Goal: Task Accomplishment & Management: Use online tool/utility

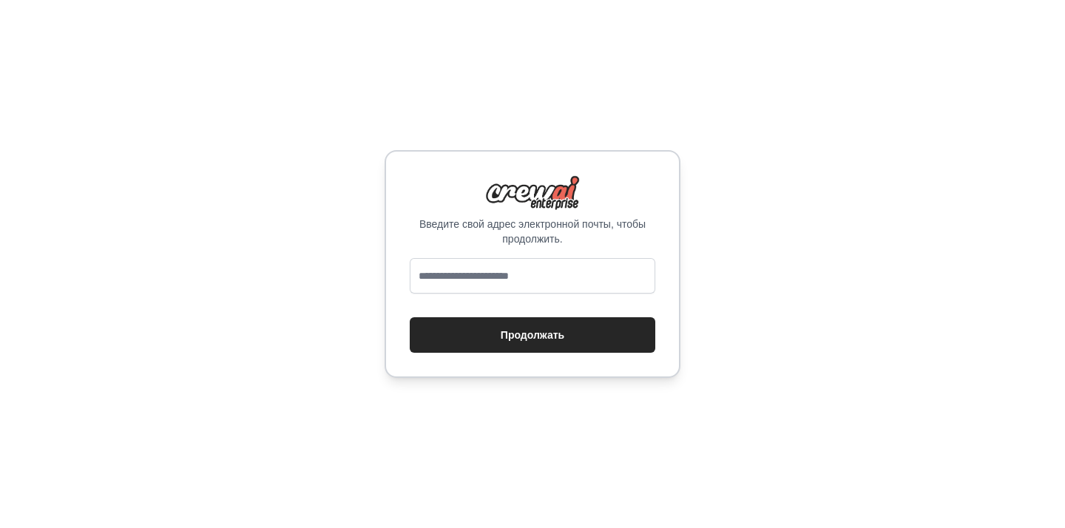
click at [438, 257] on div "Введите свой адрес электронной почты, чтобы продолжить. Продолжать" at bounding box center [532, 264] width 296 height 228
click at [440, 270] on input "email" at bounding box center [532, 275] width 245 height 35
type input "**********"
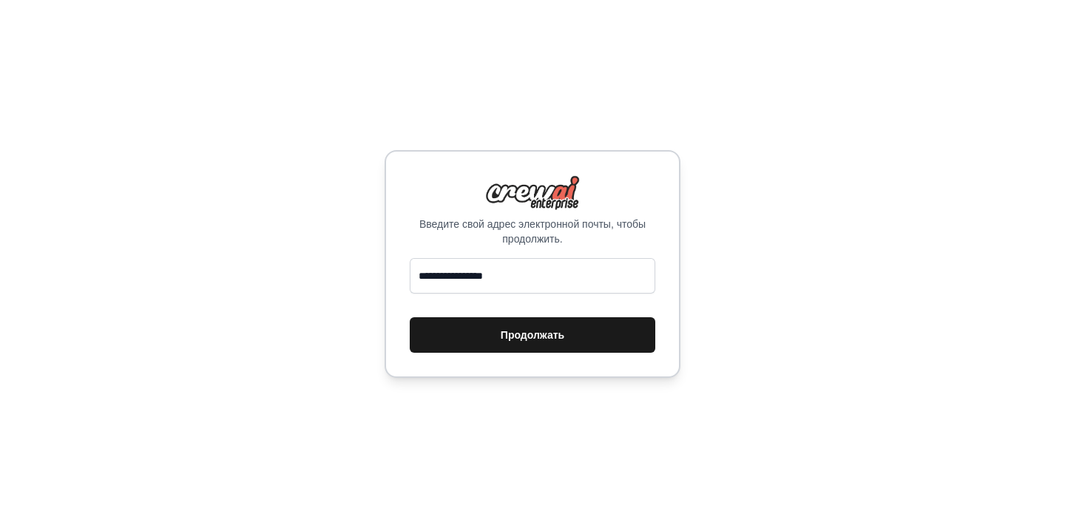
click at [516, 343] on font "Продолжать" at bounding box center [533, 335] width 64 height 18
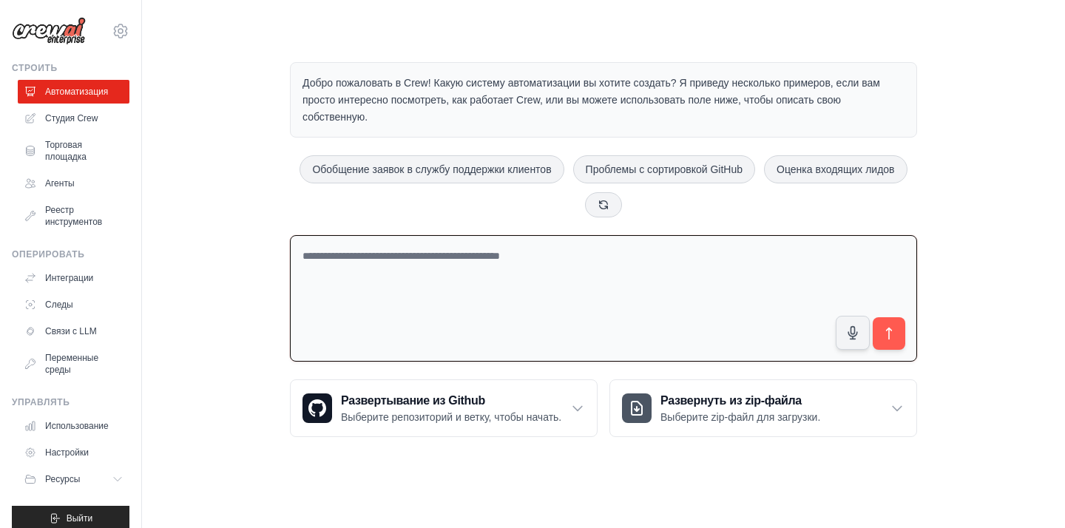
click at [372, 283] on textarea at bounding box center [603, 298] width 627 height 126
click at [578, 404] on icon at bounding box center [577, 408] width 15 height 15
click at [403, 304] on textarea at bounding box center [603, 298] width 627 height 126
type textarea "**********"
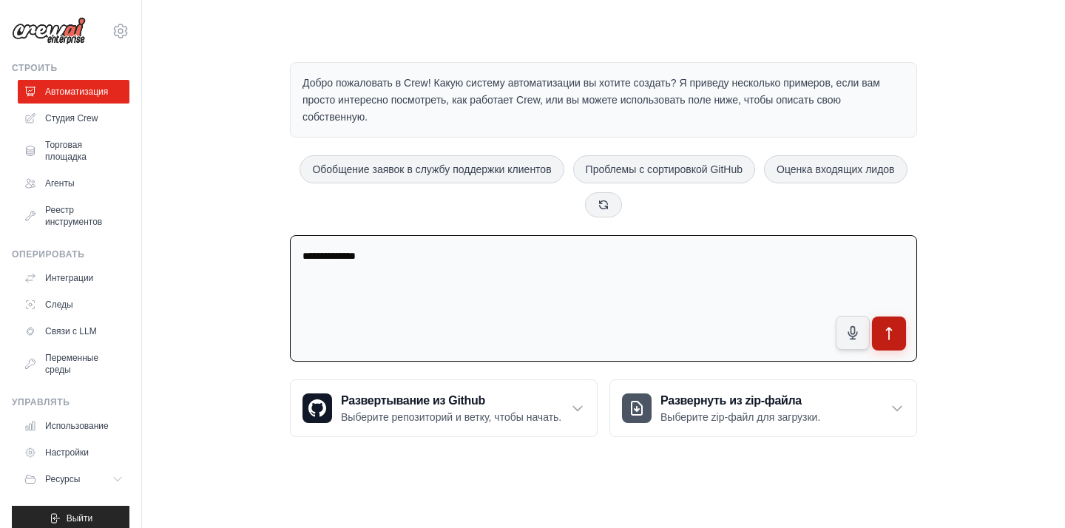
click at [897, 331] on button "submit" at bounding box center [889, 333] width 34 height 34
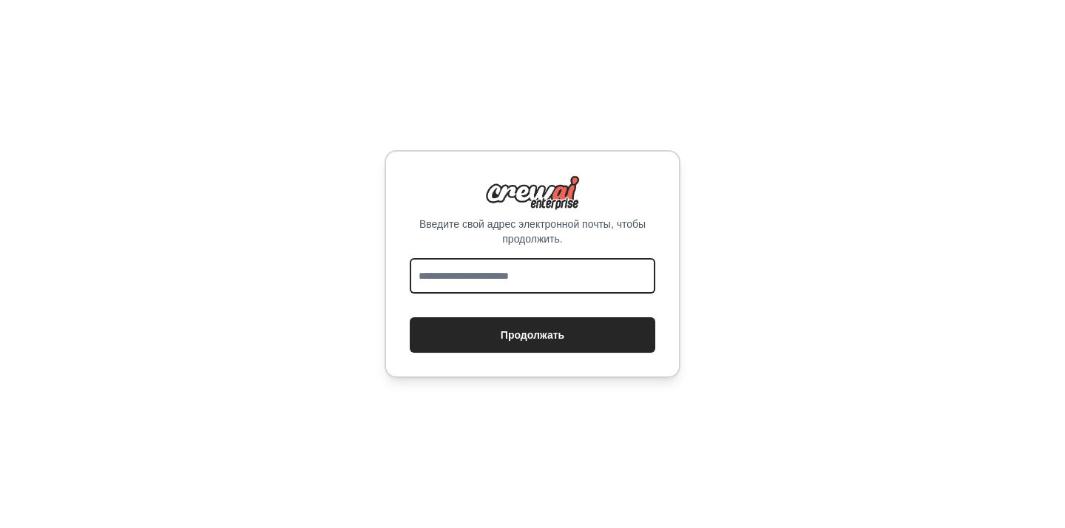
click at [501, 270] on input "email" at bounding box center [532, 275] width 245 height 35
type input "**********"
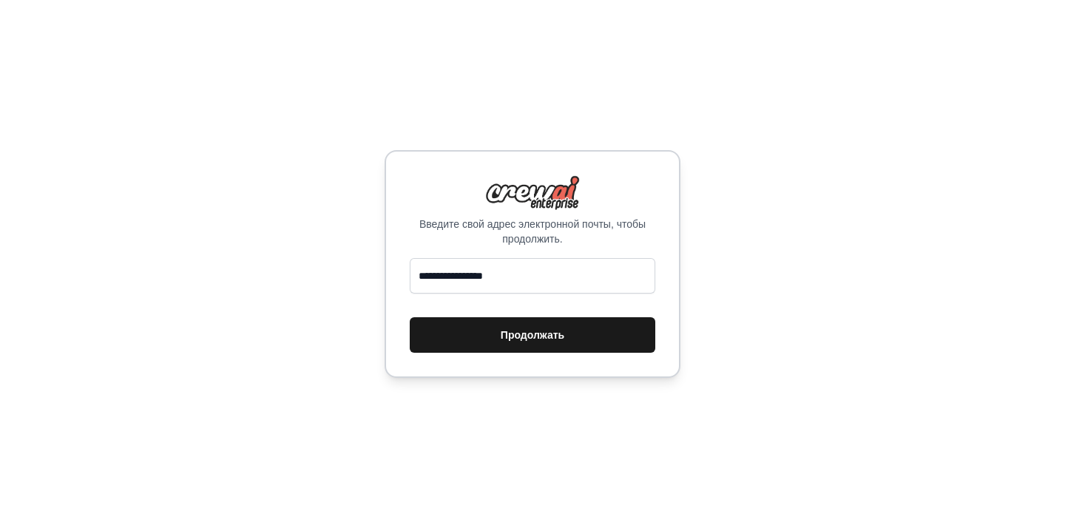
click at [506, 337] on font "Продолжать" at bounding box center [533, 335] width 64 height 12
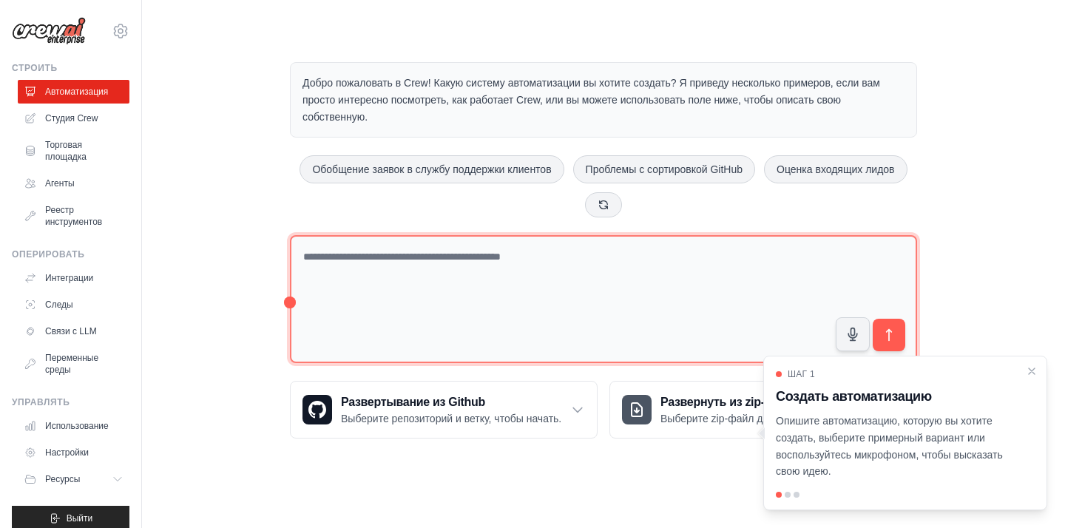
click at [596, 260] on textarea at bounding box center [603, 299] width 627 height 128
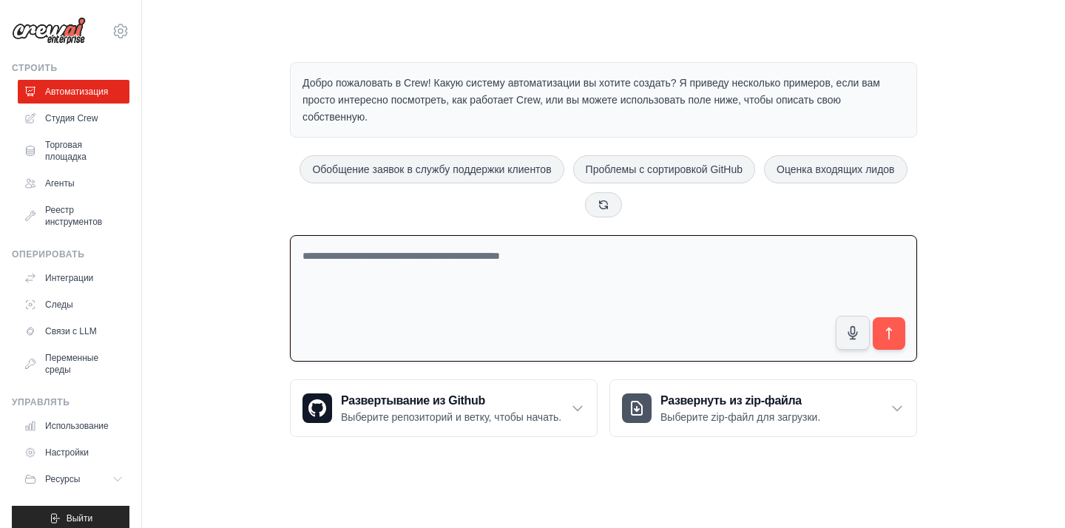
click at [552, 270] on textarea at bounding box center [603, 298] width 627 height 126
type textarea "*"
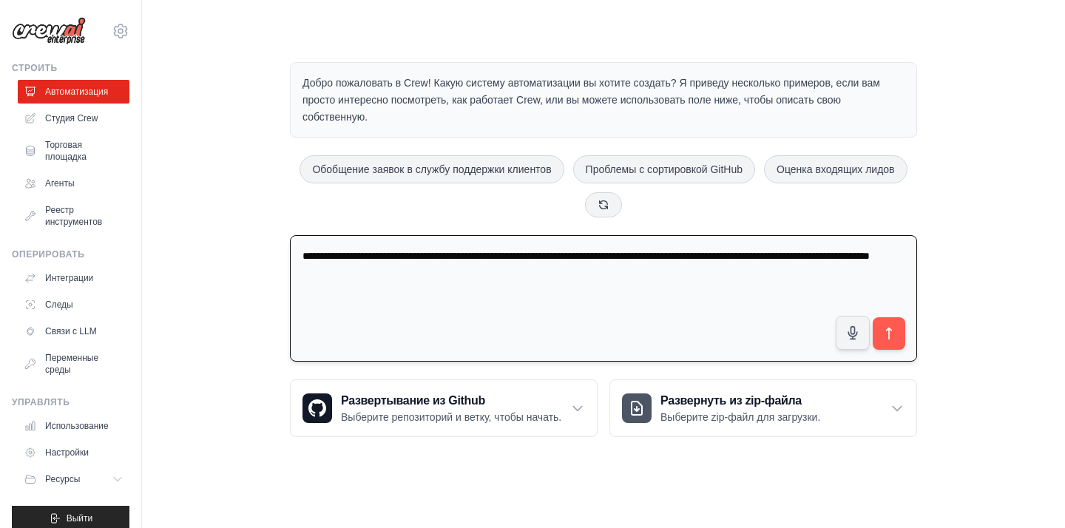
type textarea "**********"
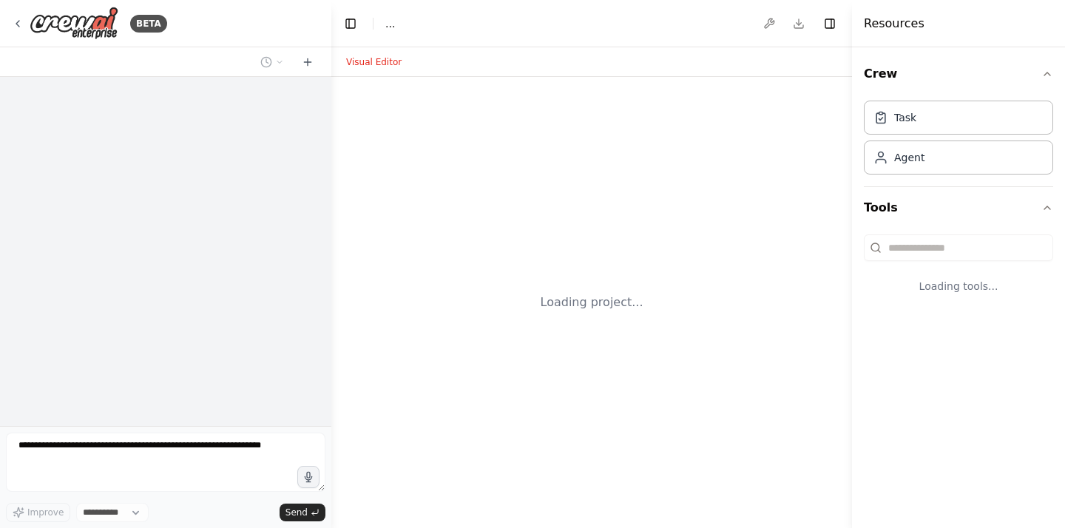
select select "****"
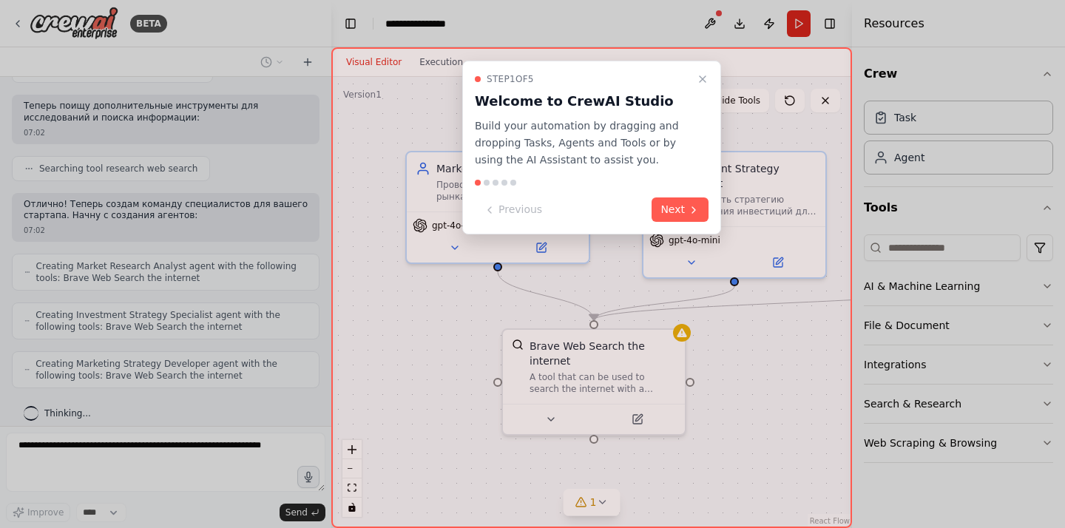
scroll to position [288, 0]
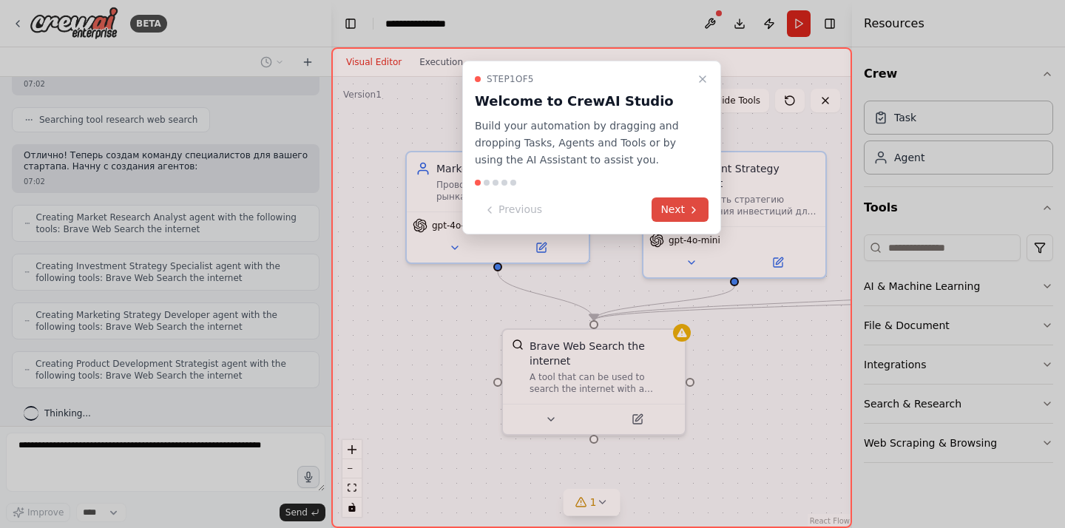
click at [666, 201] on button "Next" at bounding box center [679, 209] width 57 height 24
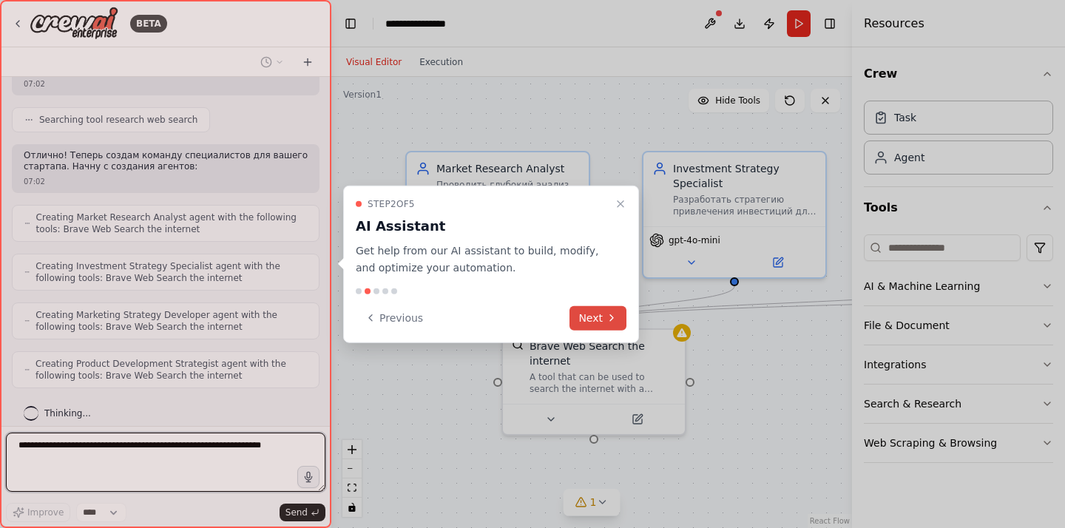
scroll to position [299, 0]
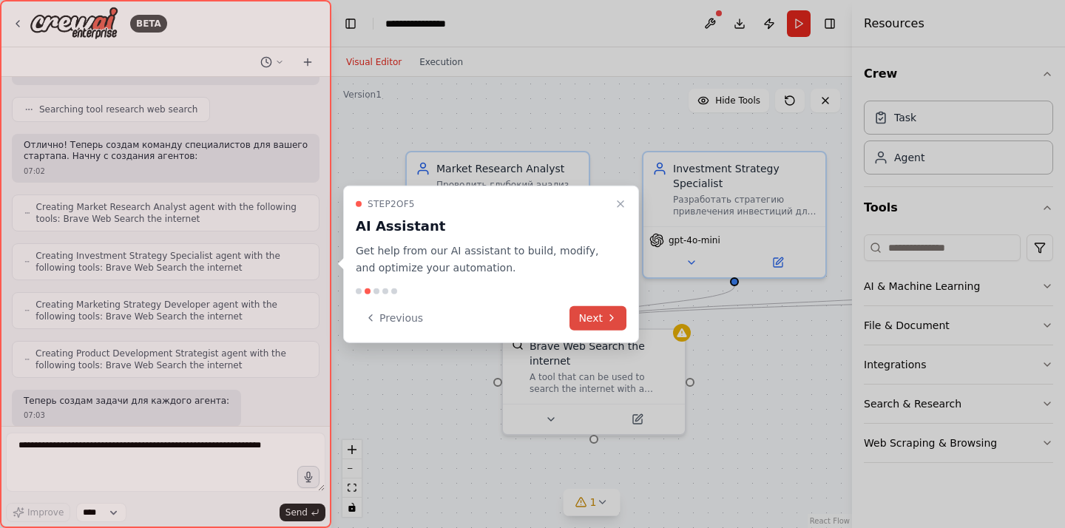
click at [600, 321] on button "Next" at bounding box center [597, 317] width 57 height 24
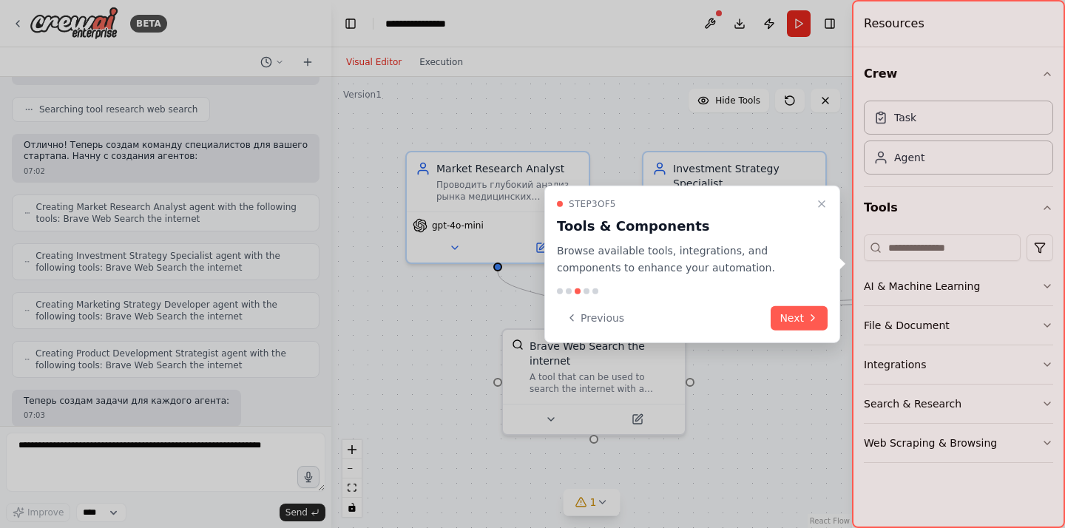
click at [801, 330] on div "Step 3 of 5 Tools & Components Browse available tools, integrations, and compon…" at bounding box center [692, 264] width 296 height 157
click at [796, 321] on button "Next" at bounding box center [798, 317] width 57 height 24
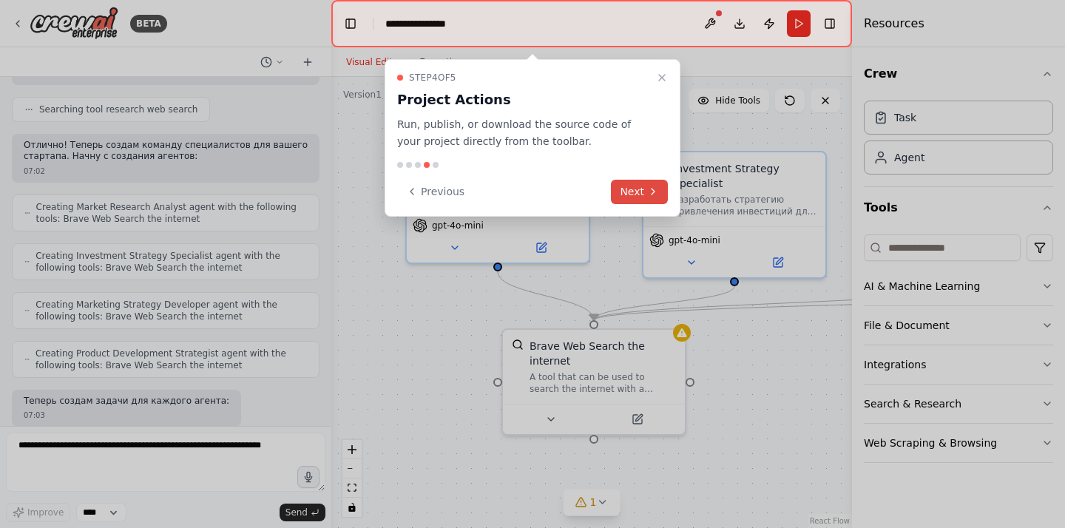
click at [620, 192] on button "Next" at bounding box center [639, 192] width 57 height 24
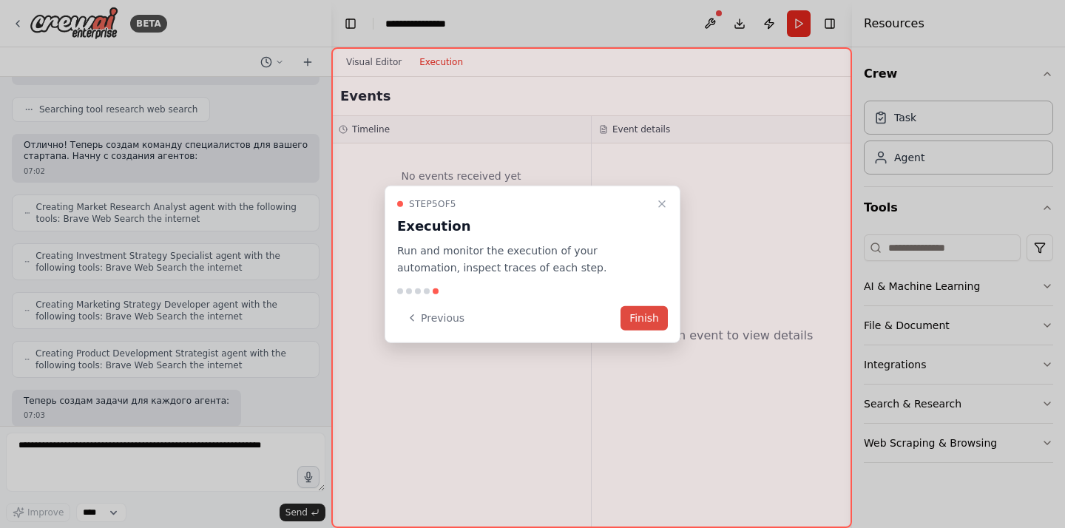
click at [636, 316] on button "Finish" at bounding box center [643, 317] width 47 height 24
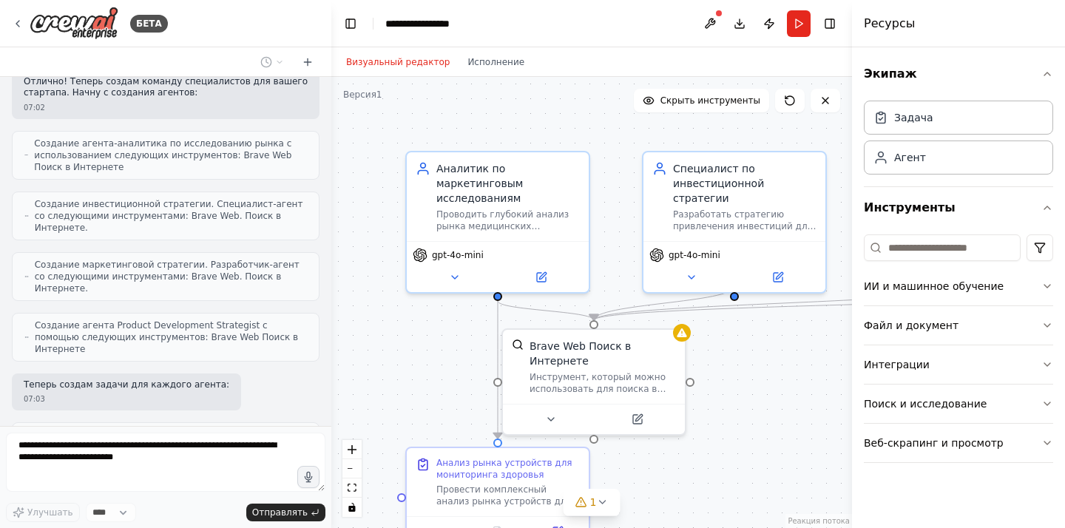
scroll to position [386, 0]
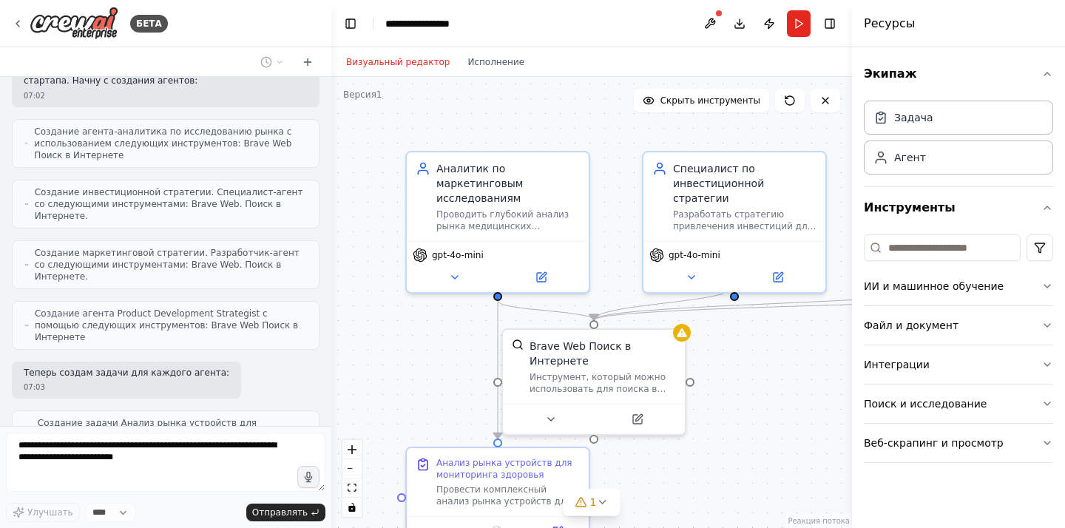
click at [273, 362] on div "Теперь создам задачи для каждого агента: 07:03" at bounding box center [166, 381] width 308 height 38
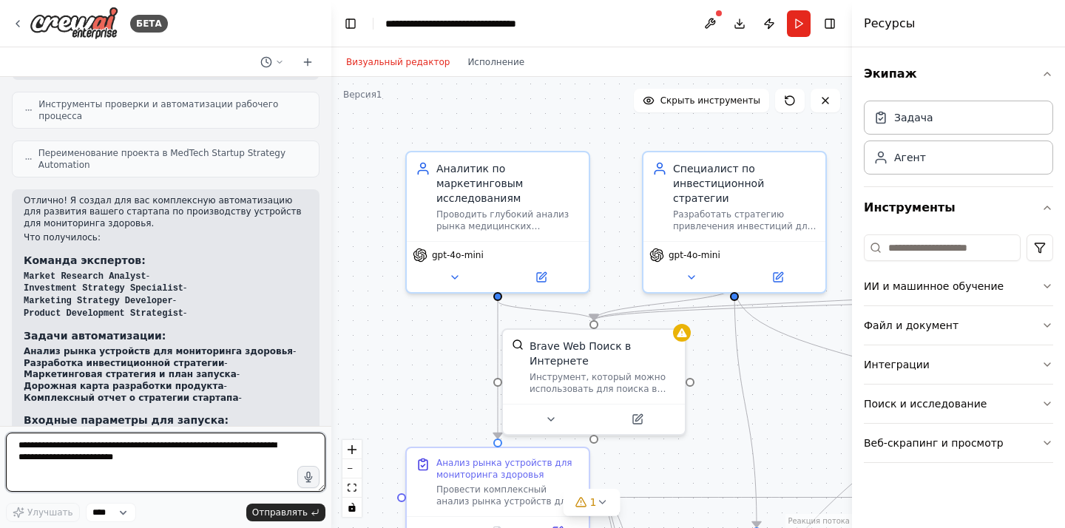
scroll to position [1076, 0]
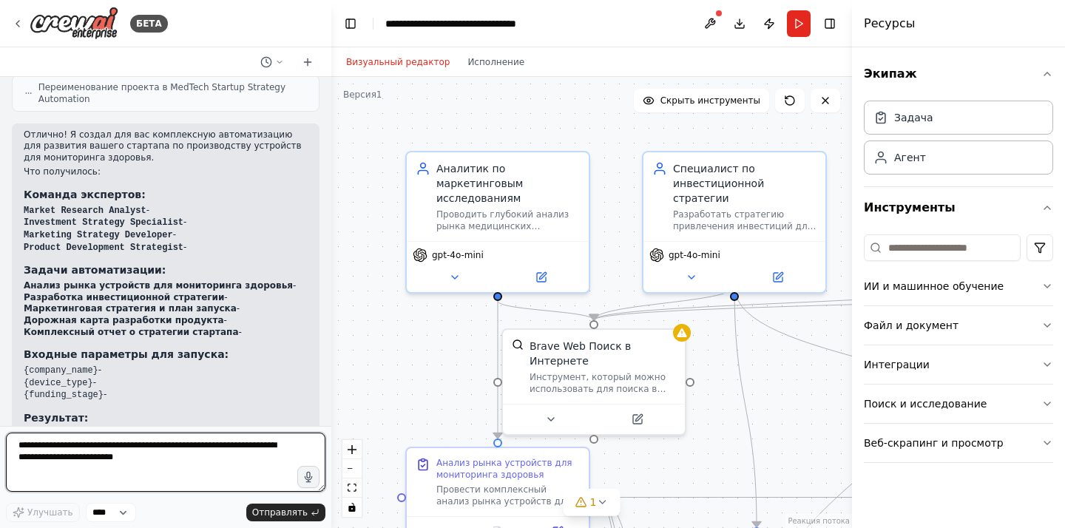
click at [152, 443] on textarea at bounding box center [165, 462] width 319 height 59
paste textarea "**********"
type textarea "**********"
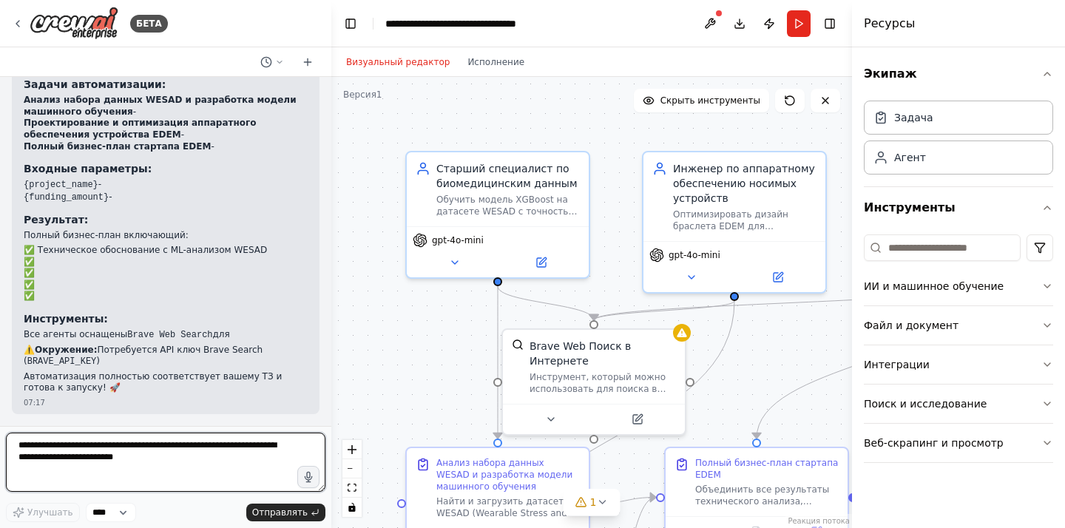
scroll to position [4662, 0]
click at [87, 406] on div "07:17" at bounding box center [166, 402] width 284 height 11
click at [83, 385] on p "Автоматизация полностью соответствует вашему ТЗ и готова к запуску! 🚀" at bounding box center [166, 382] width 284 height 23
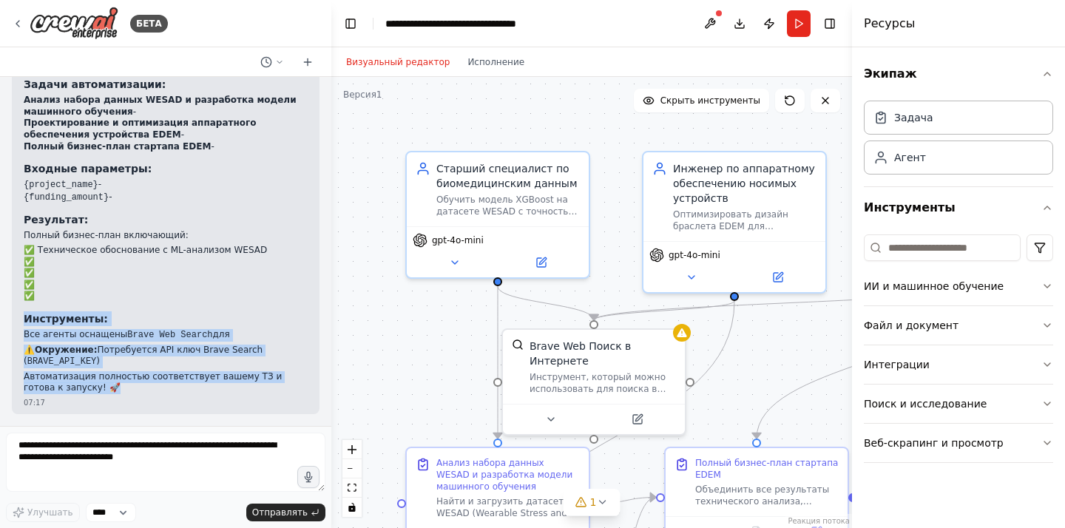
drag, startPoint x: 76, startPoint y: 387, endPoint x: 41, endPoint y: 305, distance: 88.7
click at [41, 305] on div "🎉 Я успешно создал полную автоматизацию по вашему техническому заданию для прое…" at bounding box center [166, 182] width 284 height 424
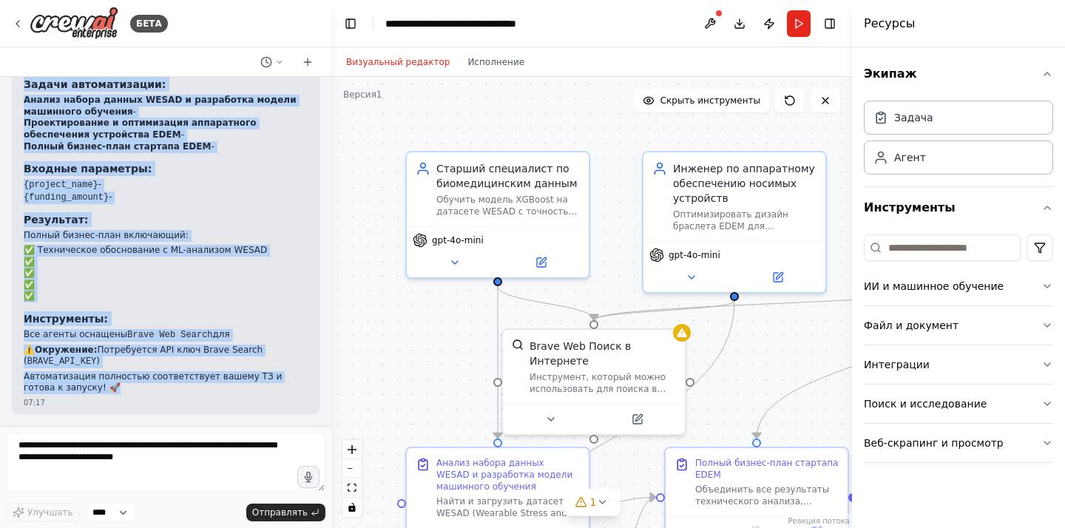
copy div "Я успешно создал полную автоматизацию по вашему техническому заданию для проект…"
click at [113, 42] on code "Senior Biomedical Data Scientist" at bounding box center [109, 37] width 170 height 10
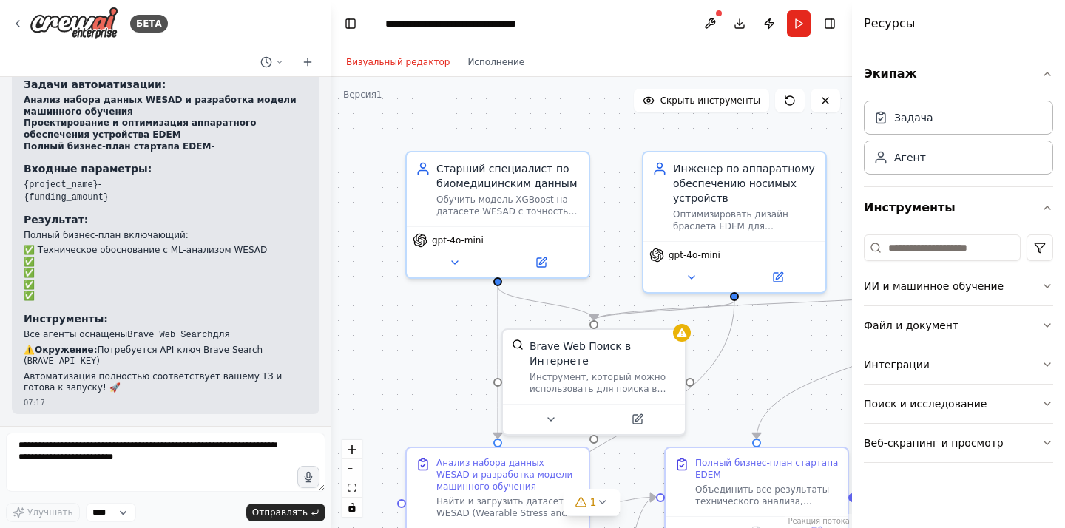
scroll to position [4673, 0]
drag, startPoint x: 190, startPoint y: 272, endPoint x: 237, endPoint y: 318, distance: 65.9
click at [238, 318] on div "🎉 Я успешно создал полную автоматизацию по вашему техническому заданию для прое…" at bounding box center [166, 182] width 284 height 424
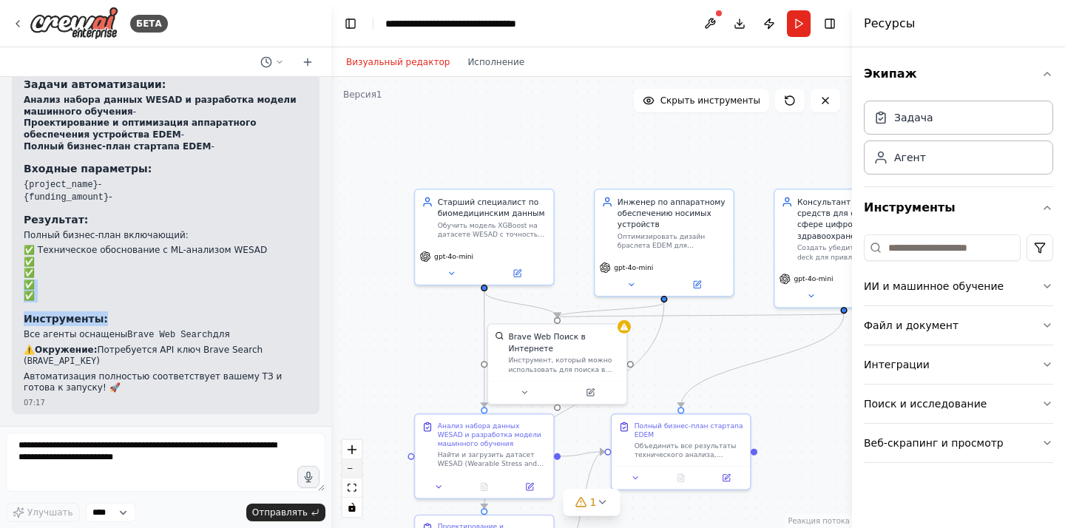
click at [349, 467] on button "уменьшить масштаб" at bounding box center [351, 468] width 19 height 19
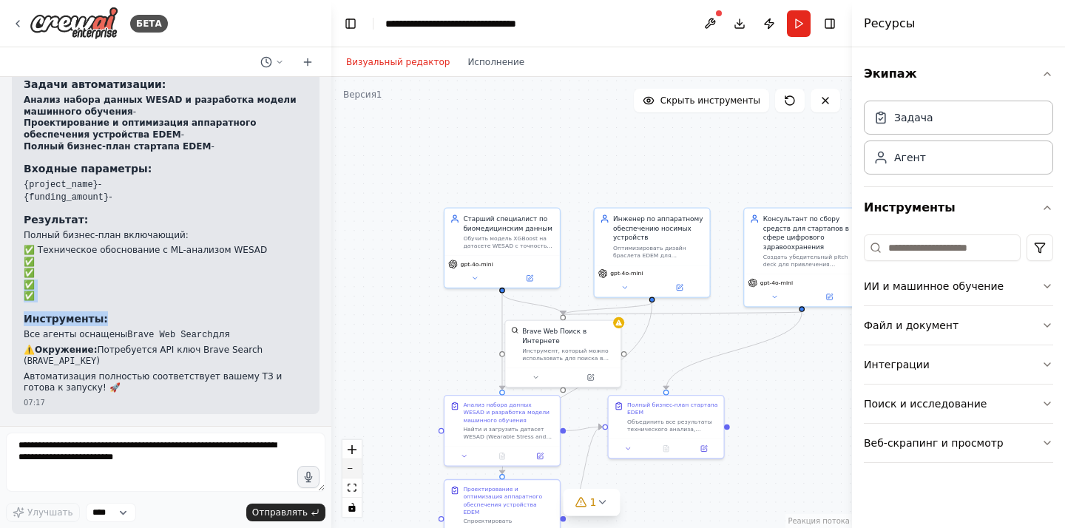
click at [349, 467] on button "уменьшить масштаб" at bounding box center [351, 468] width 19 height 19
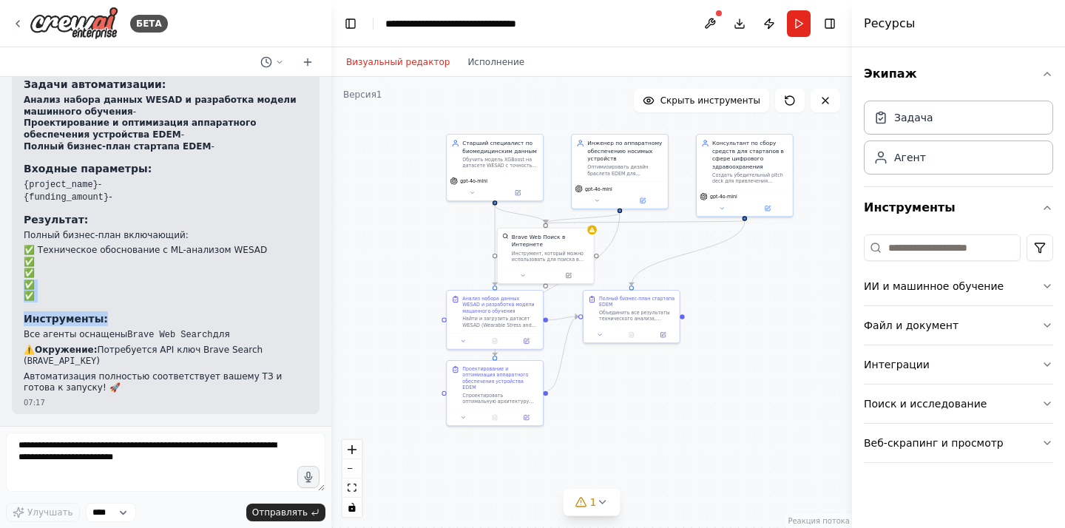
drag, startPoint x: 396, startPoint y: 388, endPoint x: 370, endPoint y: 291, distance: 100.8
click at [370, 291] on div ".deletable-edge-delete-btn { width: 20px; height: 20px; border: 0px solid #ffff…" at bounding box center [591, 302] width 521 height 451
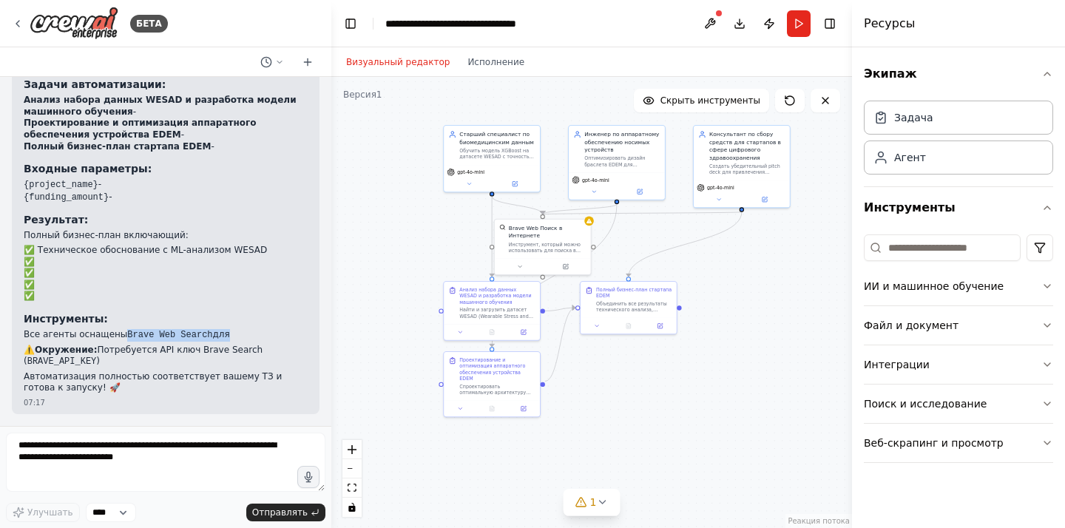
drag, startPoint x: 121, startPoint y: 336, endPoint x: 236, endPoint y: 336, distance: 114.6
click at [236, 336] on p "Все агенты оснащены Brave Web Search для" at bounding box center [166, 335] width 284 height 13
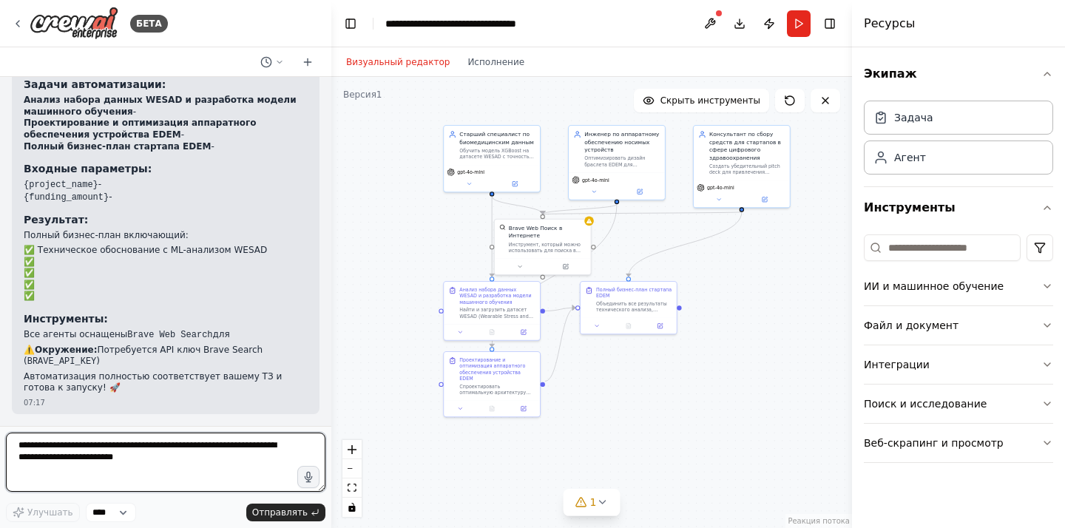
click at [180, 457] on textarea at bounding box center [165, 462] width 319 height 59
paste textarea "**********"
type textarea "**********"
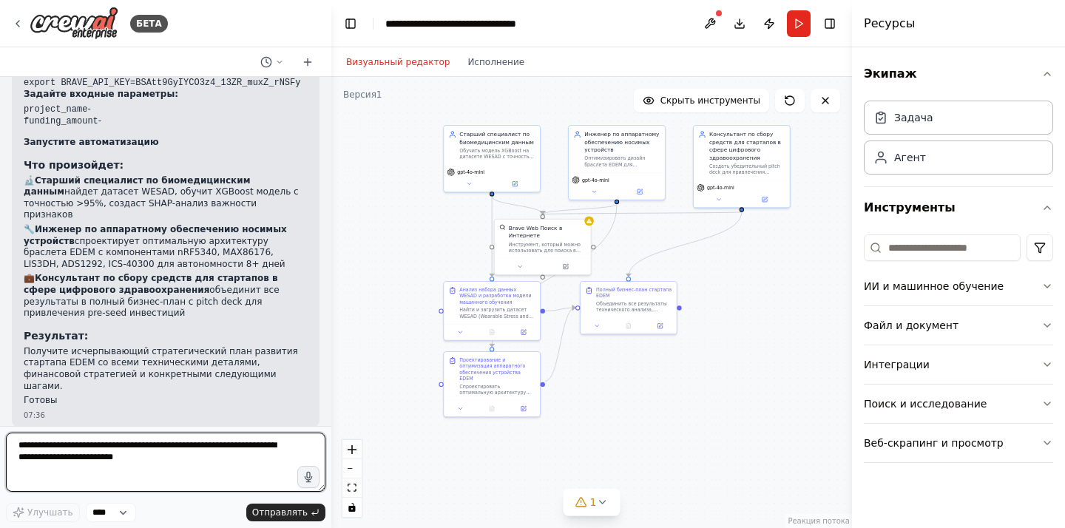
scroll to position [4979, 0]
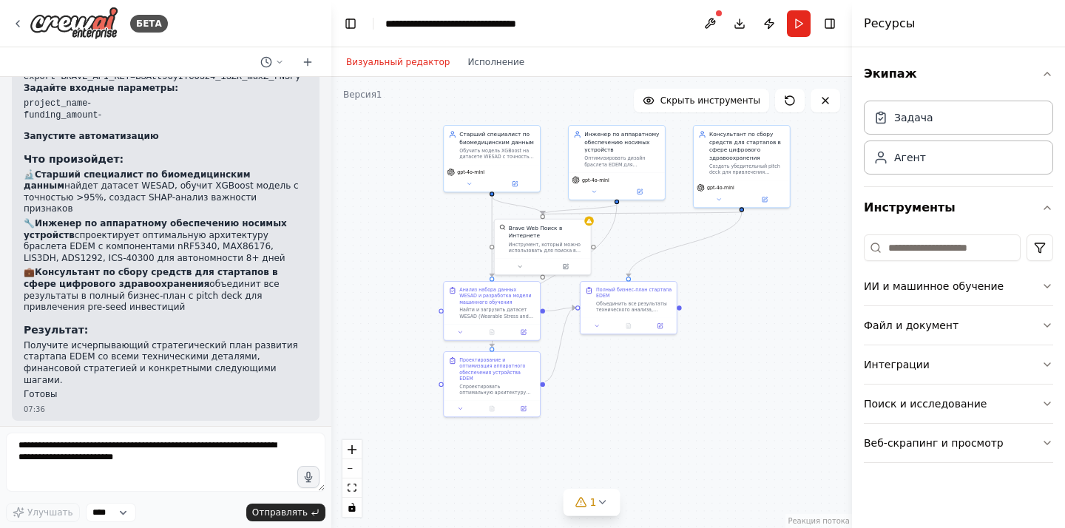
click at [438, 193] on div ".deletable-edge-delete-btn { width: 20px; height: 20px; border: 0px solid #ffff…" at bounding box center [591, 302] width 521 height 451
click at [708, 19] on button at bounding box center [710, 23] width 24 height 27
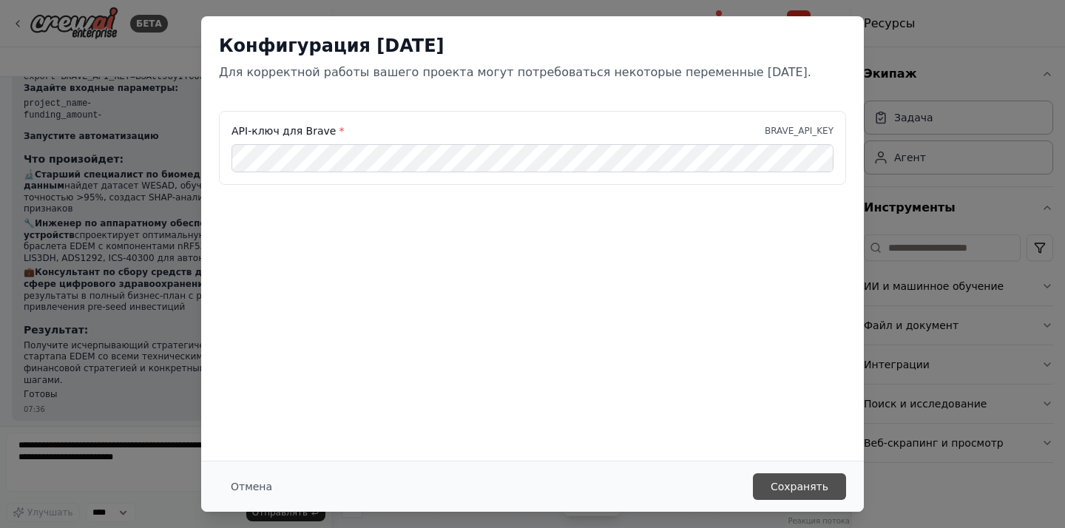
click at [802, 481] on font "Сохранять" at bounding box center [799, 487] width 58 height 12
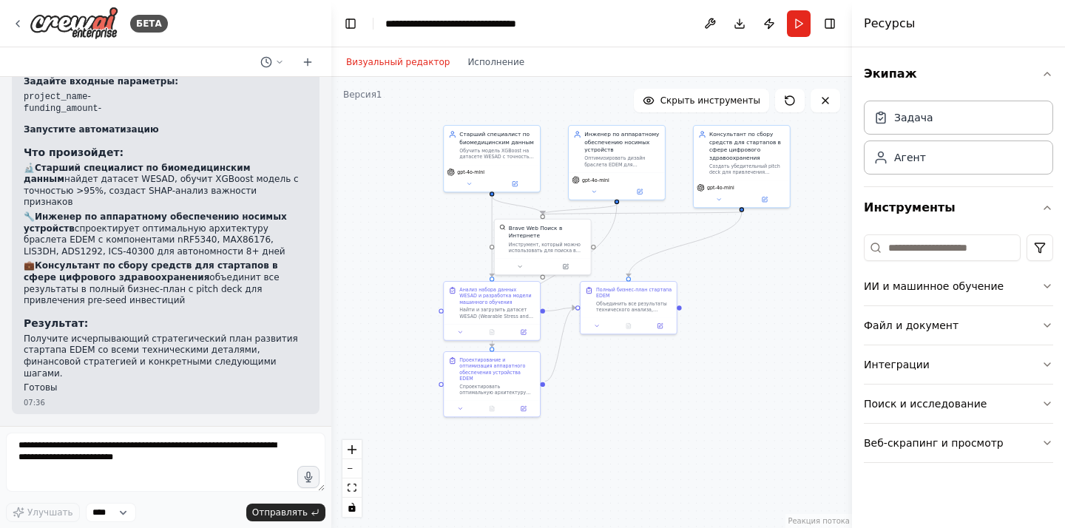
scroll to position [5144, 0]
click at [707, 16] on button at bounding box center [710, 23] width 24 height 27
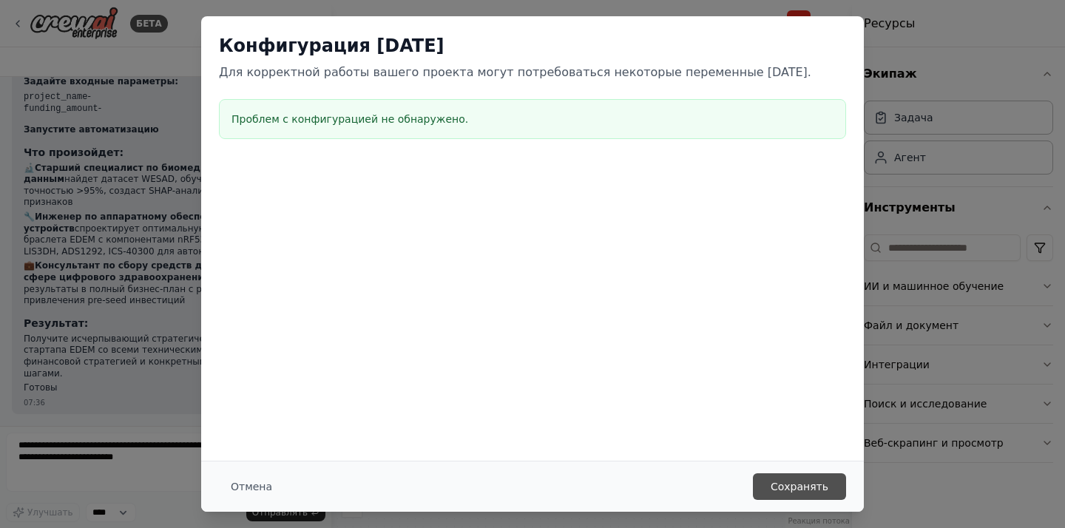
click at [796, 498] on button "Сохранять" at bounding box center [799, 486] width 93 height 27
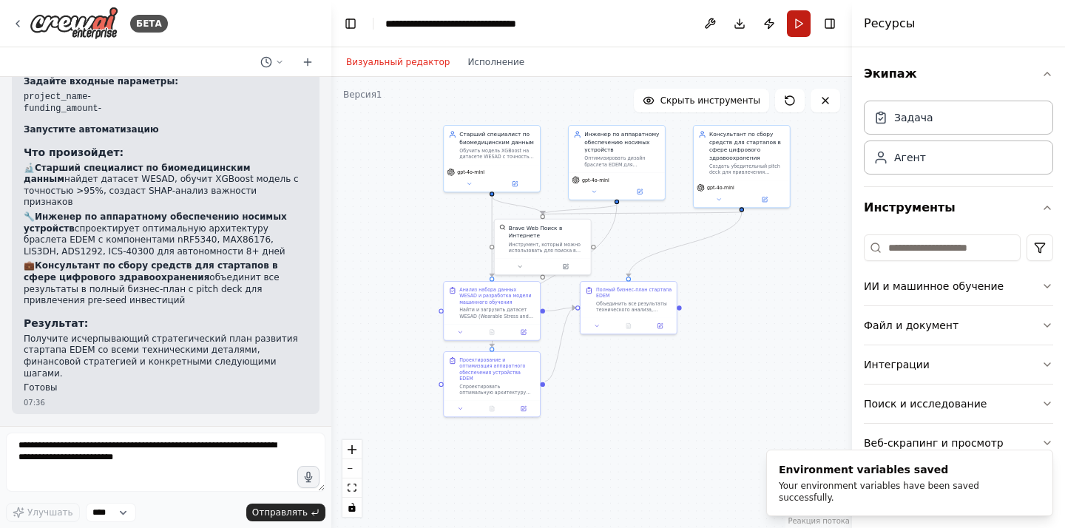
click at [807, 15] on button "Бегать" at bounding box center [799, 23] width 24 height 27
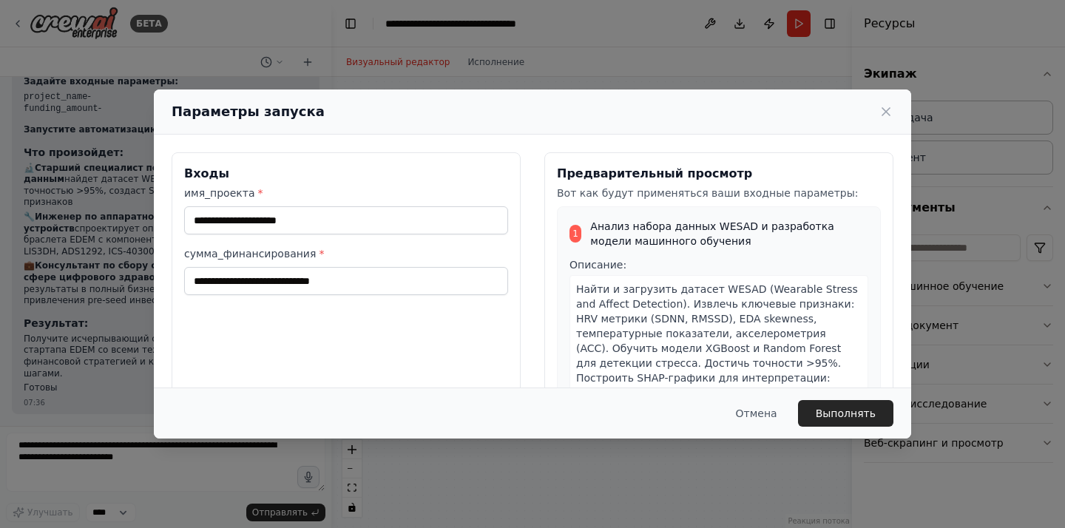
click at [282, 202] on div "имя_проекта *" at bounding box center [346, 210] width 324 height 49
click at [275, 209] on input "имя_проекта *" at bounding box center [346, 220] width 324 height 28
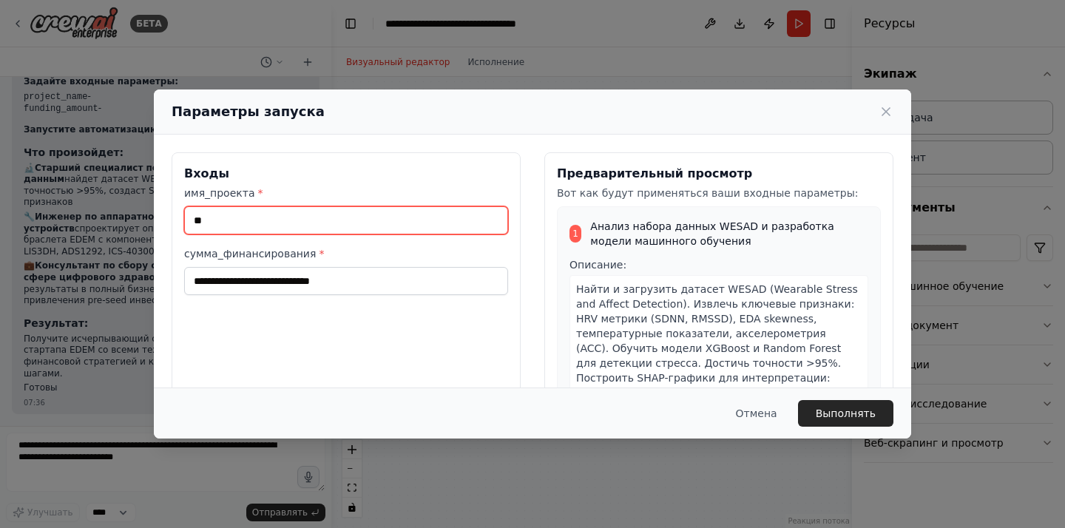
type input "*"
type input "****"
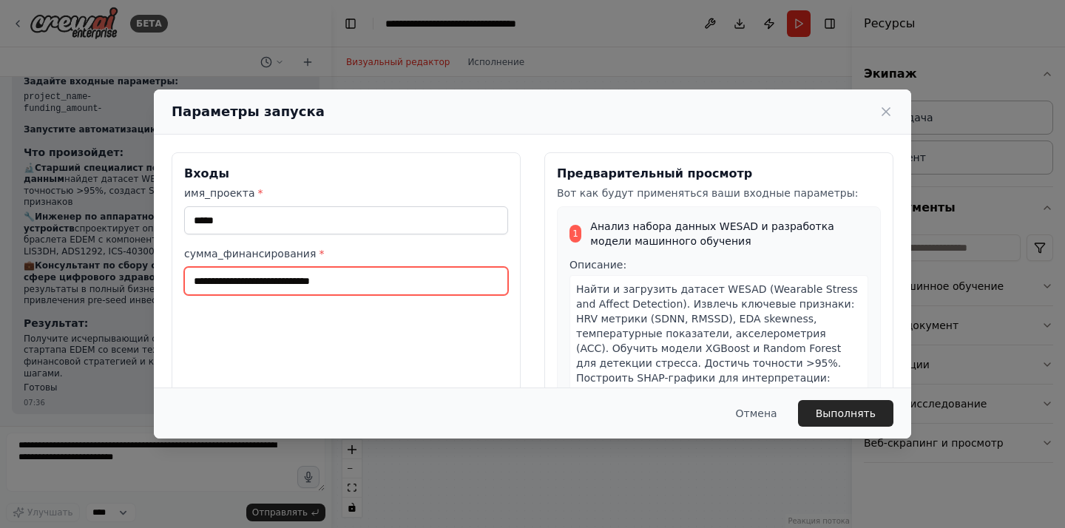
click at [247, 276] on input "сумма_финансирования *" at bounding box center [346, 281] width 324 height 28
type input "*"
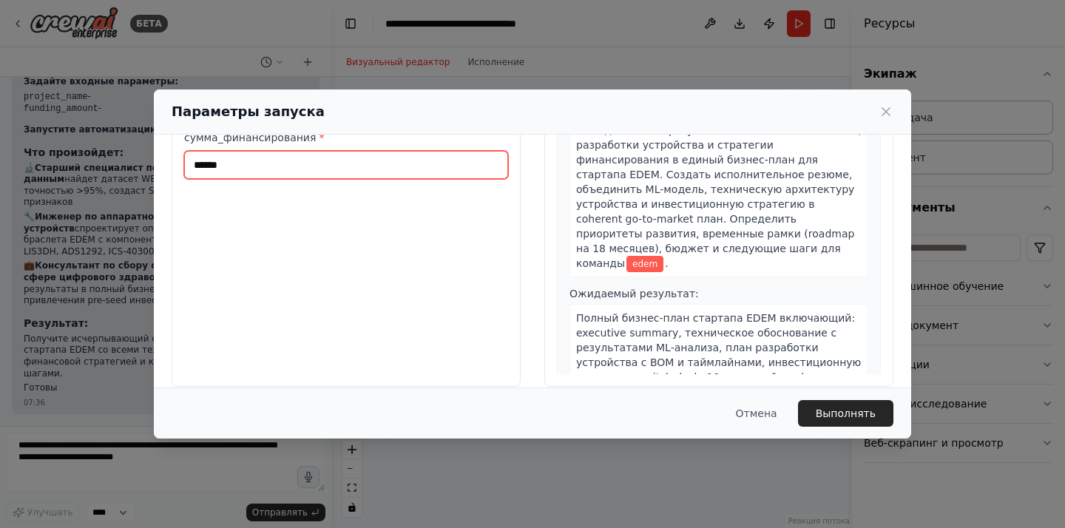
scroll to position [134, 0]
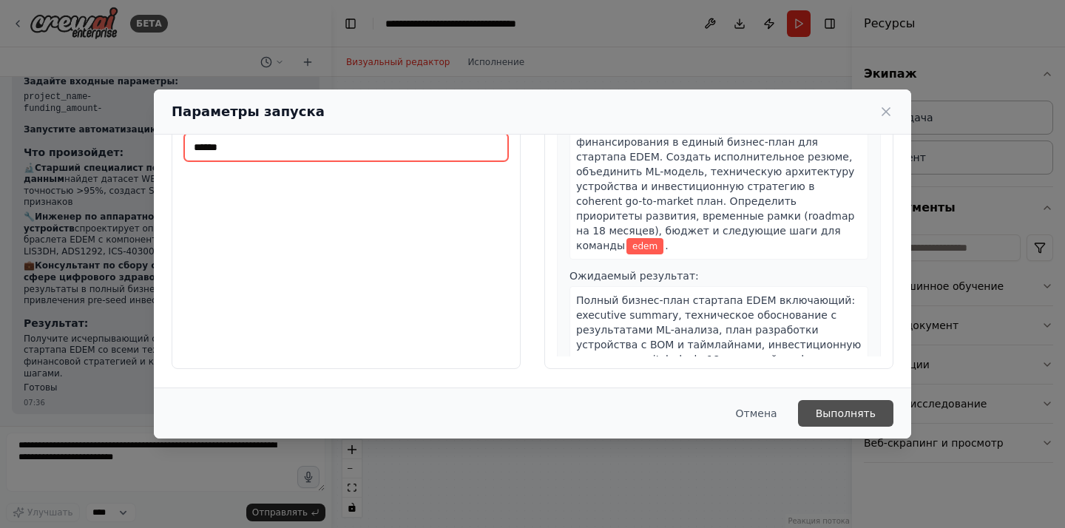
type input "******"
click at [840, 406] on font "Выполнять" at bounding box center [846, 413] width 60 height 15
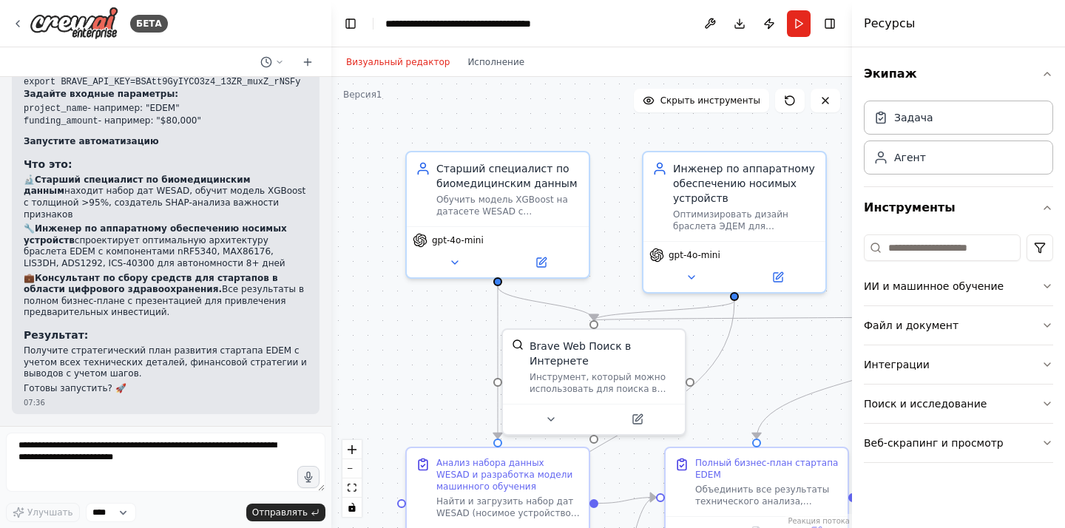
scroll to position [5408, 0]
click at [791, 28] on button "Run" at bounding box center [799, 23] width 24 height 27
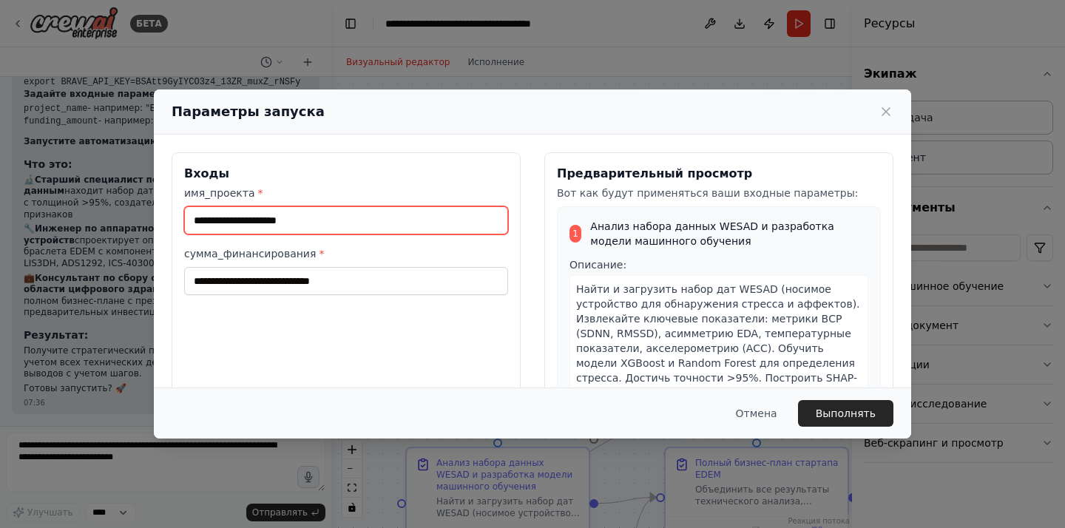
click at [325, 214] on input "имя_проекта *" at bounding box center [346, 220] width 324 height 28
type input "****"
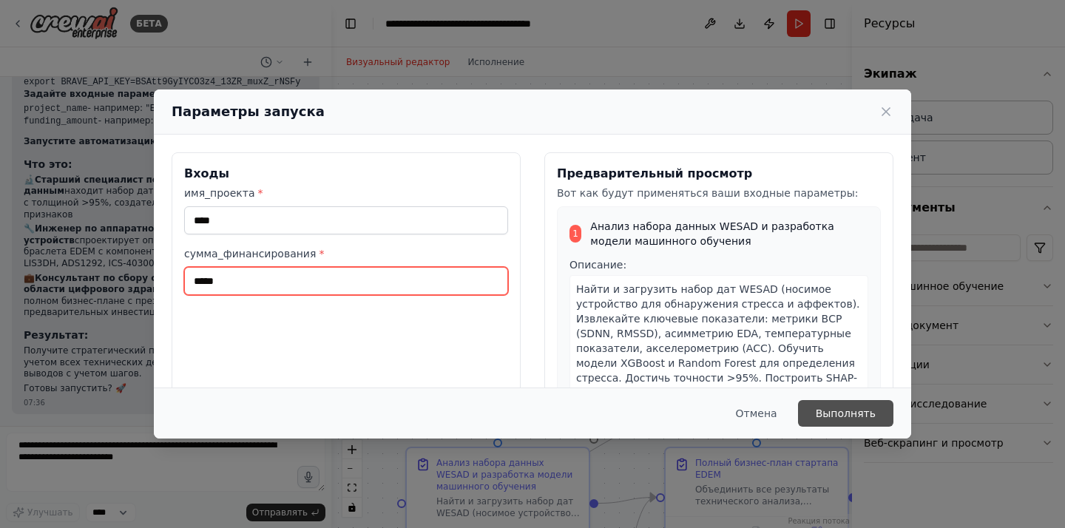
type input "*****"
click at [832, 401] on button "Выполнять" at bounding box center [845, 413] width 95 height 27
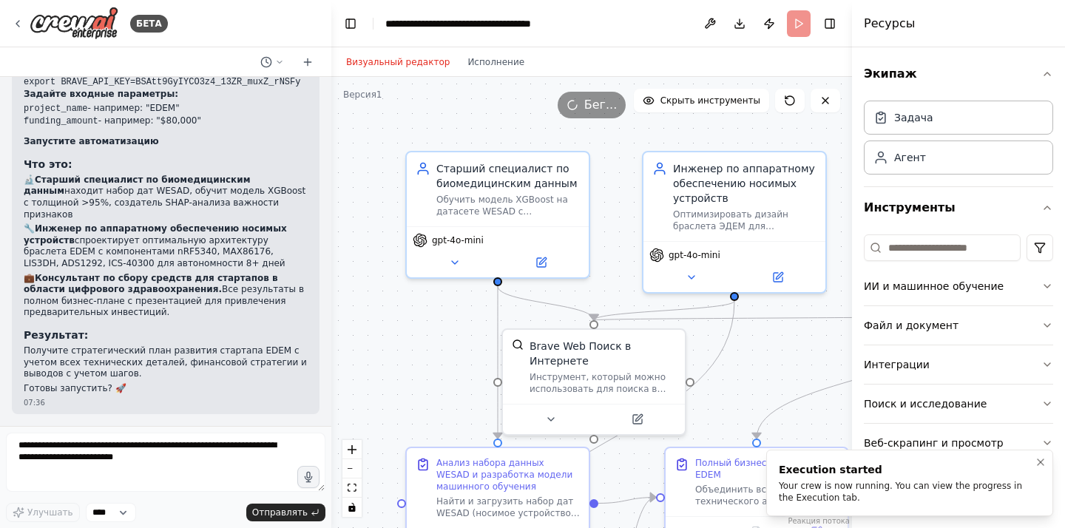
click at [875, 498] on div "Your crew is now running. You can view the progress in the Execution tab." at bounding box center [907, 492] width 256 height 24
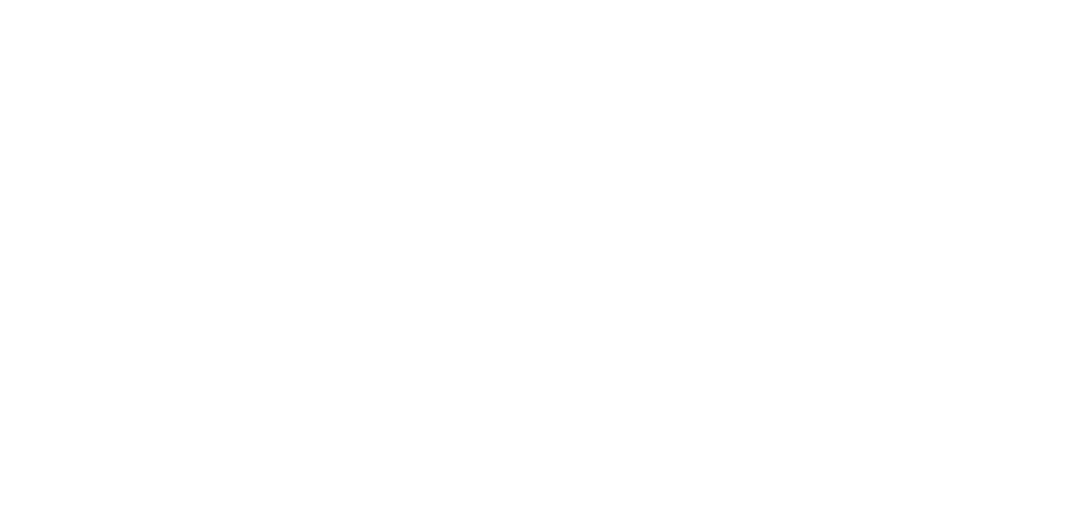
click at [460, 0] on html "Исходный текст Оцените этот перевод Ваш отзыв поможет нам улучшить Google Перев…" at bounding box center [532, 0] width 1065 height 0
click at [438, 0] on html "Исходный текст Оцените этот перевод Ваш отзыв поможет нам улучшить Google Перев…" at bounding box center [532, 0] width 1065 height 0
click at [246, 0] on html "Исходный текст Оцените этот перевод Ваш отзыв поможет нам улучшить Google Перев…" at bounding box center [532, 0] width 1065 height 0
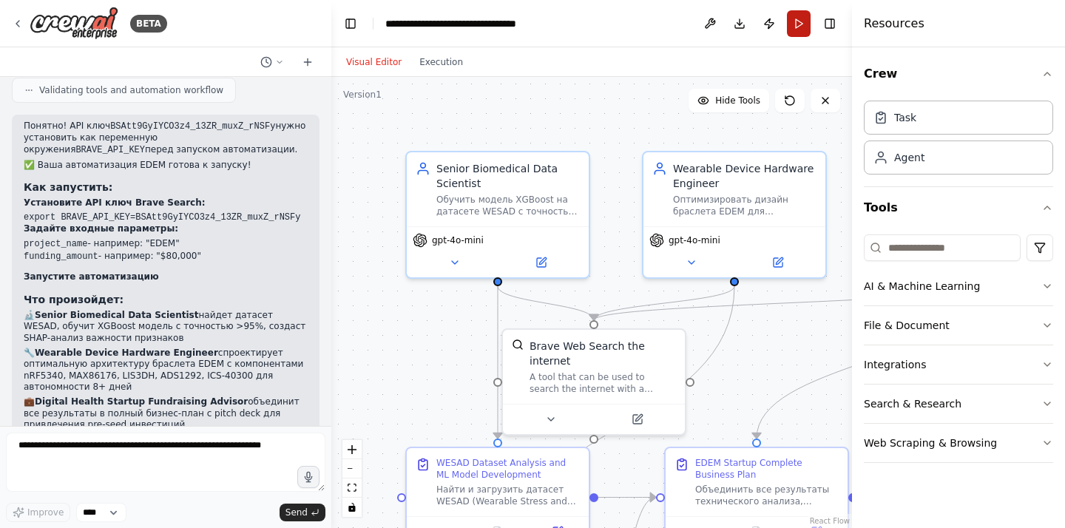
scroll to position [5373, 0]
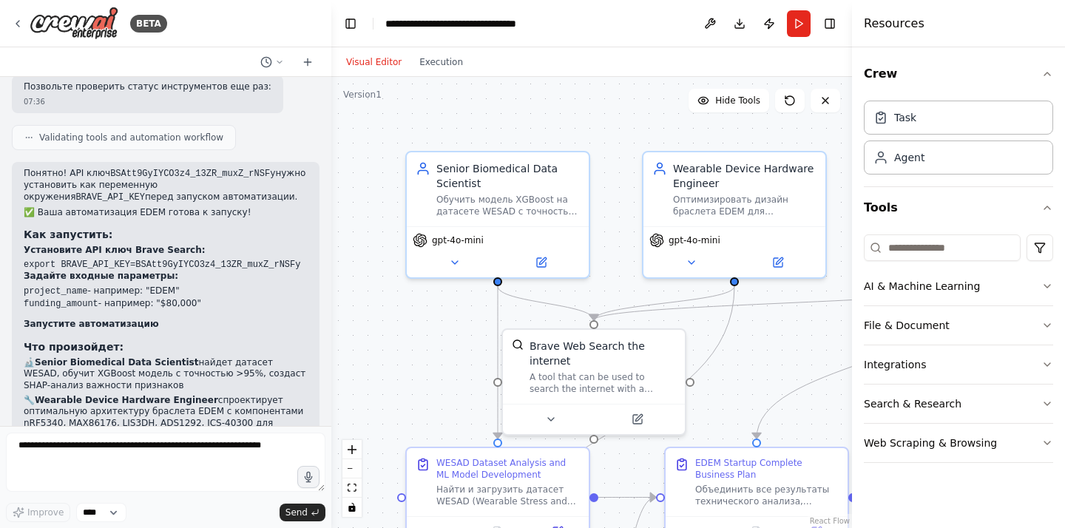
click at [810, 14] on header "**********" at bounding box center [591, 23] width 521 height 47
click at [793, 27] on button "Run" at bounding box center [799, 23] width 24 height 27
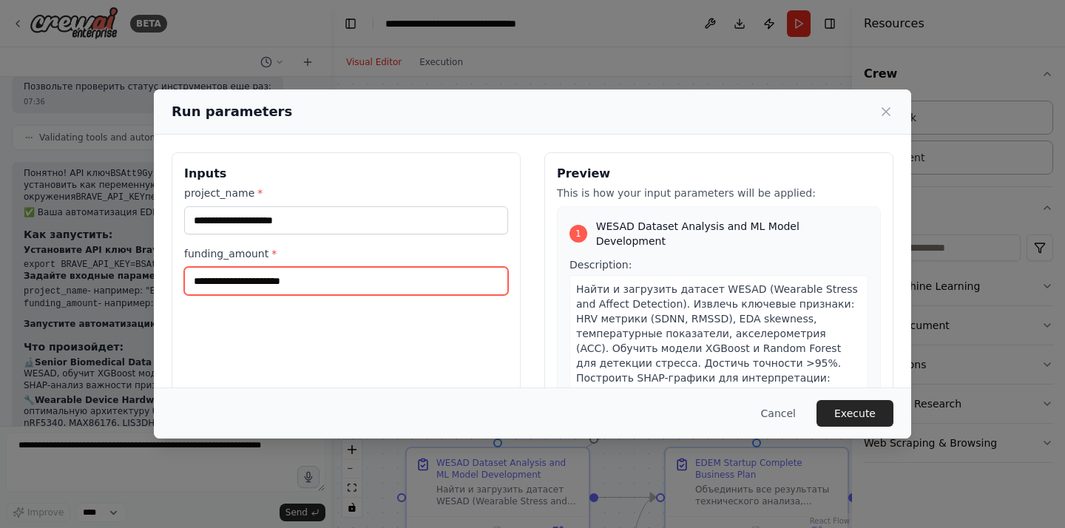
click at [268, 278] on input "funding_amount *" at bounding box center [346, 281] width 324 height 28
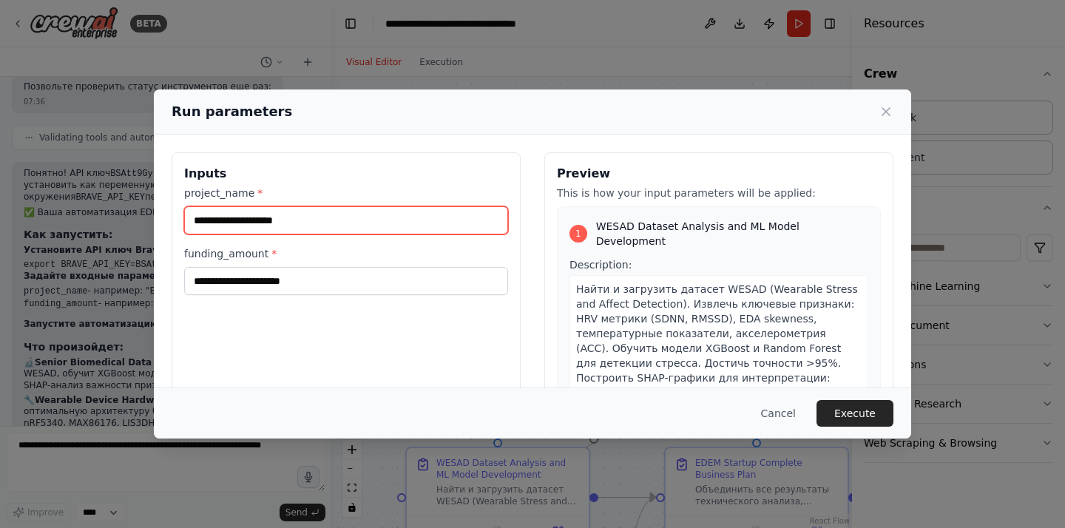
click at [275, 231] on input "project_name *" at bounding box center [346, 220] width 324 height 28
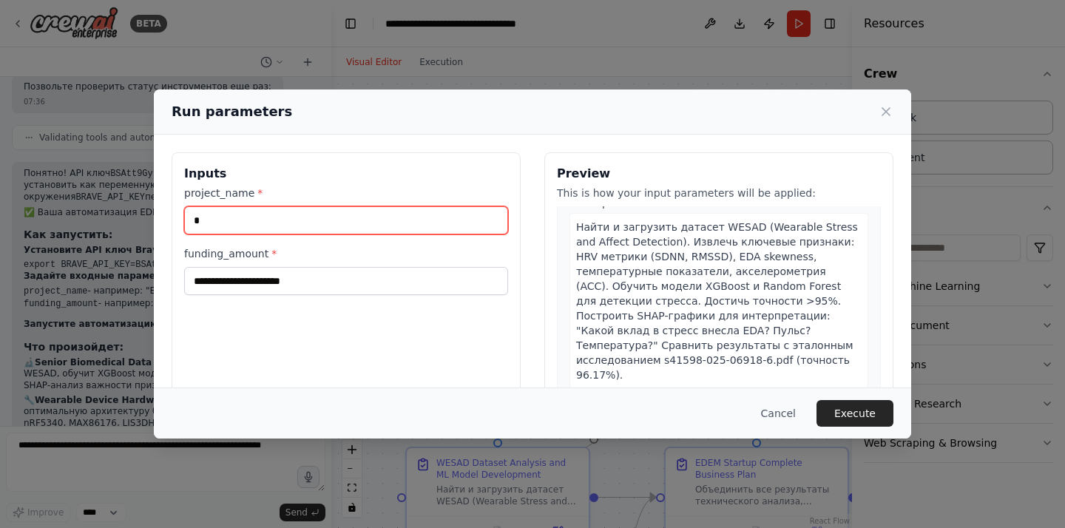
type input "*"
click at [429, 250] on label "funding_amount *" at bounding box center [346, 253] width 324 height 15
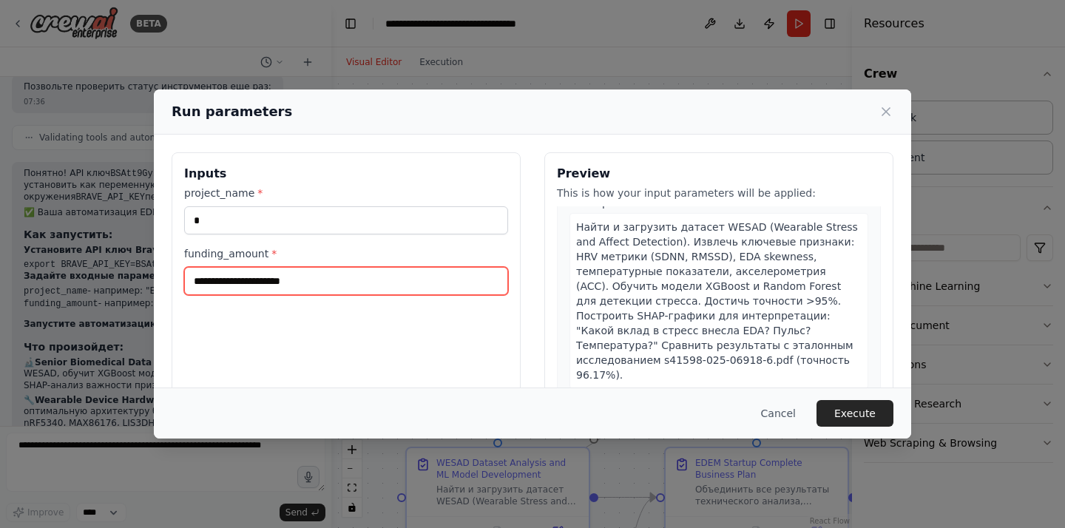
click at [429, 267] on input "funding_amount *" at bounding box center [346, 281] width 324 height 28
click at [394, 279] on input "funding_amount *" at bounding box center [346, 281] width 324 height 28
type input "*"
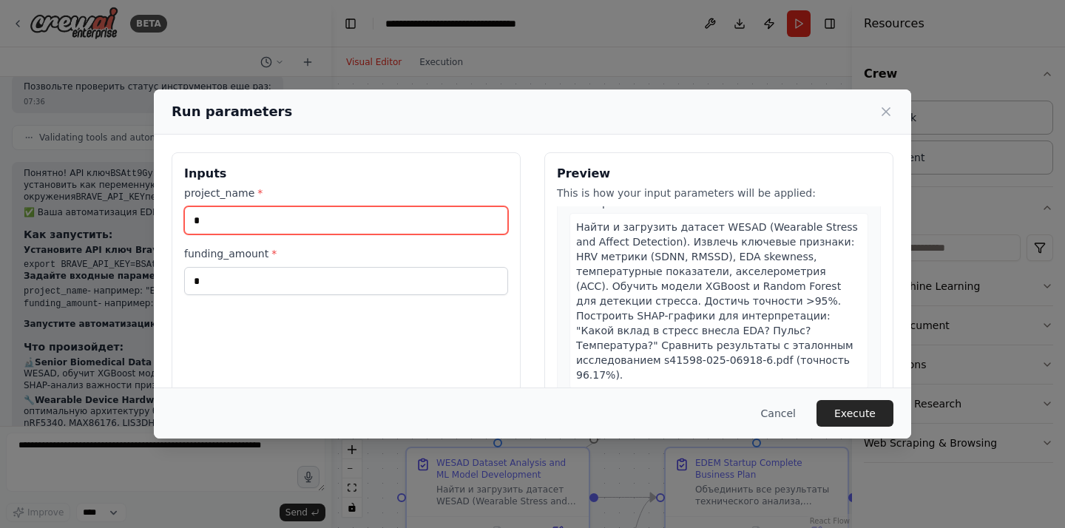
click at [240, 232] on input "*" at bounding box center [346, 220] width 324 height 28
drag, startPoint x: 231, startPoint y: 231, endPoint x: 163, endPoint y: 231, distance: 68.0
click at [163, 231] on div "Inputs project_name * * funding_amount * * Preview This is how your input param…" at bounding box center [532, 328] width 757 height 386
drag, startPoint x: 211, startPoint y: 209, endPoint x: 187, endPoint y: 208, distance: 23.7
click at [187, 208] on input "**" at bounding box center [346, 220] width 324 height 28
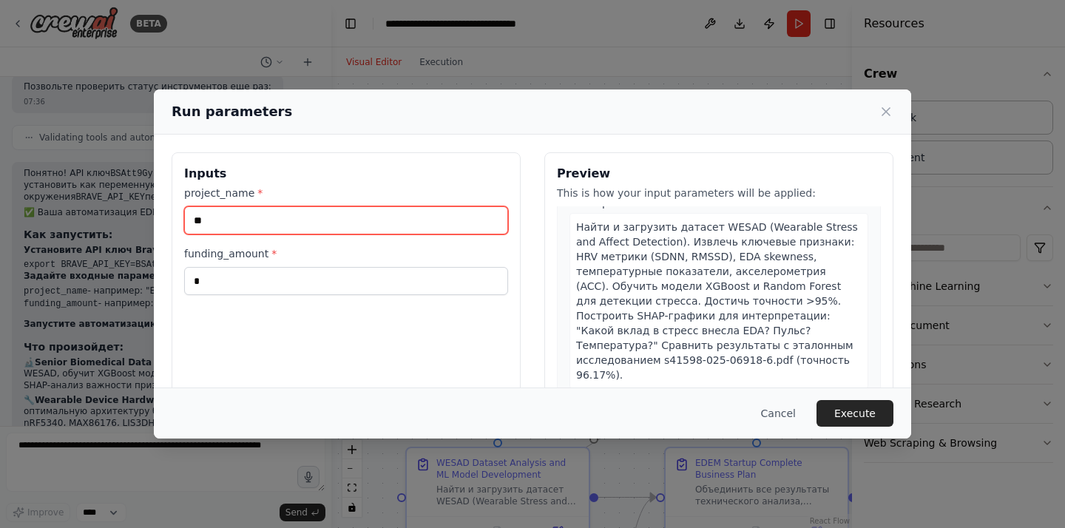
click at [197, 214] on input "**" at bounding box center [346, 220] width 324 height 28
type input "*"
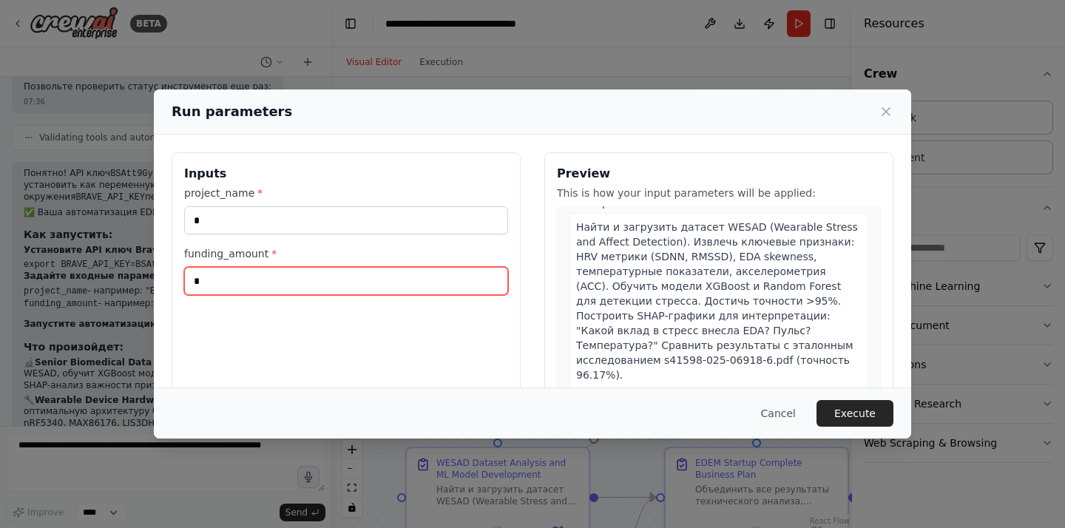
click at [211, 282] on input "*" at bounding box center [346, 281] width 324 height 28
type input "*"
click at [199, 254] on label "funding_amount *" at bounding box center [346, 253] width 324 height 15
click at [199, 267] on input "*" at bounding box center [346, 281] width 324 height 28
click at [199, 254] on label "funding_amount *" at bounding box center [346, 253] width 324 height 15
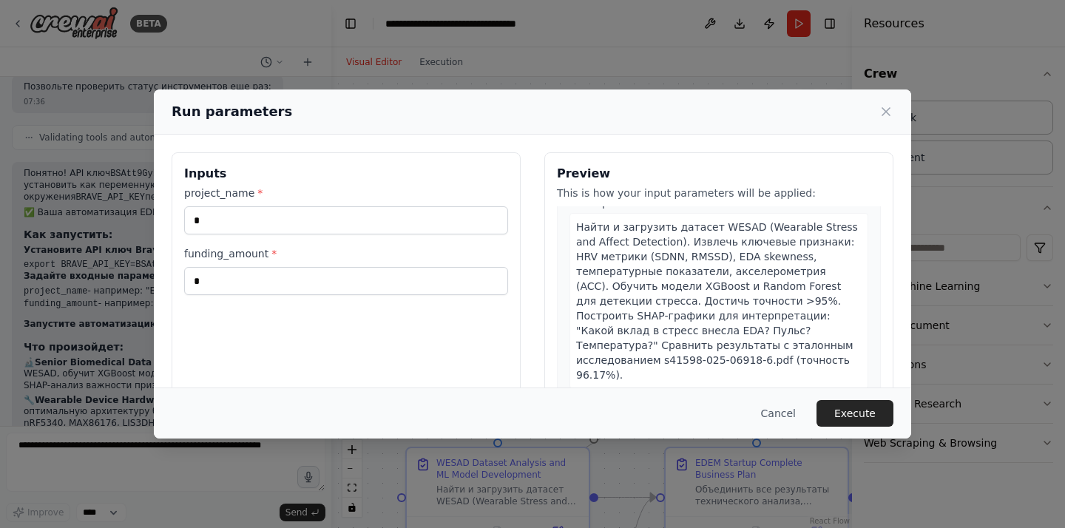
click at [199, 267] on input "*" at bounding box center [346, 281] width 324 height 28
click at [199, 254] on label "funding_amount *" at bounding box center [346, 253] width 324 height 15
click at [199, 267] on input "*" at bounding box center [346, 281] width 324 height 28
copy label "funding_amount"
click at [776, 415] on button "Cancel" at bounding box center [778, 413] width 58 height 27
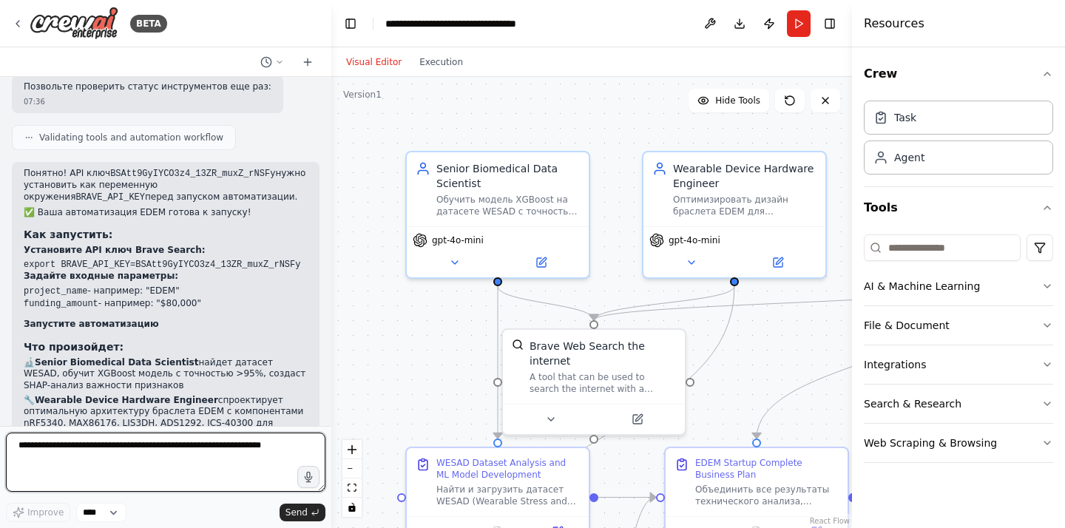
click at [230, 459] on textarea at bounding box center [165, 462] width 319 height 59
paste textarea "**********"
type textarea "**********"
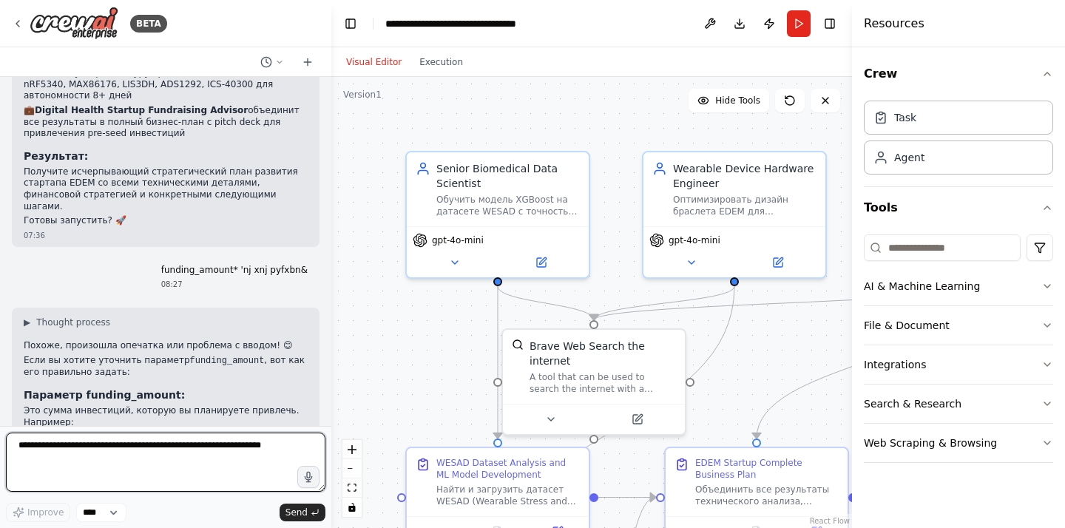
scroll to position [5723, 0]
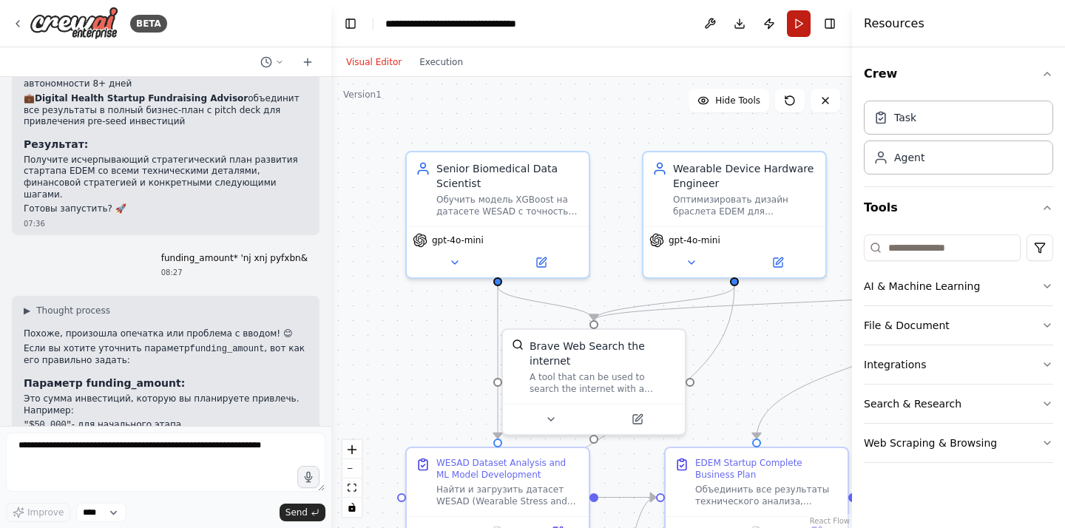
click at [789, 34] on button "Run" at bounding box center [799, 23] width 24 height 27
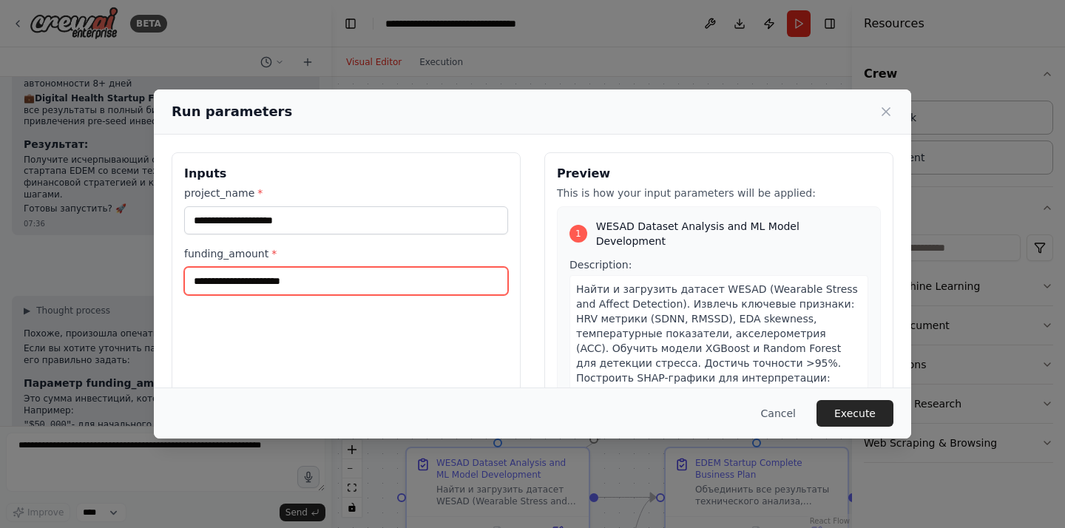
click at [262, 286] on input "funding_amount *" at bounding box center [346, 281] width 324 height 28
type input "*****"
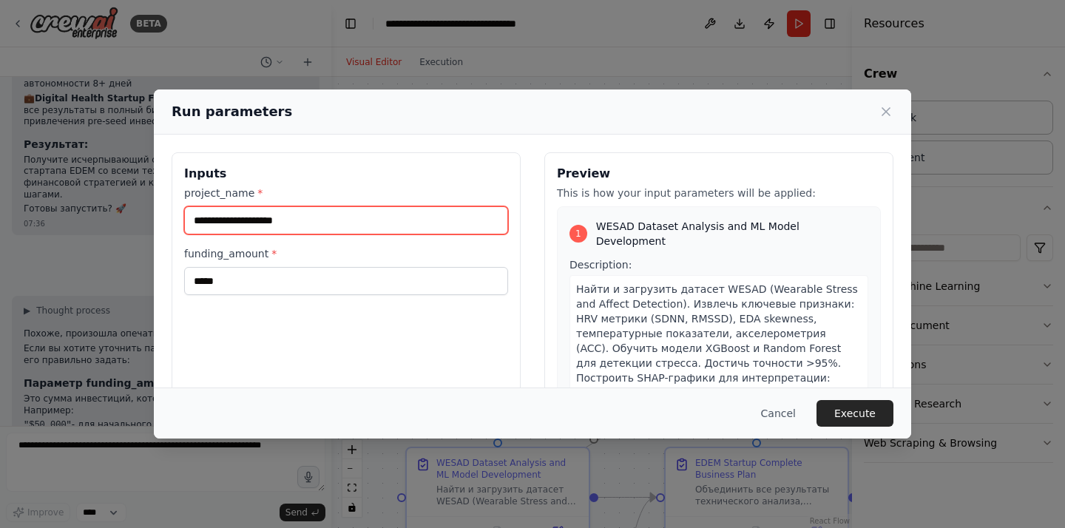
click at [265, 229] on input "project_name *" at bounding box center [346, 220] width 324 height 28
type input "*"
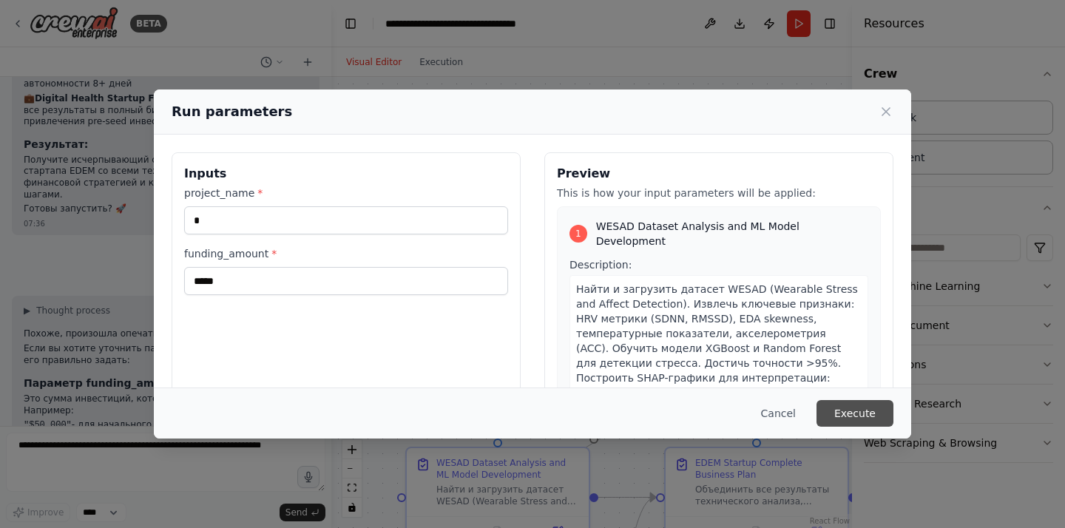
click at [861, 405] on button "Execute" at bounding box center [854, 413] width 77 height 27
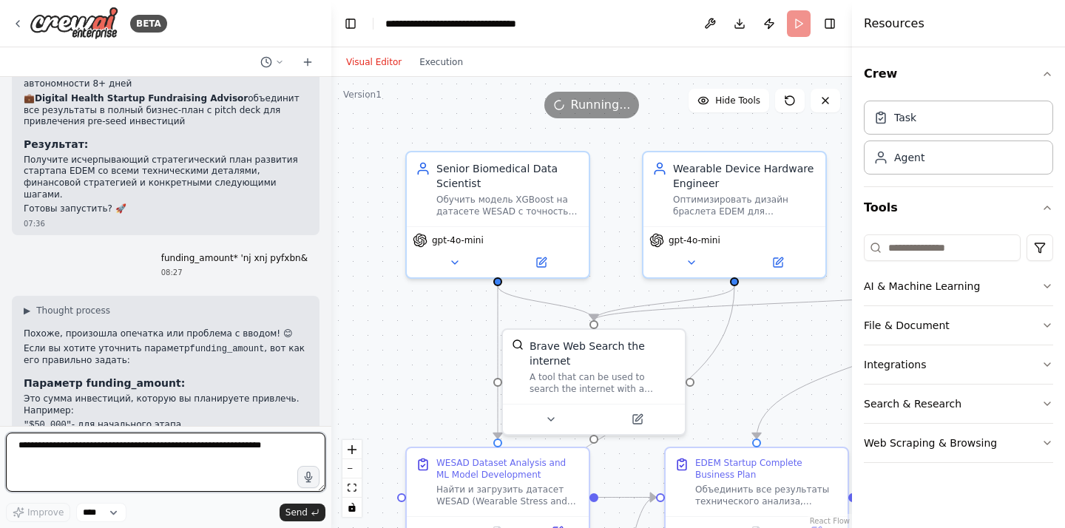
click at [91, 446] on textarea at bounding box center [165, 462] width 319 height 59
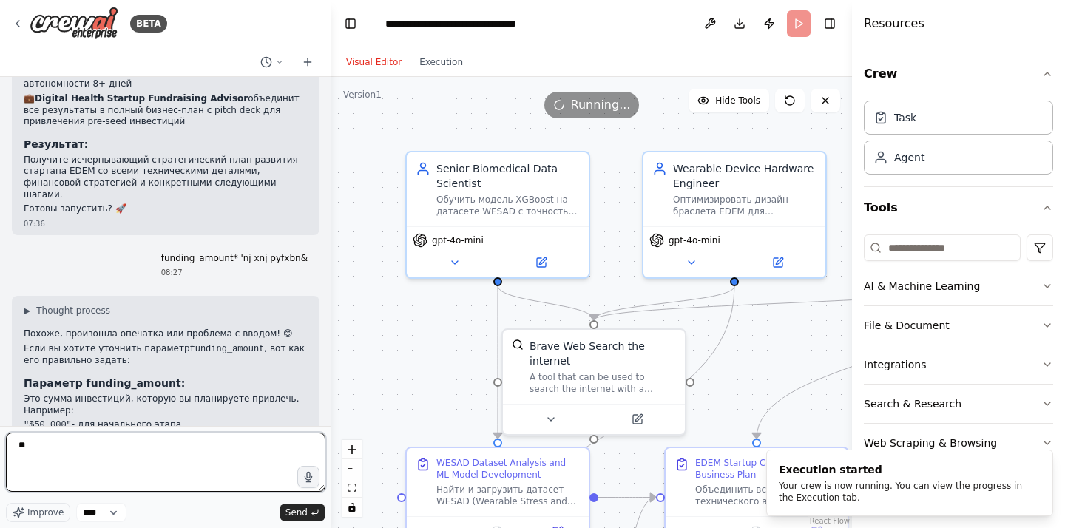
type textarea "*"
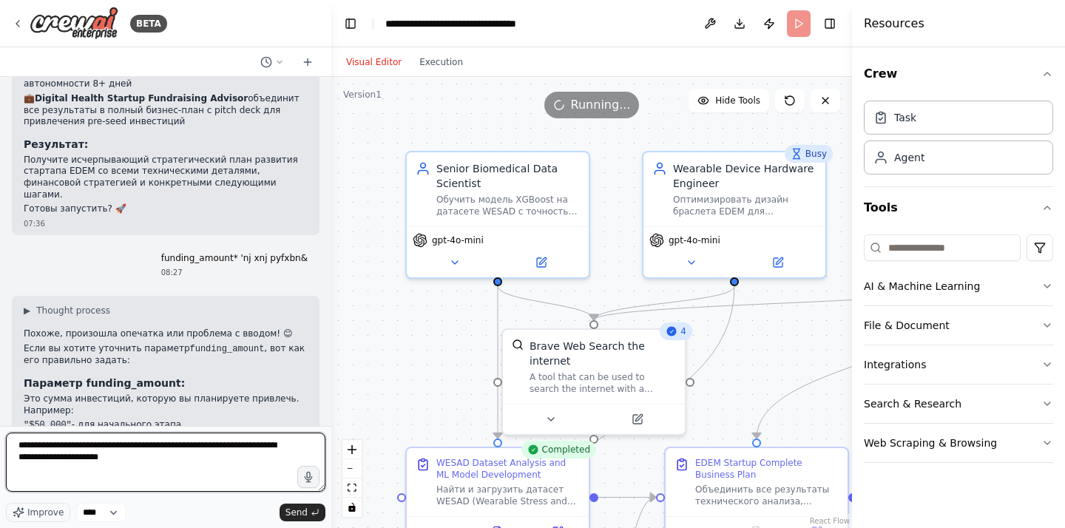
type textarea "**********"
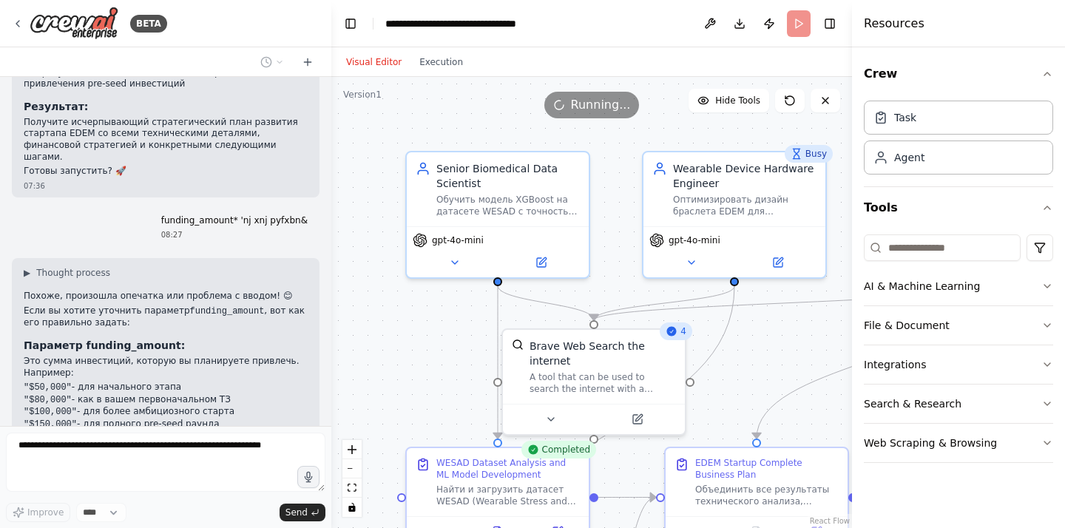
scroll to position [5822, 0]
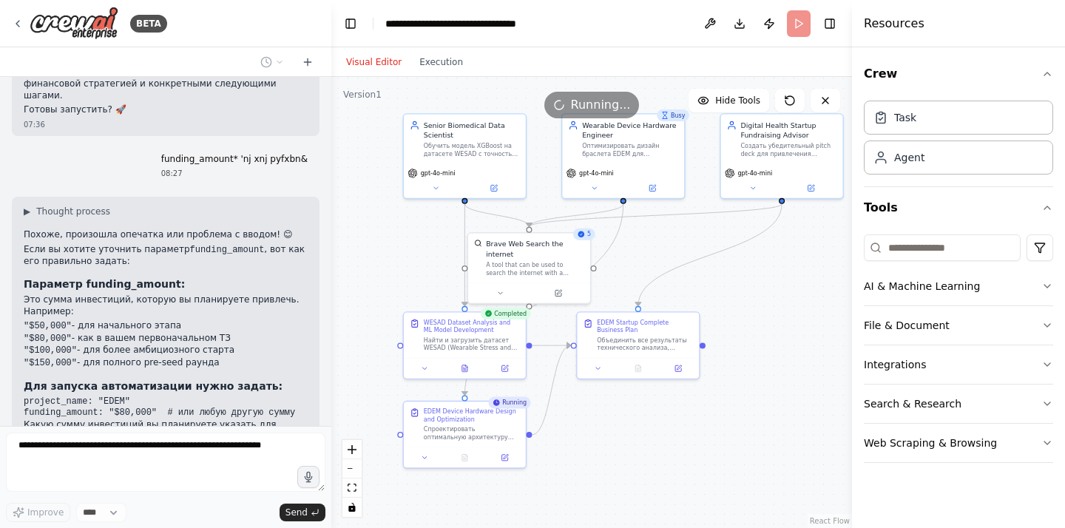
drag, startPoint x: 408, startPoint y: 339, endPoint x: 403, endPoint y: 248, distance: 91.1
click at [403, 248] on div ".deletable-edge-delete-btn { width: 20px; height: 20px; border: 0px solid #ffff…" at bounding box center [591, 302] width 521 height 451
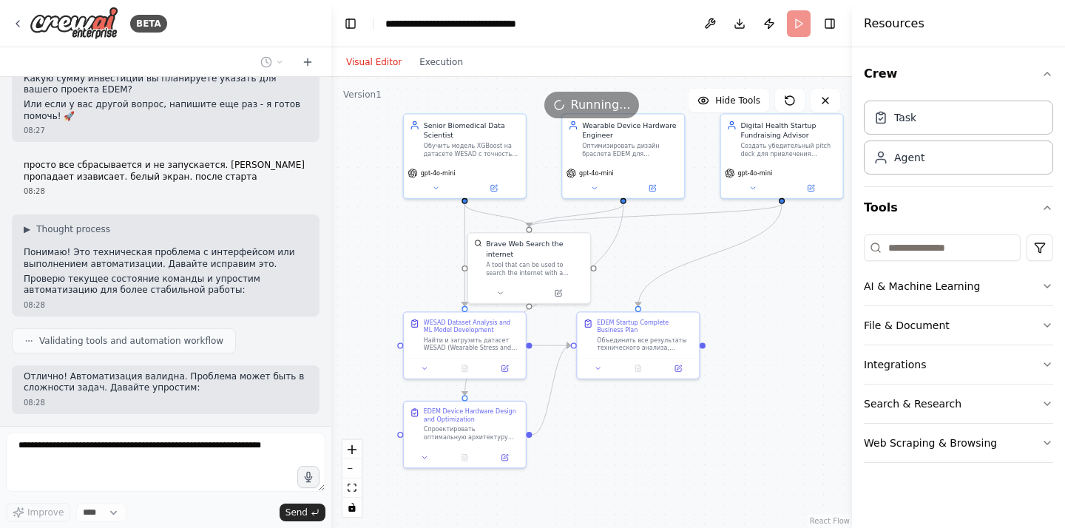
scroll to position [6180, 0]
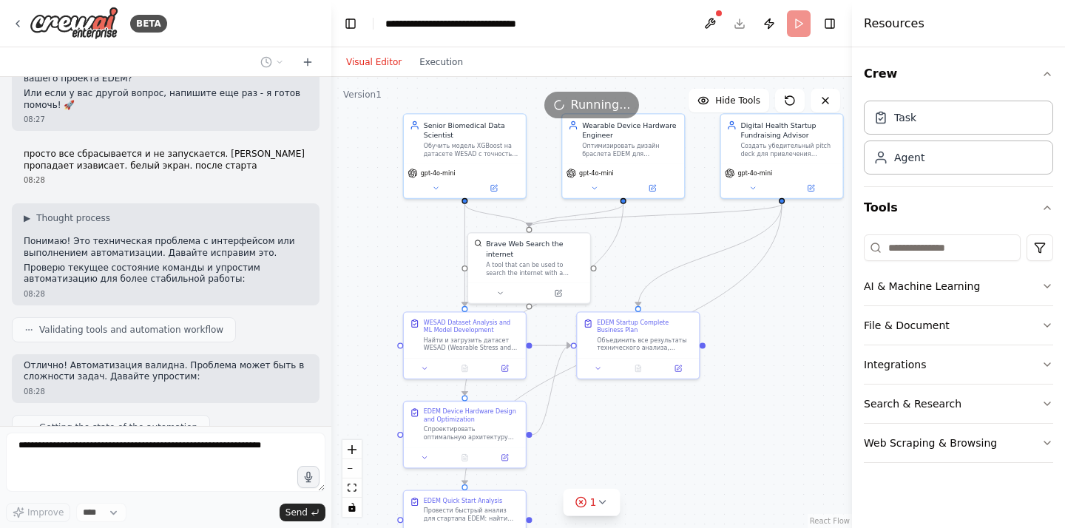
click at [175, 442] on textarea at bounding box center [165, 462] width 319 height 59
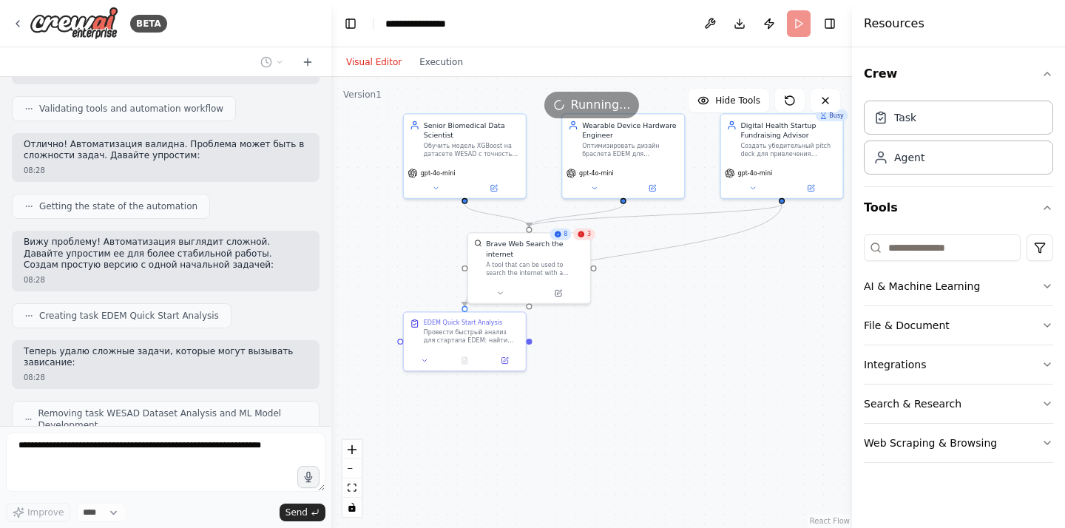
scroll to position [6438, 0]
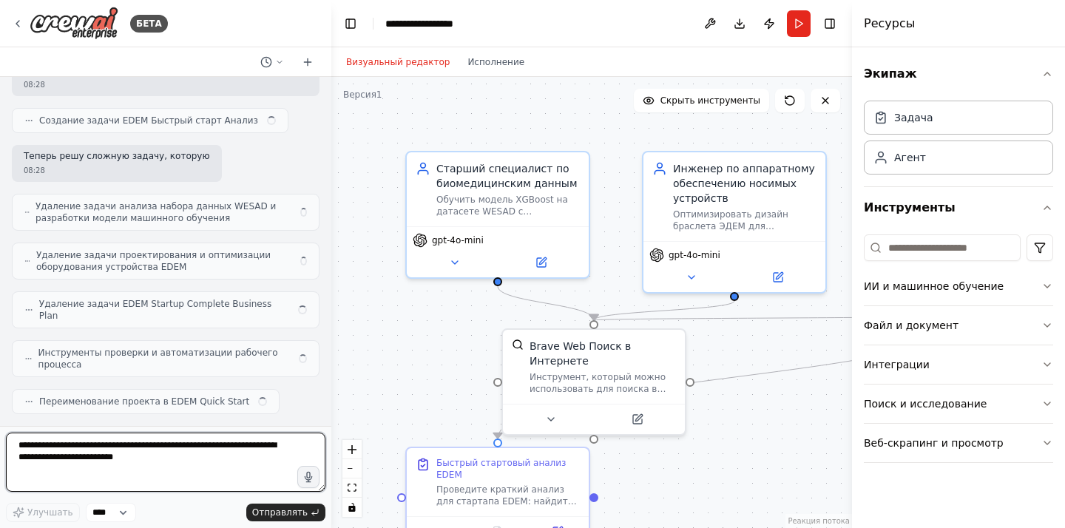
click at [138, 447] on textarea at bounding box center [165, 462] width 319 height 59
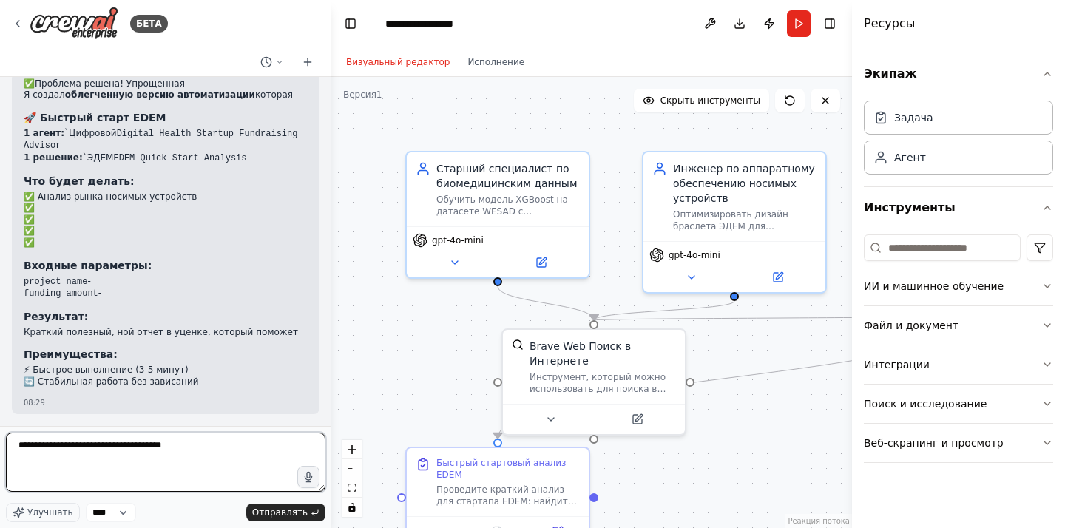
type textarea "**********"
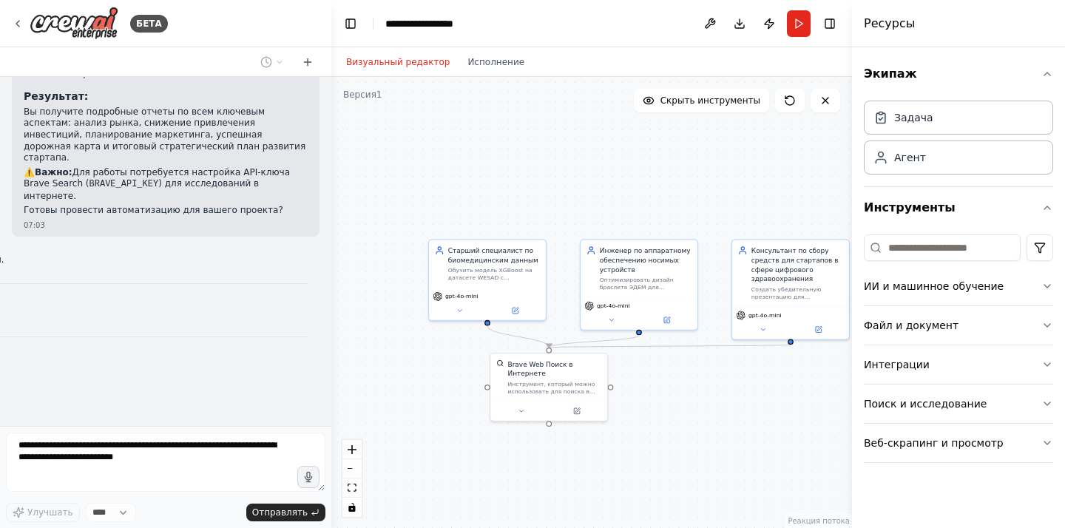
scroll to position [1639, 0]
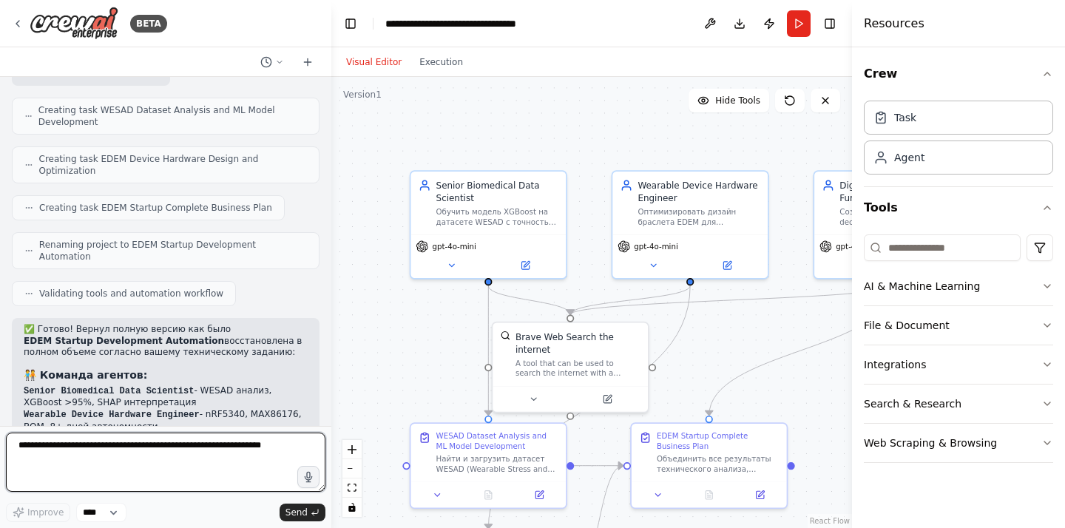
scroll to position [7847, 0]
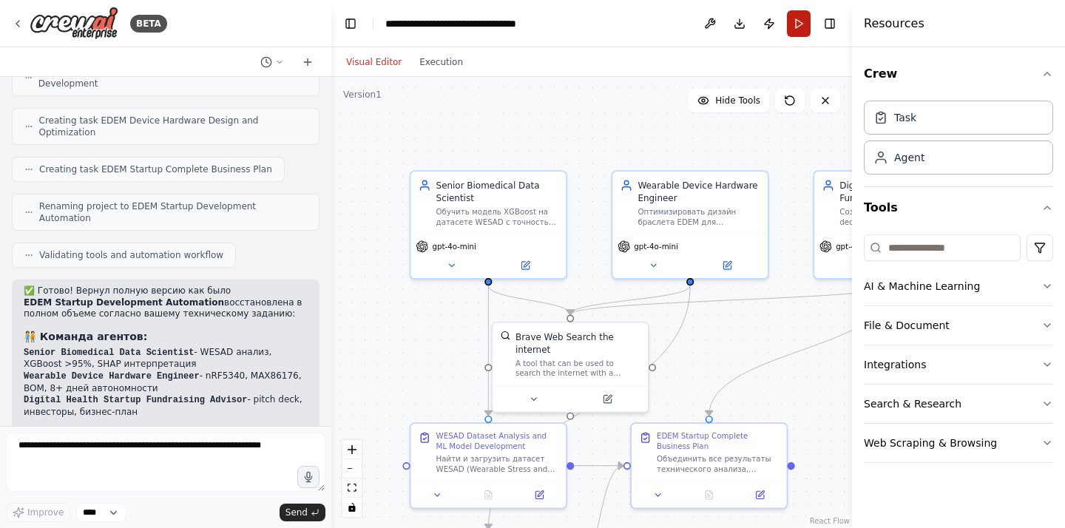
click at [801, 23] on button "Run" at bounding box center [799, 23] width 24 height 27
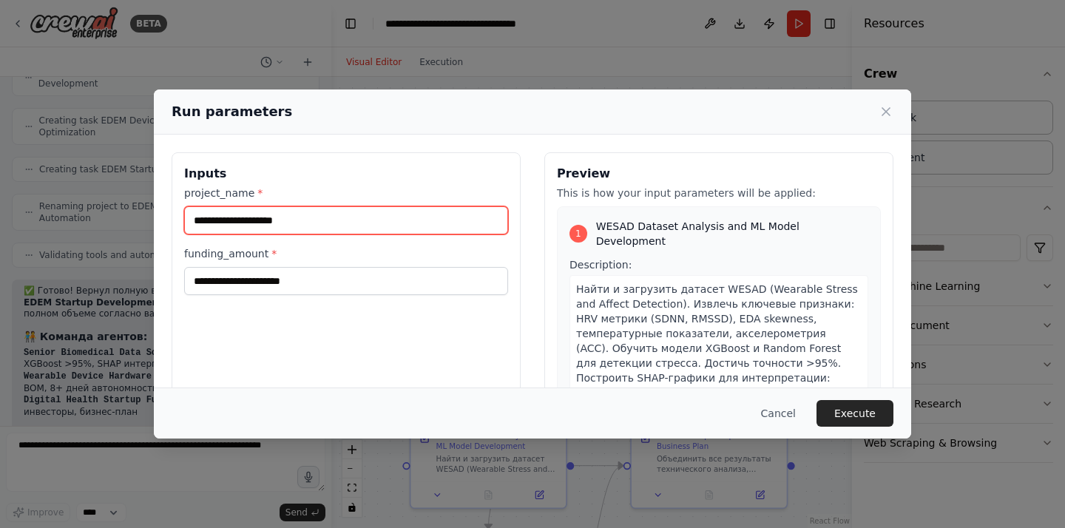
click at [301, 221] on input "project_name *" at bounding box center [346, 220] width 324 height 28
type input "*"
type input "*****"
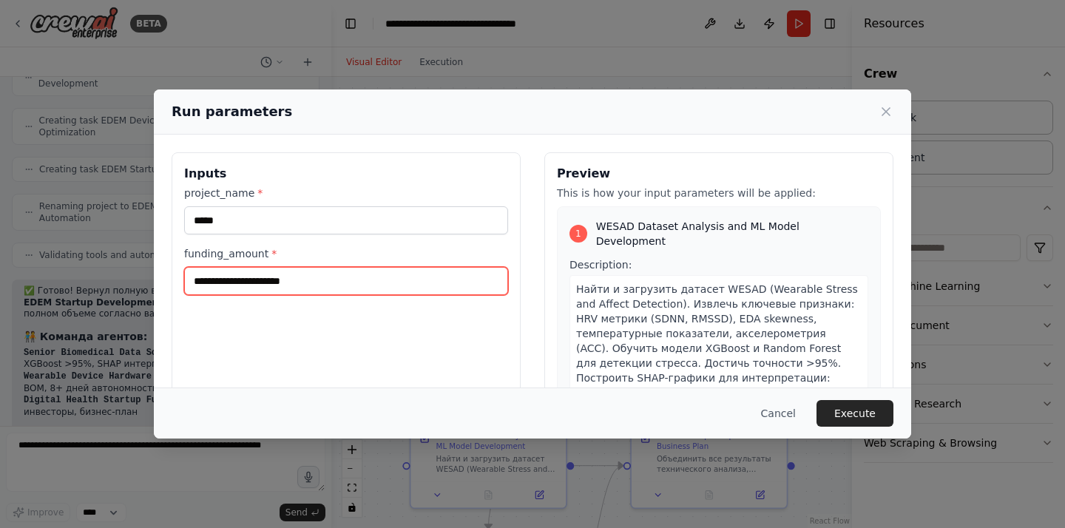
click at [264, 274] on input "funding_amount *" at bounding box center [346, 281] width 324 height 28
type input "*****"
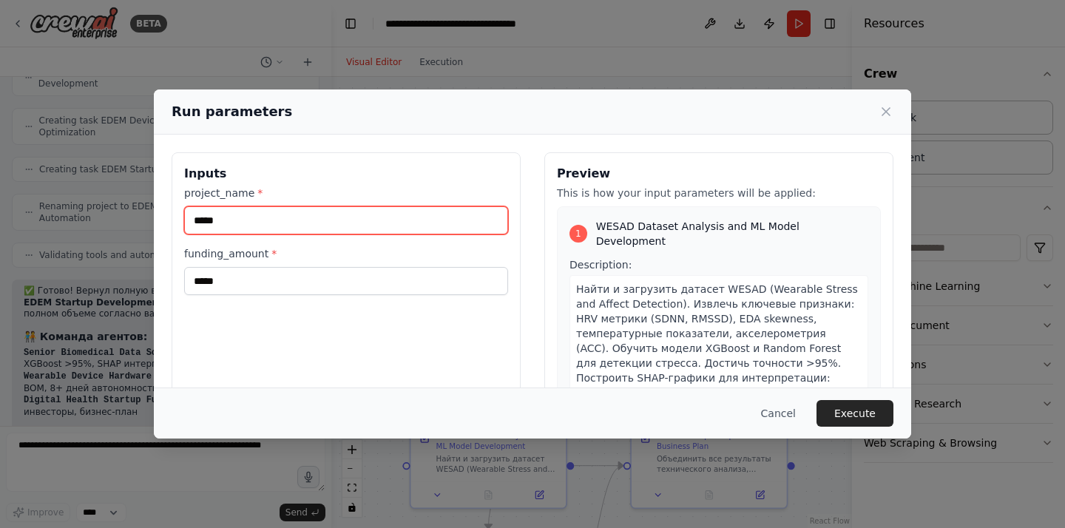
click at [224, 218] on input "*****" at bounding box center [346, 220] width 324 height 28
type input "*"
type input "****"
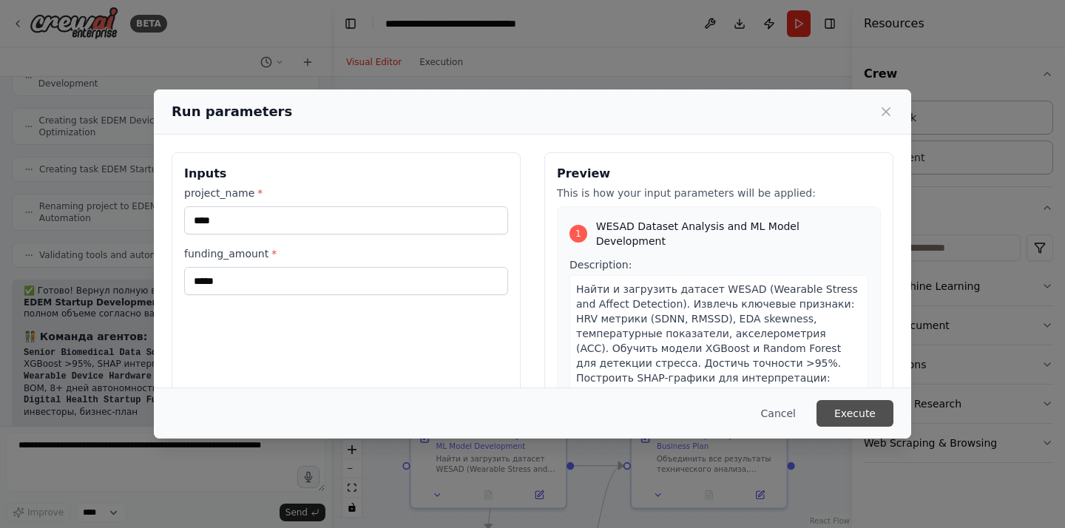
click at [869, 420] on button "Execute" at bounding box center [854, 413] width 77 height 27
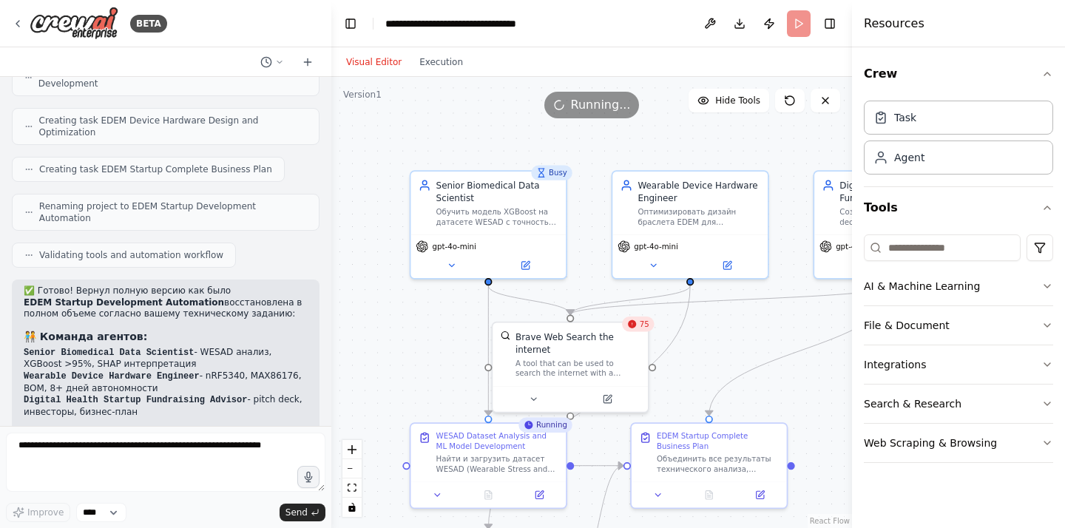
click at [642, 325] on span "75" at bounding box center [645, 324] width 10 height 10
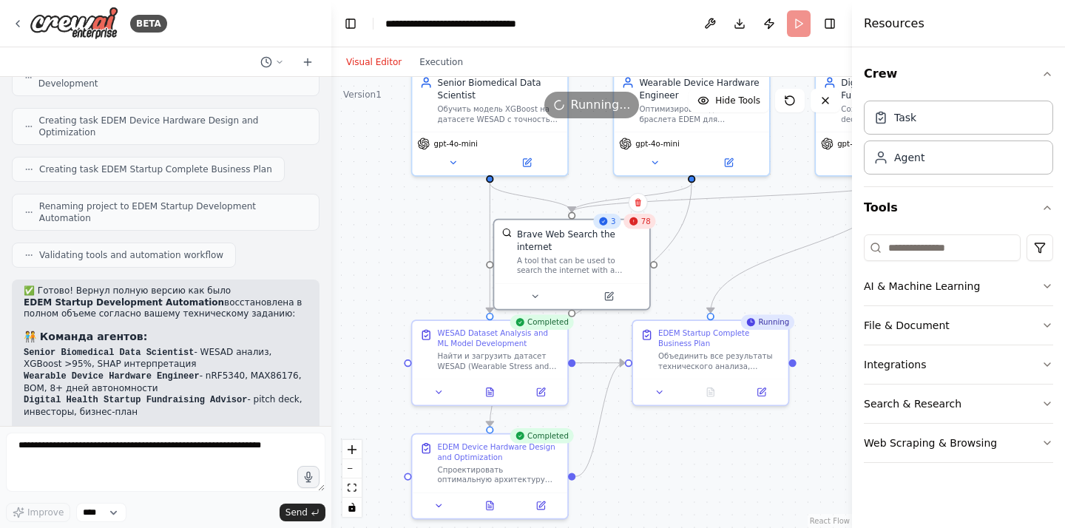
drag, startPoint x: 433, startPoint y: 356, endPoint x: 435, endPoint y: 254, distance: 102.0
click at [435, 253] on div ".deletable-edge-delete-btn { width: 20px; height: 20px; border: 0px solid #ffff…" at bounding box center [591, 302] width 521 height 451
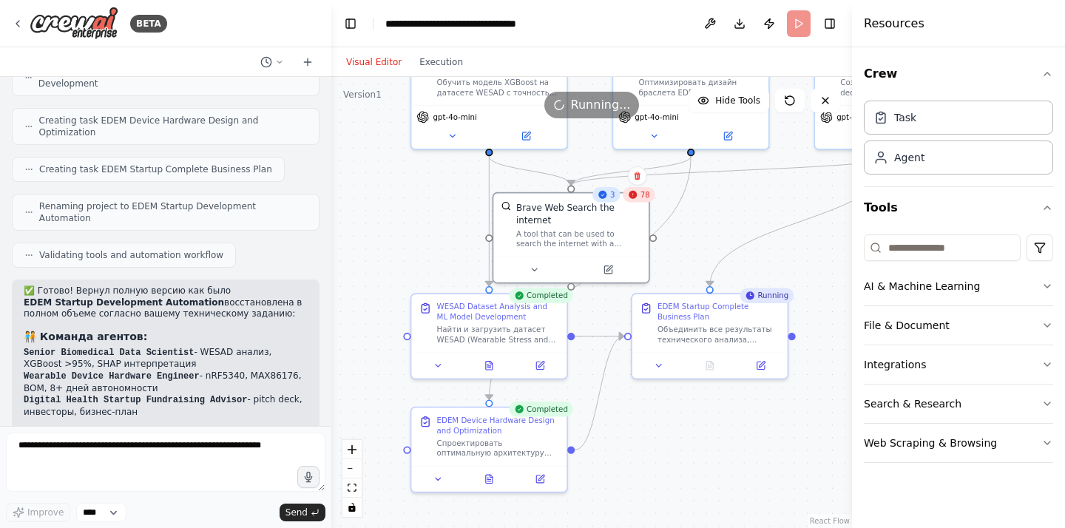
drag, startPoint x: 416, startPoint y: 272, endPoint x: 415, endPoint y: 246, distance: 25.9
click at [415, 246] on div ".deletable-edge-delete-btn { width: 20px; height: 20px; border: 0px solid #ffff…" at bounding box center [591, 302] width 521 height 451
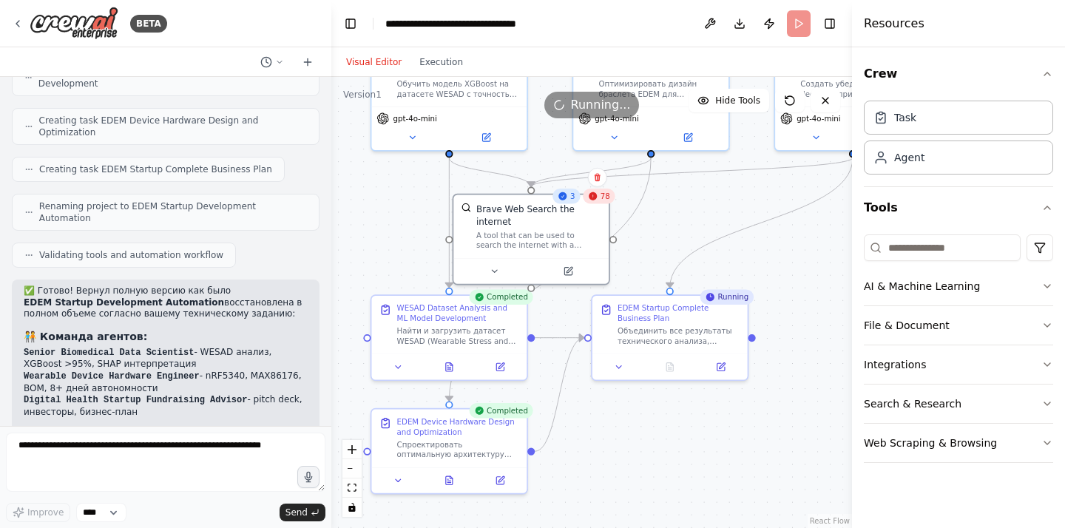
drag, startPoint x: 448, startPoint y: 239, endPoint x: 410, endPoint y: 240, distance: 38.5
click at [409, 240] on div ".deletable-edge-delete-btn { width: 20px; height: 20px; border: 0px solid #ffff…" at bounding box center [591, 302] width 521 height 451
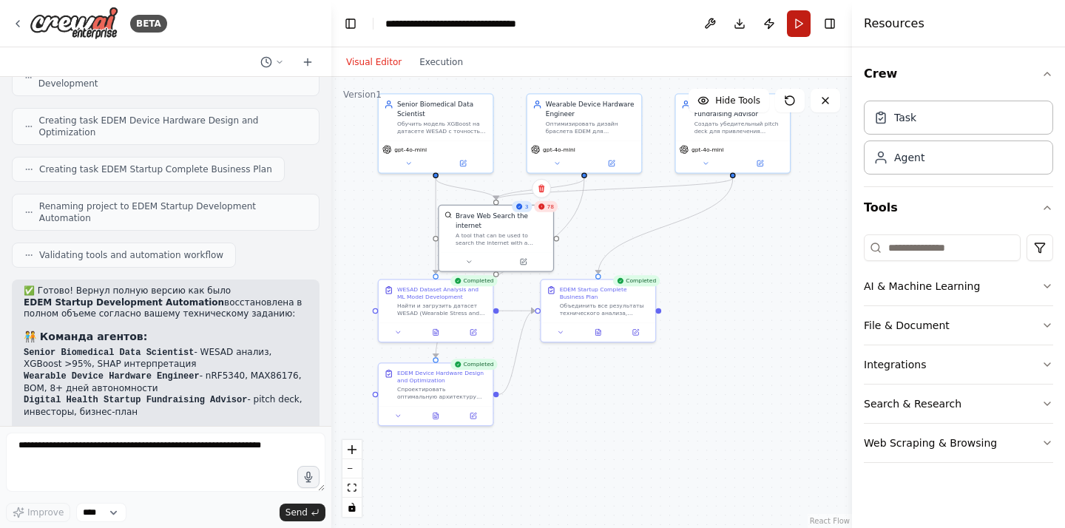
click at [793, 31] on button "Run" at bounding box center [799, 23] width 24 height 27
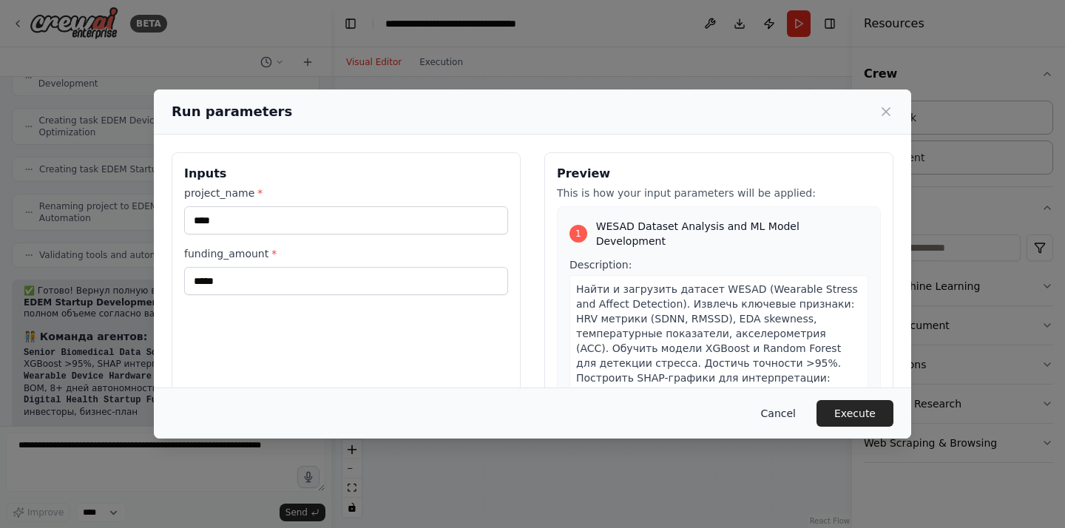
click at [793, 408] on button "Cancel" at bounding box center [778, 413] width 58 height 27
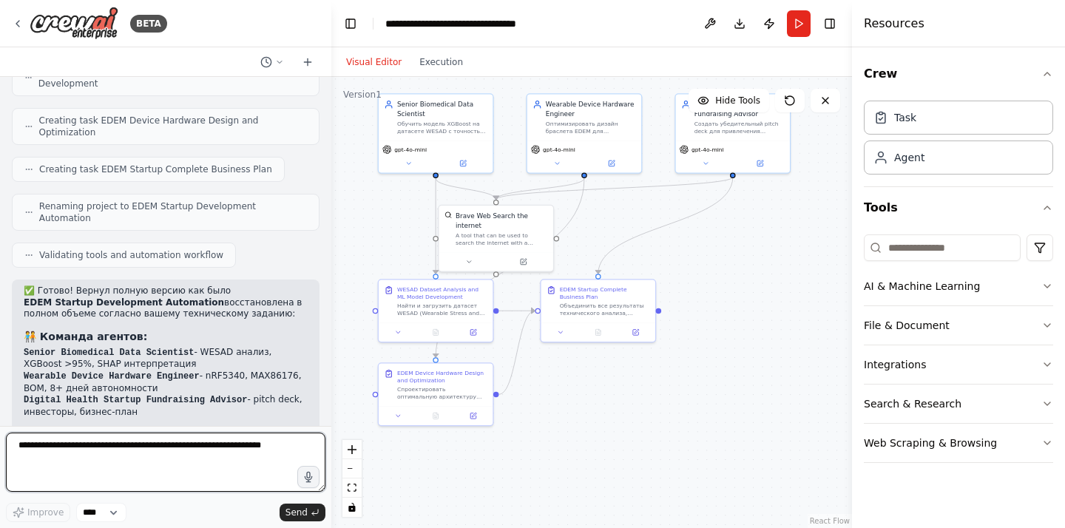
click at [193, 448] on textarea at bounding box center [165, 462] width 319 height 59
type textarea "*"
type textarea "**********"
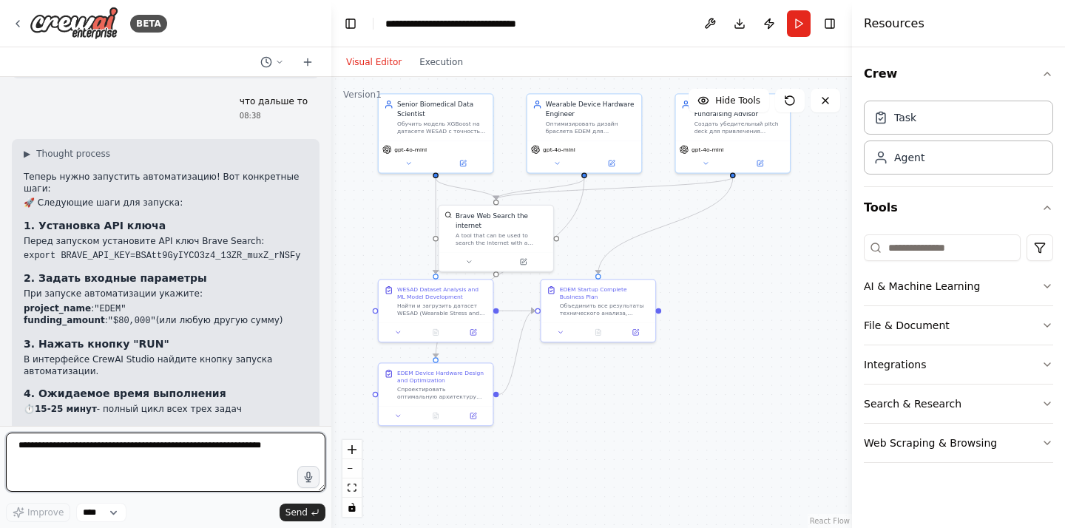
scroll to position [8397, 0]
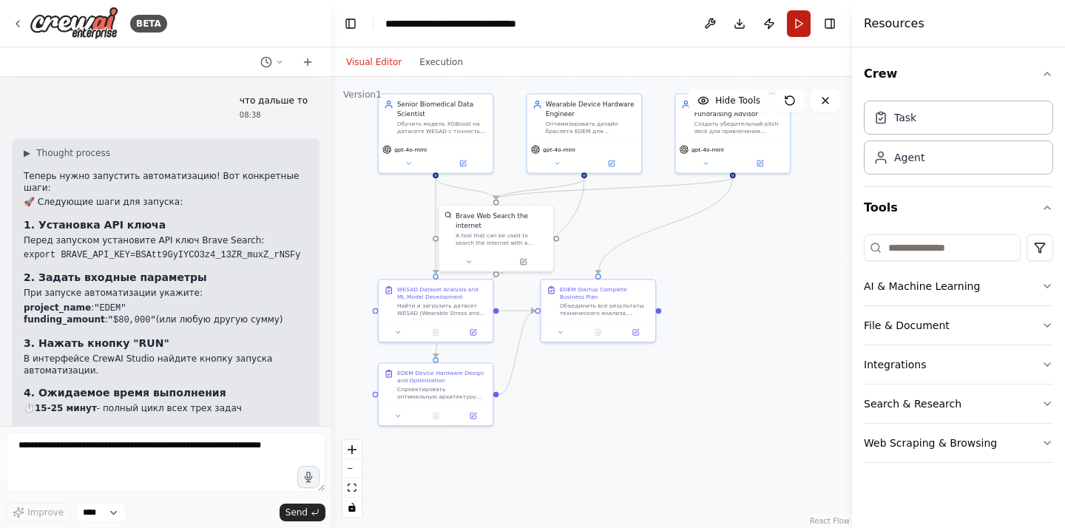
click at [801, 27] on button "Run" at bounding box center [799, 23] width 24 height 27
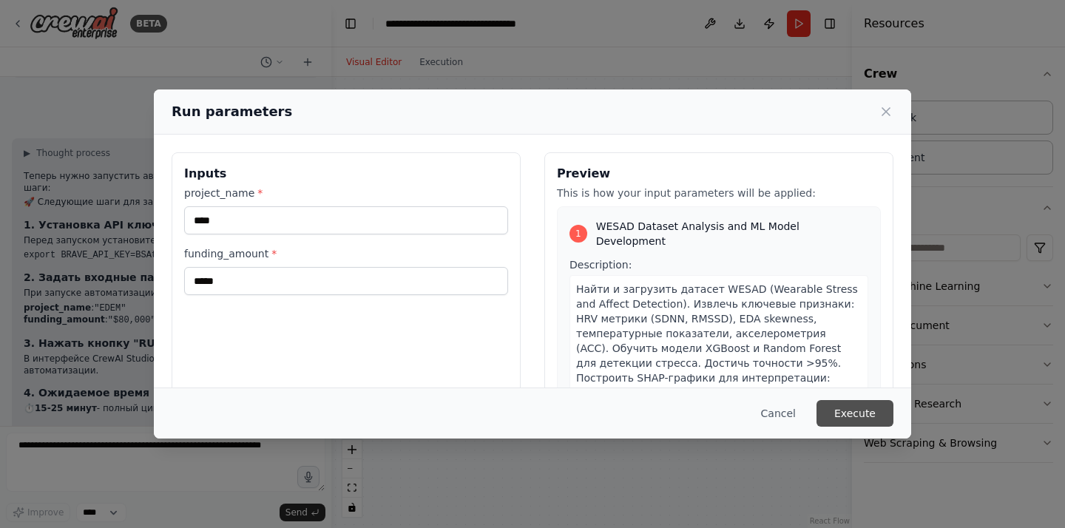
click at [857, 409] on button "Execute" at bounding box center [854, 413] width 77 height 27
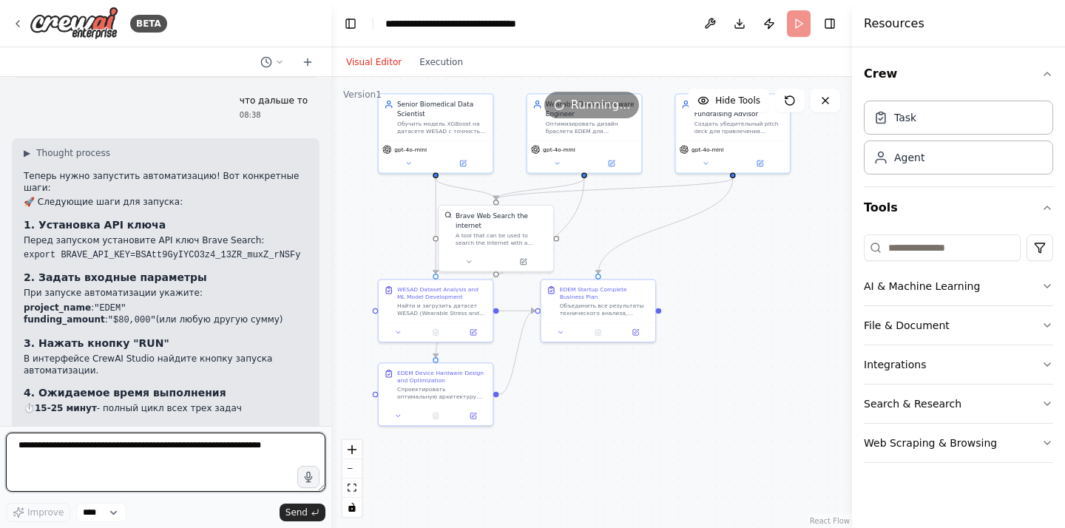
click at [208, 461] on textarea at bounding box center [165, 462] width 319 height 59
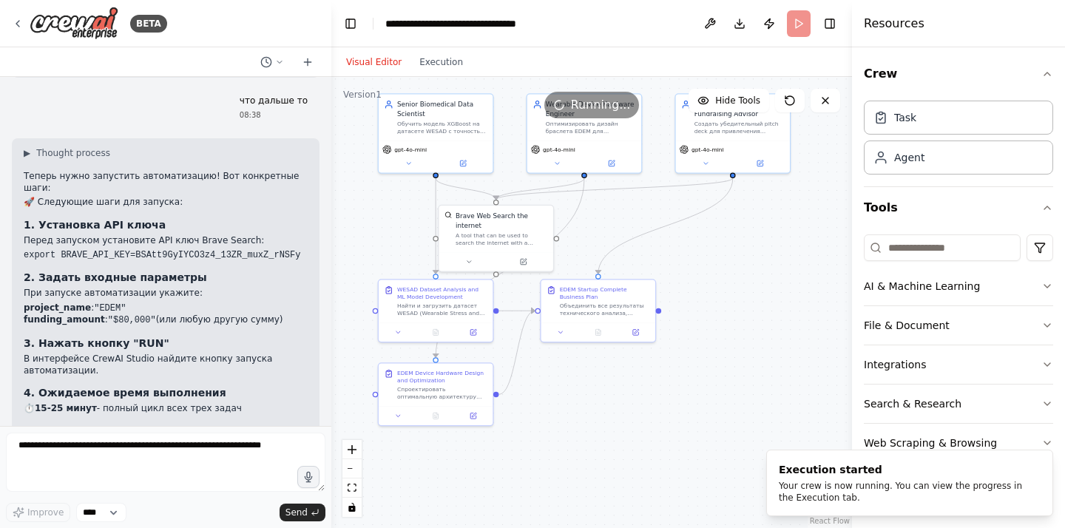
click at [366, 69] on button "Visual Editor" at bounding box center [373, 62] width 73 height 18
click at [444, 56] on button "Execution" at bounding box center [440, 62] width 61 height 18
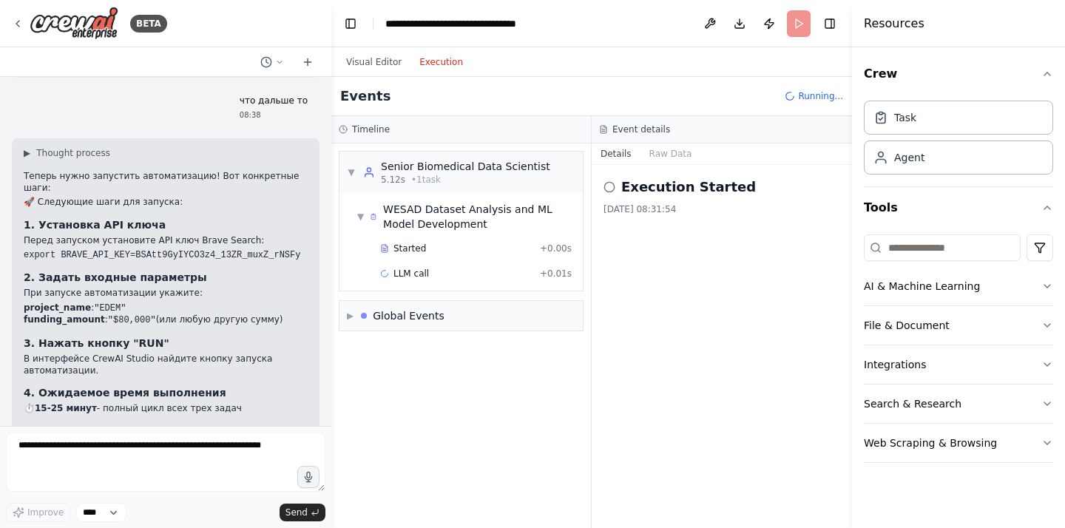
click at [631, 189] on h2 "Execution Started" at bounding box center [688, 187] width 135 height 21
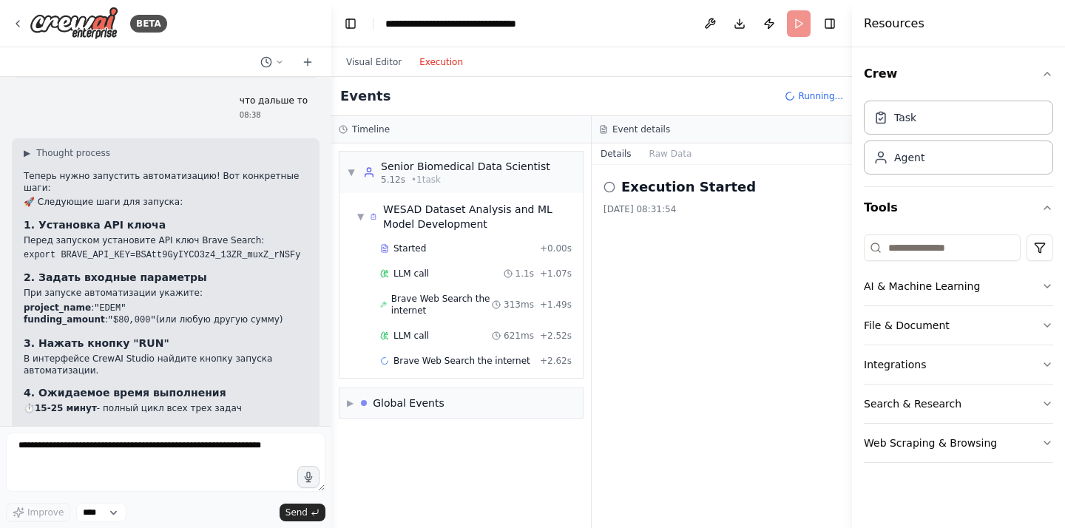
click at [608, 183] on icon at bounding box center [609, 187] width 12 height 12
click at [648, 198] on div "Execution Started 18.08.2025, 08:31:54" at bounding box center [721, 196] width 237 height 38
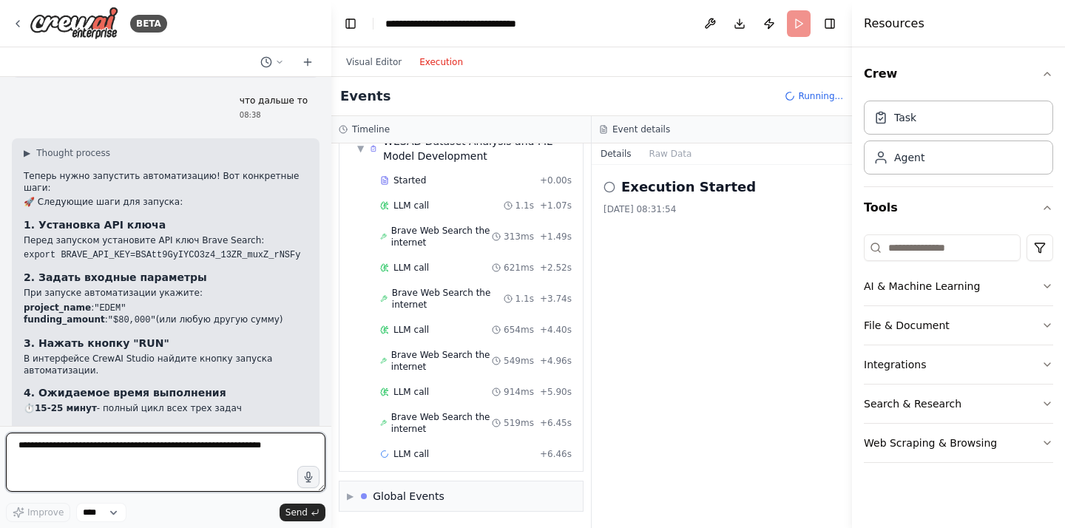
click at [200, 461] on textarea at bounding box center [165, 462] width 319 height 59
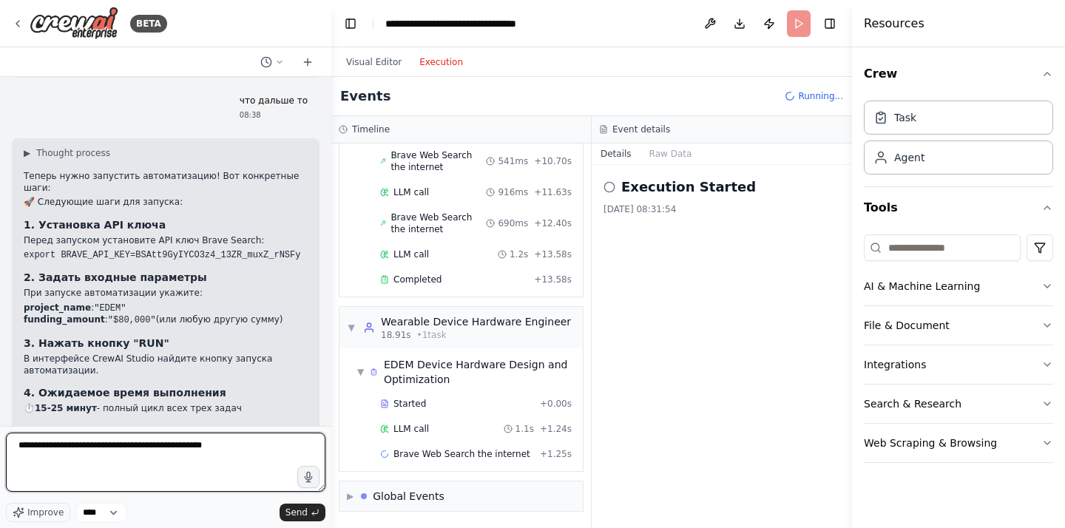
scroll to position [568, 0]
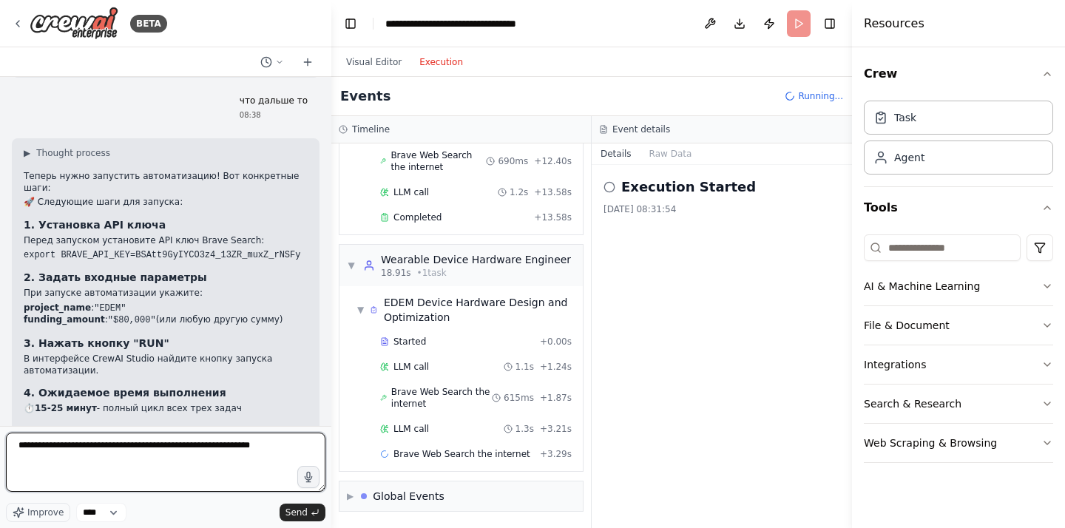
type textarea "**********"
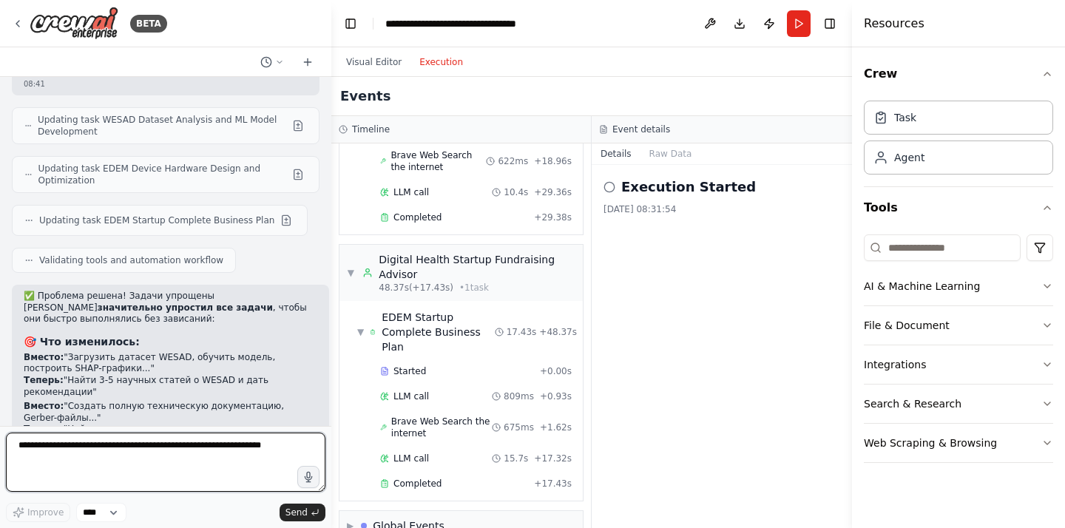
scroll to position [9134, 0]
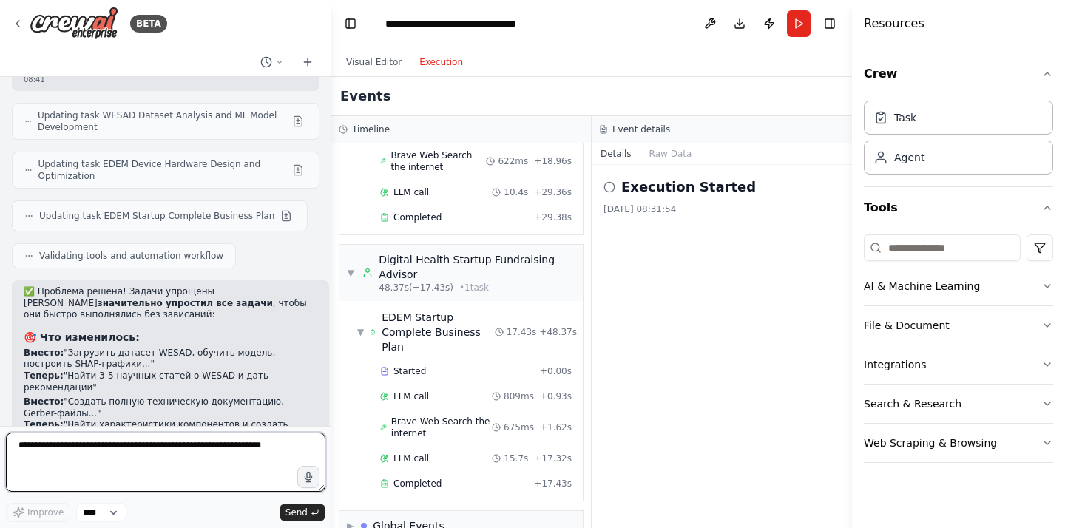
click at [180, 438] on textarea at bounding box center [165, 462] width 319 height 59
type textarea "**********"
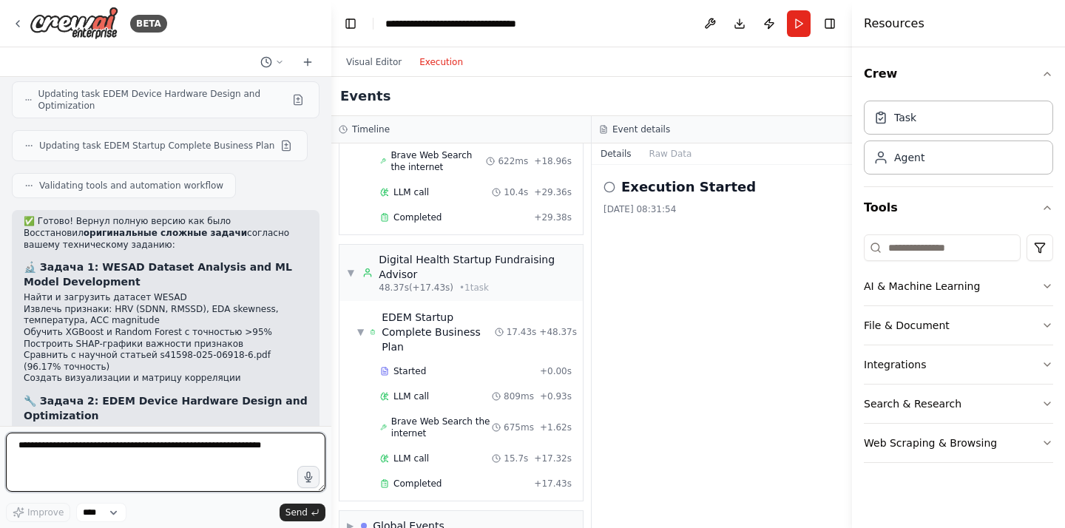
scroll to position [9920, 0]
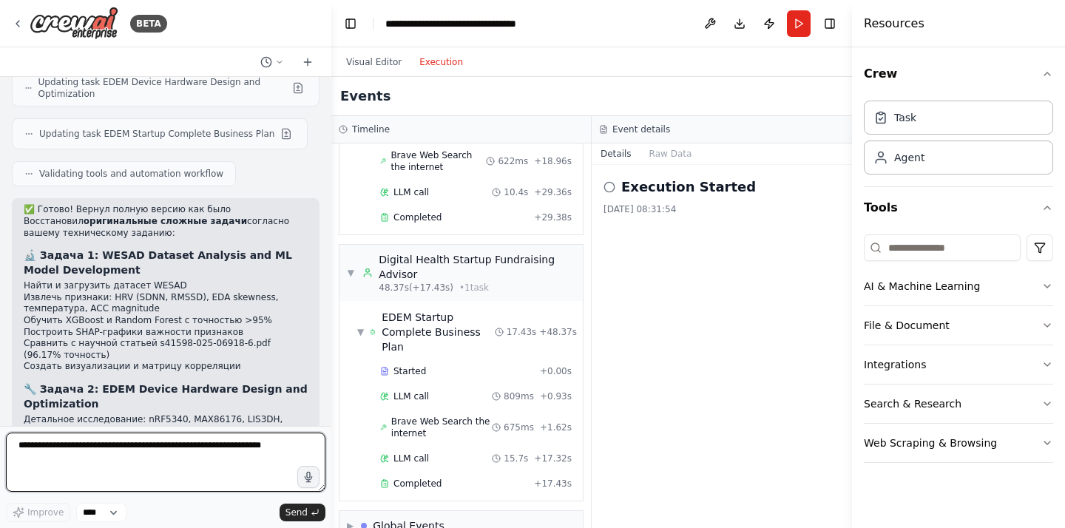
click at [149, 446] on textarea at bounding box center [165, 462] width 319 height 59
type textarea "**********"
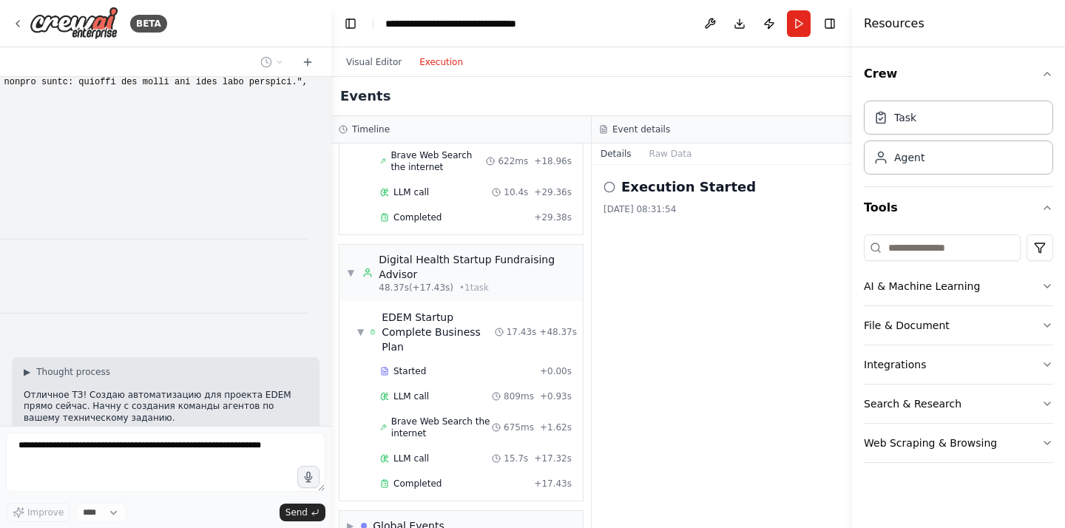
scroll to position [2664, 0]
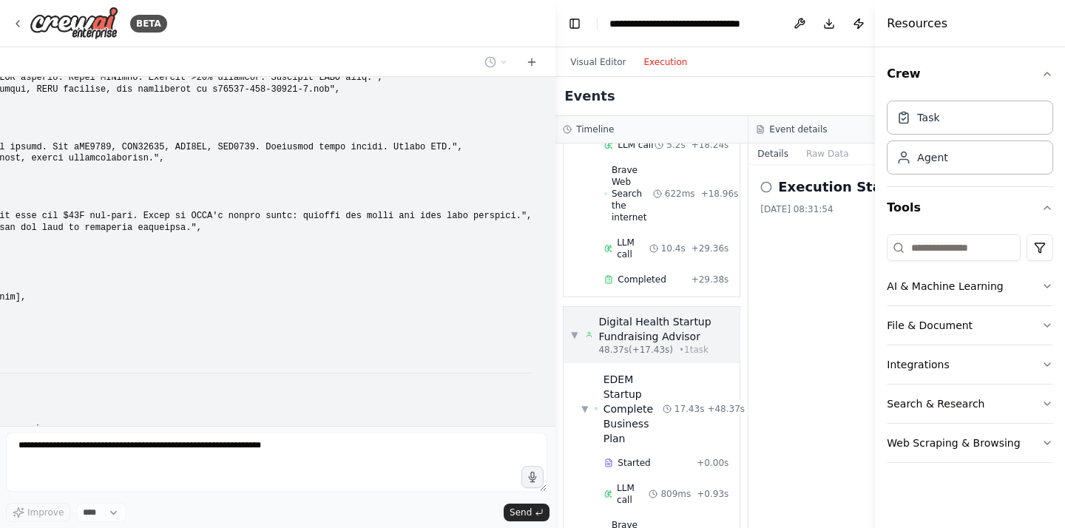
scroll to position [2432, 0]
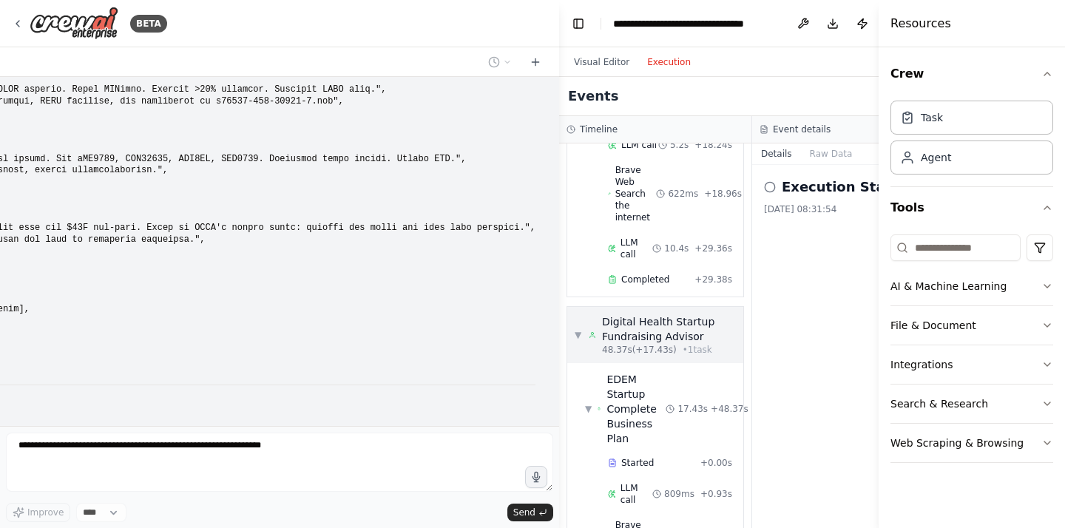
drag, startPoint x: 328, startPoint y: 222, endPoint x: 686, endPoint y: 262, distance: 360.1
click at [686, 262] on div "BETA расскажи примеры. у нас стартап мы планируем сделать устройство для отслеж…" at bounding box center [532, 264] width 1065 height 528
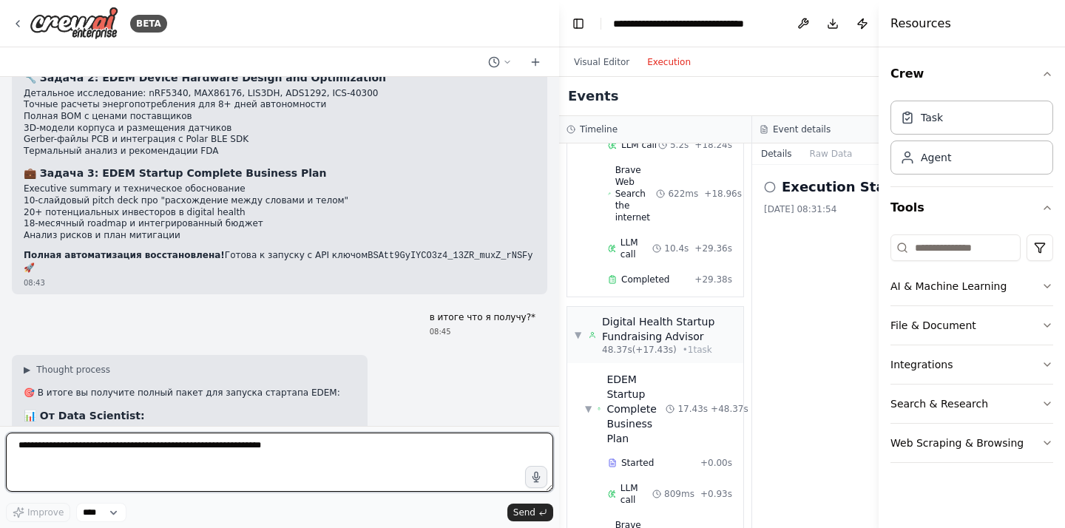
drag, startPoint x: 558, startPoint y: 255, endPoint x: 804, endPoint y: 267, distance: 245.8
click at [804, 267] on div "BETA расскажи примеры. у нас стартап мы планируем сделать устройство для отслеж…" at bounding box center [532, 264] width 1065 height 528
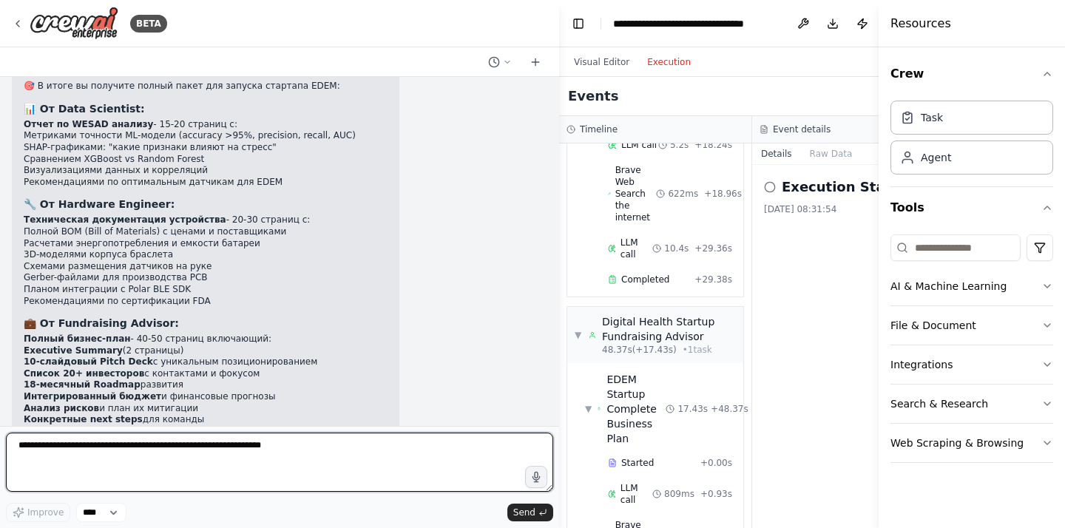
scroll to position [9371, 0]
click at [192, 452] on textarea at bounding box center [279, 462] width 547 height 59
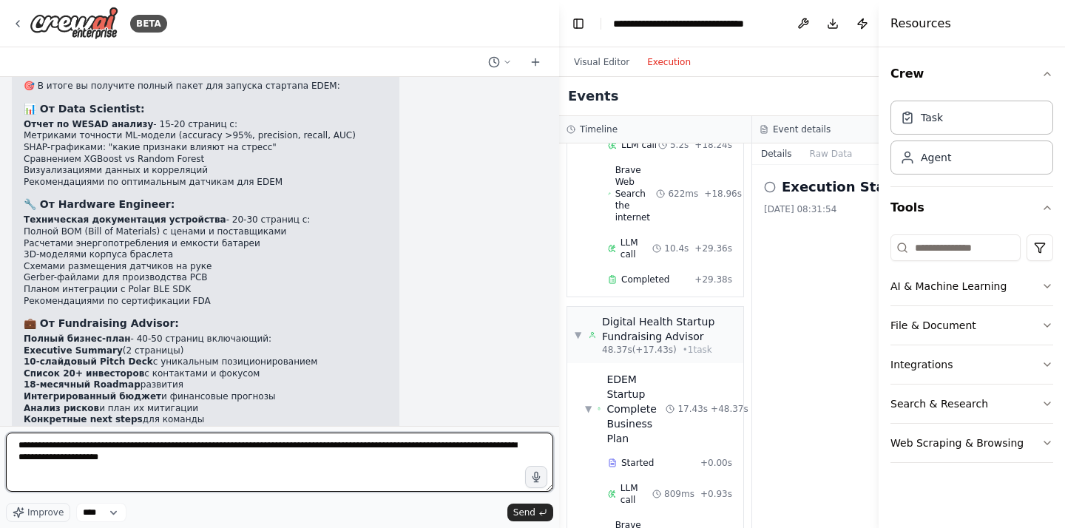
type textarea "**********"
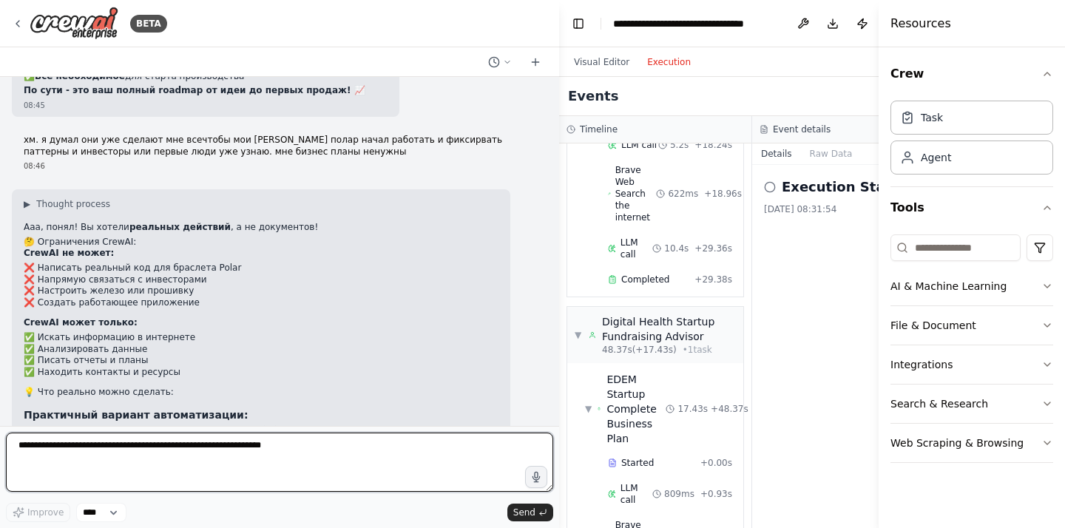
scroll to position [9839, 0]
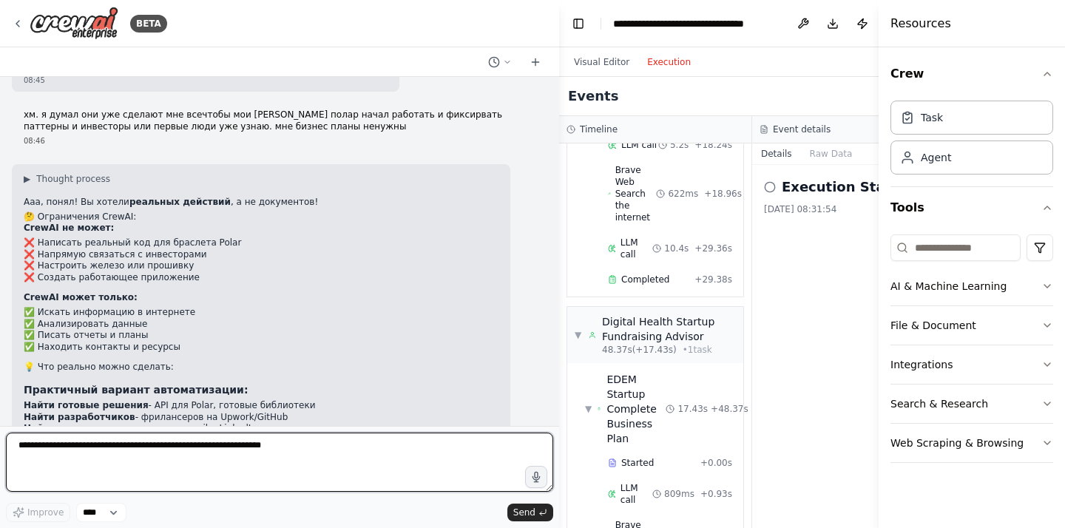
click at [231, 464] on textarea at bounding box center [279, 462] width 547 height 59
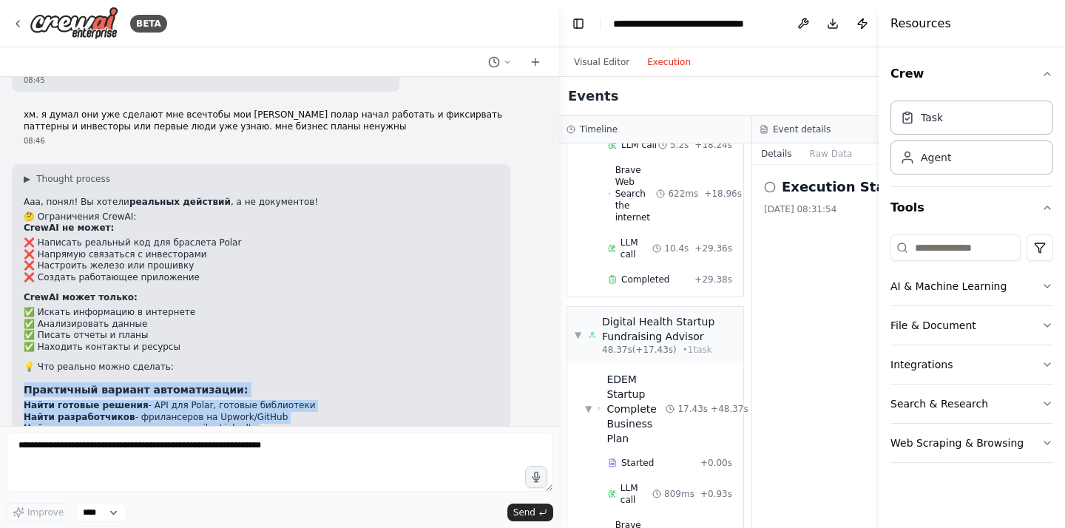
drag, startPoint x: 447, startPoint y: 386, endPoint x: 153, endPoint y: 225, distance: 335.5
click at [153, 226] on div "▶ Thought process Ааа, понял! Вы хотели реальных действий , а не документов! 🤔 …" at bounding box center [261, 356] width 475 height 366
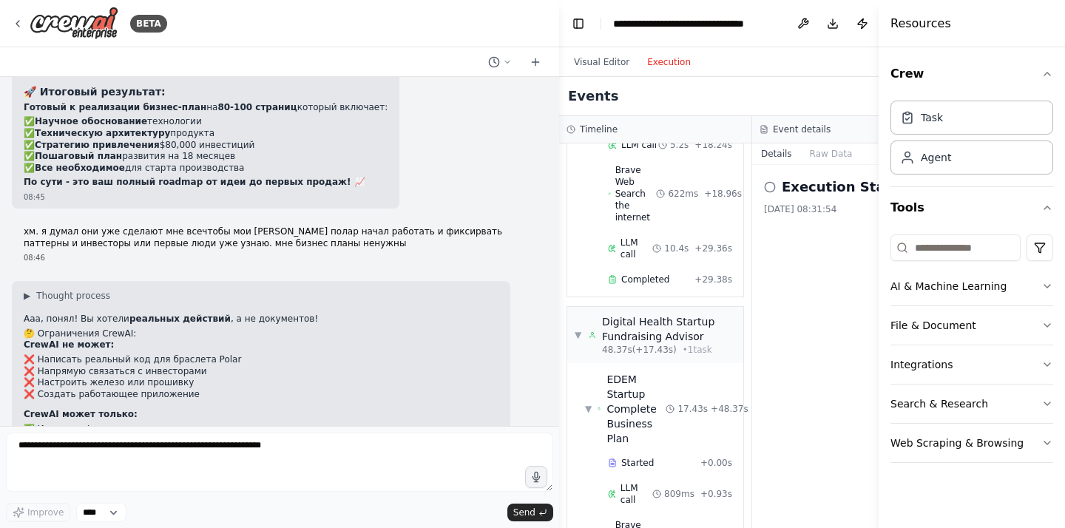
scroll to position [9657, 0]
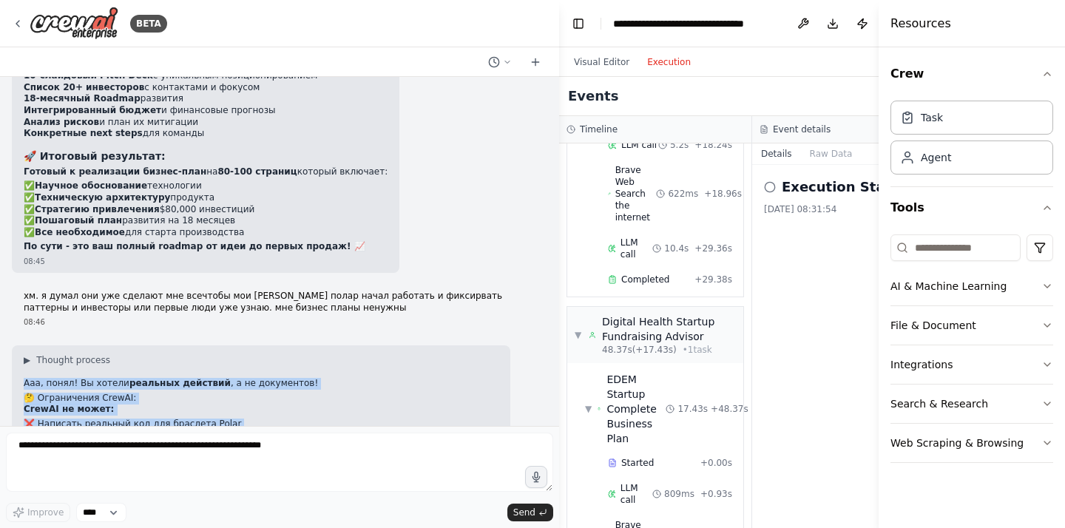
copy div "Ааа, понял! Вы хотели реальных действий , а не документов! 🤔 Ограничения CrewAI…"
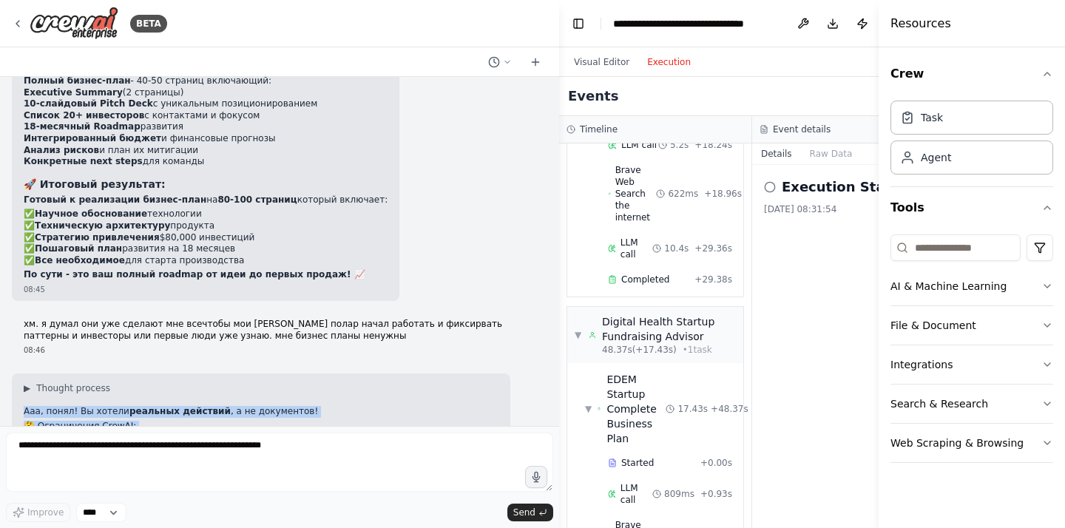
scroll to position [9527, 0]
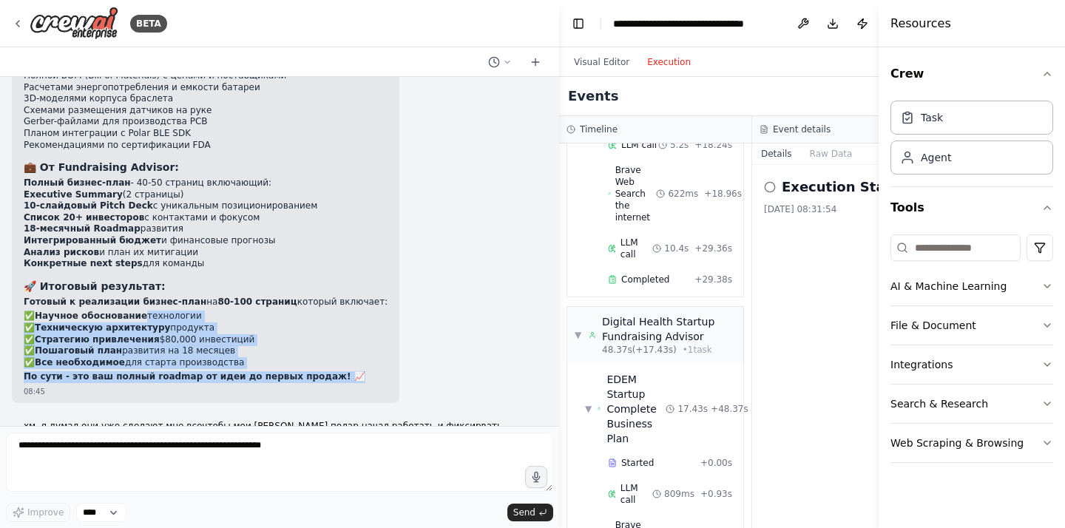
drag, startPoint x: 329, startPoint y: 234, endPoint x: 242, endPoint y: 175, distance: 105.0
click at [242, 175] on div "▶ Thought process 🎯 В итоге вы получите полный пакет для запуска стартапа EDEM:…" at bounding box center [206, 142] width 364 height 482
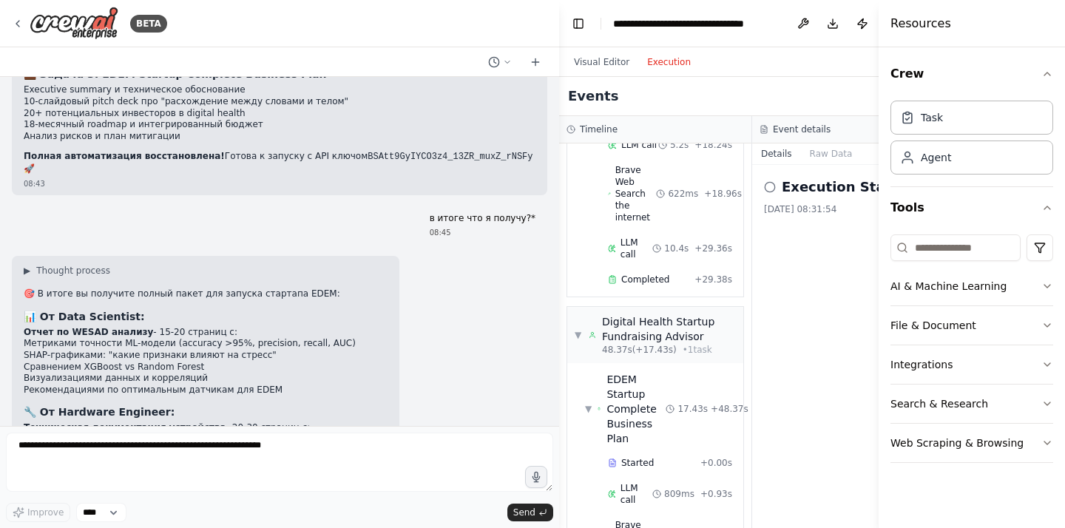
scroll to position [9028, 0]
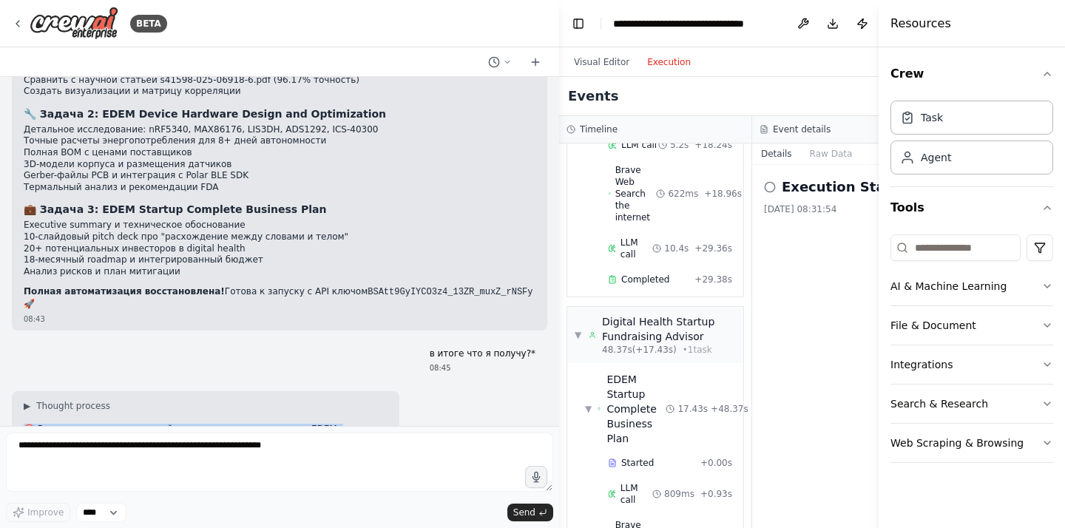
click at [25, 424] on h2 "🎯 В итоге вы получите полный пакет для запуска стартапа EDEM:" at bounding box center [206, 430] width 364 height 12
copy div "🎯 В итоге вы получите полный пакет для запуска стартапа EDEM: 📊 От Data Scienti…"
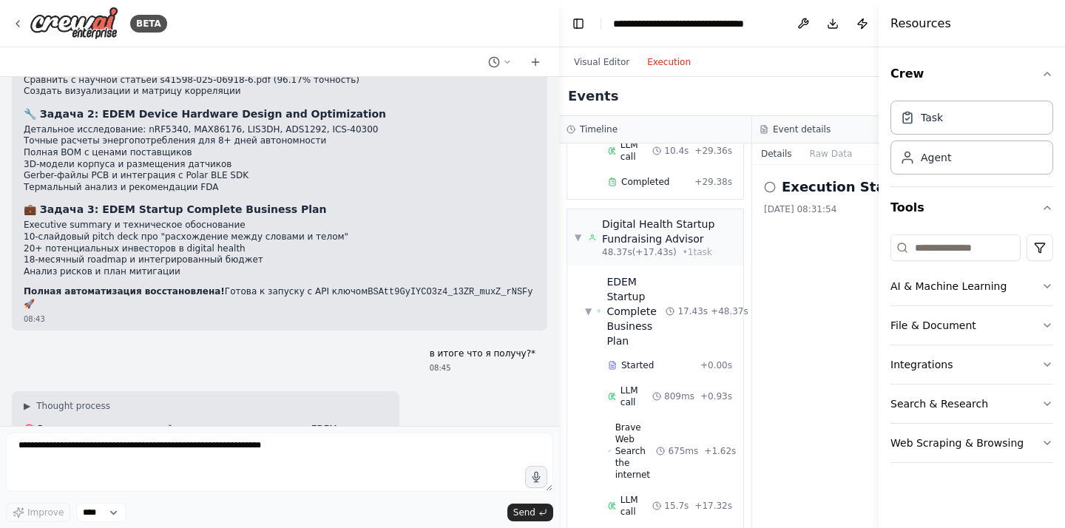
click at [804, 188] on h2 "Execution Started" at bounding box center [848, 187] width 135 height 21
click at [781, 189] on h2 "Execution Started" at bounding box center [848, 187] width 135 height 21
click at [776, 188] on div "Execution Started" at bounding box center [848, 187] width 169 height 21
click at [767, 188] on icon at bounding box center [770, 187] width 12 height 12
click at [787, 181] on h2 "Execution Started" at bounding box center [848, 187] width 135 height 21
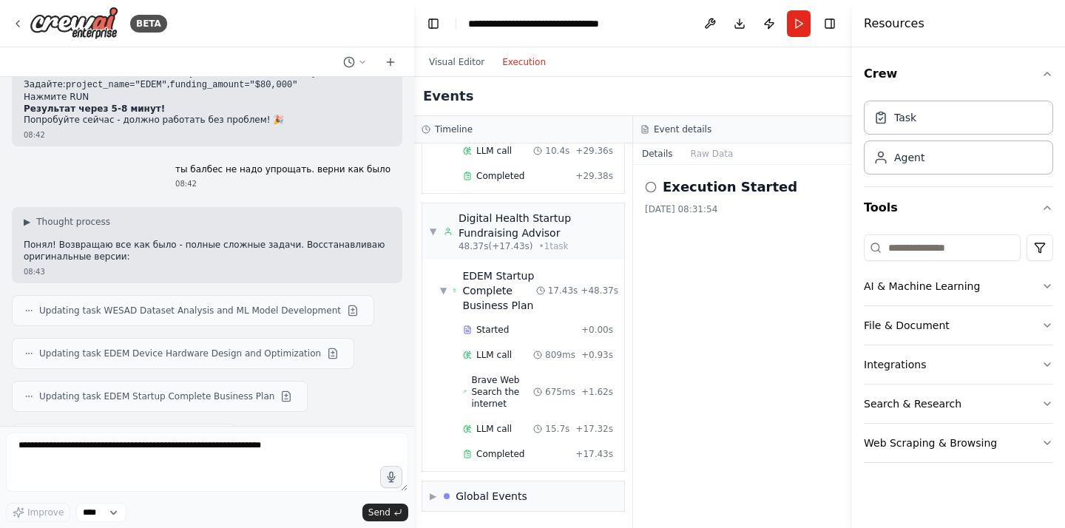
scroll to position [9680, 0]
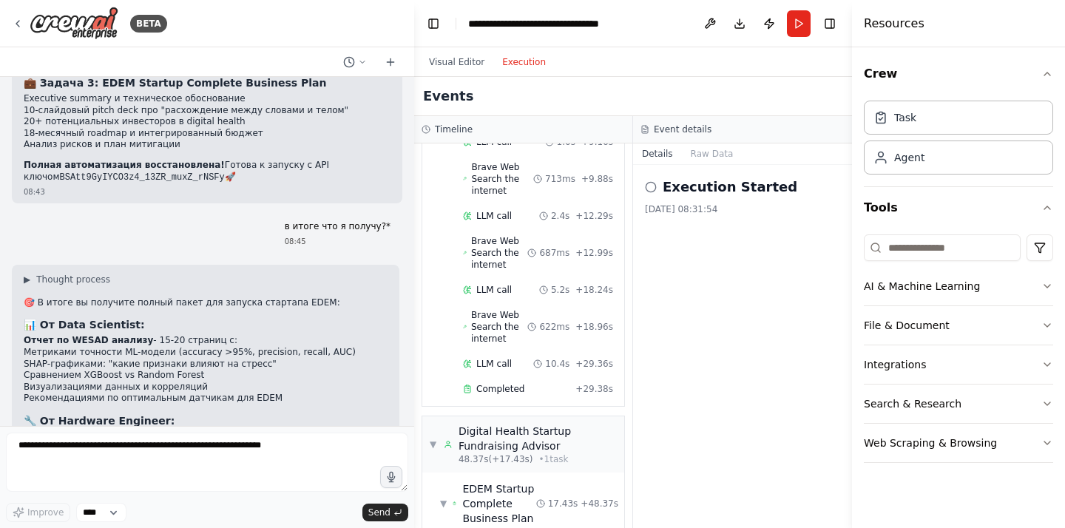
drag, startPoint x: 558, startPoint y: 189, endPoint x: 380, endPoint y: 220, distance: 181.0
click at [380, 220] on div "BETA расскажи примеры. у нас стартап мы планируем сделать устройство для отслеж…" at bounding box center [532, 264] width 1065 height 528
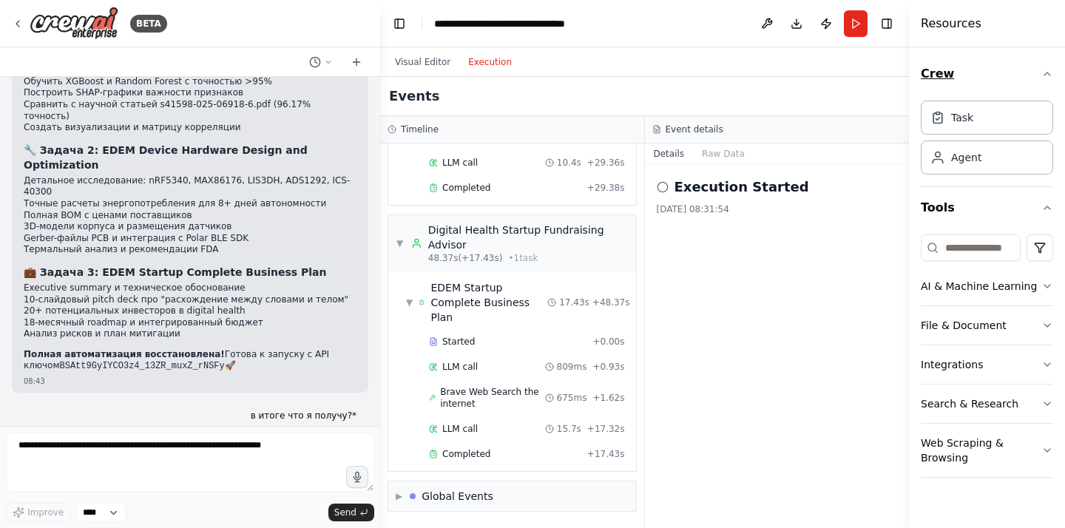
scroll to position [1217, 0]
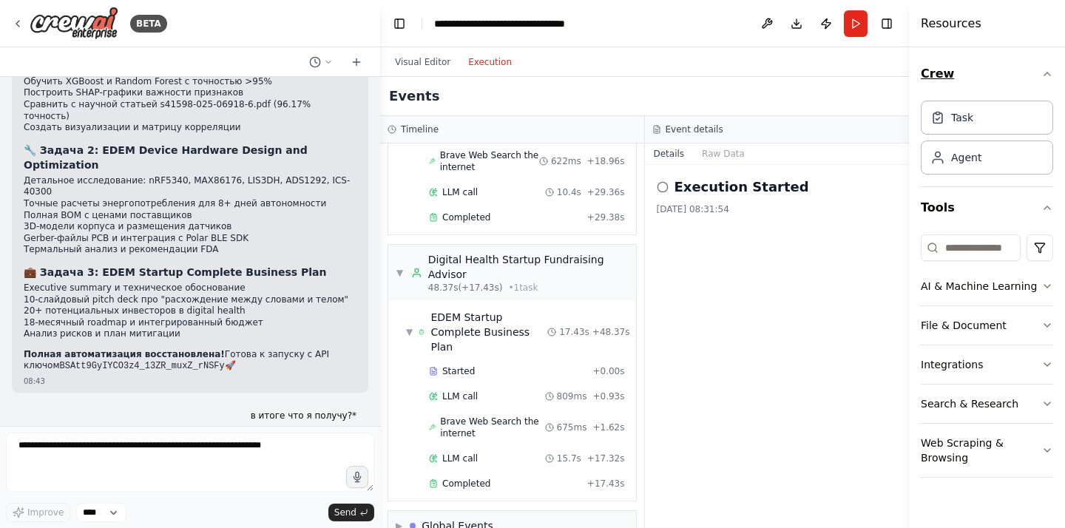
drag, startPoint x: 853, startPoint y: 79, endPoint x: 978, endPoint y: 81, distance: 125.0
click at [978, 81] on div "Resources Crew Task Agent Tools AI & Machine Learning File & Document Integrati…" at bounding box center [987, 264] width 156 height 528
click at [723, 185] on h2 "Execution Started" at bounding box center [741, 187] width 135 height 21
click at [723, 160] on button "Raw Data" at bounding box center [723, 153] width 61 height 21
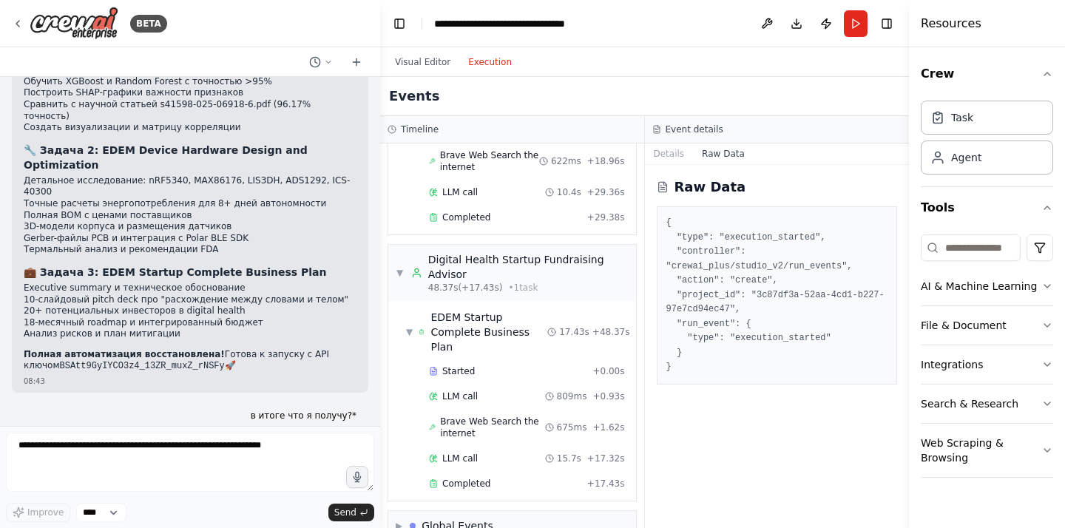
click at [668, 165] on div "Raw Data { "type": "execution_started", "controller": "crewai_plus/studio_v2/ru…" at bounding box center [777, 346] width 265 height 363
click at [668, 152] on button "Details" at bounding box center [669, 153] width 49 height 21
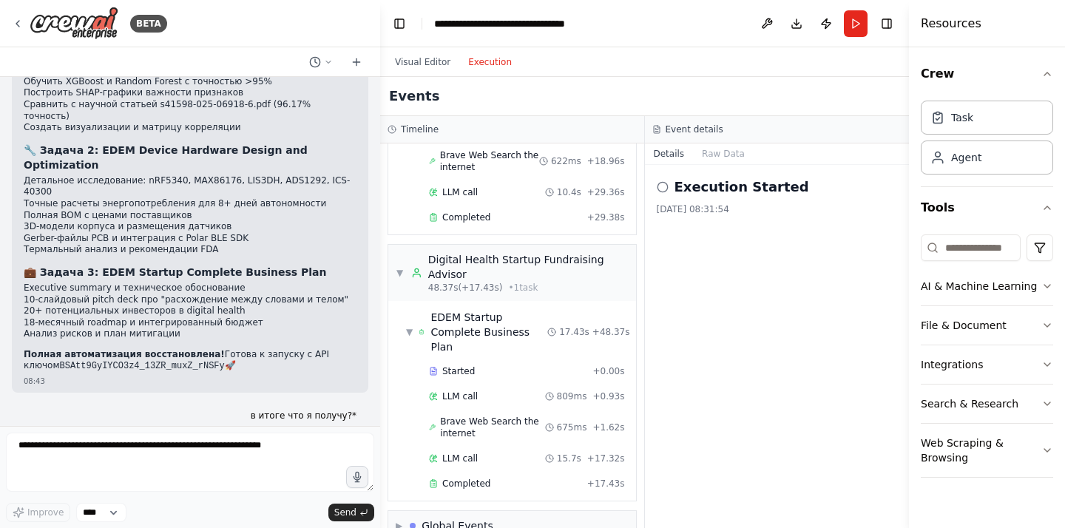
click at [667, 188] on circle at bounding box center [662, 187] width 10 height 10
click at [664, 188] on icon at bounding box center [663, 187] width 12 height 12
click at [678, 201] on div "Execution Started 18.08.2025, 08:31:54" at bounding box center [777, 196] width 241 height 38
click at [742, 202] on div "Execution Started 18.08.2025, 08:31:54" at bounding box center [777, 196] width 241 height 38
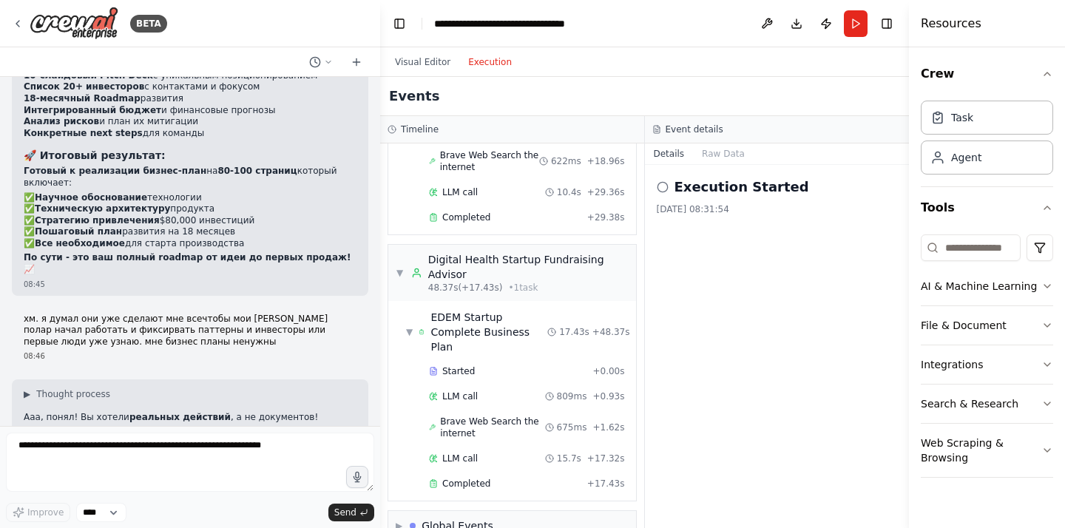
scroll to position [10548, 0]
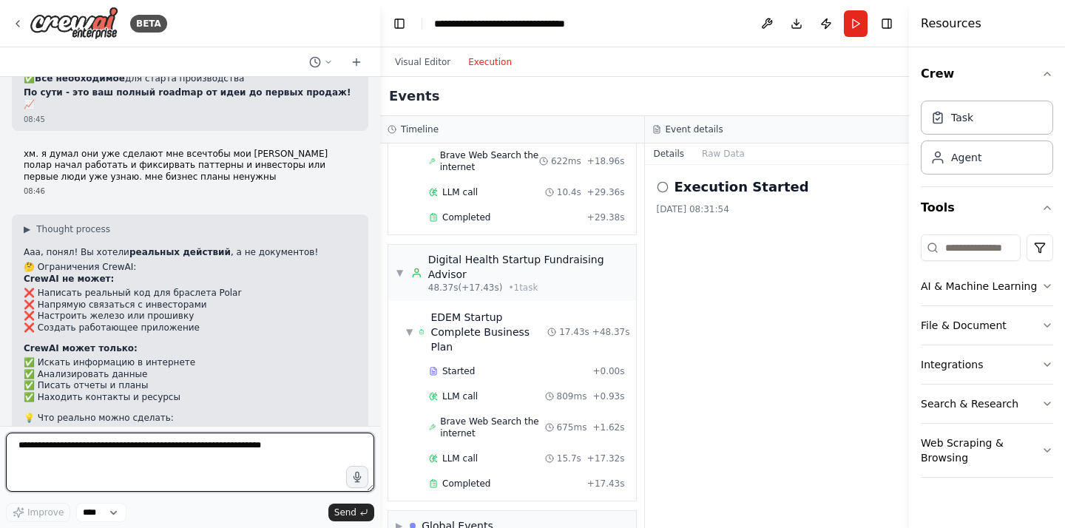
click at [180, 446] on textarea at bounding box center [190, 462] width 368 height 59
paste textarea "**********"
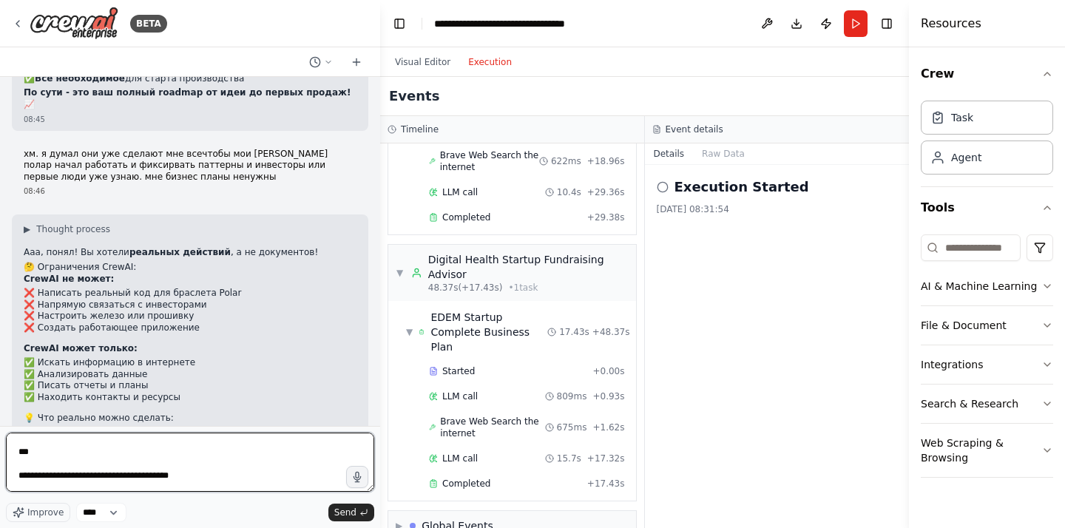
scroll to position [0, 0]
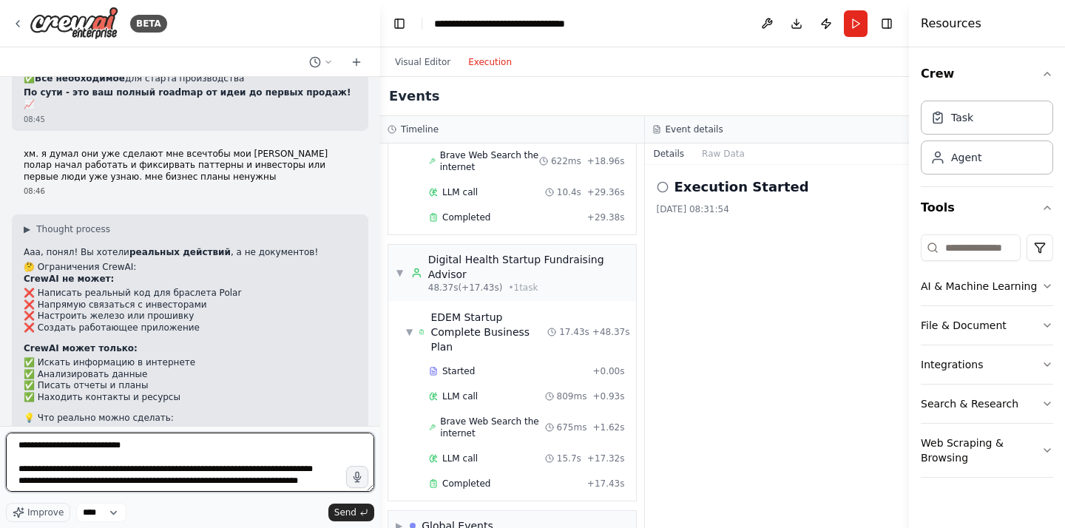
drag, startPoint x: 109, startPoint y: 478, endPoint x: 0, endPoint y: 370, distance: 153.2
click at [0, 370] on div "BETA расскажи примеры. у нас стартап мы планируем сделать устройство для отслеж…" at bounding box center [190, 264] width 380 height 528
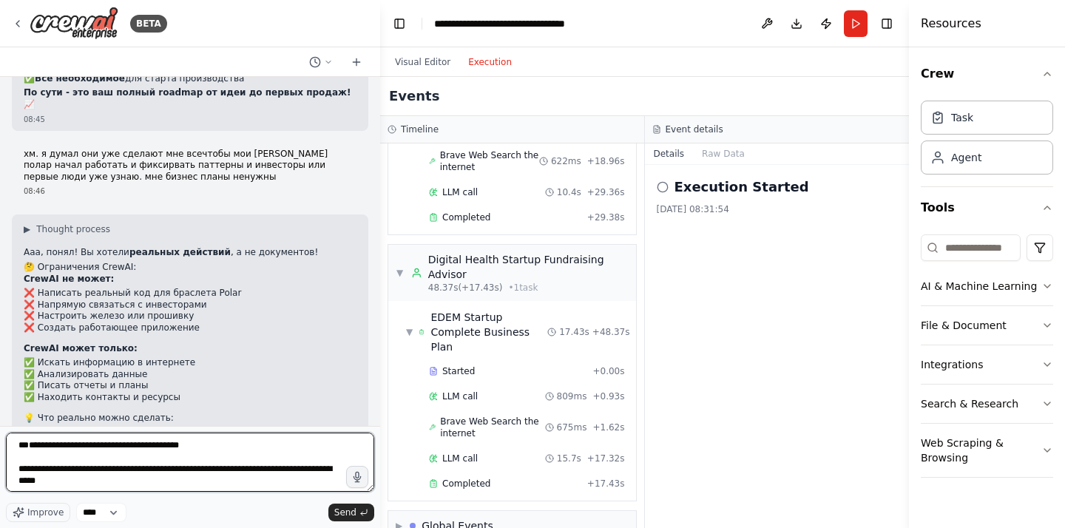
drag, startPoint x: 153, startPoint y: 459, endPoint x: 0, endPoint y: 359, distance: 183.1
click at [0, 359] on div "BETA расскажи примеры. у нас стартап мы планируем сделать устройство для отслеж…" at bounding box center [190, 264] width 380 height 528
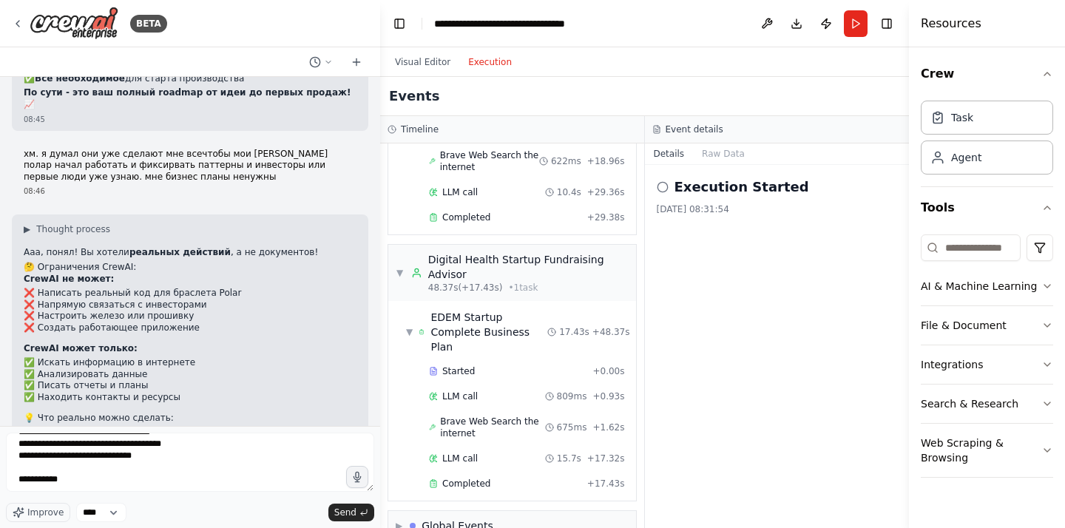
scroll to position [1255, 0]
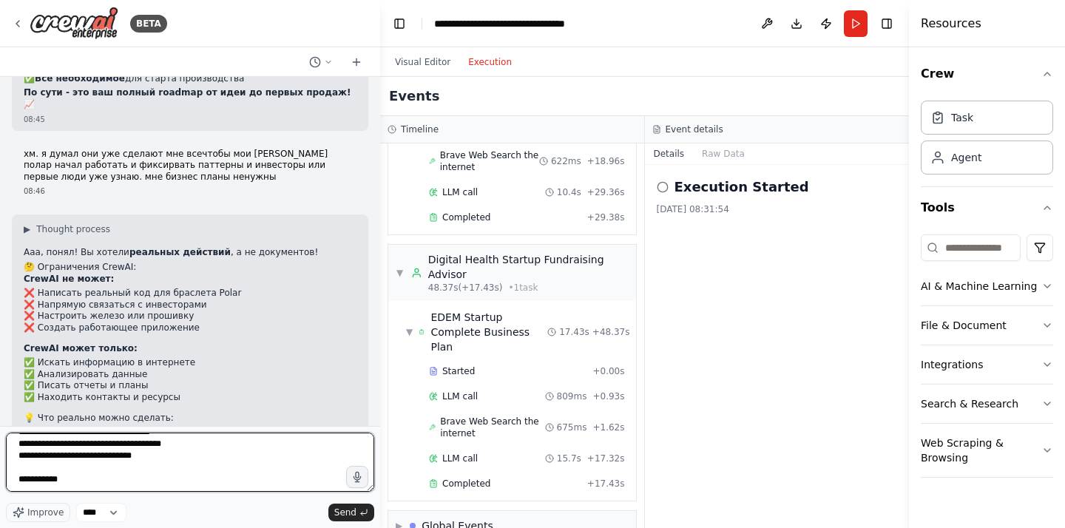
click at [242, 478] on textarea at bounding box center [190, 462] width 368 height 59
drag, startPoint x: 149, startPoint y: 461, endPoint x: 214, endPoint y: 555, distance: 114.2
click at [214, 527] on html "BETA расскажи примеры. у нас стартап мы планируем сделать устройство для отслеж…" at bounding box center [532, 264] width 1065 height 528
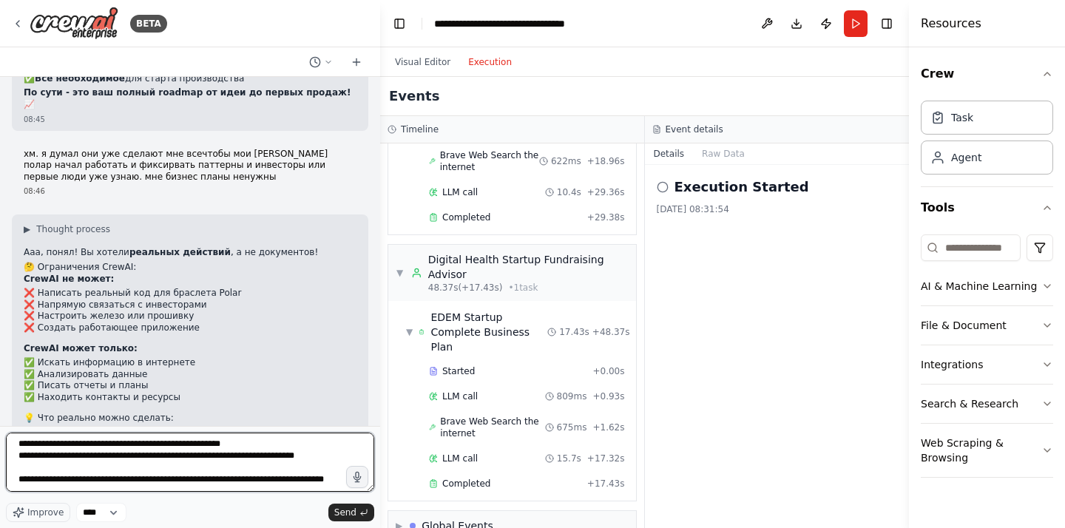
scroll to position [1184, 0]
paste textarea "**********"
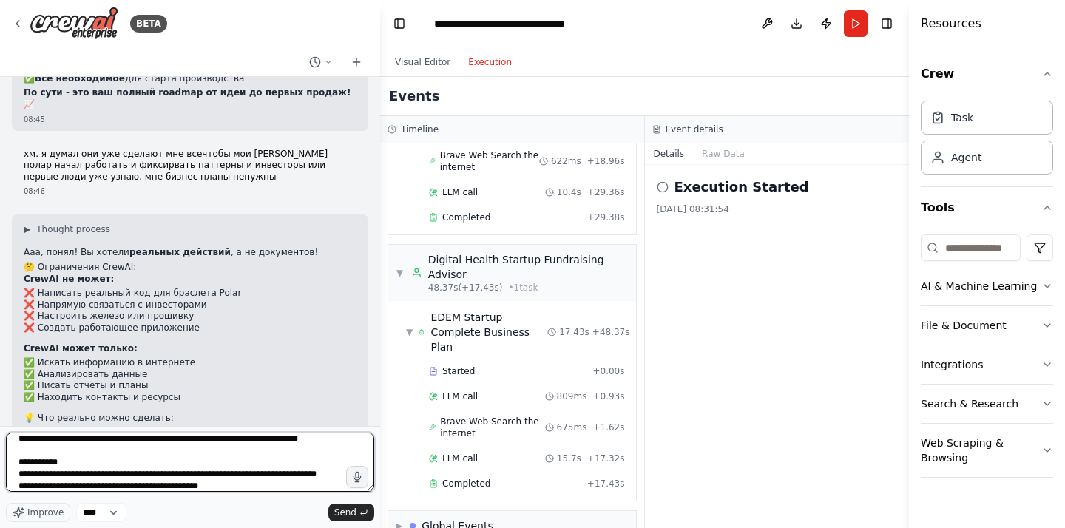
scroll to position [3768, 0]
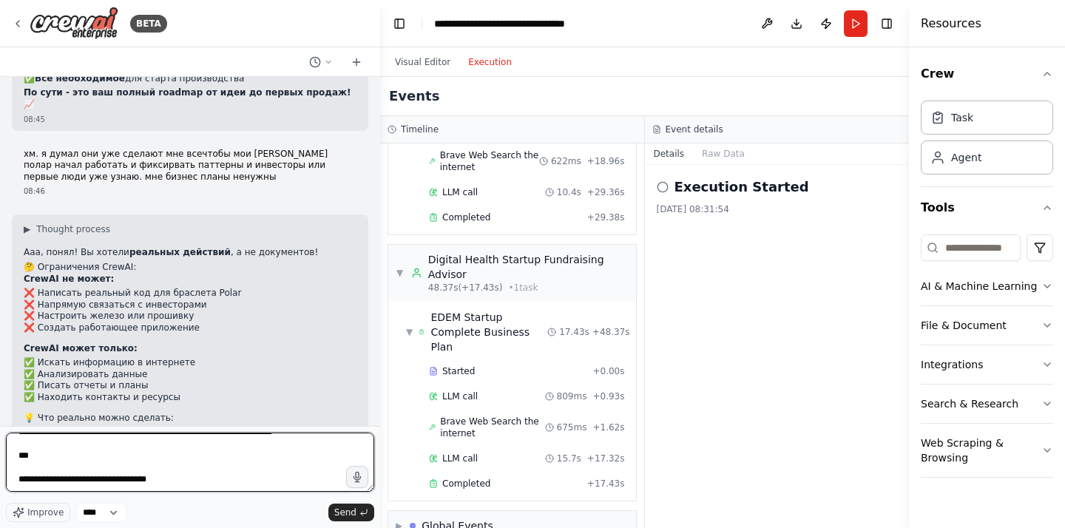
drag, startPoint x: 75, startPoint y: 464, endPoint x: 176, endPoint y: 574, distance: 149.7
click at [176, 527] on html "BETA расскажи примеры. у нас стартап мы планируем сделать устройство для отслеж…" at bounding box center [532, 264] width 1065 height 528
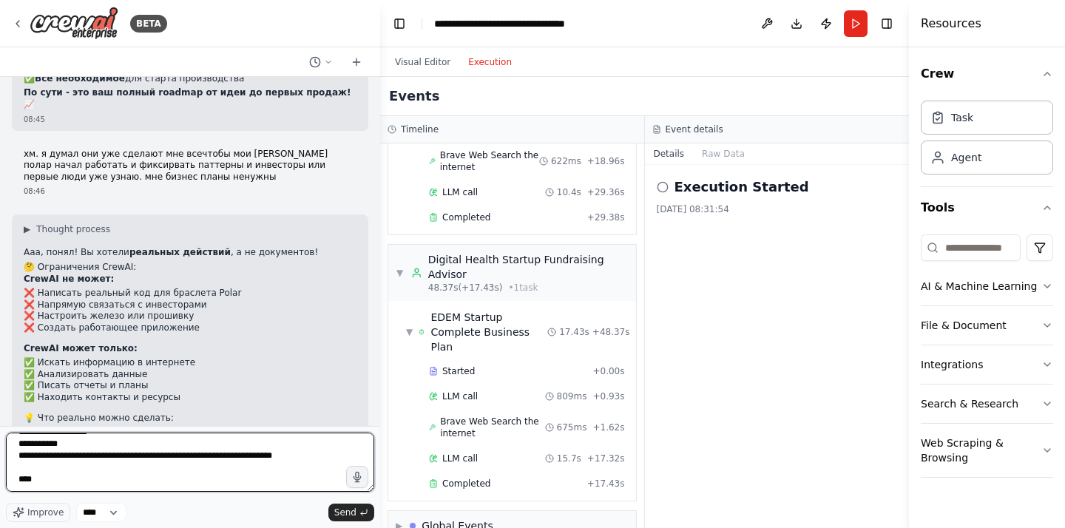
scroll to position [3690, 0]
drag, startPoint x: 151, startPoint y: 449, endPoint x: 210, endPoint y: 570, distance: 134.9
click at [210, 527] on html "BETA расскажи примеры. у нас стартап мы планируем сделать устройство для отслеж…" at bounding box center [532, 264] width 1065 height 528
type textarea "**********"
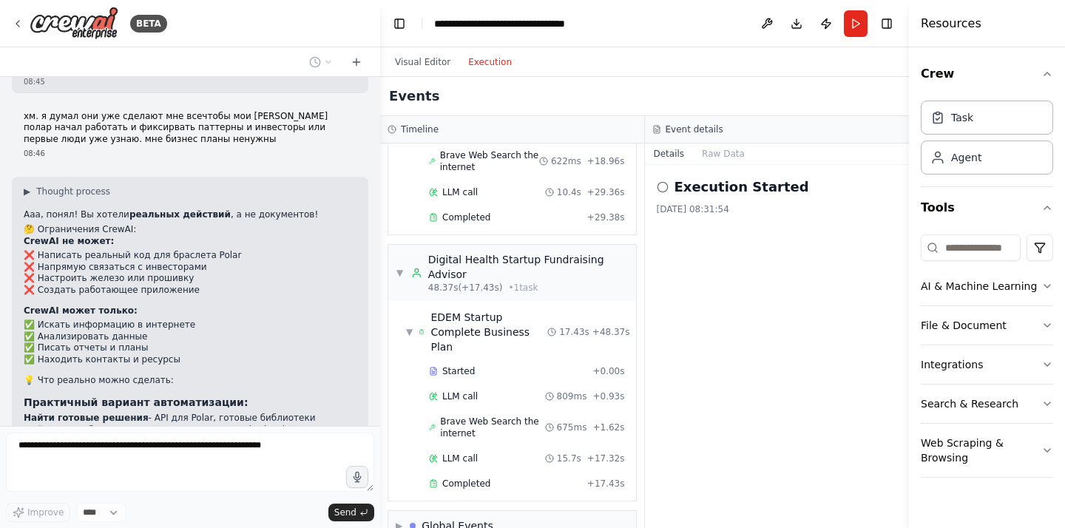
scroll to position [13540, 0]
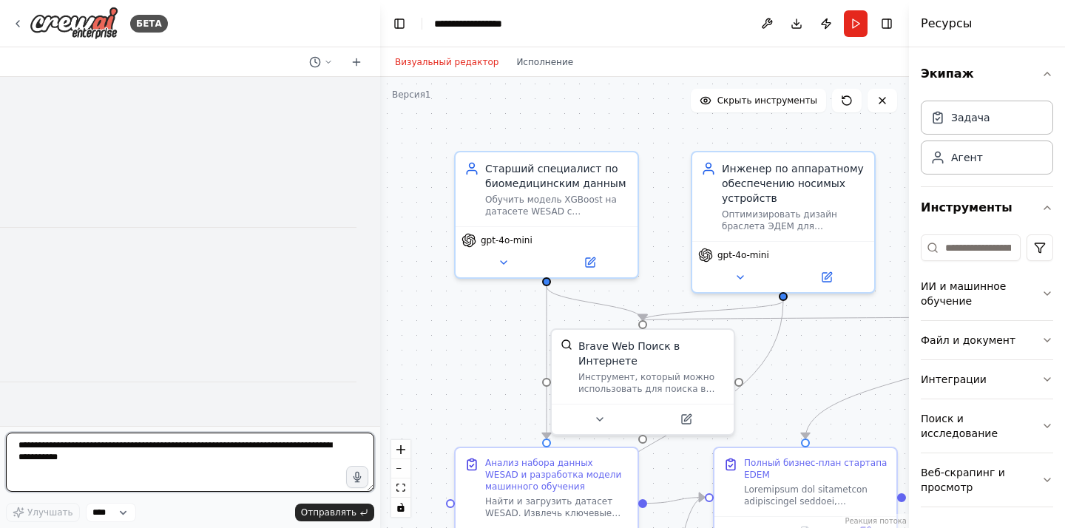
scroll to position [13501, 0]
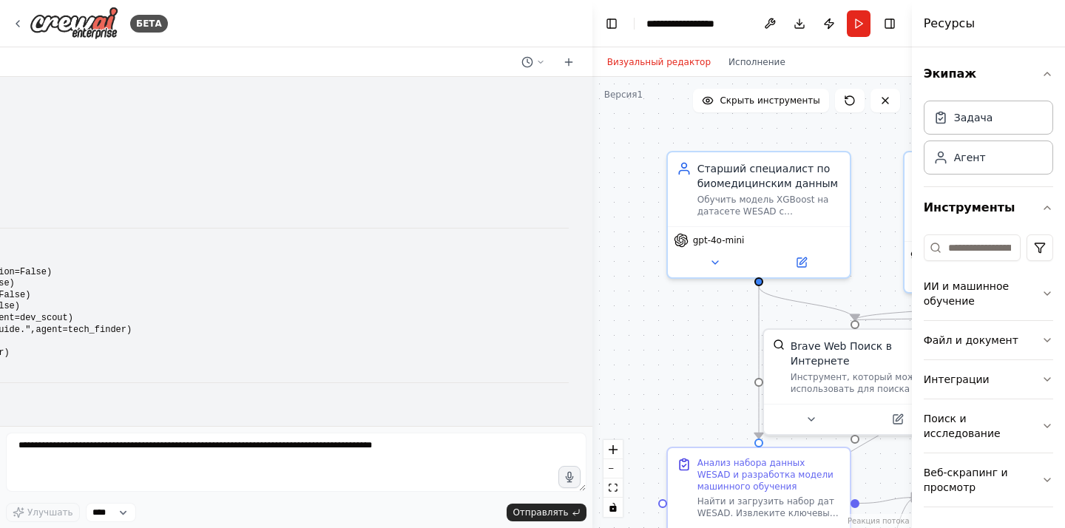
drag, startPoint x: 379, startPoint y: 85, endPoint x: 607, endPoint y: 135, distance: 233.2
click at [607, 135] on div "БЕТА расскажи примеры. у нас стартап мы планируем сделать устройство для отслеж…" at bounding box center [532, 264] width 1065 height 528
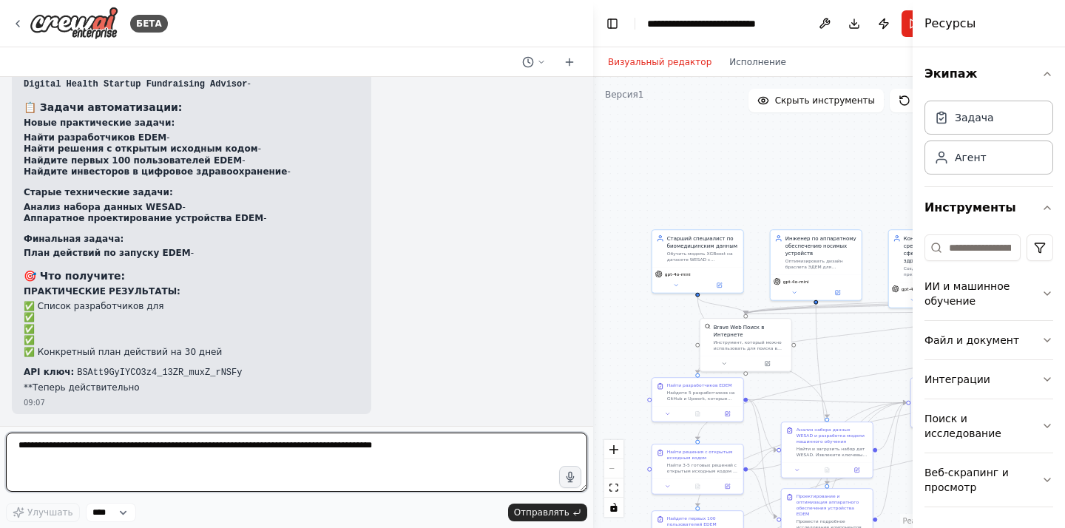
scroll to position [14955, 0]
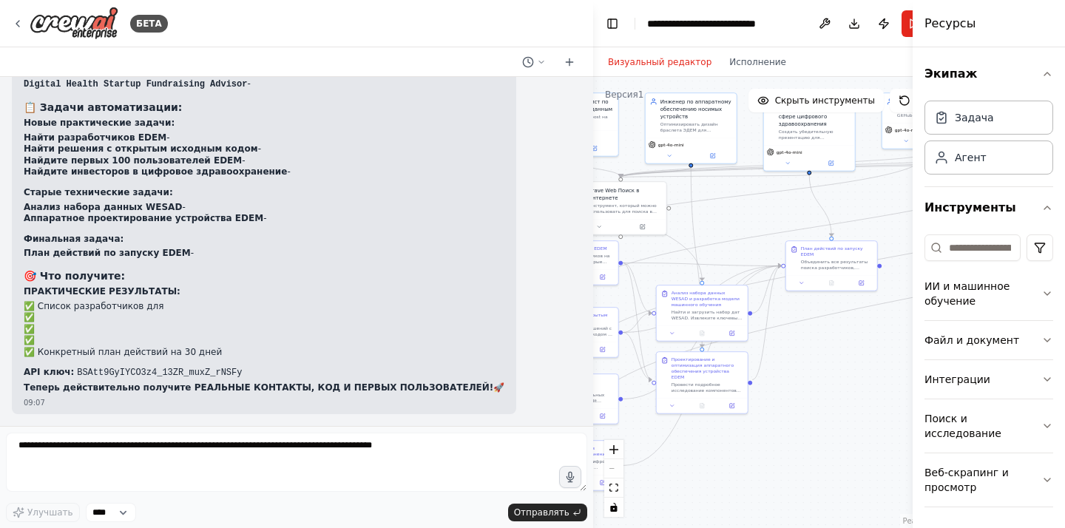
drag, startPoint x: 648, startPoint y: 342, endPoint x: 583, endPoint y: 207, distance: 150.1
click at [582, 206] on div "БЕТА расскажи примеры. у нас стартап мы планируем сделать устройство для отслеж…" at bounding box center [532, 264] width 1065 height 528
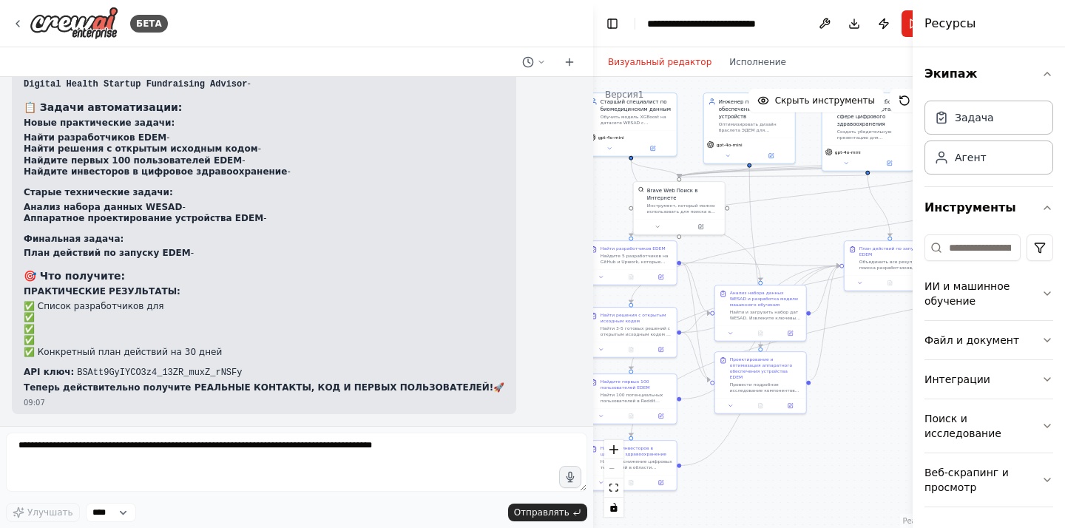
click at [591, 211] on div "БЕТА расскажи примеры. у нас стартап мы планируем сделать устройство для отслеж…" at bounding box center [532, 264] width 1065 height 528
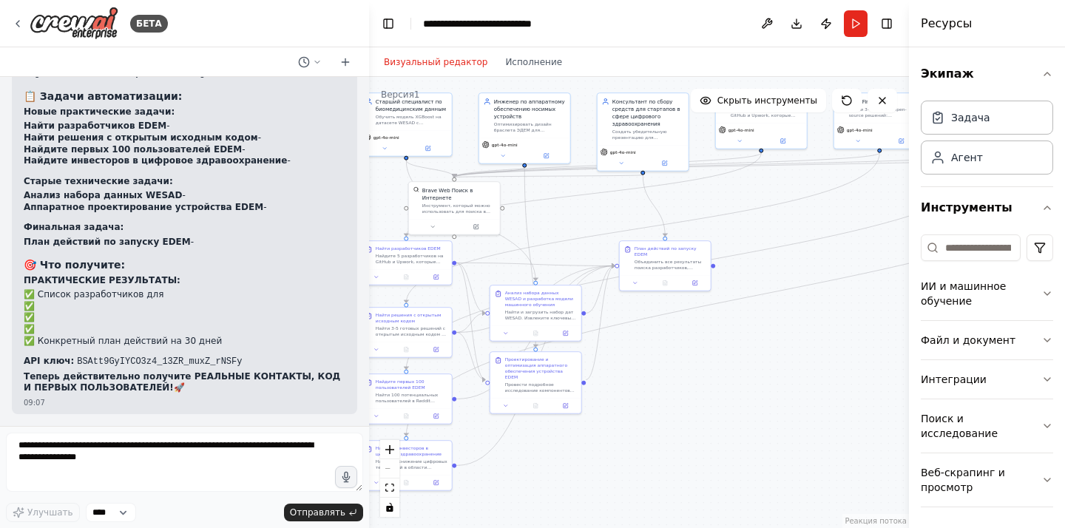
scroll to position [15878, 0]
drag, startPoint x: 591, startPoint y: 211, endPoint x: 369, endPoint y: 227, distance: 223.1
click at [369, 227] on div "БЕТА расскажи примеры. у нас стартап мы планируем сделать устройство для отслеж…" at bounding box center [532, 264] width 1065 height 528
click at [855, 25] on button "Run" at bounding box center [856, 23] width 24 height 27
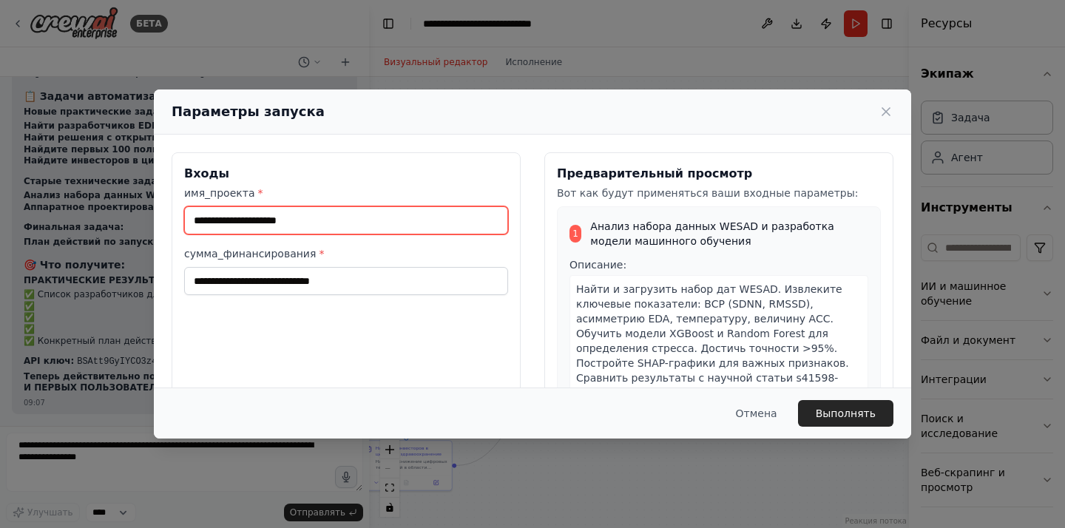
click at [361, 221] on input "имя_проекта *" at bounding box center [346, 220] width 324 height 28
type input "*"
type input "****"
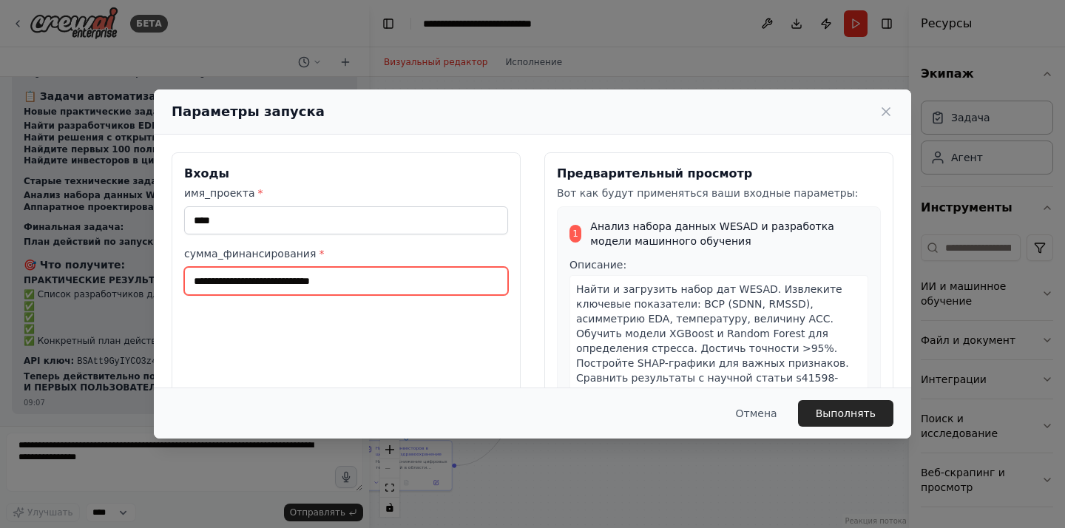
type input "*"
type input "*******"
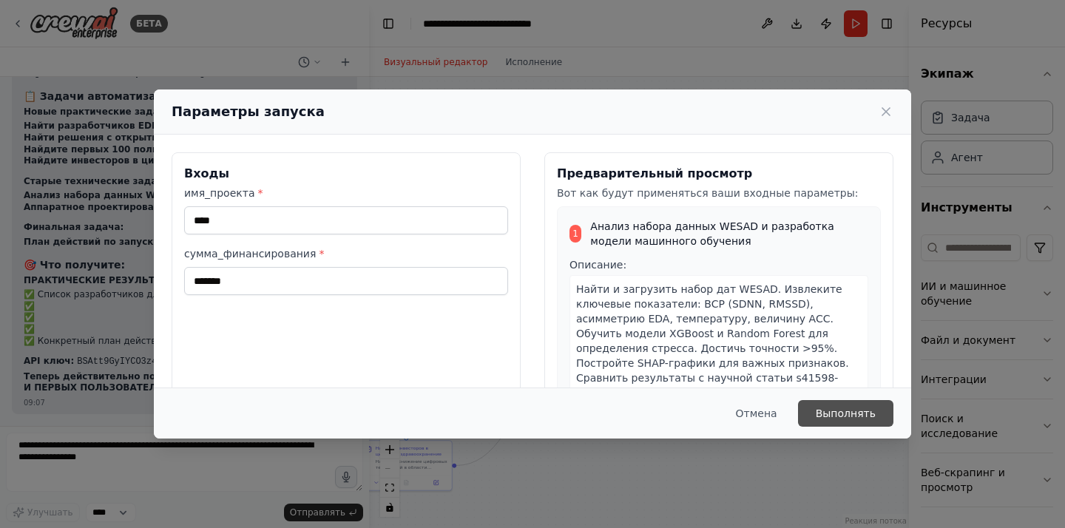
click at [835, 406] on font "Выполнять" at bounding box center [846, 413] width 60 height 15
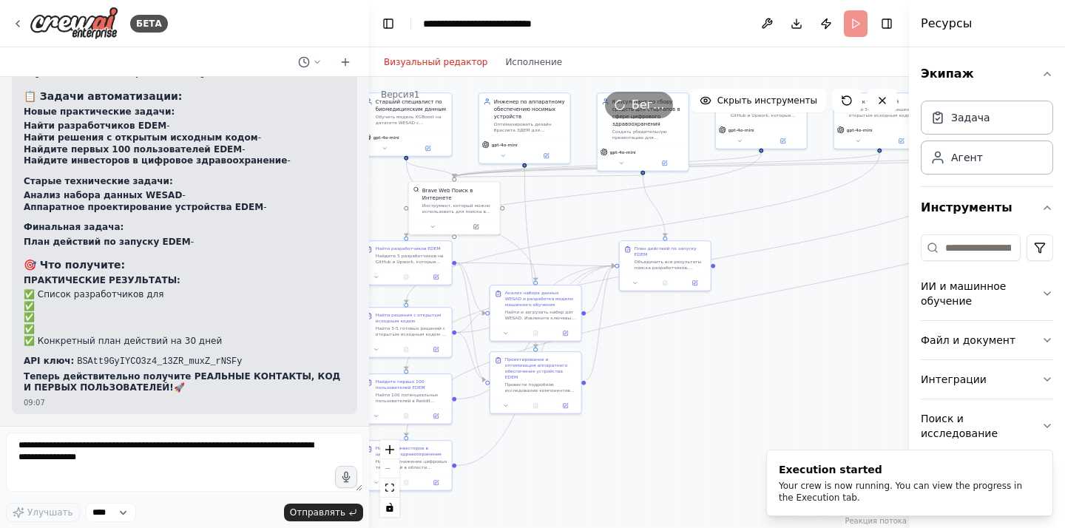
scroll to position [15722, 0]
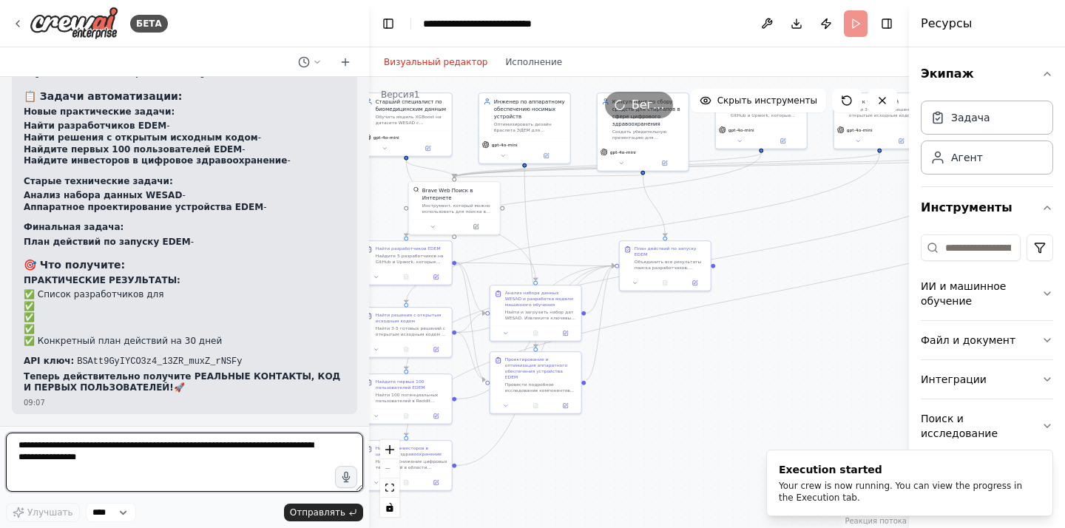
click at [114, 452] on textarea at bounding box center [184, 462] width 357 height 59
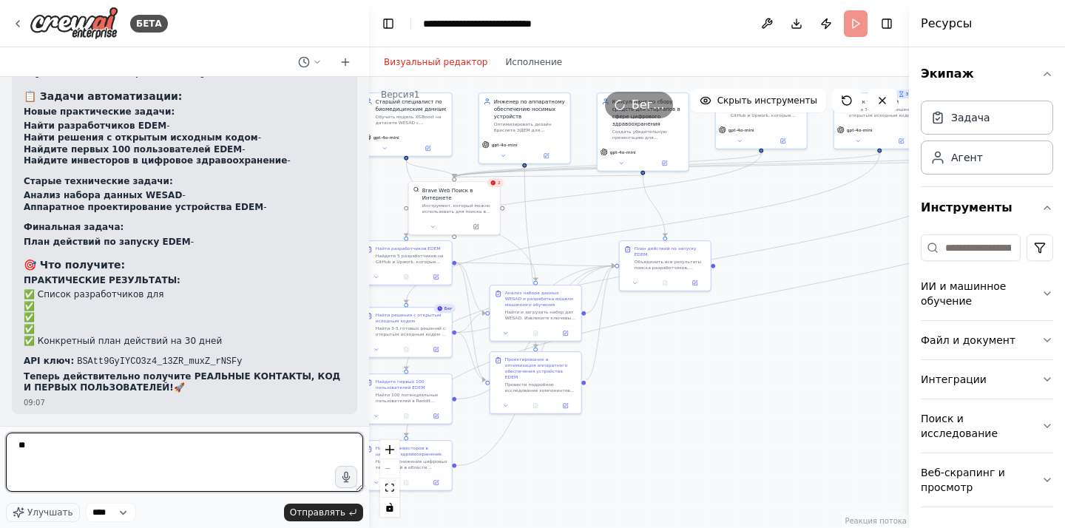
type textarea "*"
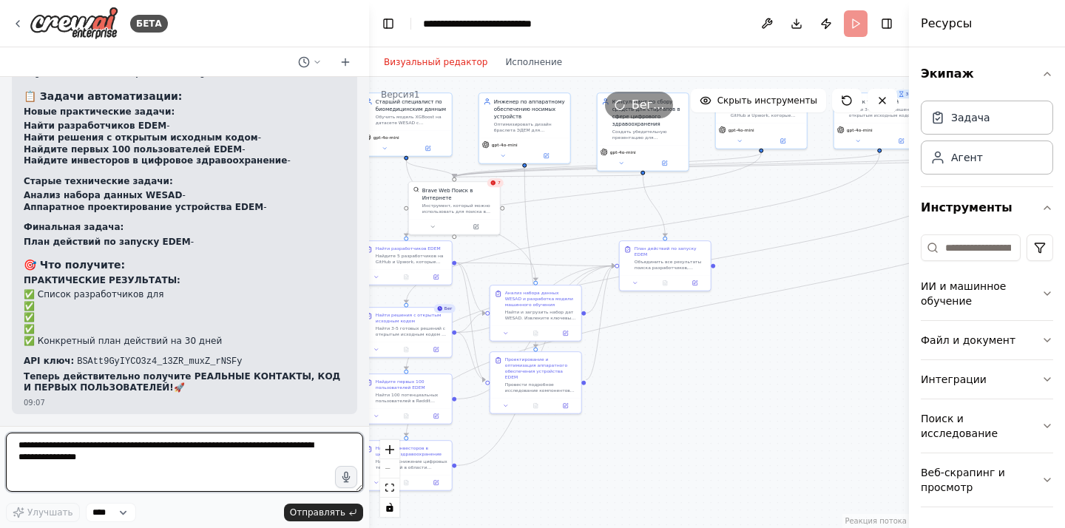
scroll to position [15789, 0]
type textarea "**********"
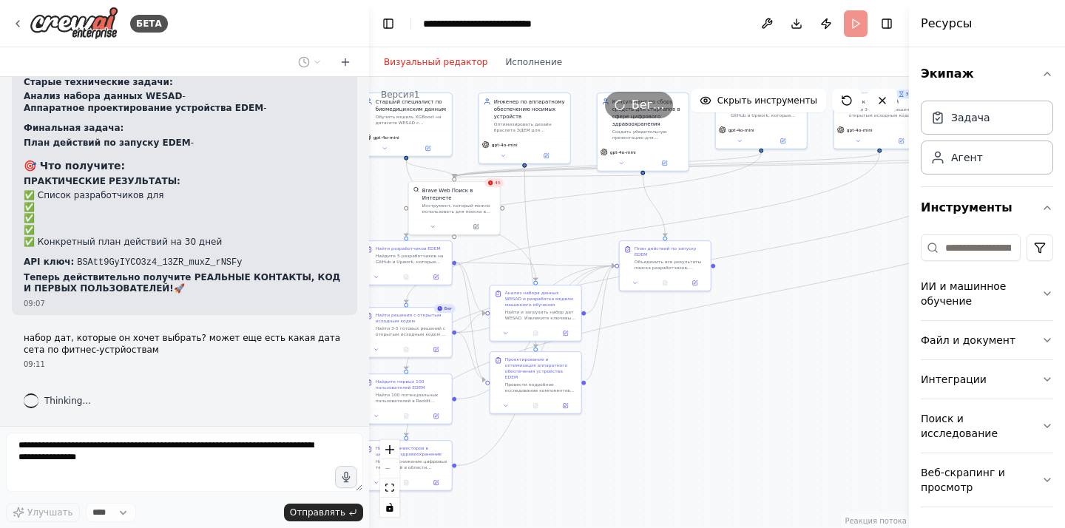
scroll to position [15989, 0]
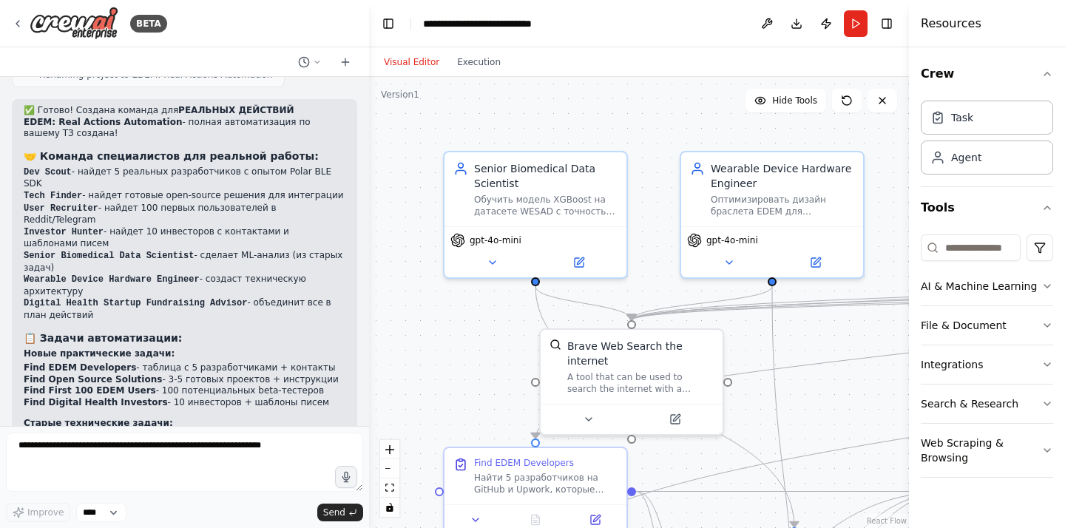
scroll to position [16595, 0]
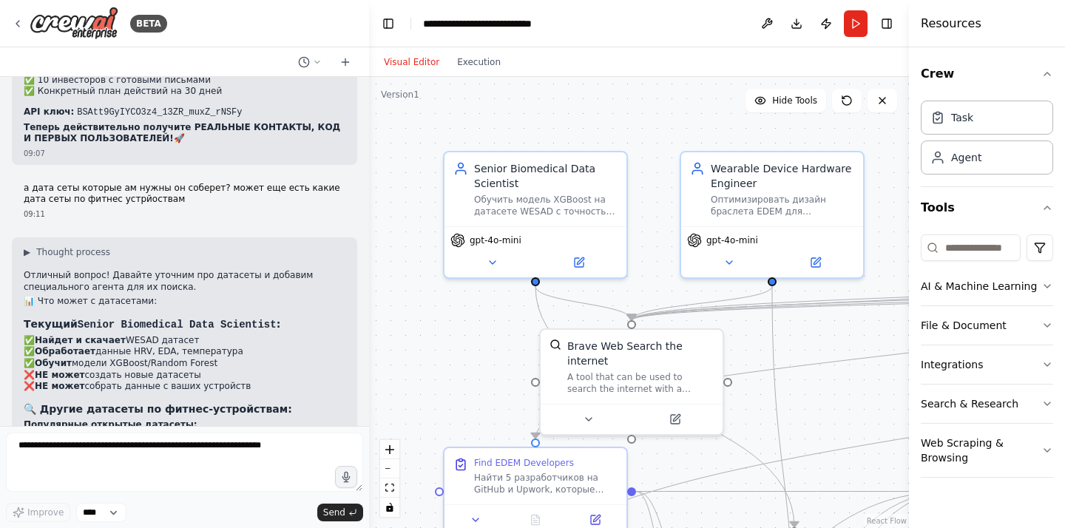
scroll to position [16540, 0]
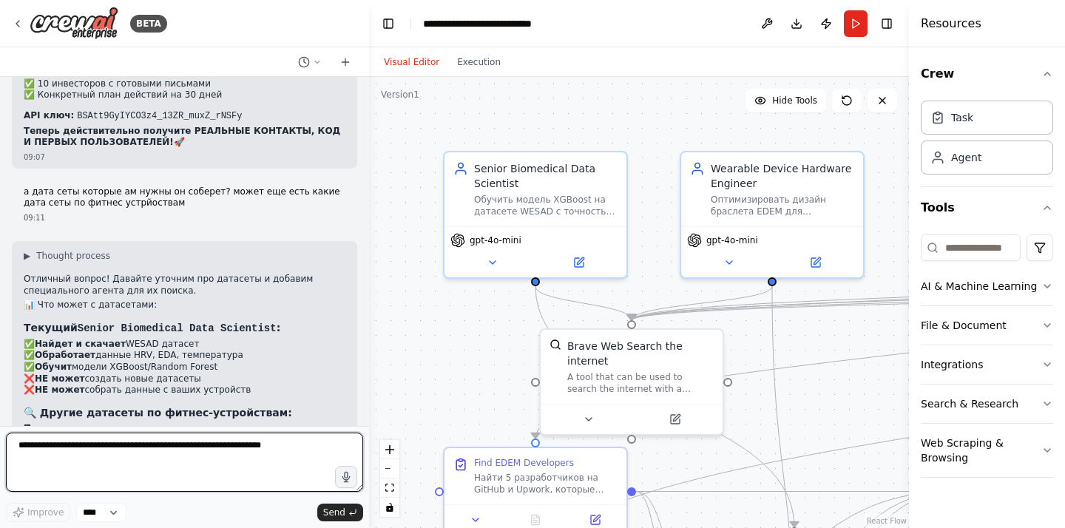
click at [161, 463] on textarea at bounding box center [184, 462] width 357 height 59
type textarea "**"
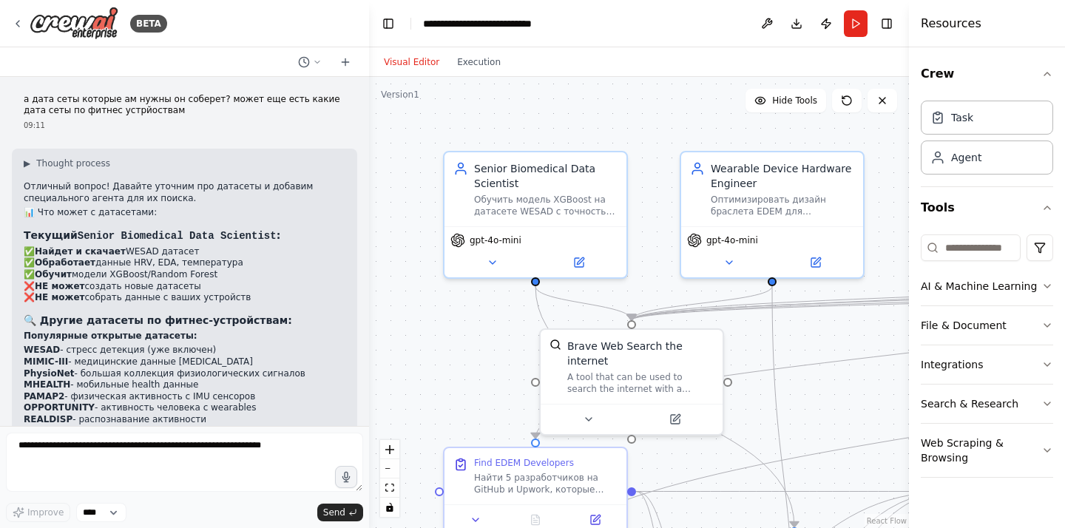
scroll to position [16683, 0]
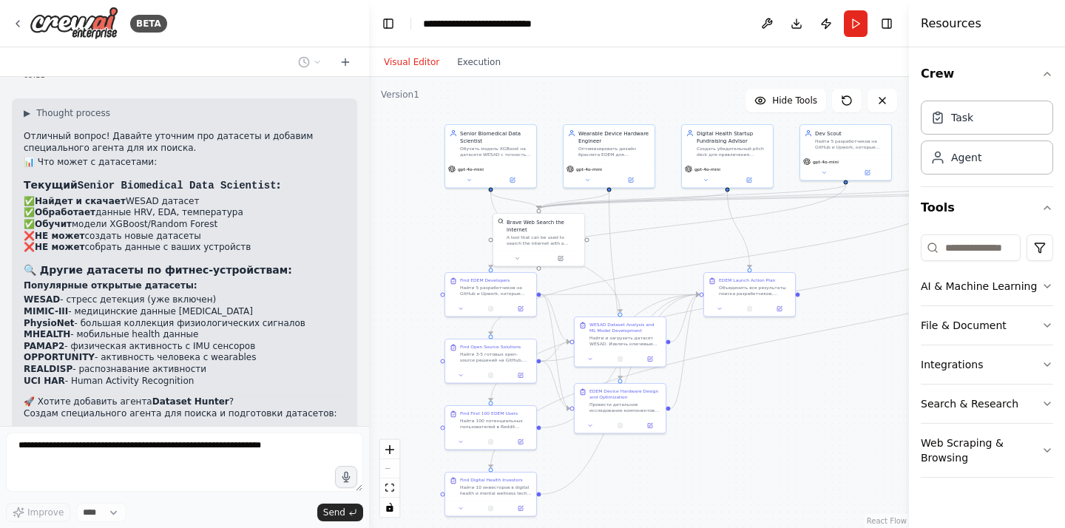
drag, startPoint x: 451, startPoint y: 337, endPoint x: 455, endPoint y: 200, distance: 137.6
click at [455, 199] on div ".deletable-edge-delete-btn { width: 20px; height: 20px; border: 0px solid #ffff…" at bounding box center [639, 302] width 540 height 451
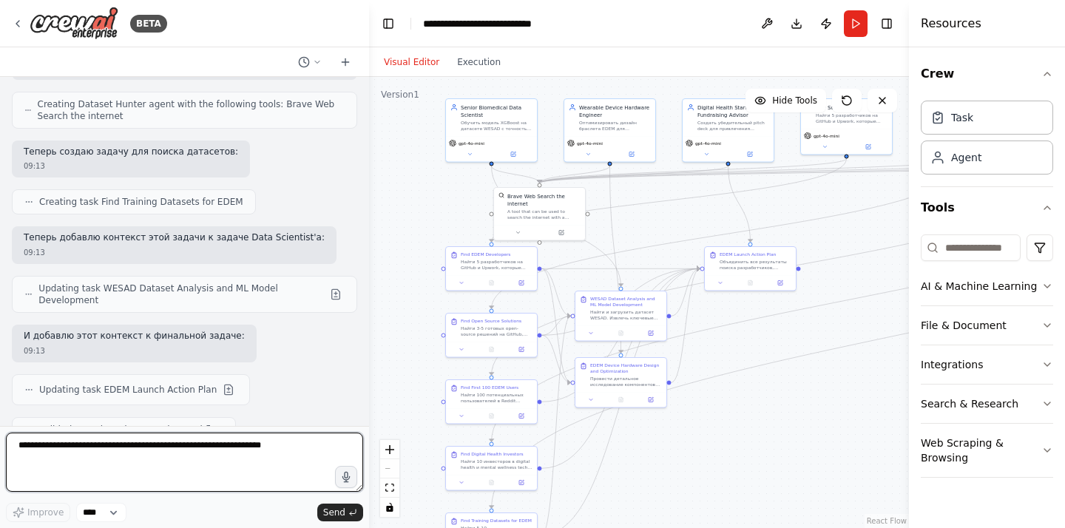
scroll to position [17449, 0]
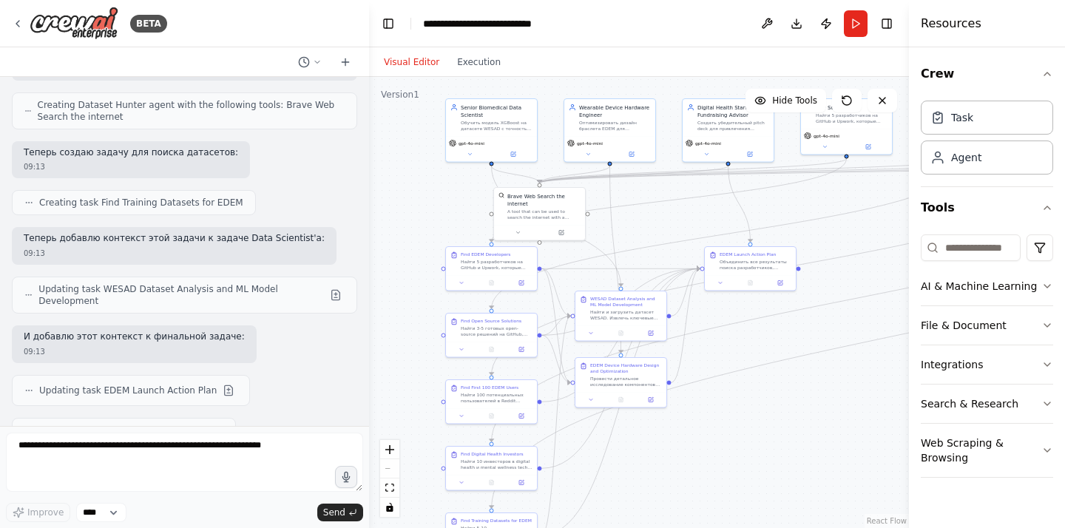
drag, startPoint x: 28, startPoint y: 100, endPoint x: 145, endPoint y: 246, distance: 187.3
copy div "📊 Новый агент Dataset Hunter : Что найдет: ✅ MIMIC-III - медицинские данные ICU…"
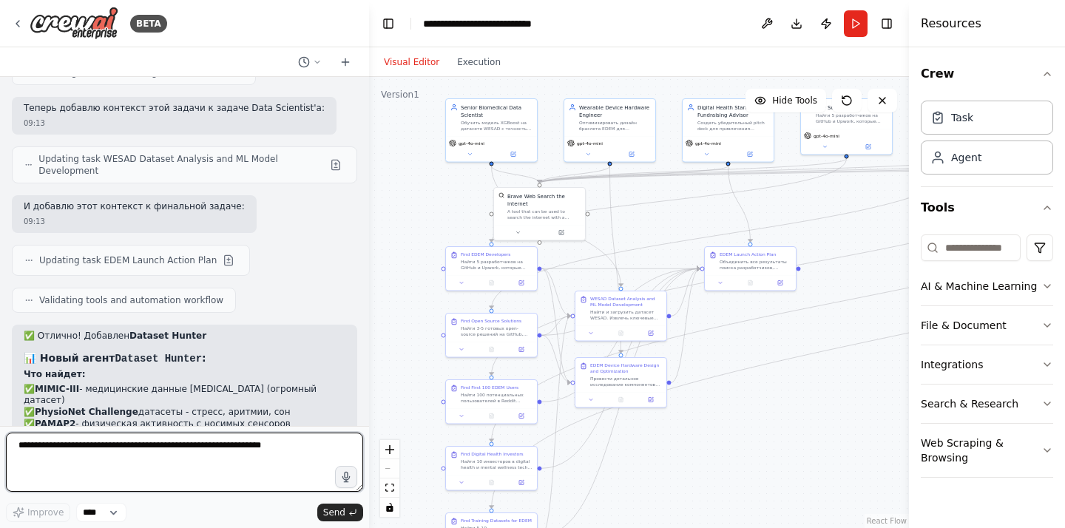
click at [180, 450] on textarea at bounding box center [184, 462] width 357 height 59
type textarea "**"
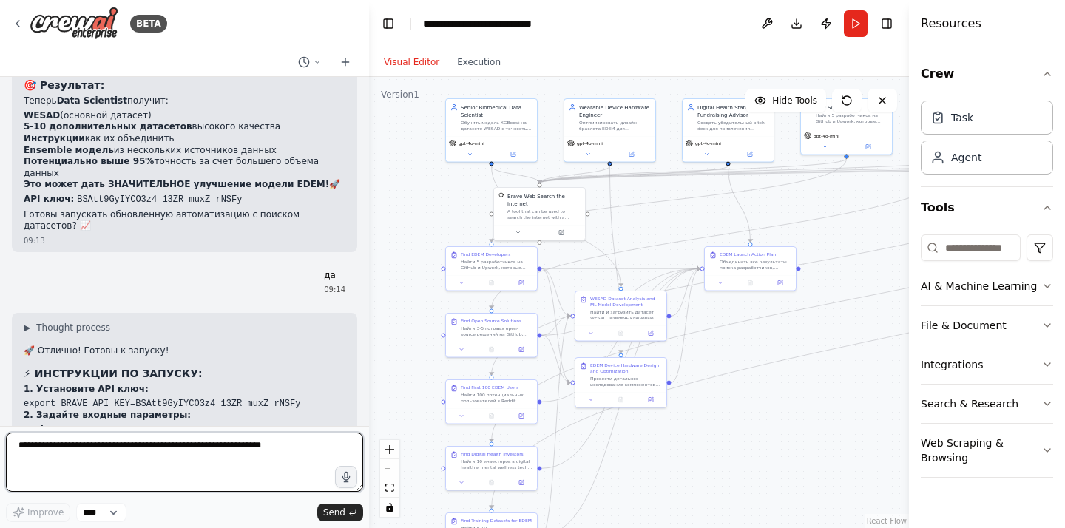
scroll to position [18177, 0]
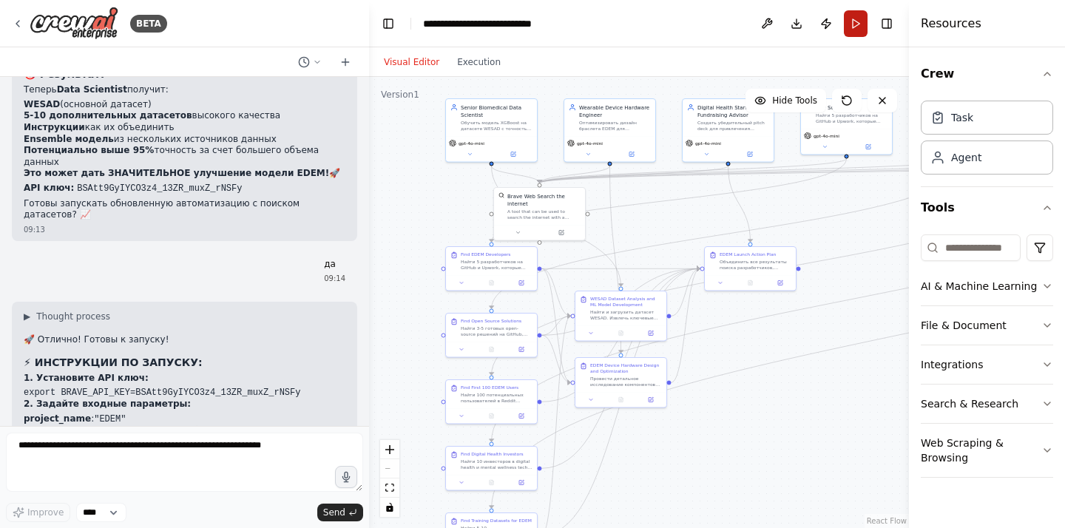
click at [852, 19] on button "Run" at bounding box center [856, 23] width 24 height 27
click at [472, 65] on button "Execution" at bounding box center [478, 62] width 61 height 18
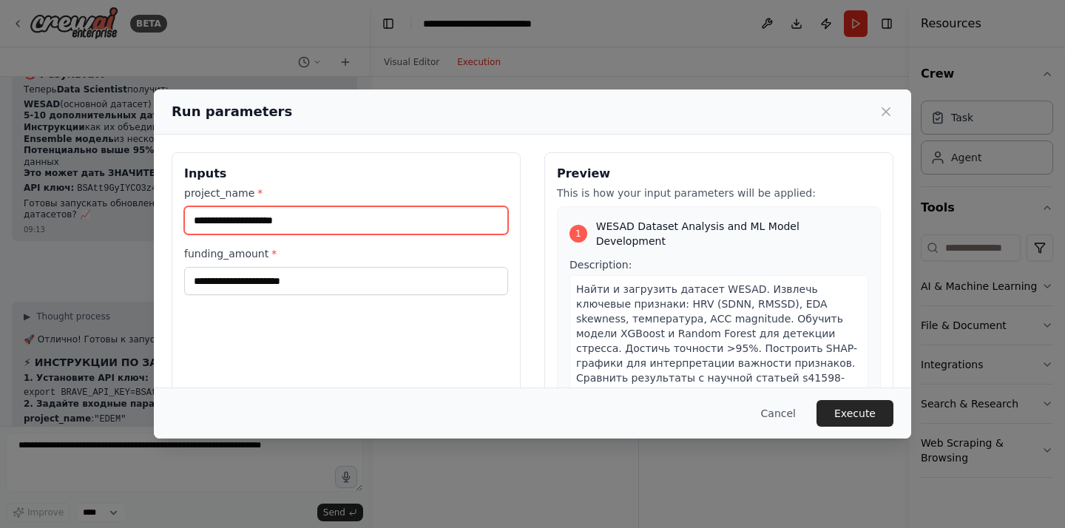
click at [368, 233] on input "project_name *" at bounding box center [346, 220] width 324 height 28
type input "*****"
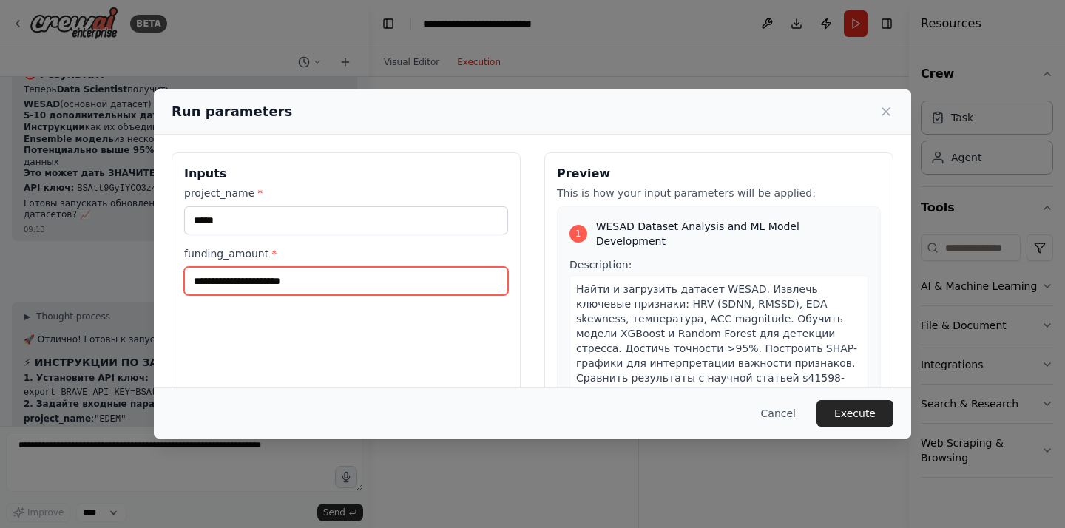
click at [327, 277] on input "funding_amount *" at bounding box center [346, 281] width 324 height 28
type input "*****"
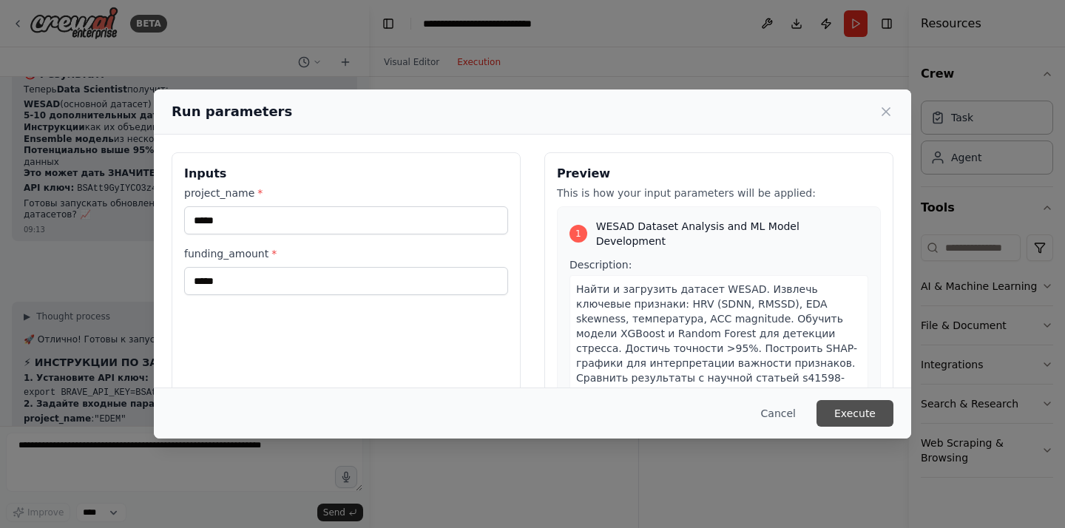
click at [850, 406] on button "Execute" at bounding box center [854, 413] width 77 height 27
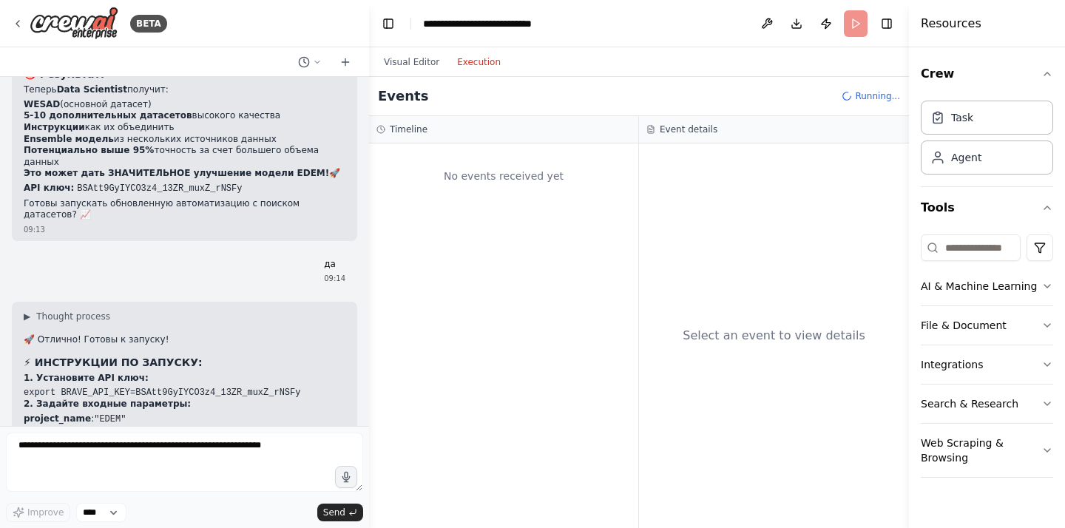
click at [487, 54] on button "Execution" at bounding box center [478, 62] width 61 height 18
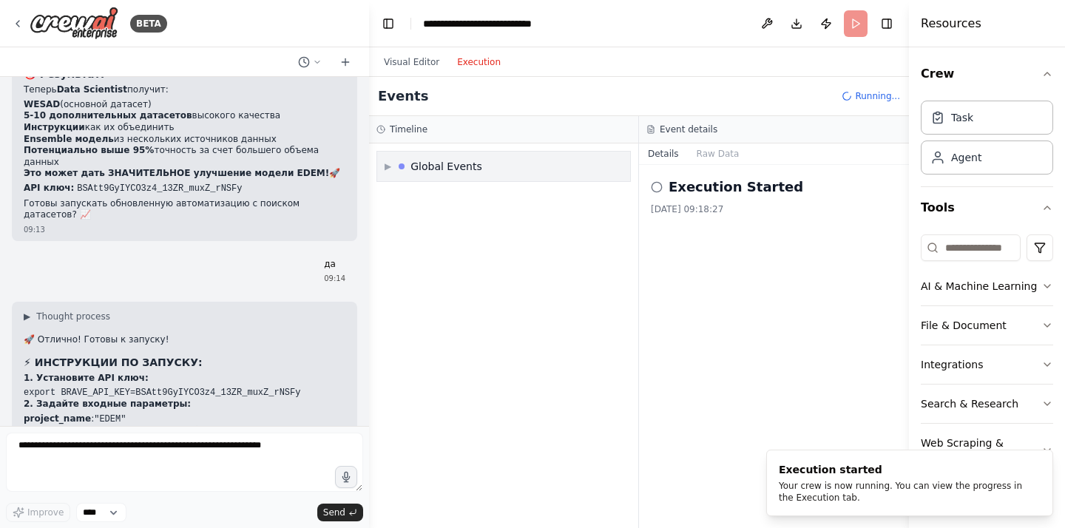
click at [447, 156] on div "▶ Global Events" at bounding box center [503, 167] width 253 height 30
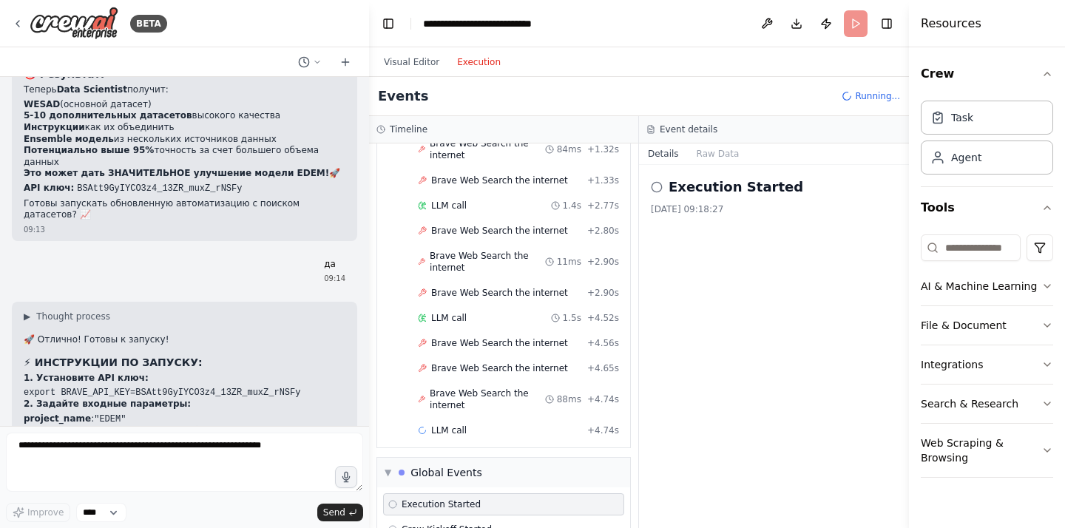
scroll to position [213, 0]
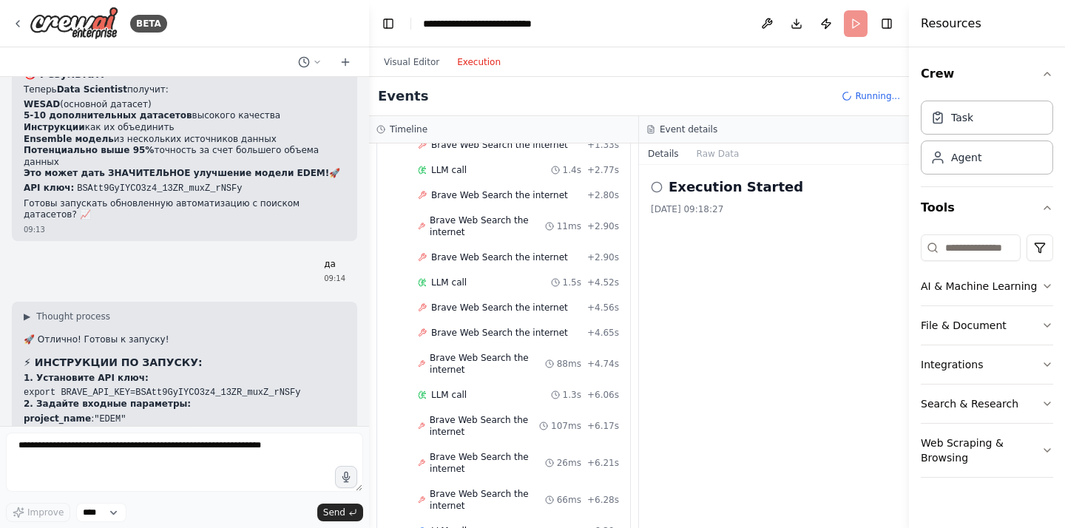
drag, startPoint x: 67, startPoint y: 388, endPoint x: 64, endPoint y: 305, distance: 83.6
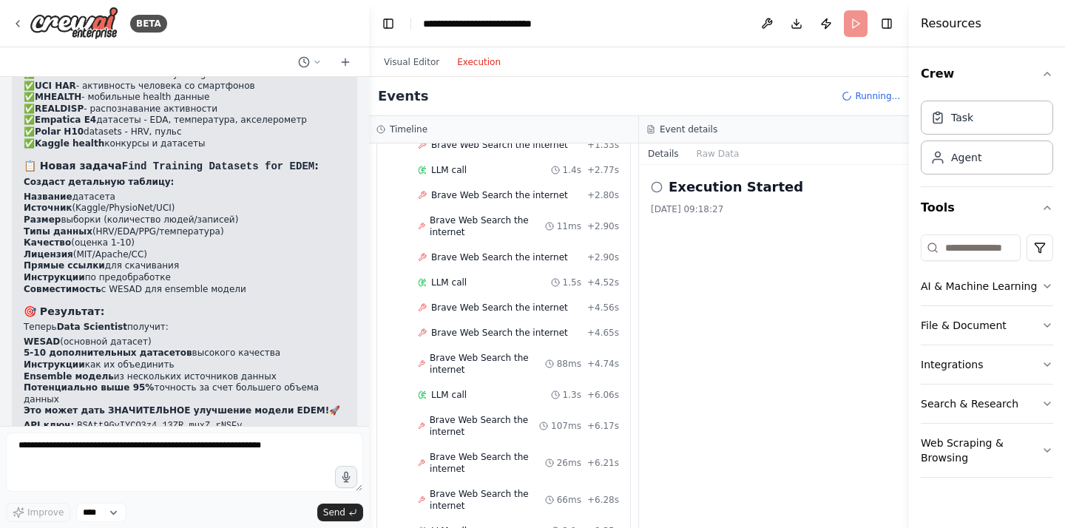
scroll to position [17935, 0]
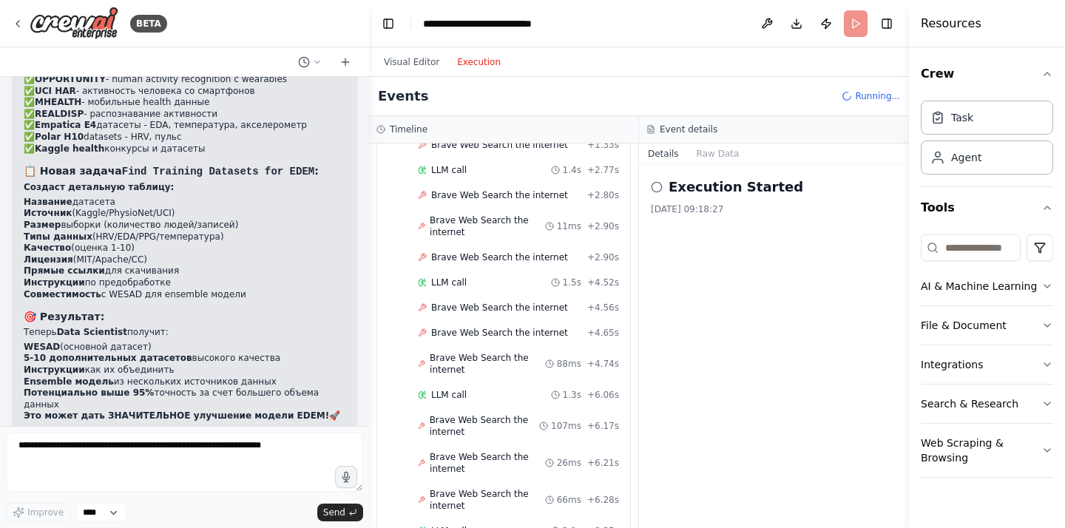
copy div "🚀 Отлично! Готовы к запуску! ⚡ ИНСТРУКЦИИ ПО ЗАПУСКУ: 1. Установите API ключ: e…"
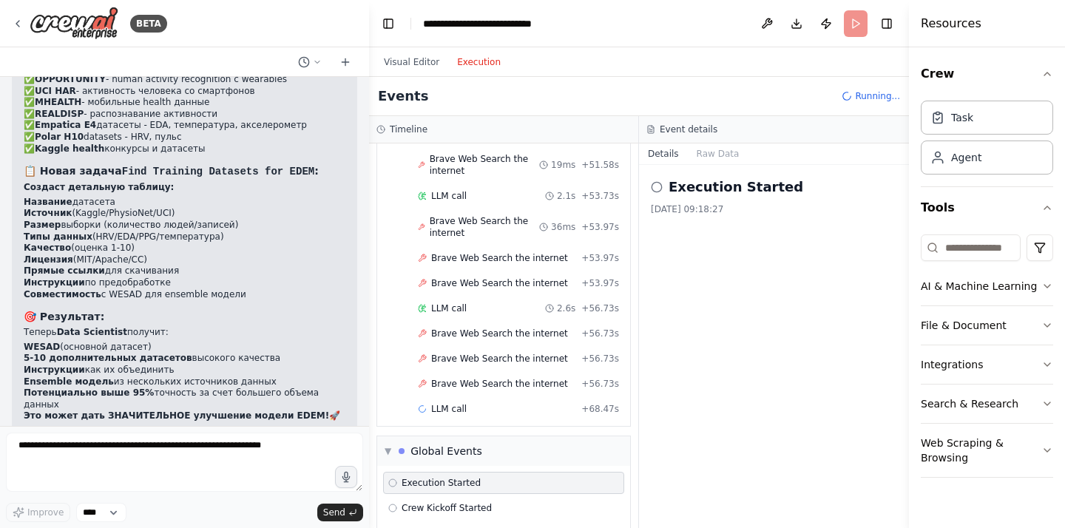
scroll to position [6240, 0]
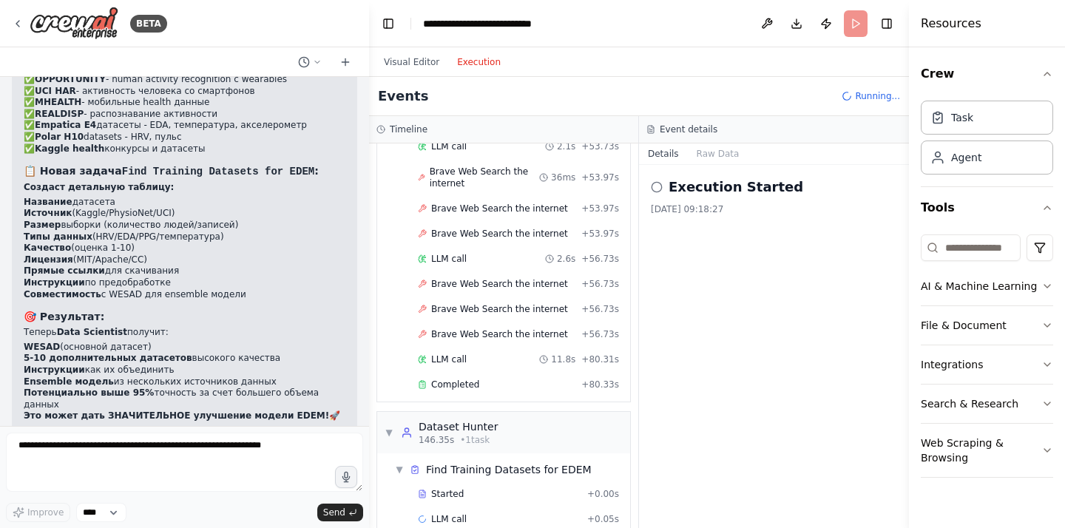
copy div "🚀 Отлично! Готовы к запуску! ⚡ ИНСТРУКЦИИ ПО ЗАПУСКУ: 1. Установите API ключ: e…"
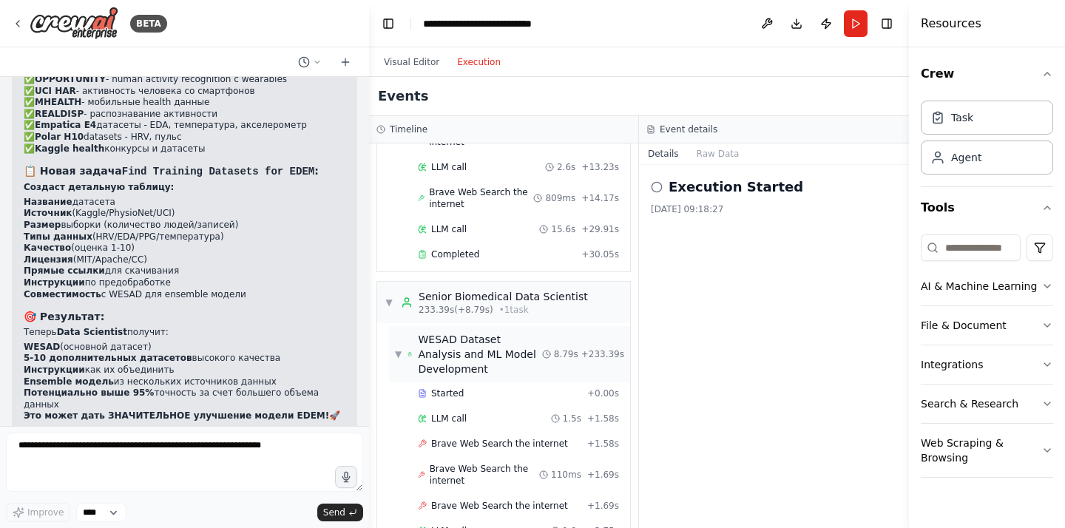
scroll to position [9447, 0]
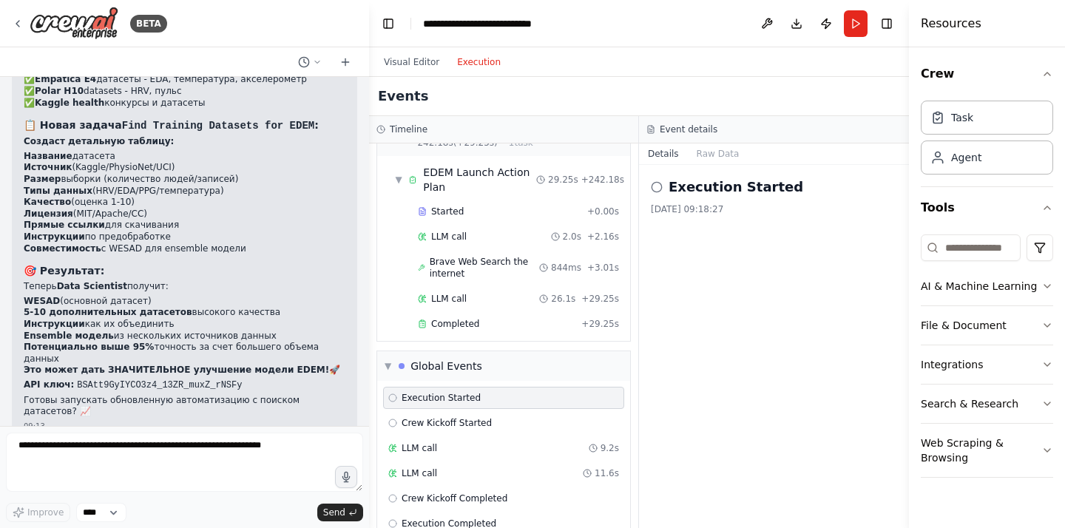
scroll to position [18177, 0]
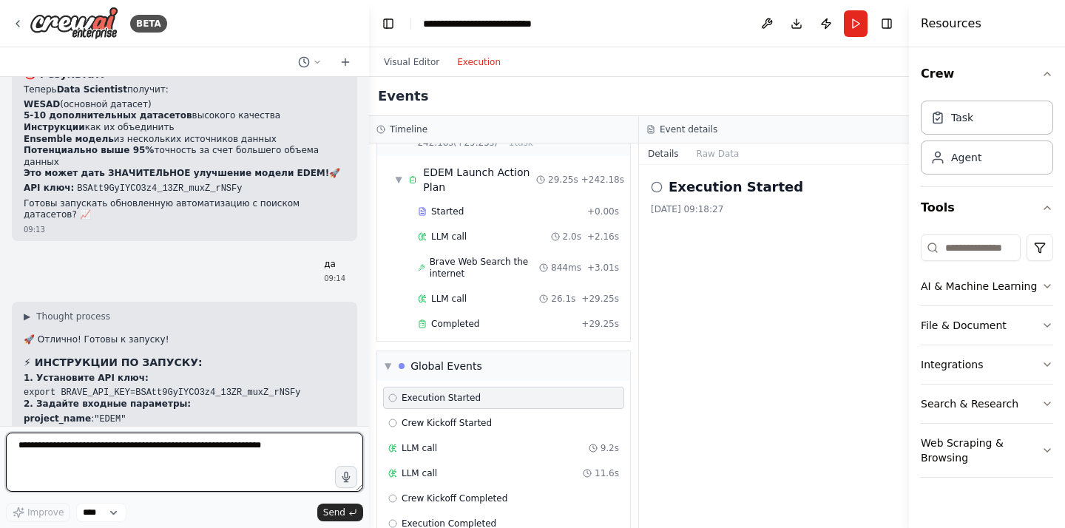
click at [171, 463] on textarea at bounding box center [184, 462] width 357 height 59
type textarea "*"
type textarea "**********"
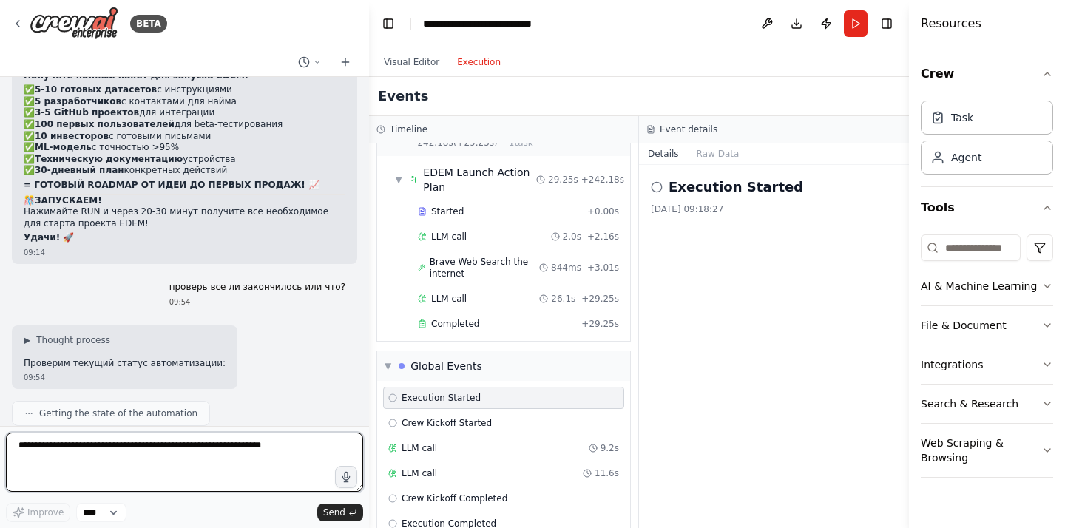
scroll to position [18779, 0]
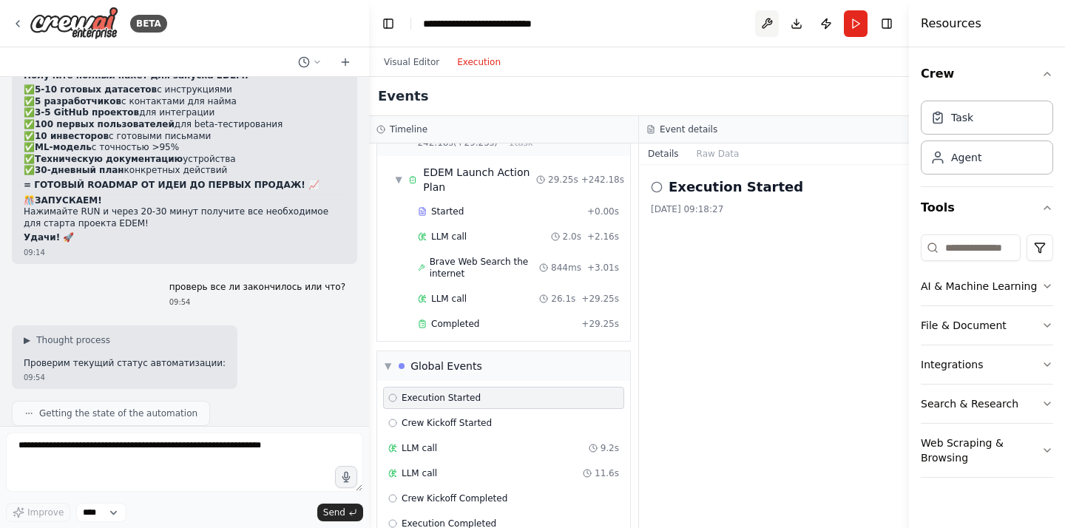
click at [761, 19] on button at bounding box center [767, 23] width 24 height 27
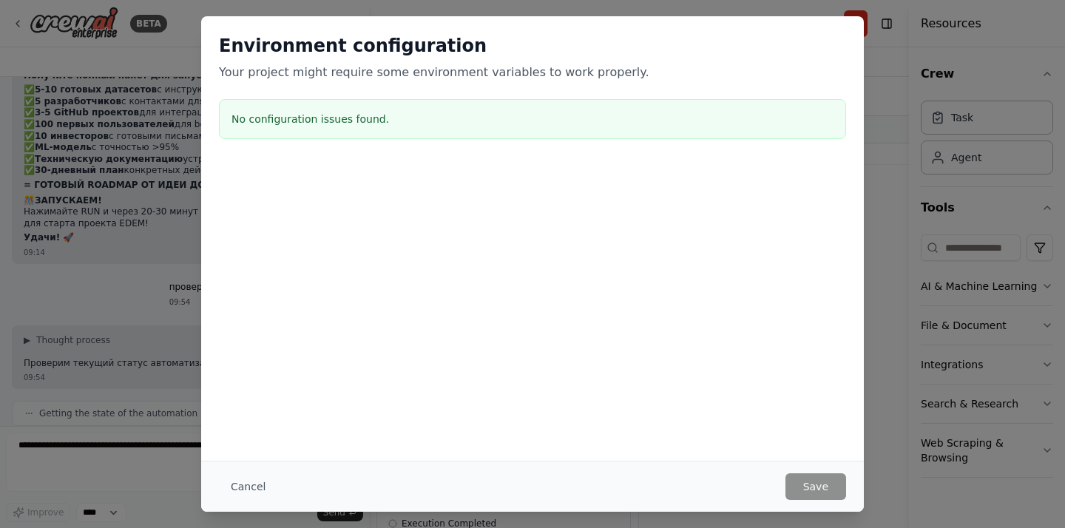
click at [337, 124] on h3 "No configuration issues found." at bounding box center [532, 119] width 602 height 15
click at [260, 475] on button "Cancel" at bounding box center [248, 486] width 58 height 27
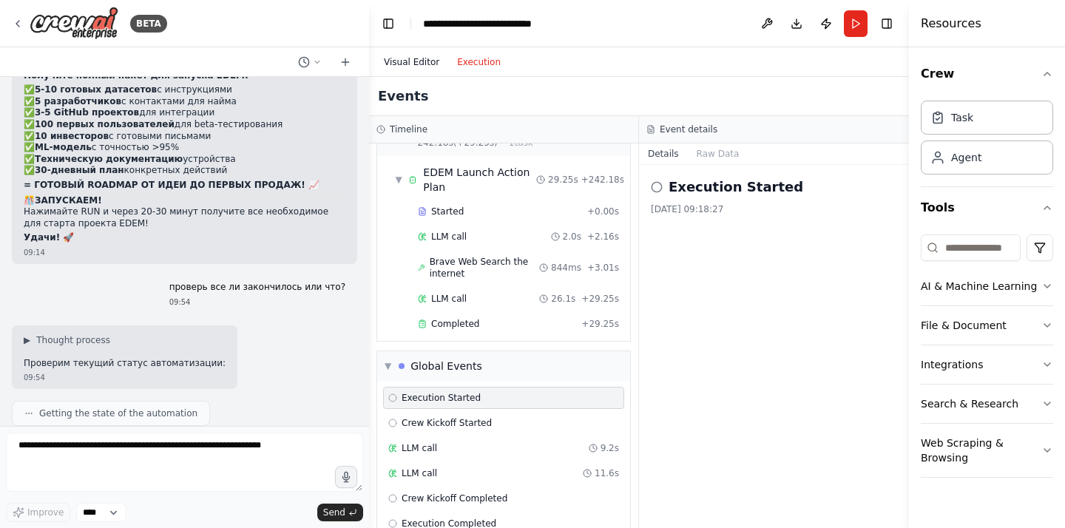
click at [418, 64] on button "Visual Editor" at bounding box center [411, 62] width 73 height 18
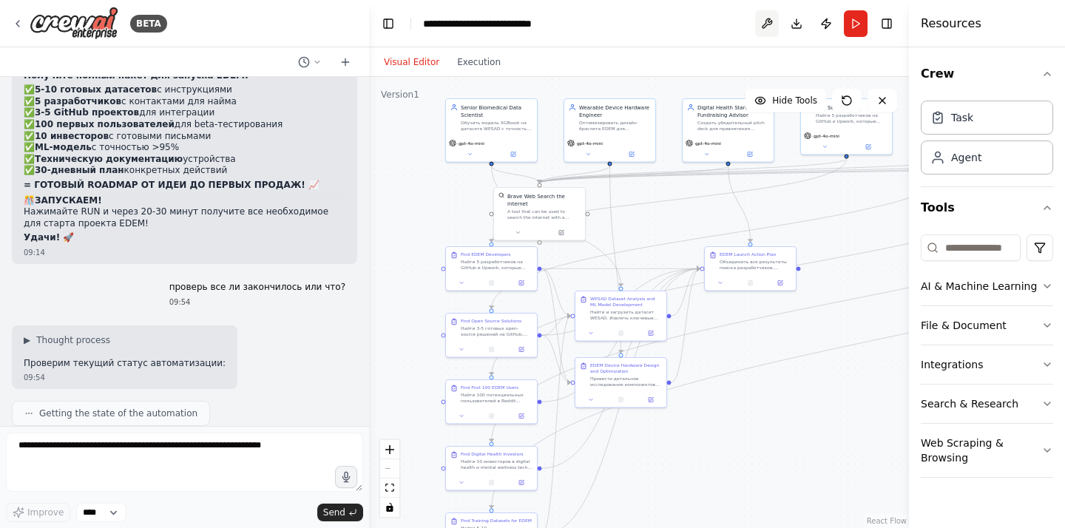
click at [770, 19] on button at bounding box center [767, 23] width 24 height 27
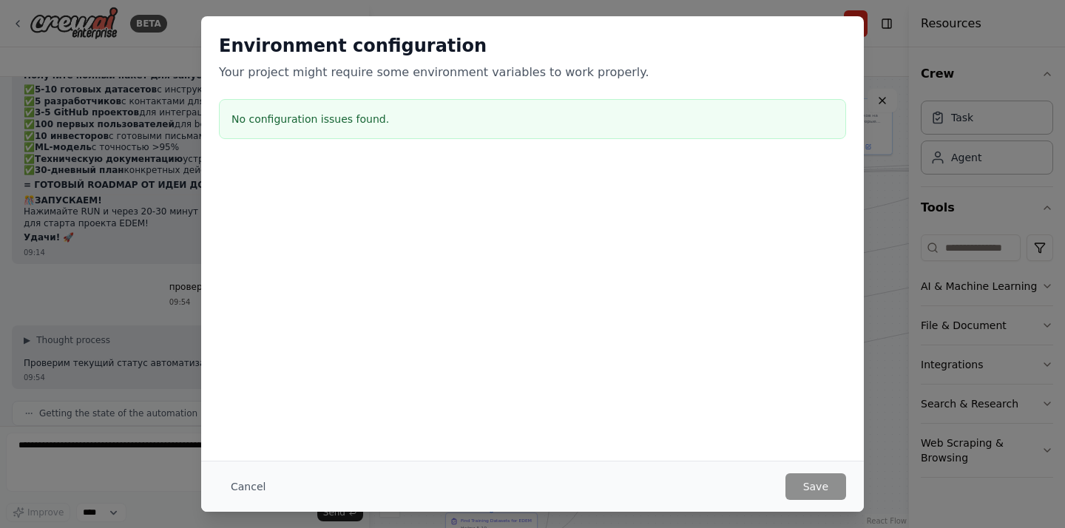
click at [364, 123] on h3 "No configuration issues found." at bounding box center [532, 119] width 602 height 15
click at [243, 121] on h3 "No configuration issues found." at bounding box center [532, 119] width 602 height 15
click at [171, 126] on div "Environment configuration Your project might require some environment variables…" at bounding box center [532, 264] width 1065 height 528
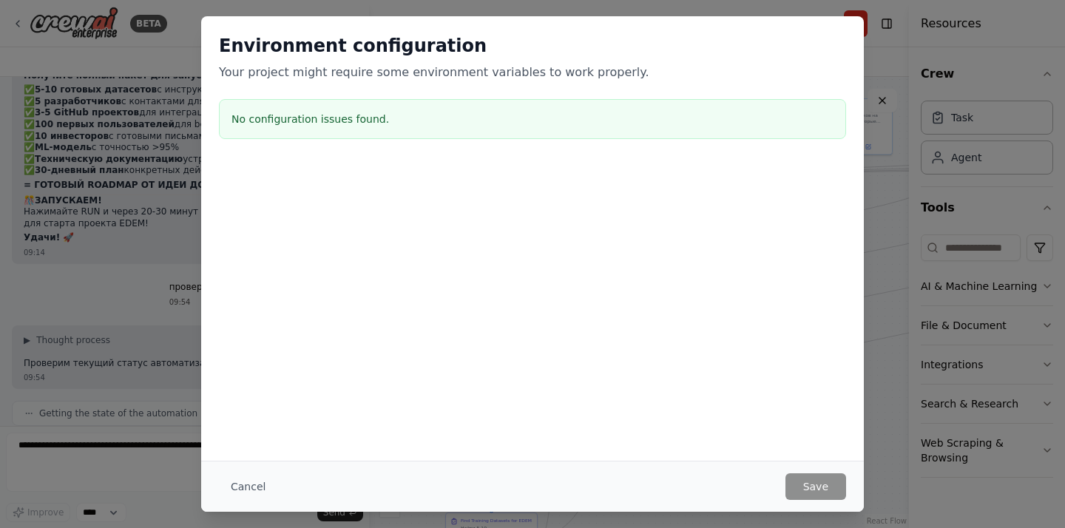
click at [180, 45] on div "Environment configuration Your project might require some environment variables…" at bounding box center [532, 264] width 1065 height 528
click at [234, 488] on button "Cancel" at bounding box center [248, 486] width 58 height 27
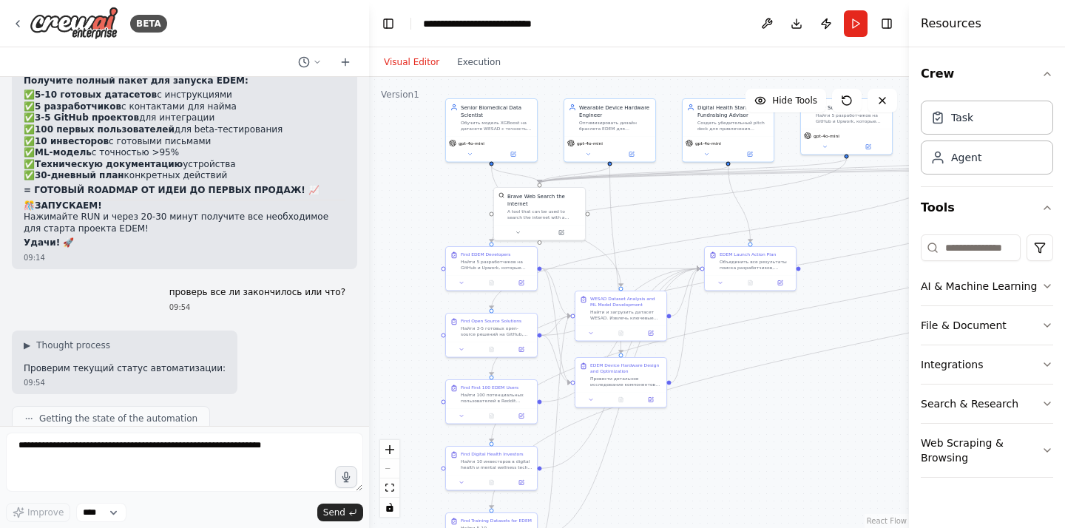
scroll to position [18769, 0]
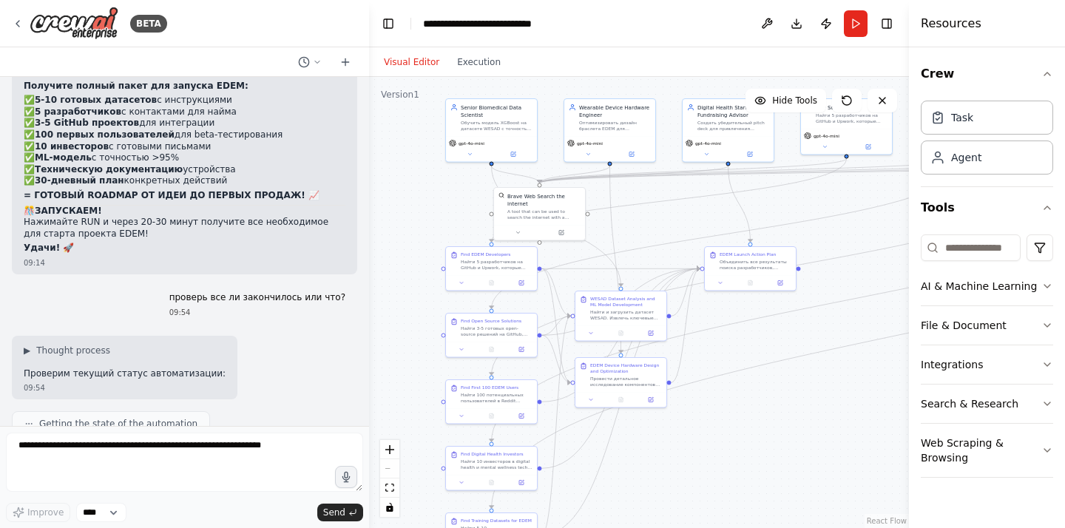
copy ol "export BRAVE_API_KEY=BSAtt9GyIYCO3z4_13ZR_muxZ_rNSFy"
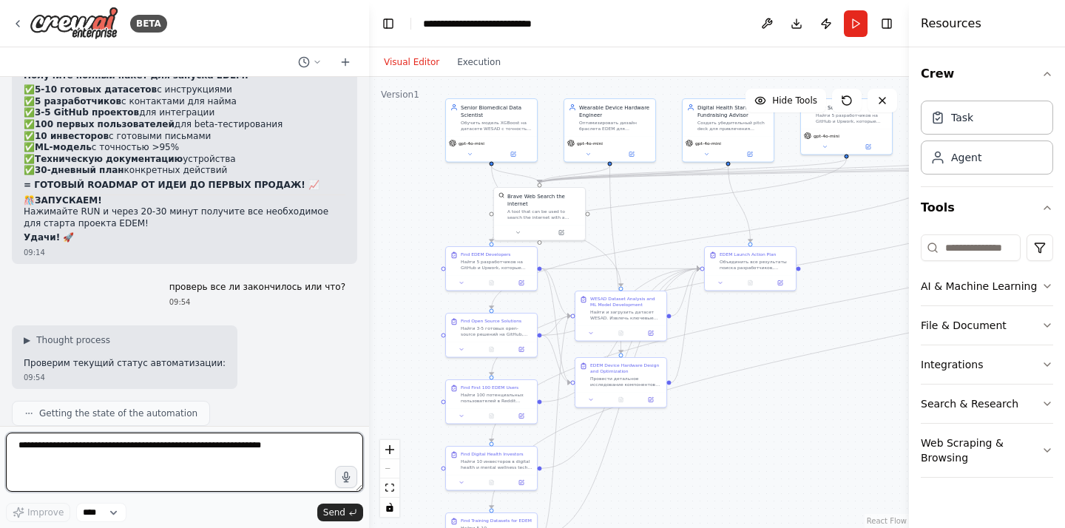
click at [154, 444] on textarea at bounding box center [184, 462] width 357 height 59
type textarea "**********"
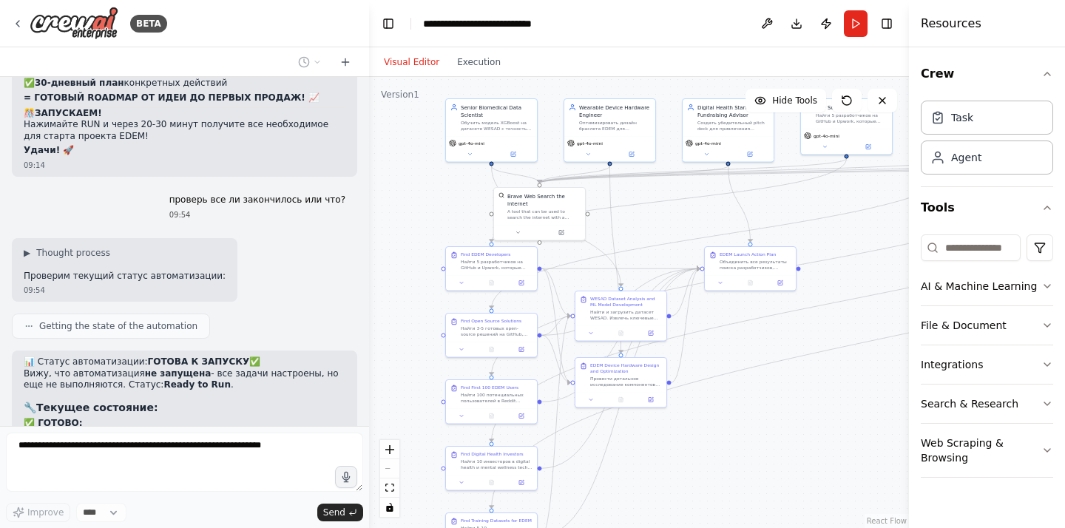
scroll to position [18844, 0]
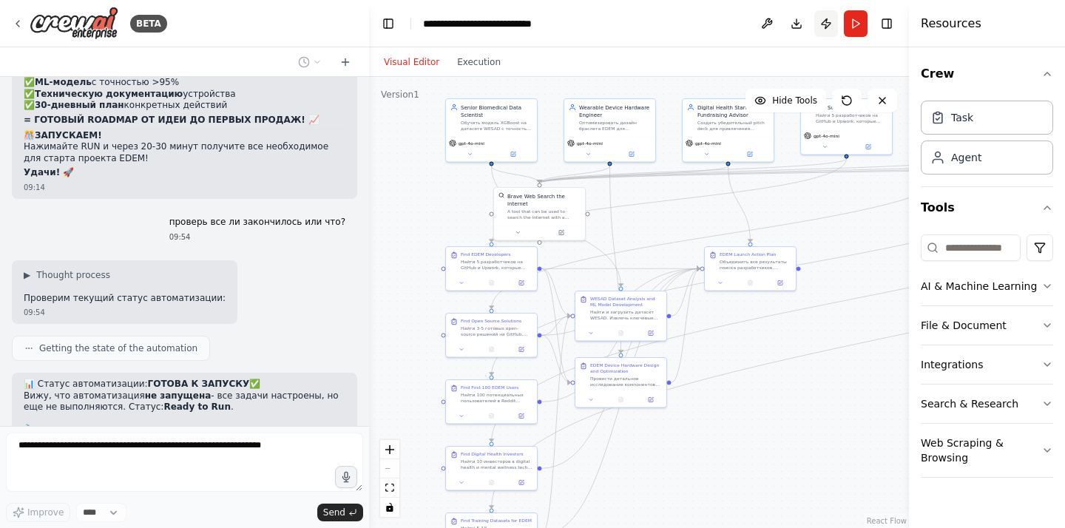
click at [822, 22] on button "Publish" at bounding box center [826, 23] width 24 height 27
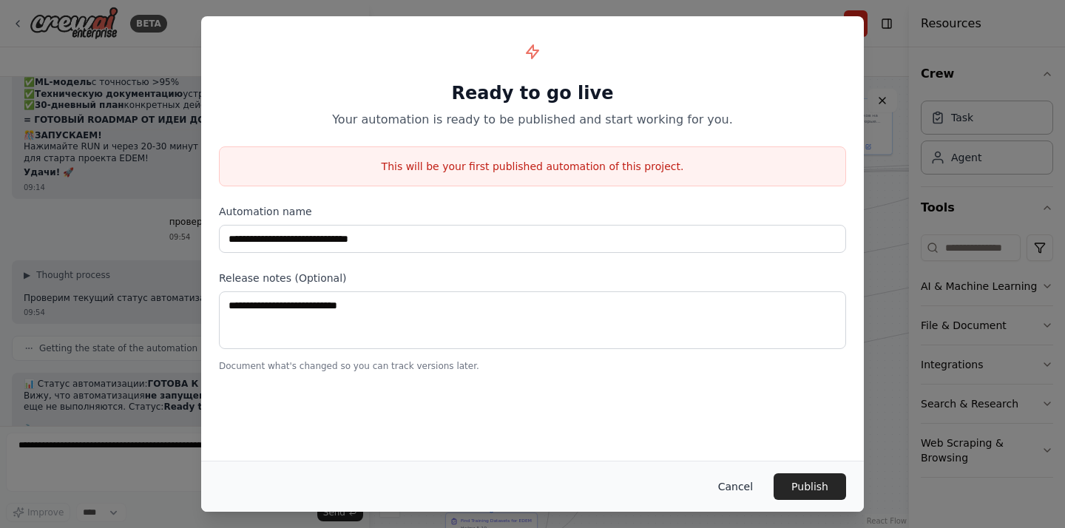
click at [740, 484] on button "Cancel" at bounding box center [735, 486] width 58 height 27
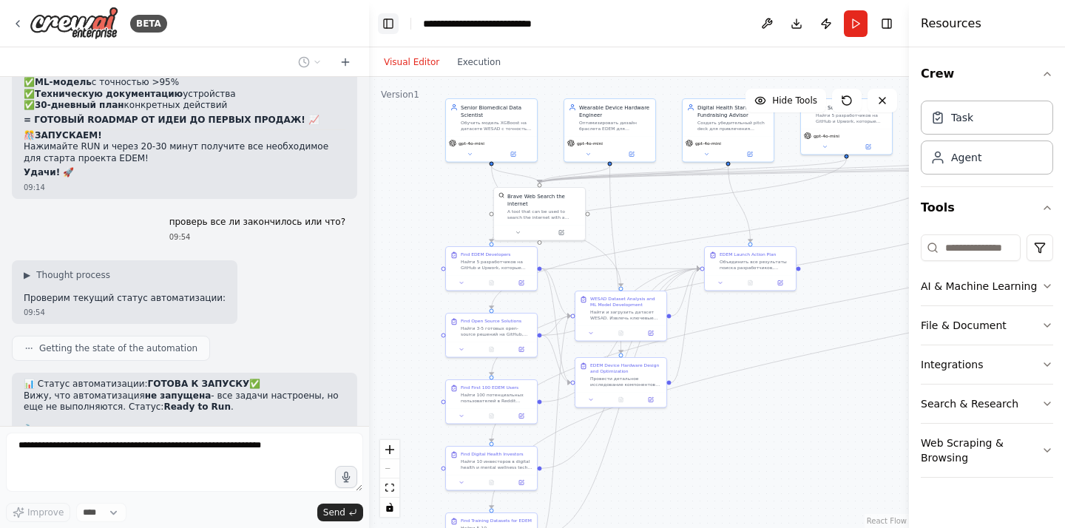
click at [388, 22] on button "Toggle Left Sidebar" at bounding box center [388, 23] width 21 height 21
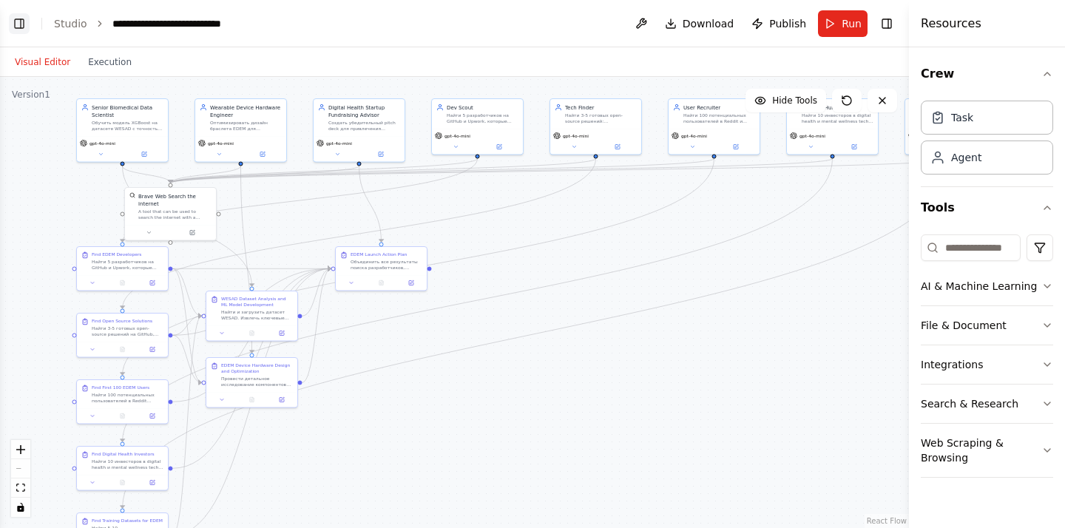
click at [23, 18] on button "Toggle Left Sidebar" at bounding box center [19, 23] width 21 height 21
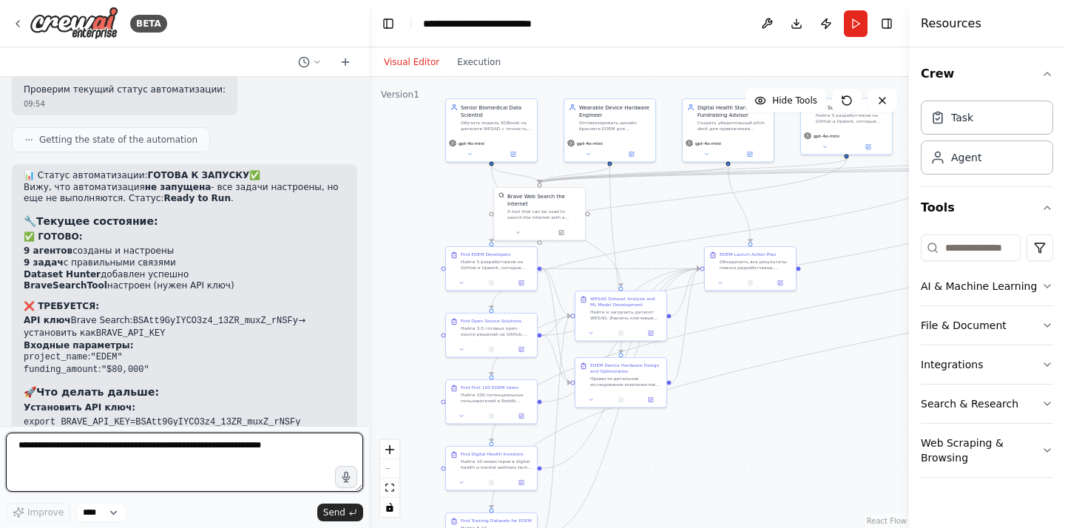
scroll to position [19075, 0]
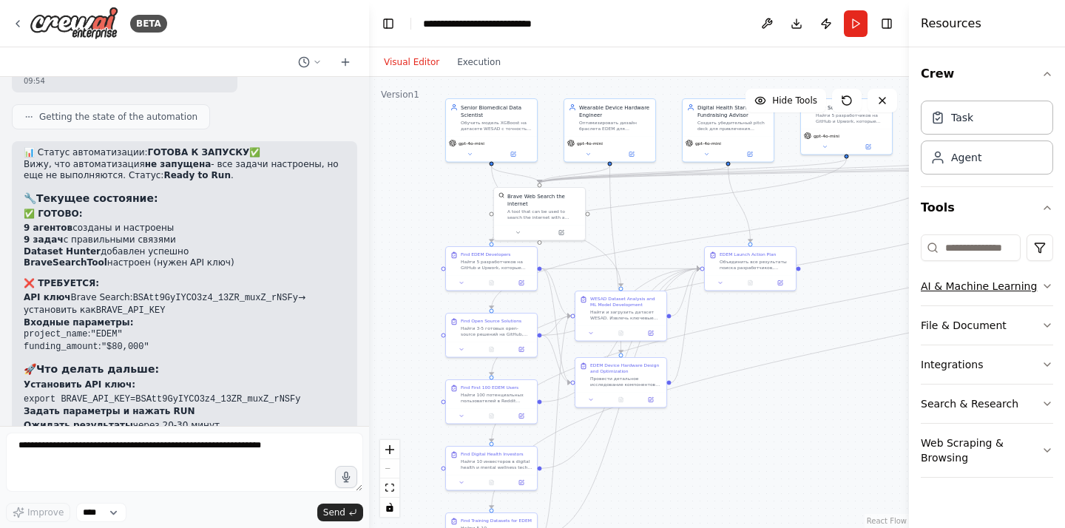
click at [974, 282] on button "AI & Machine Learning" at bounding box center [986, 286] width 132 height 38
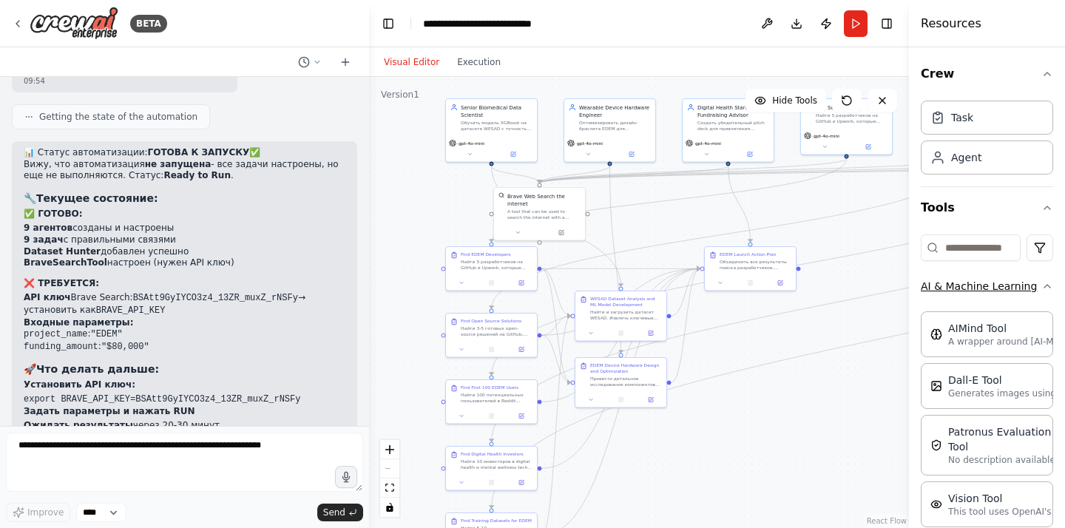
click at [997, 286] on button "AI & Machine Learning" at bounding box center [986, 286] width 132 height 38
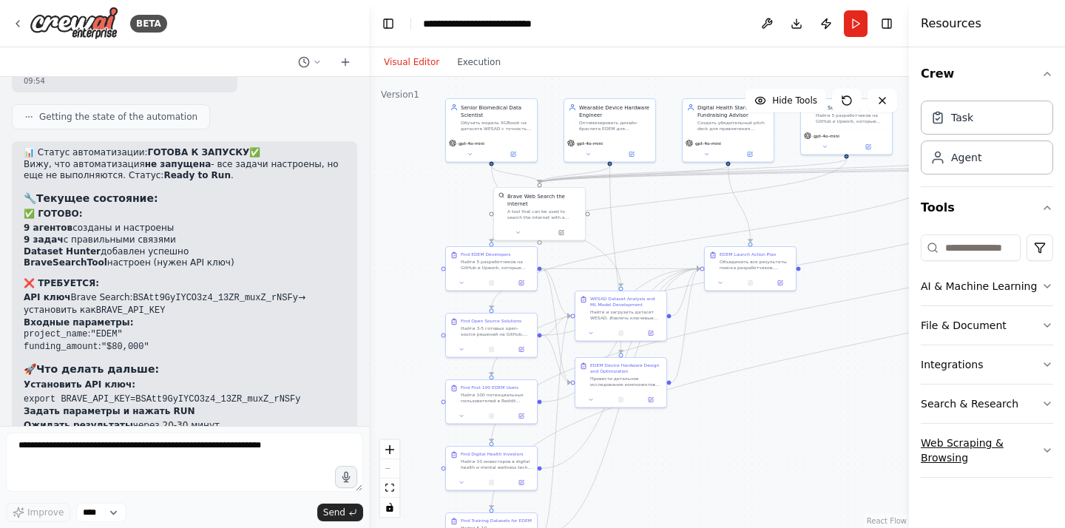
click at [940, 446] on button "Web Scraping & Browsing" at bounding box center [986, 450] width 132 height 53
click at [946, 444] on button "Web Scraping & Browsing" at bounding box center [986, 450] width 132 height 53
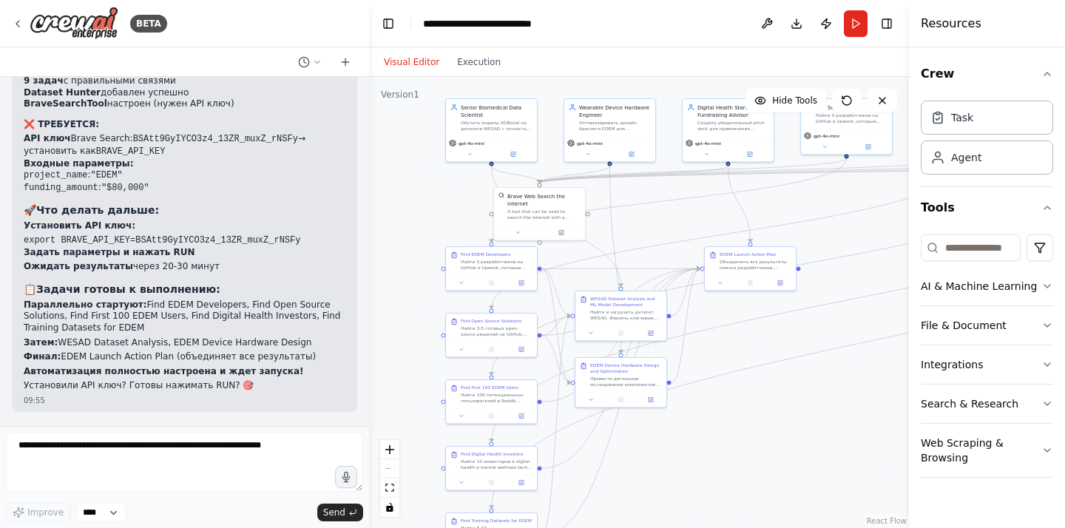
scroll to position [19245, 0]
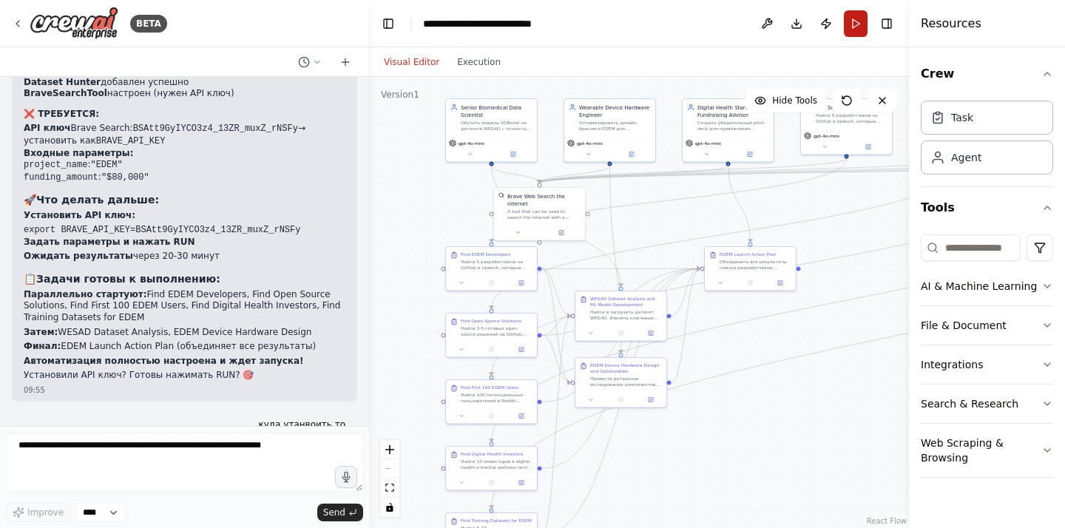
click at [853, 28] on button "Run" at bounding box center [856, 23] width 24 height 27
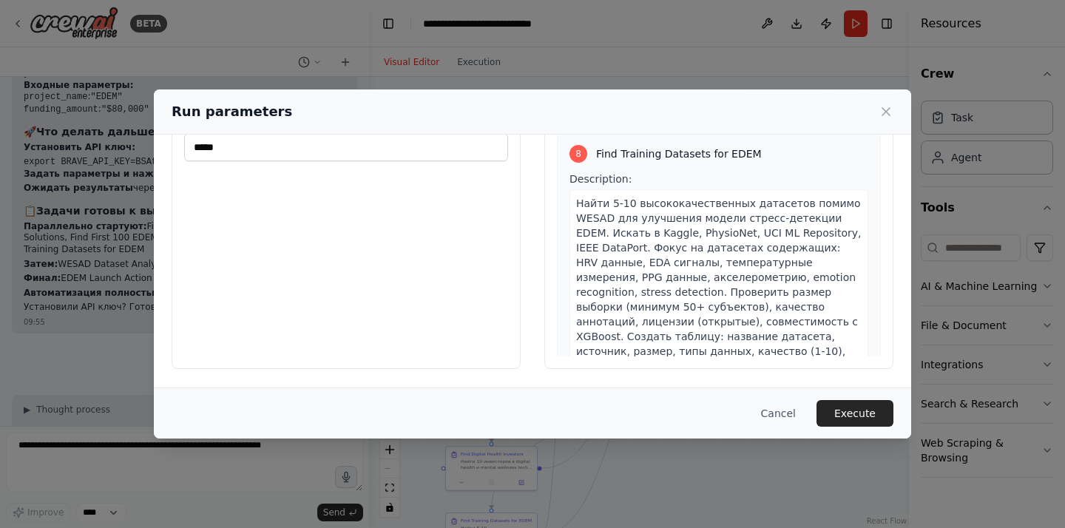
scroll to position [2711, 0]
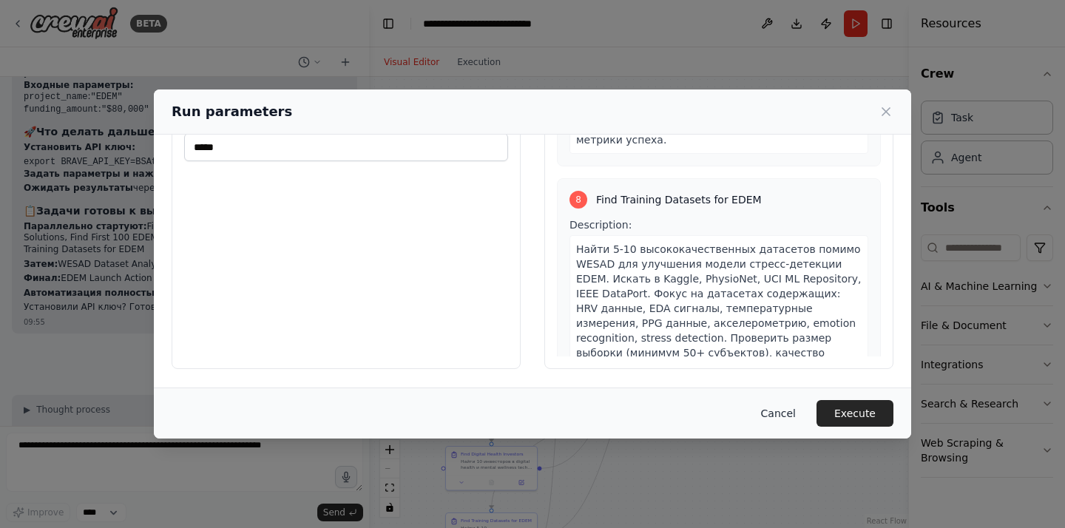
click at [777, 413] on button "Cancel" at bounding box center [778, 413] width 58 height 27
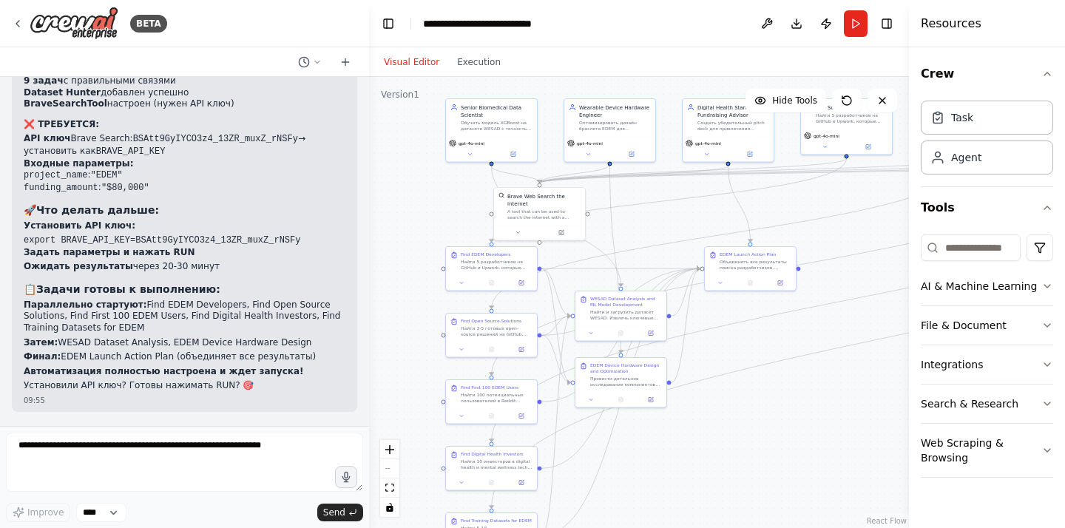
scroll to position [19234, 0]
click at [850, 25] on button "Run" at bounding box center [856, 23] width 24 height 27
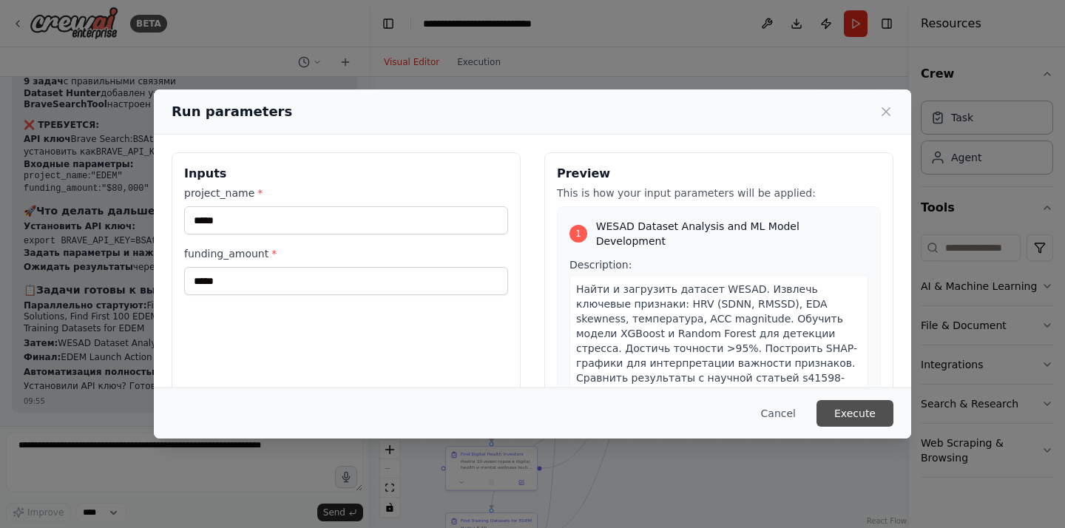
click at [834, 404] on button "Execute" at bounding box center [854, 413] width 77 height 27
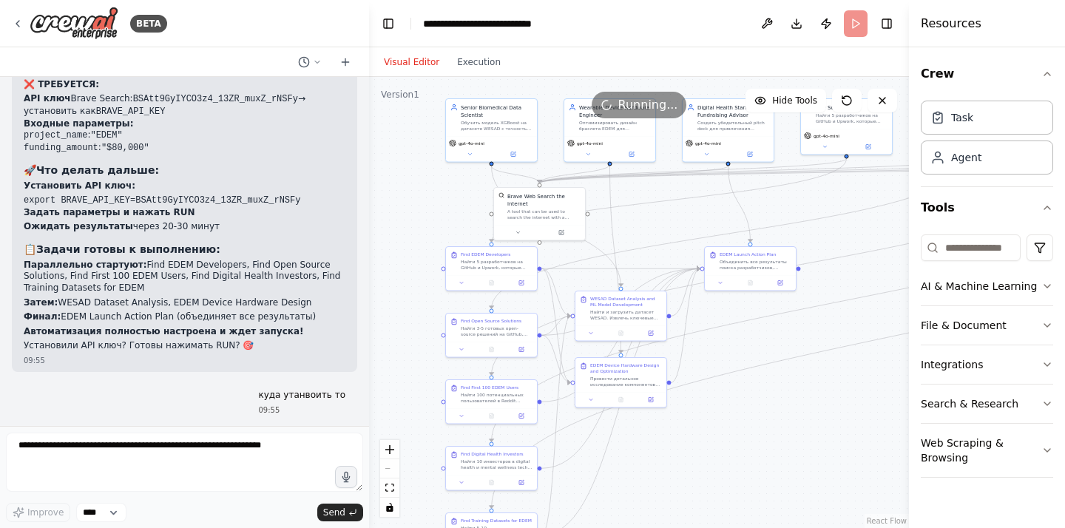
scroll to position [19262, 0]
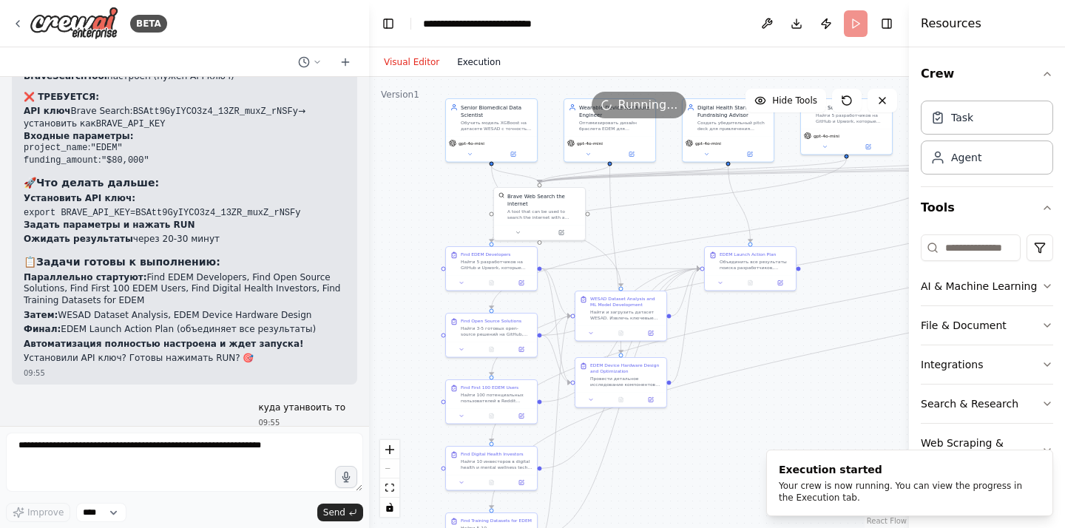
click at [481, 64] on button "Execution" at bounding box center [478, 62] width 61 height 18
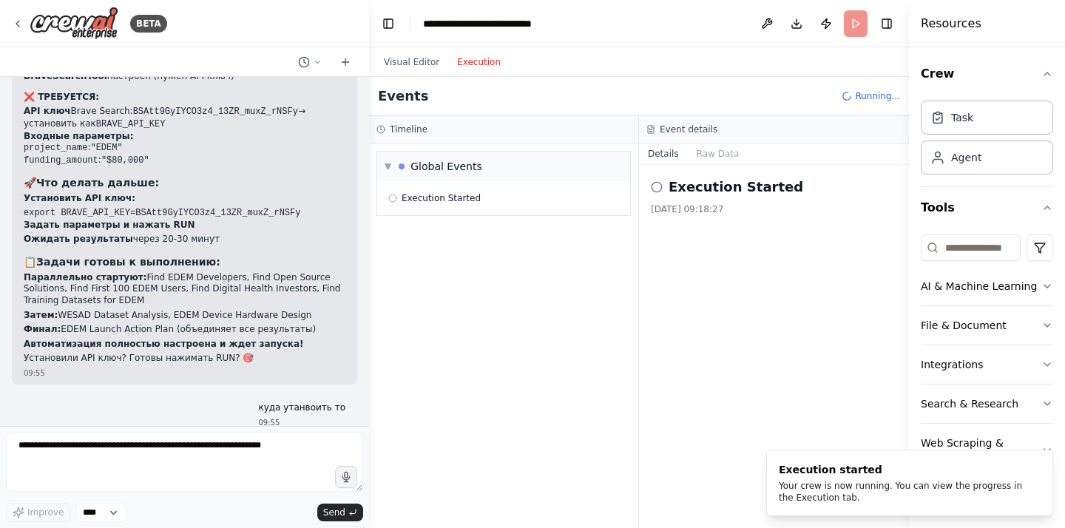
scroll to position [0, 0]
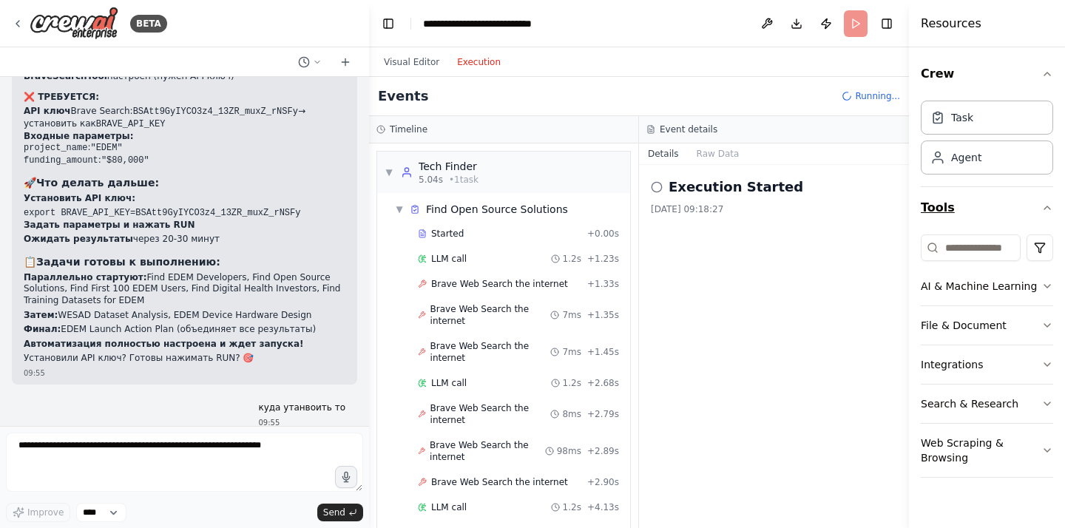
click at [960, 212] on button "Tools" at bounding box center [986, 207] width 132 height 41
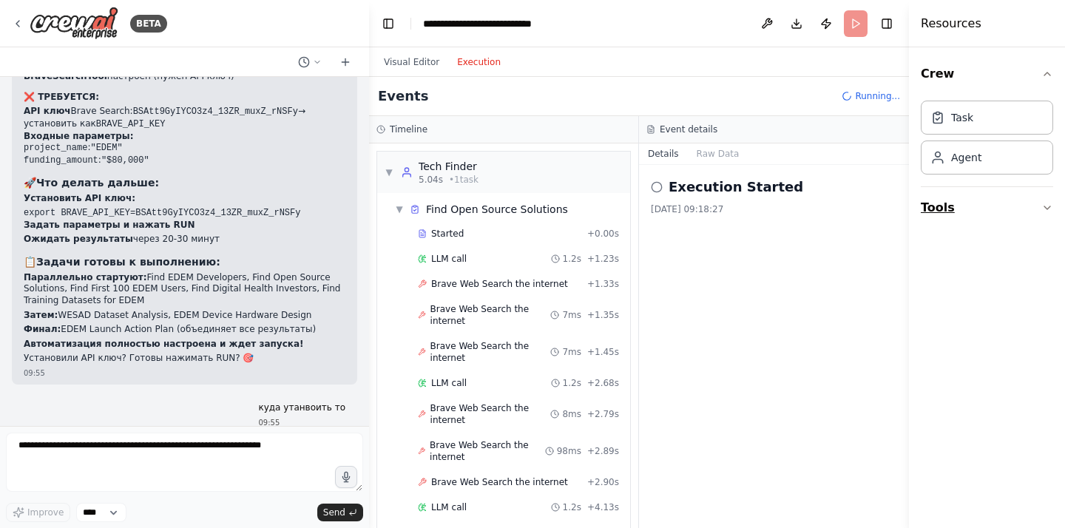
click at [960, 212] on button "Tools" at bounding box center [986, 207] width 132 height 41
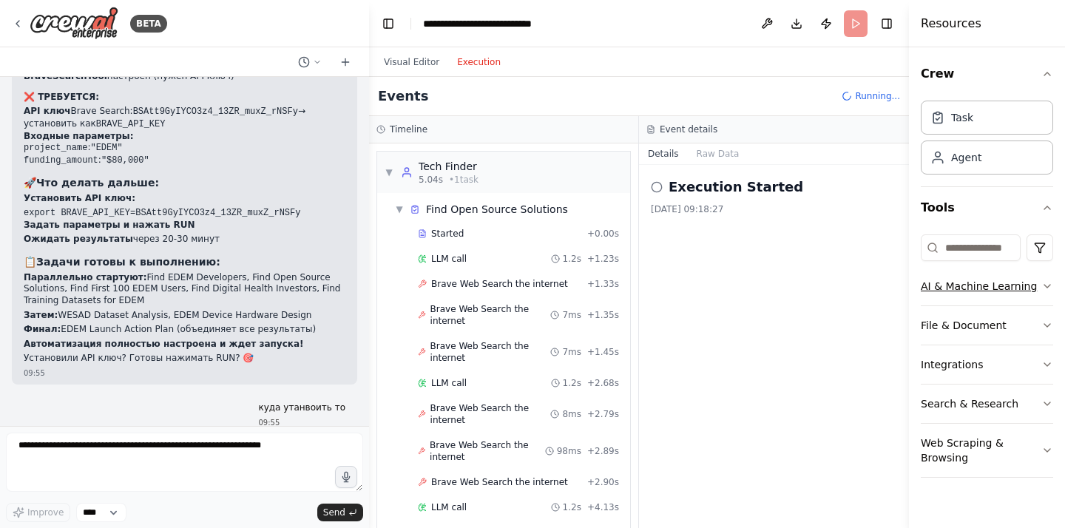
click at [976, 294] on button "AI & Machine Learning" at bounding box center [986, 286] width 132 height 38
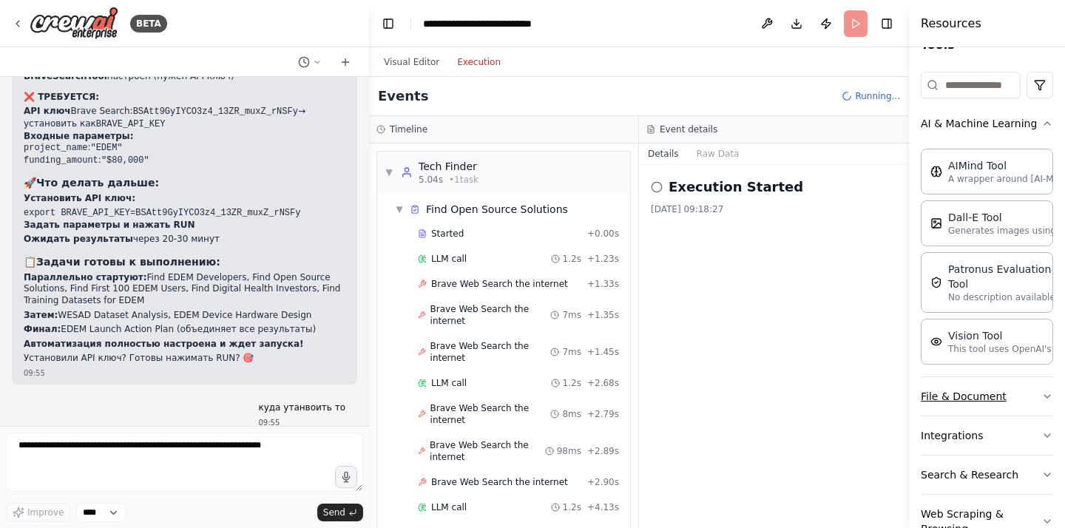
click at [969, 400] on button "File & Document" at bounding box center [986, 396] width 132 height 38
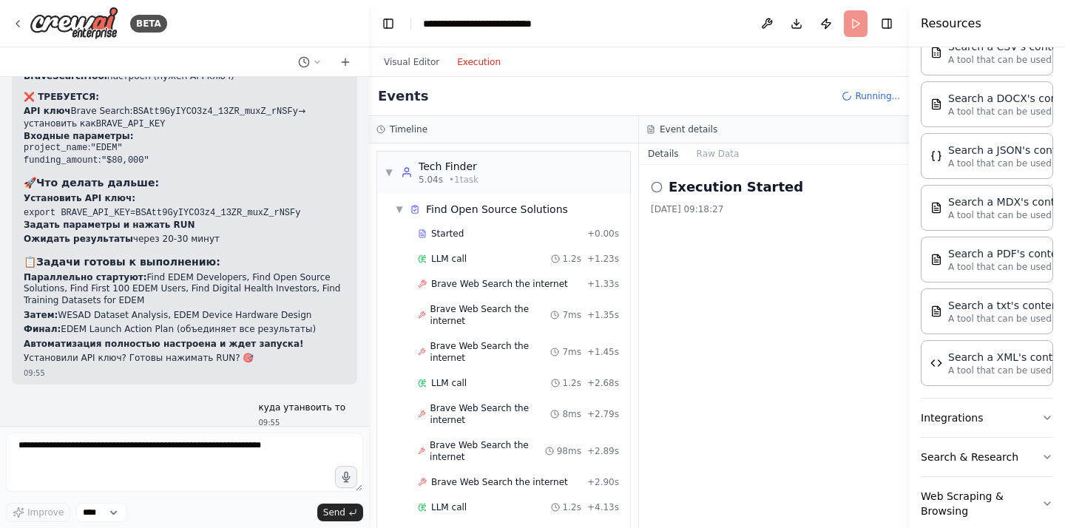
scroll to position [581, 0]
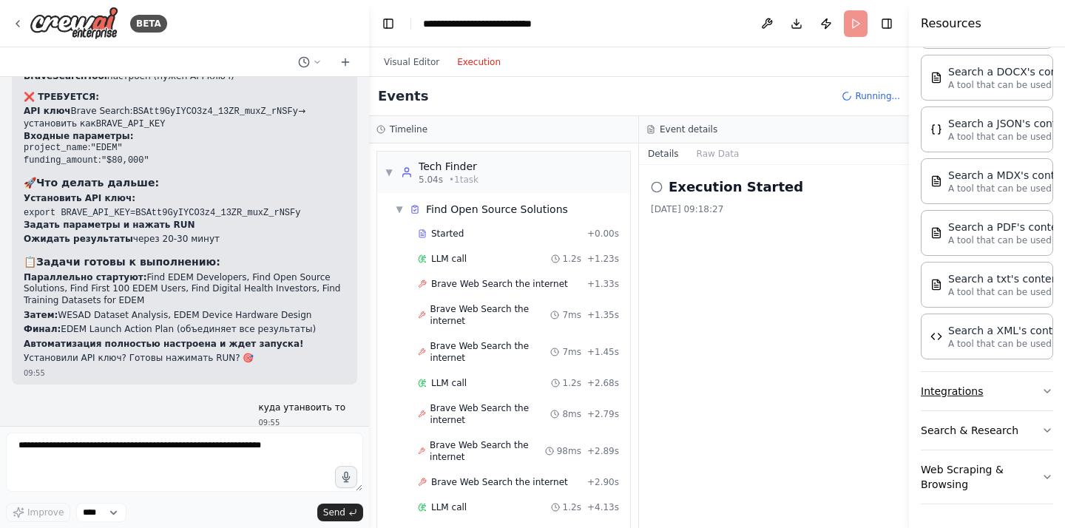
click at [967, 391] on button "Integrations" at bounding box center [986, 391] width 132 height 38
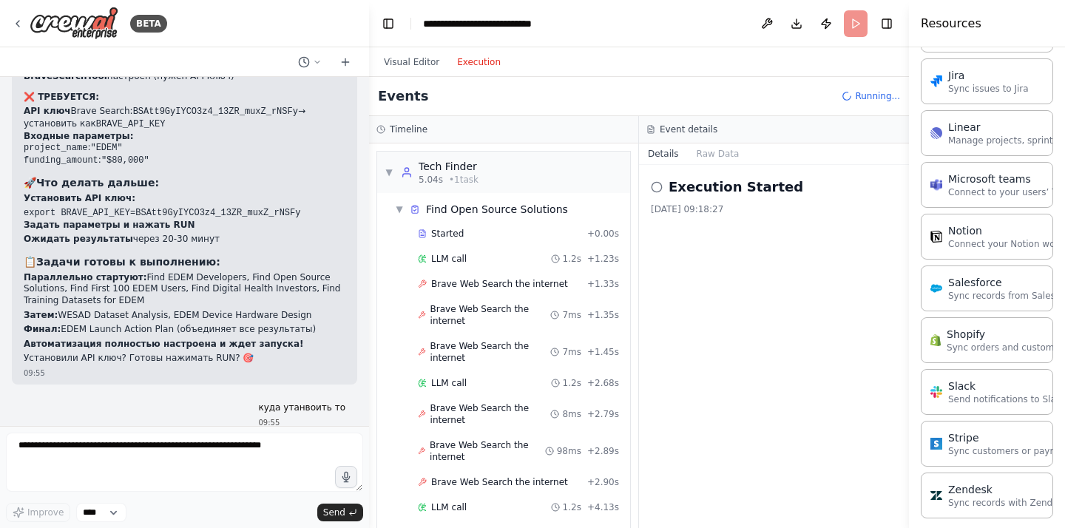
scroll to position [1576, 0]
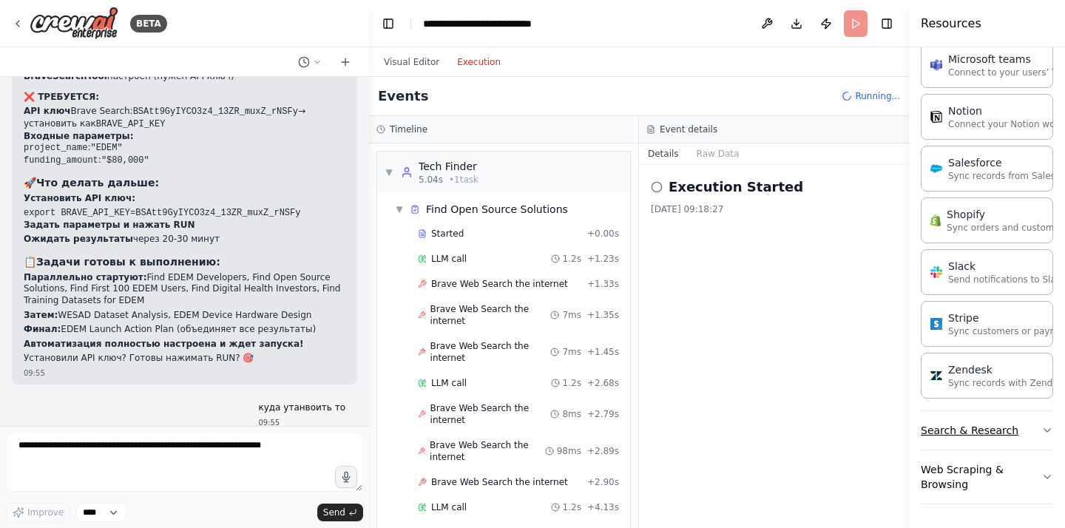
click at [960, 427] on button "Search & Research" at bounding box center [986, 430] width 132 height 38
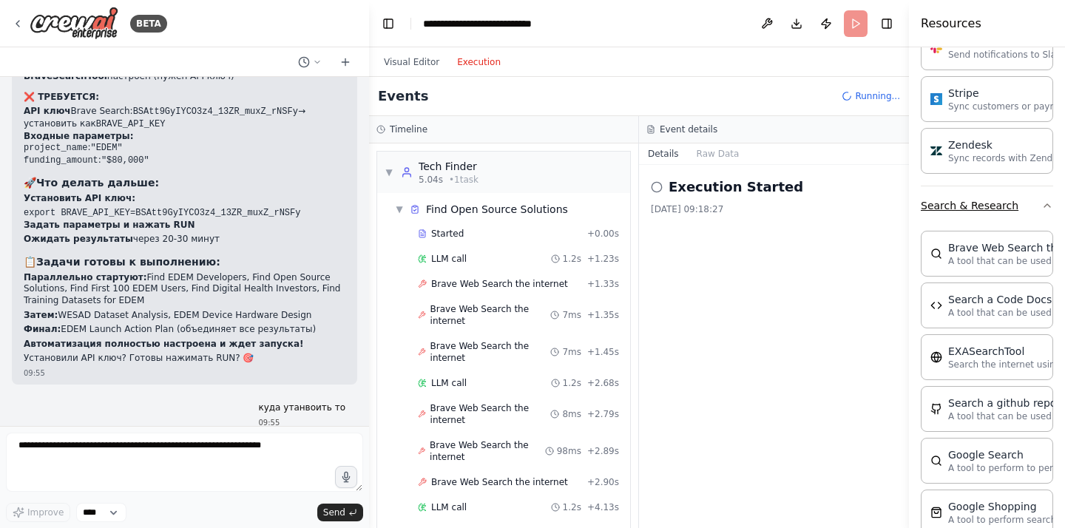
scroll to position [1802, 0]
click at [990, 267] on div "Brave Web Search the internet A tool that can be used to search the internet wi…" at bounding box center [986, 252] width 132 height 46
click at [967, 255] on p "A tool that can be used to search the internet with a search_query." at bounding box center [1029, 260] width 163 height 12
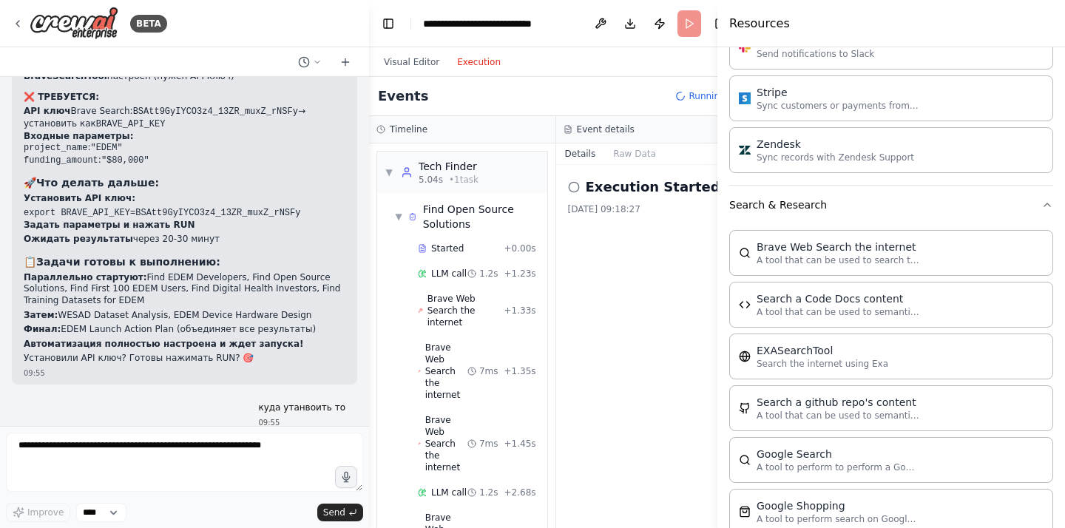
drag, startPoint x: 911, startPoint y: 231, endPoint x: 717, endPoint y: 259, distance: 195.6
click at [717, 259] on div at bounding box center [720, 264] width 6 height 528
click at [808, 251] on div "Brave Web Search the internet" at bounding box center [837, 246] width 163 height 15
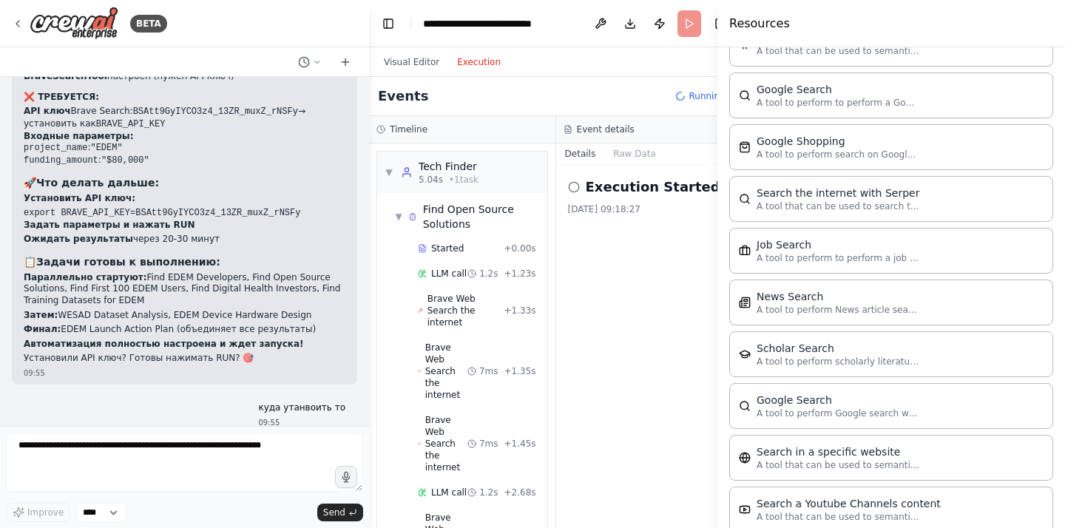
scroll to position [2032, 0]
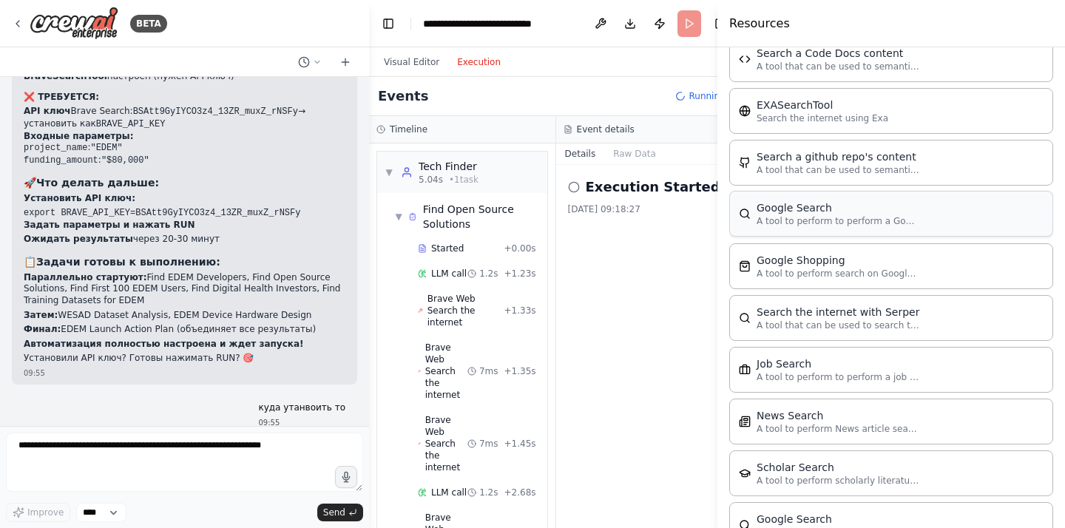
click at [810, 228] on div "Google Search A tool to perform to perform a Google search with a search_query." at bounding box center [891, 214] width 324 height 46
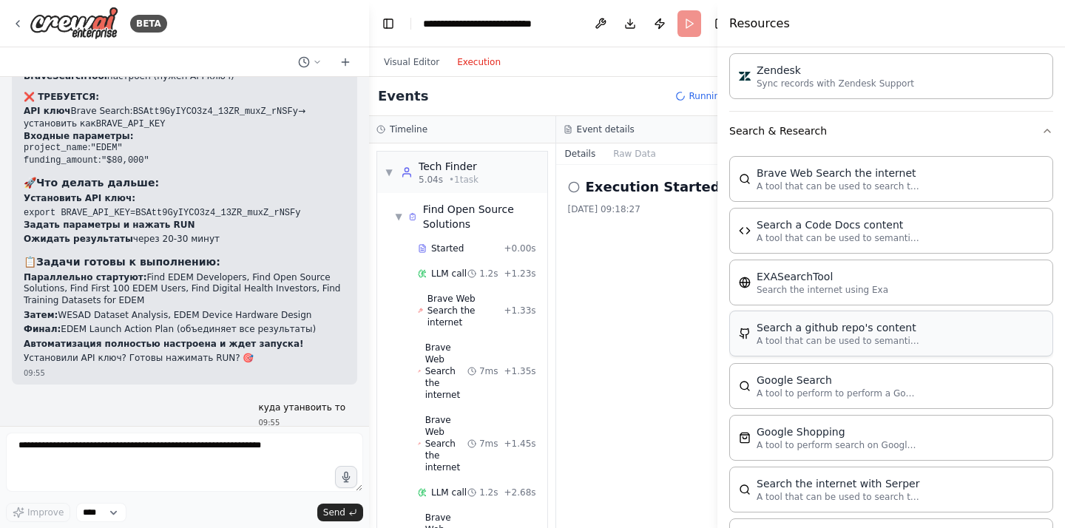
scroll to position [1814, 0]
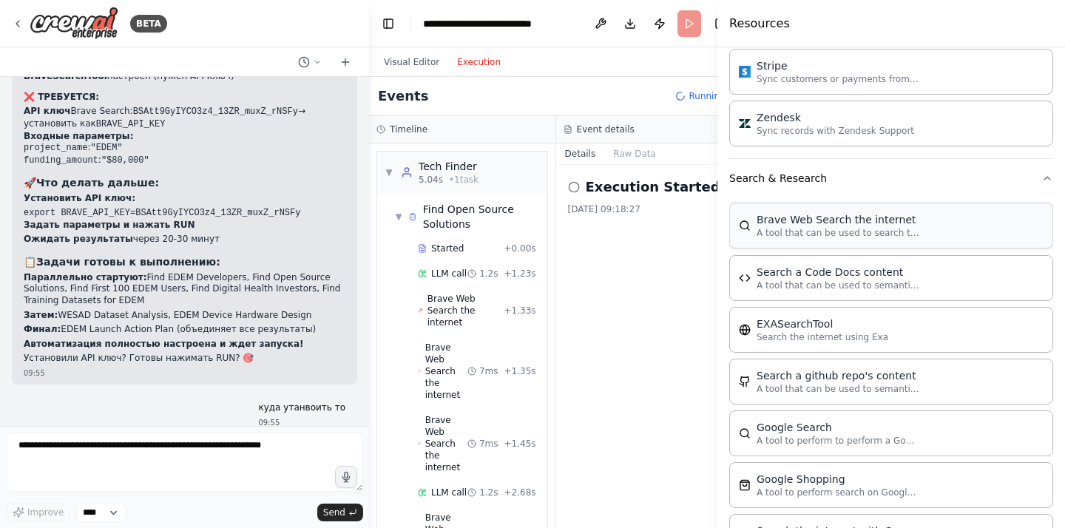
click at [801, 214] on div "Brave Web Search the internet" at bounding box center [837, 219] width 163 height 15
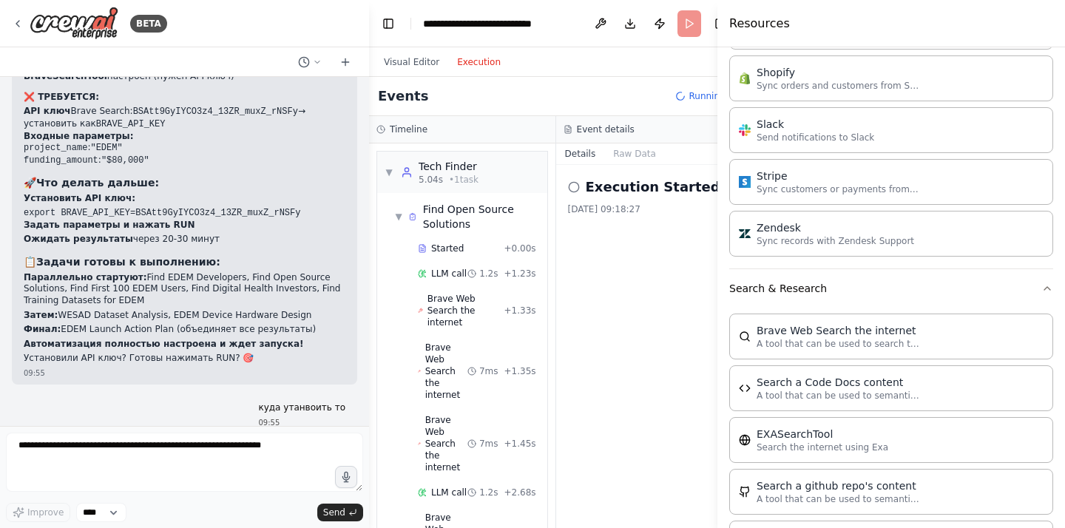
scroll to position [19329, 0]
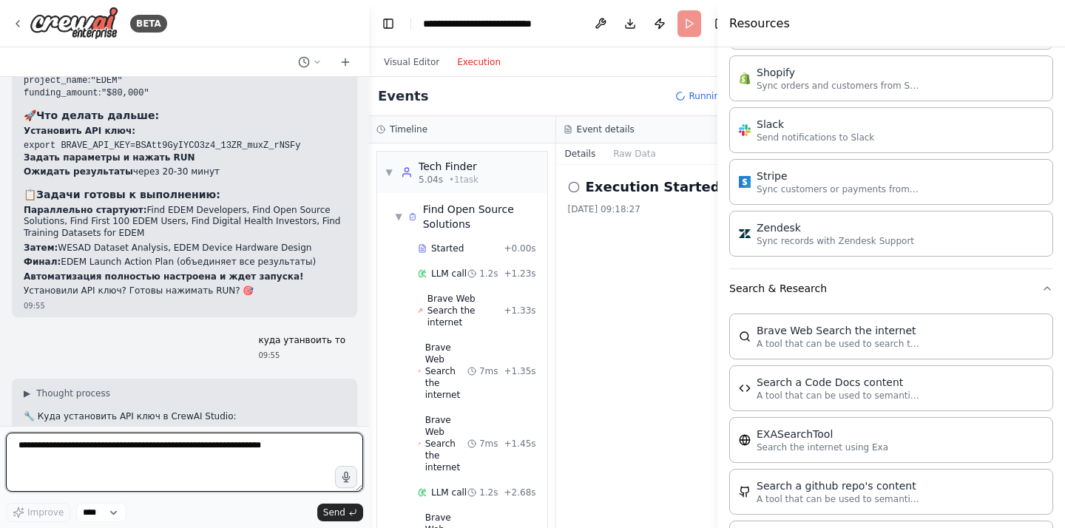
click at [169, 465] on textarea at bounding box center [184, 462] width 357 height 59
type textarea "**********"
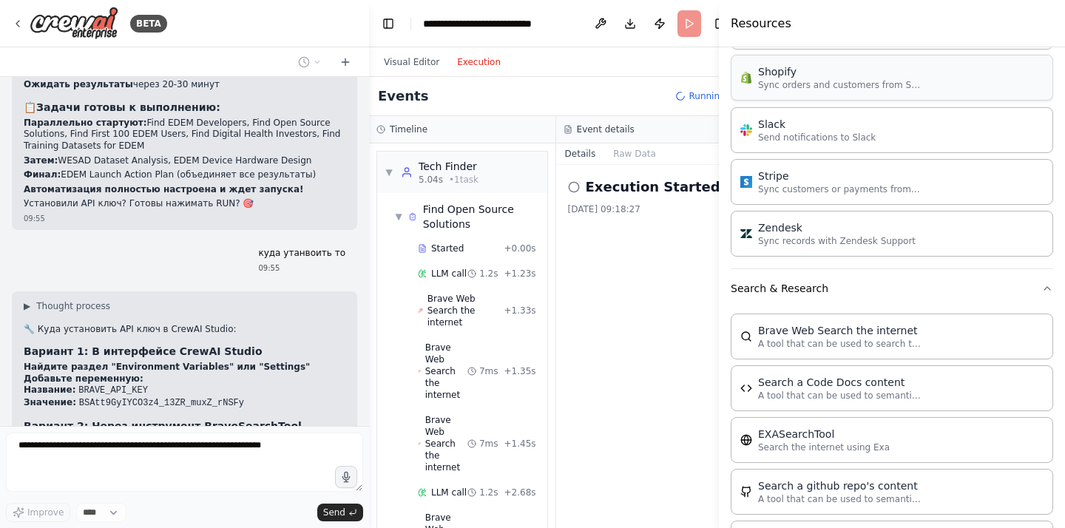
scroll to position [1718, 0]
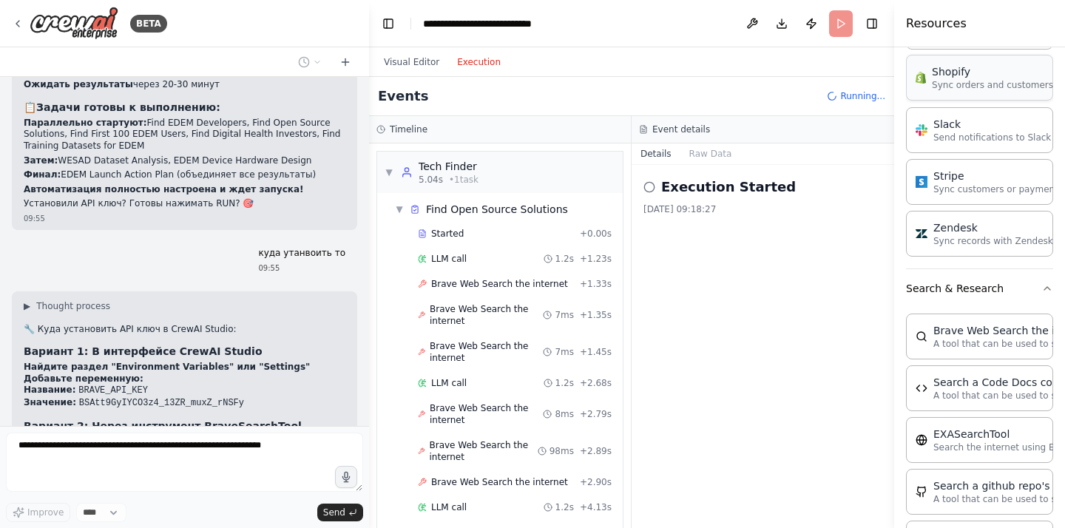
drag, startPoint x: 717, startPoint y: 39, endPoint x: 1002, endPoint y: 84, distance: 288.2
click at [1002, 84] on div "Resources Crew Task Agent Tools AI & Machine Learning AIMind Tool A wrapper aro…" at bounding box center [979, 264] width 171 height 528
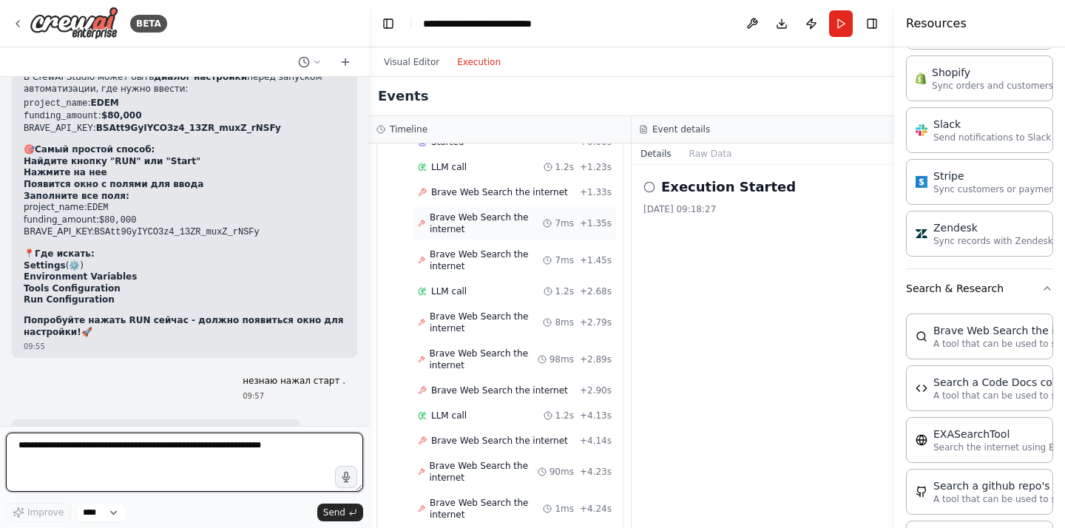
scroll to position [126, 0]
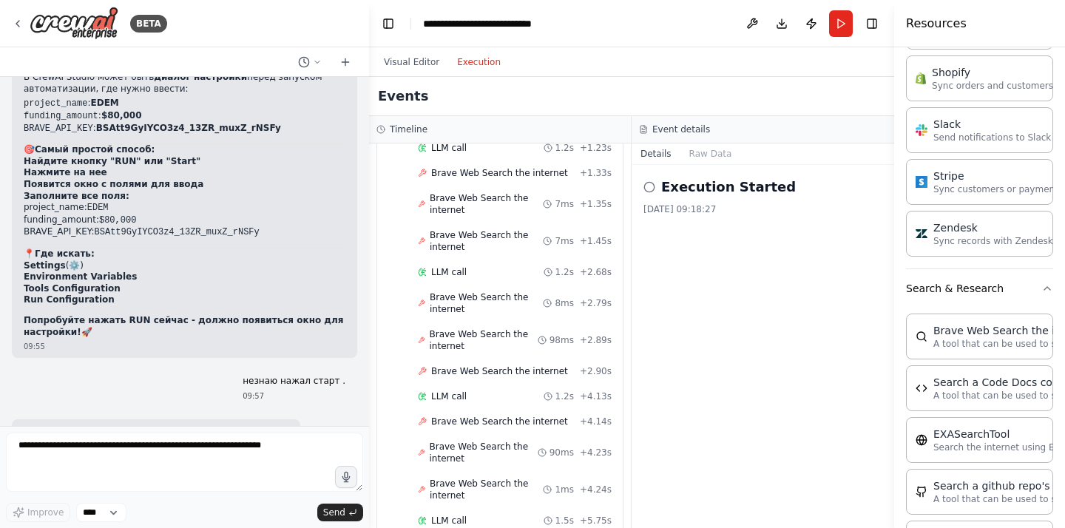
click at [479, 62] on button "Execution" at bounding box center [478, 62] width 61 height 18
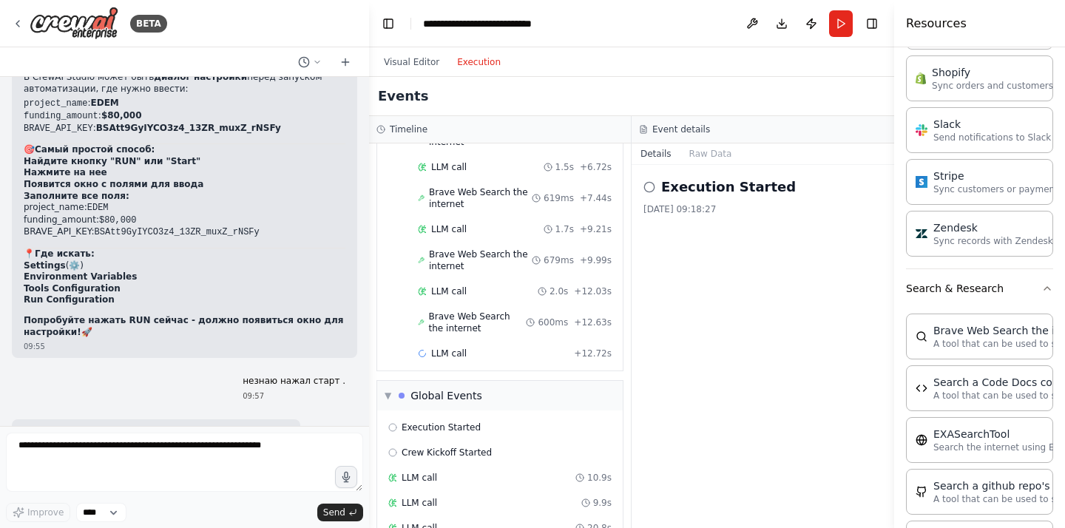
scroll to position [17589, 0]
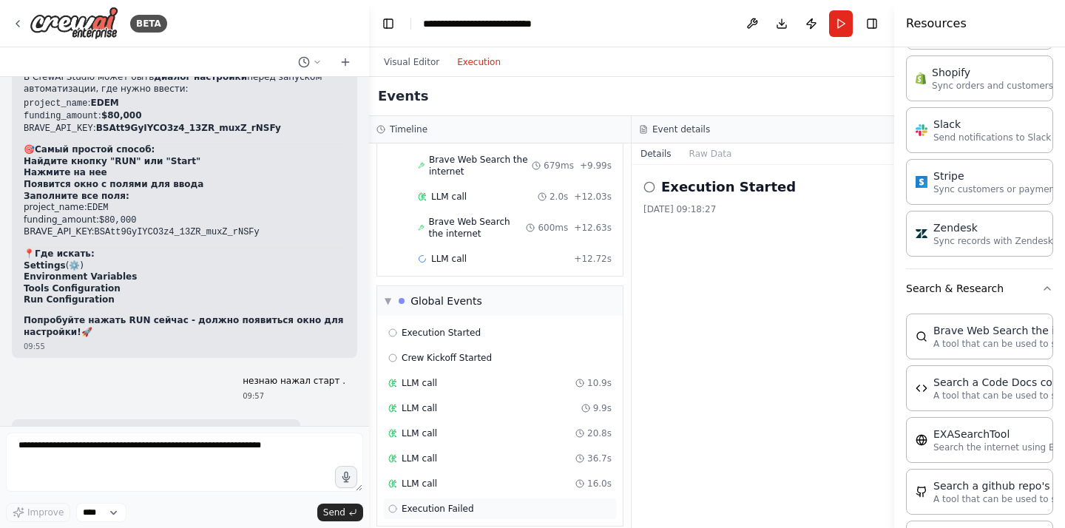
click at [445, 503] on span "Execution Failed" at bounding box center [437, 509] width 72 height 12
click at [444, 503] on span "Execution Failed" at bounding box center [437, 509] width 72 height 12
click at [657, 182] on div "Execution Failed" at bounding box center [762, 187] width 239 height 21
click at [651, 182] on circle at bounding box center [649, 187] width 10 height 10
click at [475, 372] on div "LLM call 10.9s" at bounding box center [500, 383] width 234 height 22
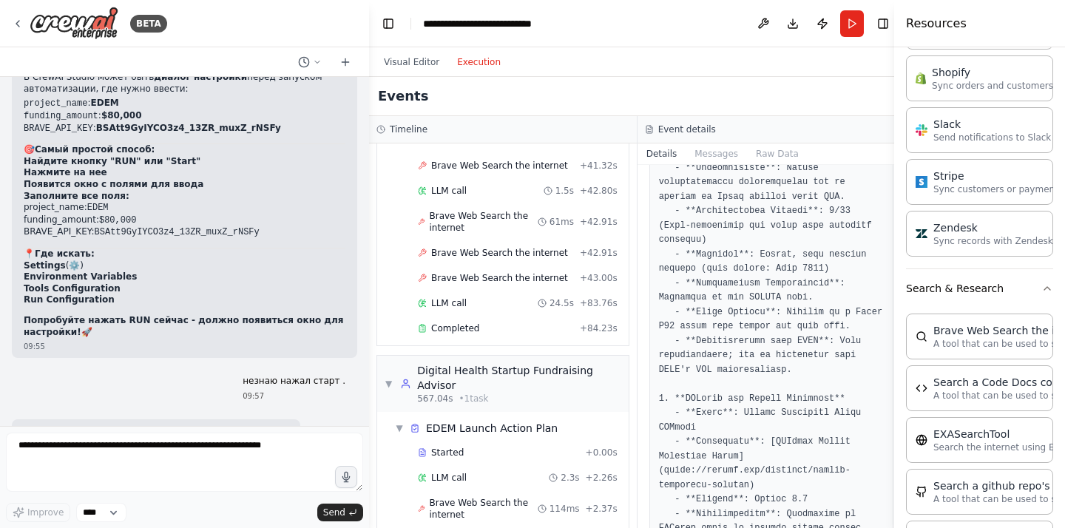
scroll to position [17003, 0]
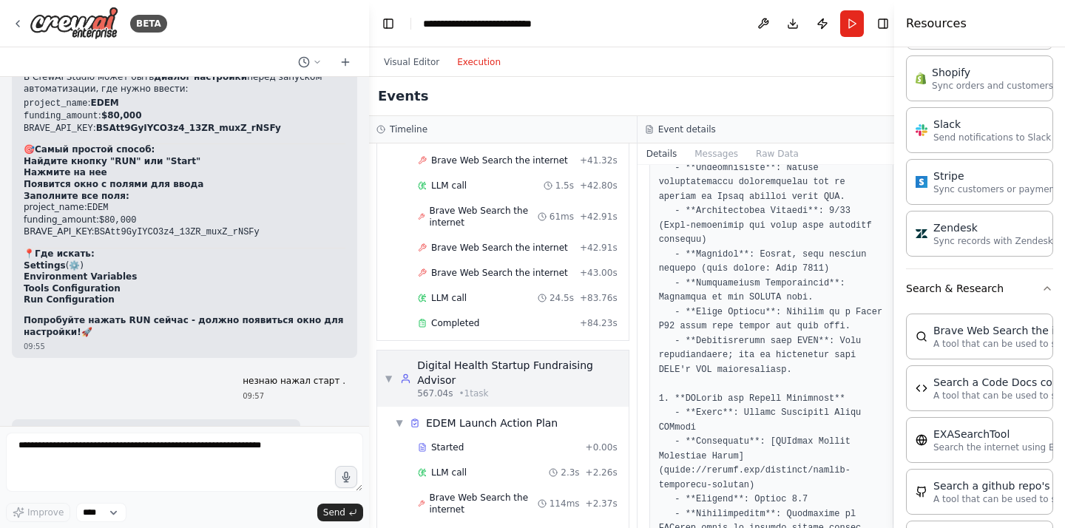
click at [471, 365] on div "Digital Health Startup Fundraising Advisor" at bounding box center [518, 373] width 203 height 30
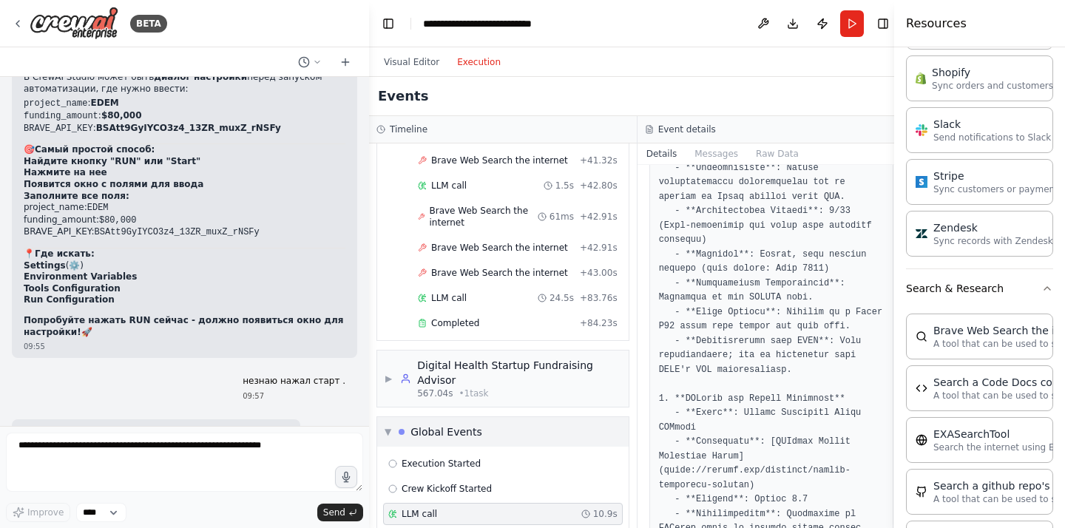
click at [433, 424] on div "Global Events" at bounding box center [446, 431] width 72 height 15
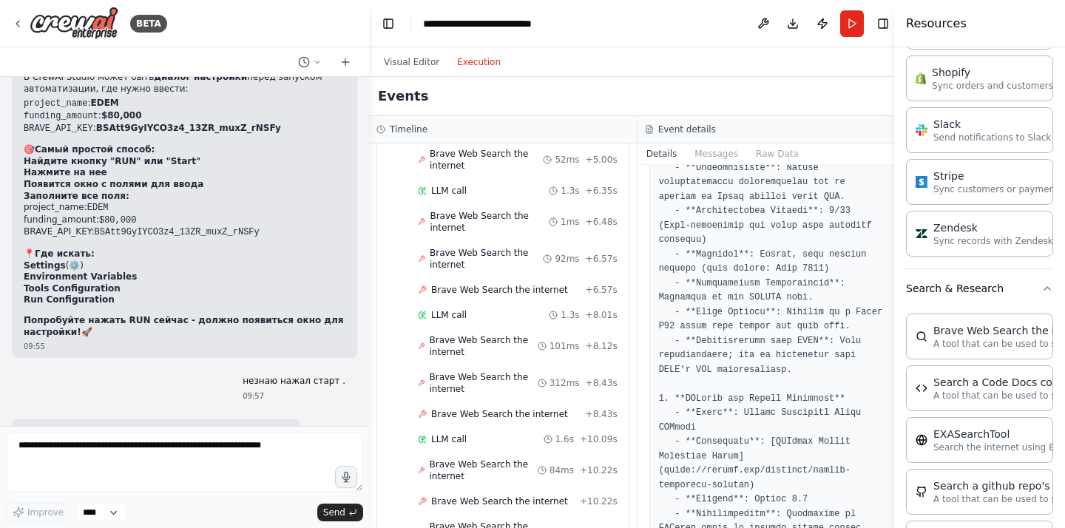
scroll to position [14255, 0]
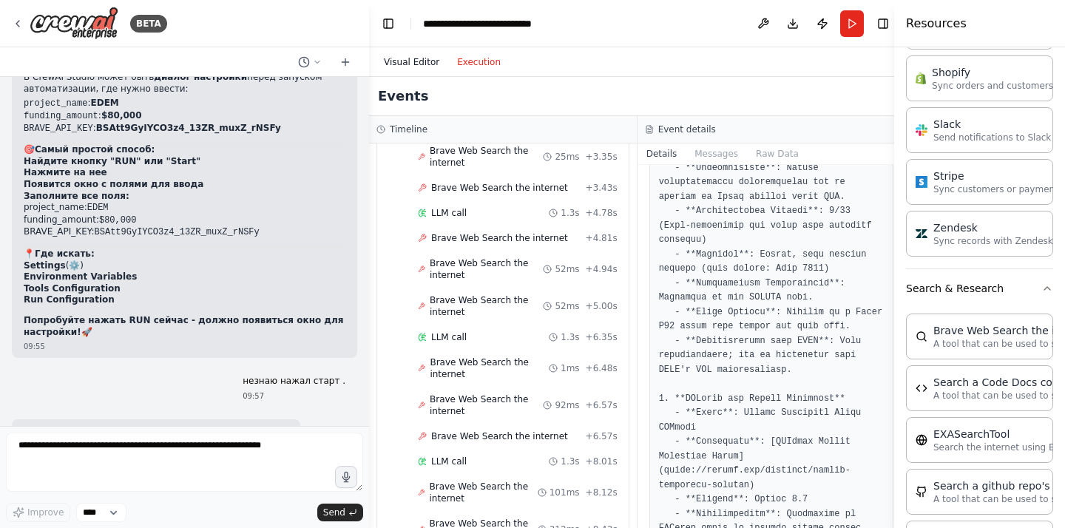
click at [409, 61] on button "Visual Editor" at bounding box center [411, 62] width 73 height 18
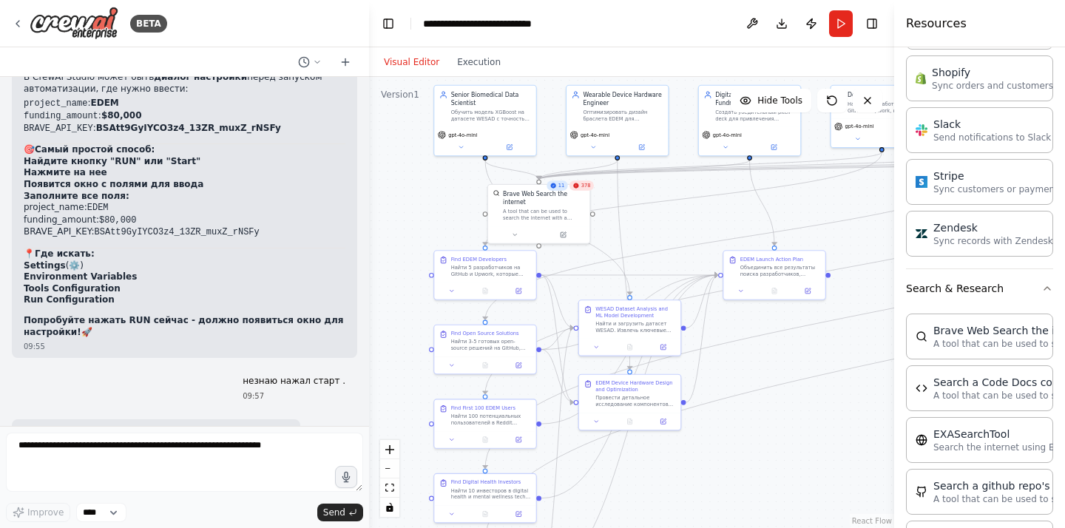
click at [584, 186] on span "378" at bounding box center [586, 186] width 10 height 7
click at [583, 200] on div "Brave Web Search the internet" at bounding box center [544, 196] width 82 height 16
click at [583, 193] on div "Brave Web Search the internet" at bounding box center [544, 196] width 82 height 16
click at [563, 211] on div "A tool that can be used to search the internet with a search_query." at bounding box center [544, 212] width 82 height 13
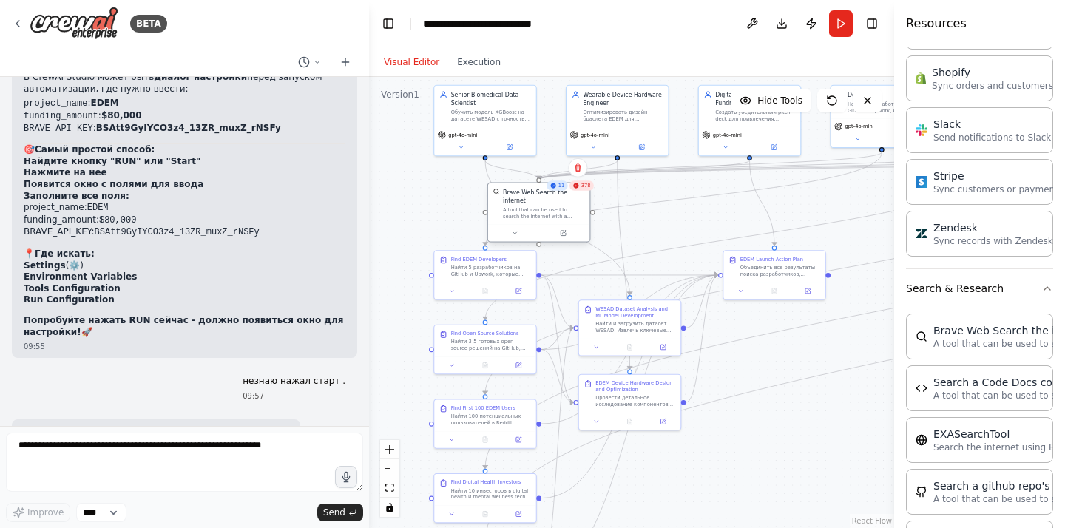
click at [563, 211] on div "A tool that can be used to search the internet with a search_query." at bounding box center [544, 212] width 82 height 13
click at [529, 223] on div "Brave Web Search the internet A tool that can be used to search the internet wi…" at bounding box center [538, 203] width 101 height 41
click at [516, 232] on icon at bounding box center [514, 232] width 3 height 1
click at [581, 283] on div "Brave Web Search the internet A tool that can be used to search the internet wi…" at bounding box center [570, 274] width 150 height 41
click at [532, 311] on div "Brave Web Search the internet A tool that can be used to search the internet wi…" at bounding box center [569, 292] width 163 height 88
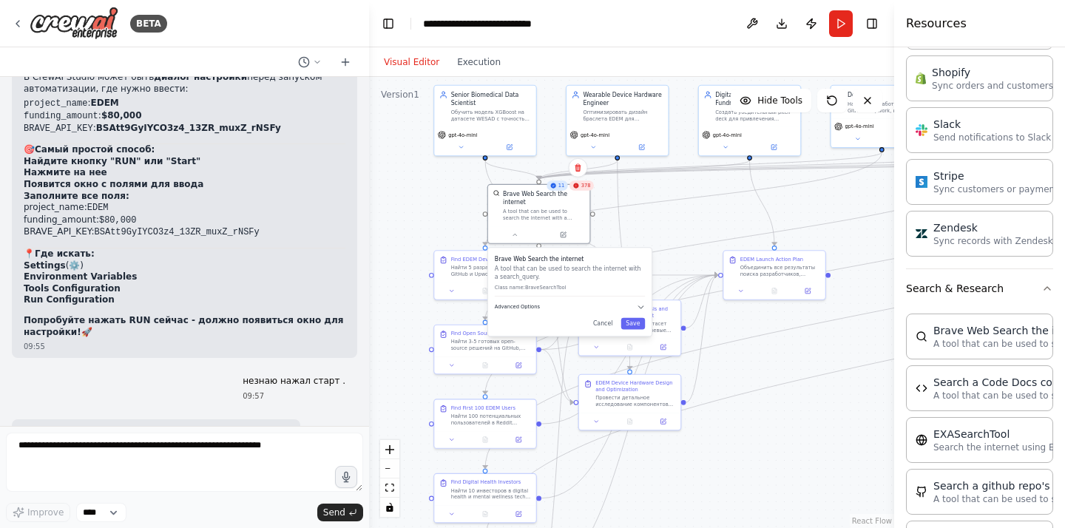
click at [640, 309] on icon "button" at bounding box center [641, 307] width 8 height 8
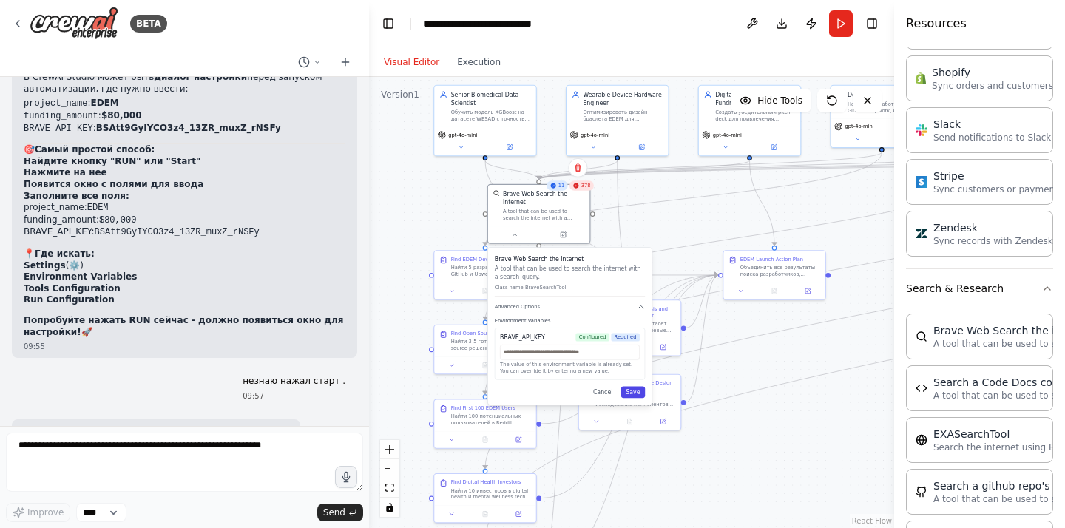
click at [637, 394] on button "Save" at bounding box center [633, 393] width 24 height 12
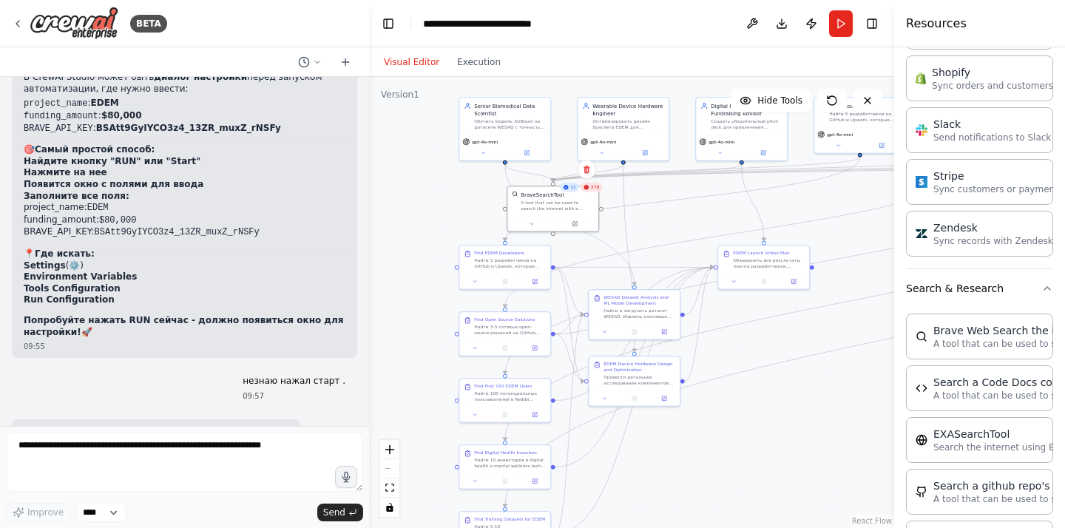
click at [810, 347] on div ".deletable-edge-delete-btn { width: 20px; height: 20px; border: 0px solid #ffff…" at bounding box center [631, 302] width 525 height 451
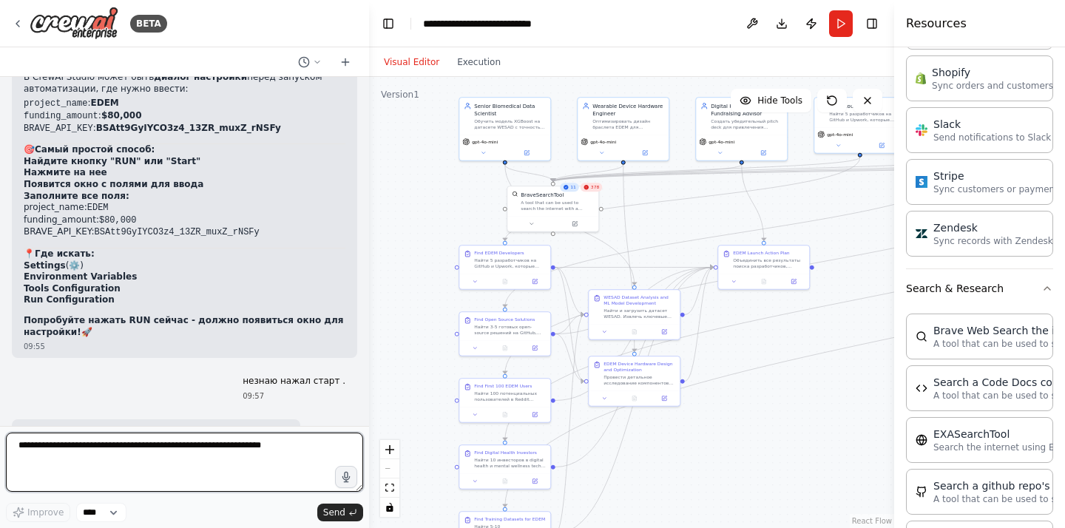
click at [142, 468] on textarea at bounding box center [184, 462] width 357 height 59
type textarea "**********"
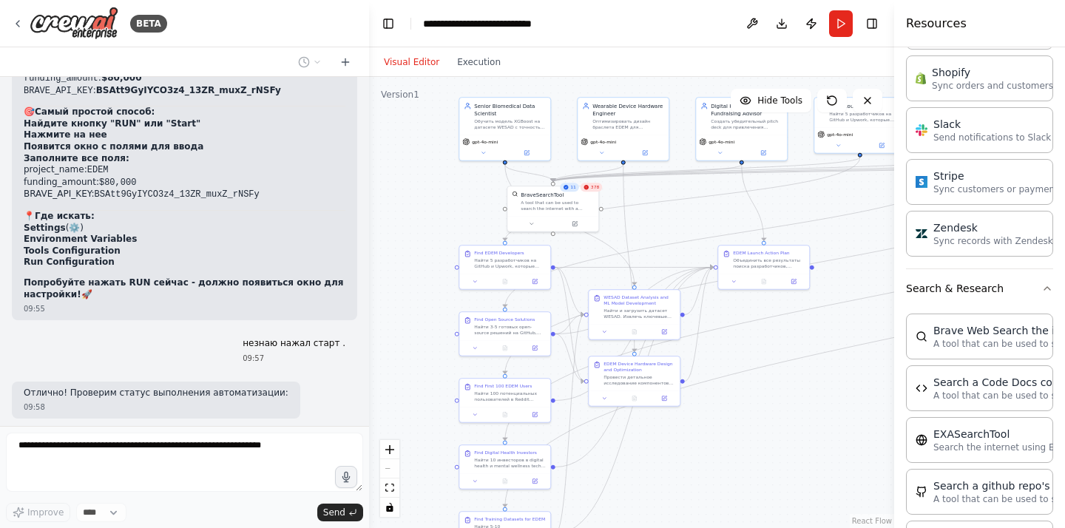
scroll to position [19929, 0]
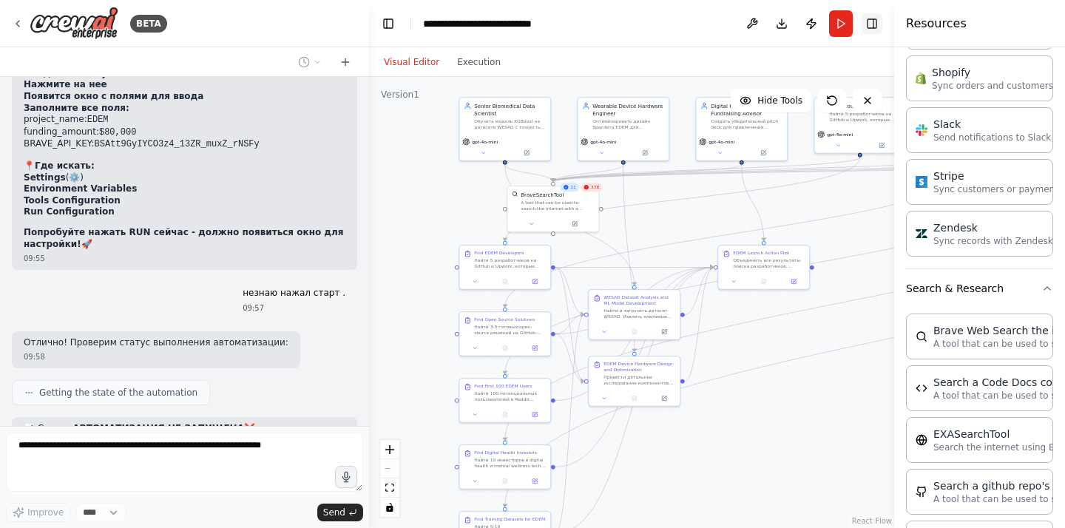
click at [873, 30] on button "Toggle Right Sidebar" at bounding box center [871, 23] width 21 height 21
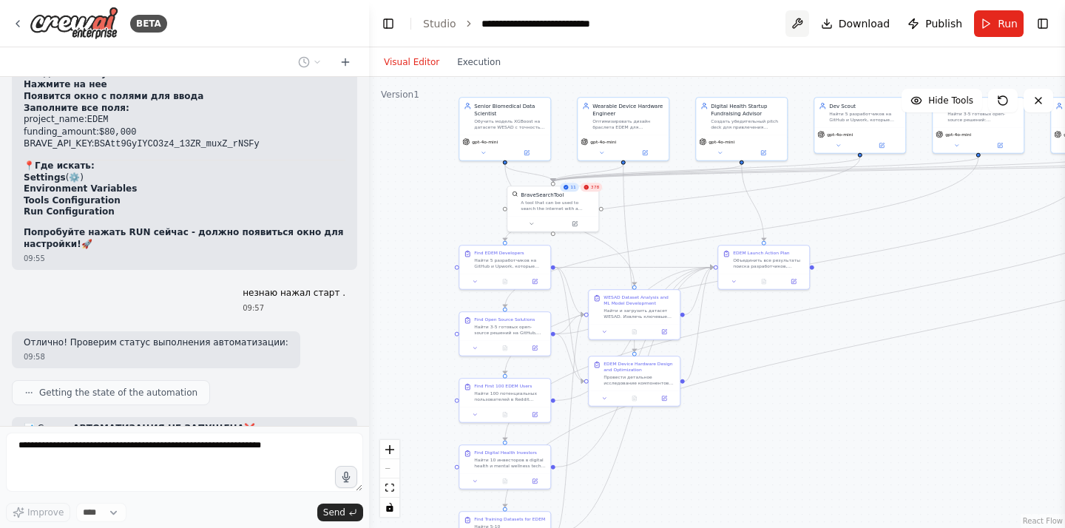
click at [809, 20] on button at bounding box center [797, 23] width 24 height 27
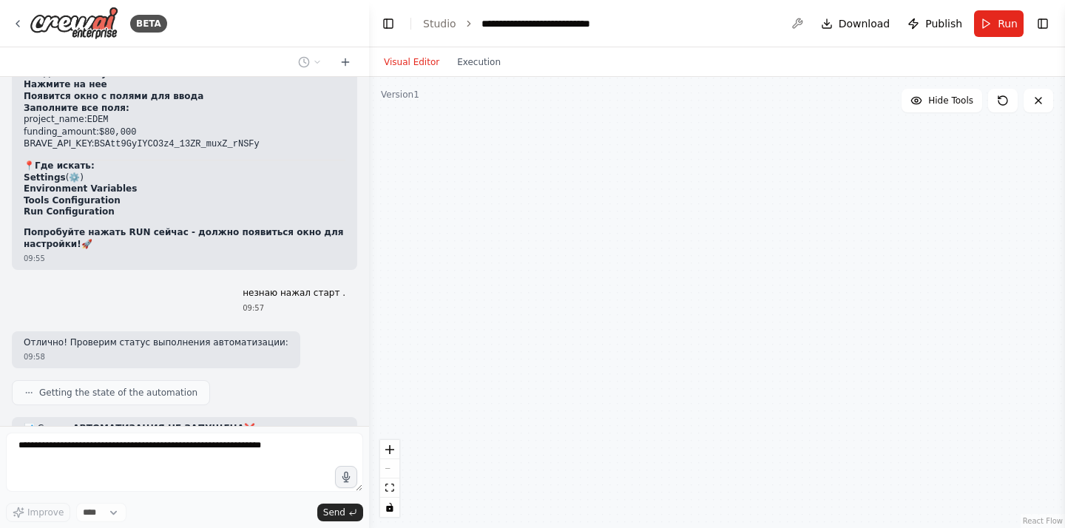
scroll to position [20042, 0]
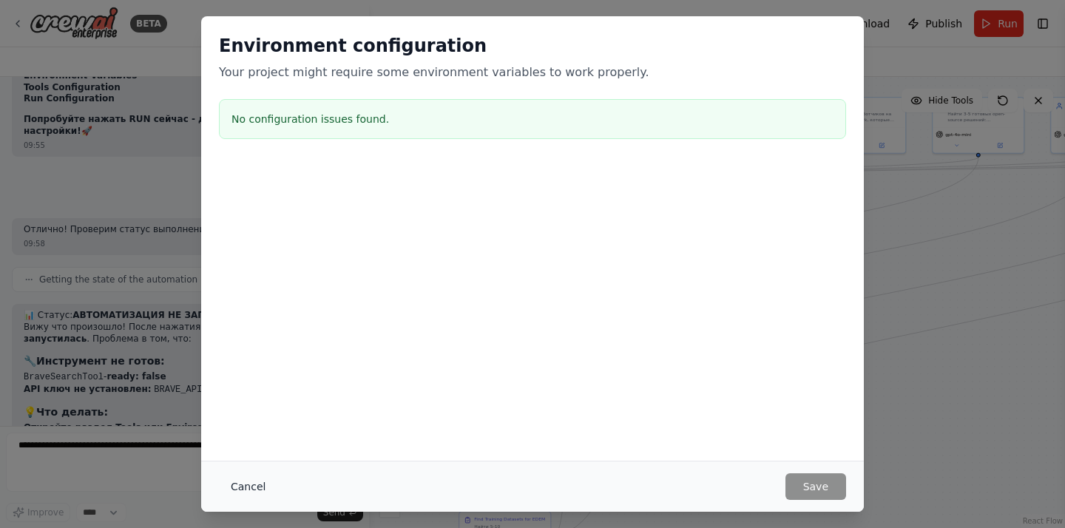
click at [243, 493] on button "Cancel" at bounding box center [248, 486] width 58 height 27
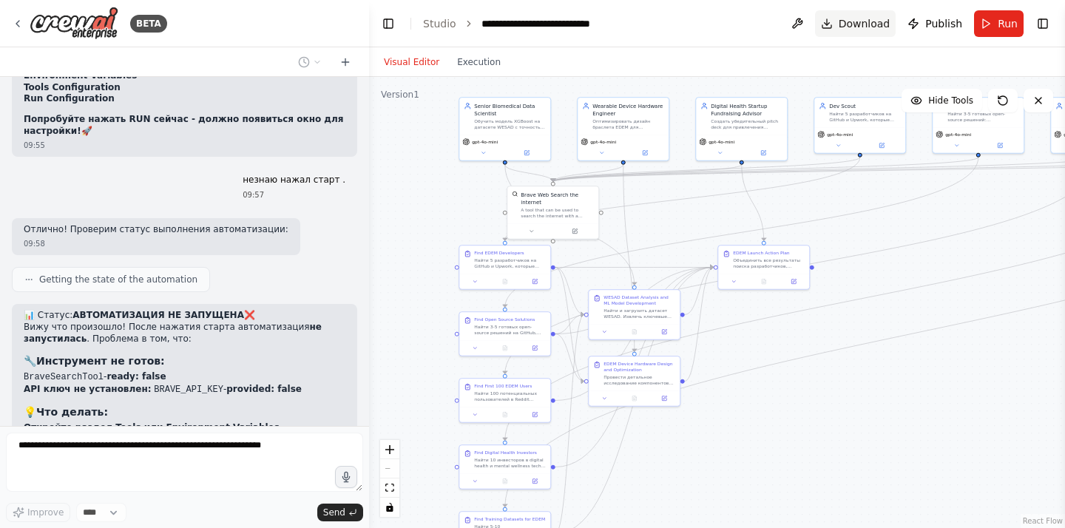
click at [878, 21] on span "Download" at bounding box center [864, 23] width 52 height 15
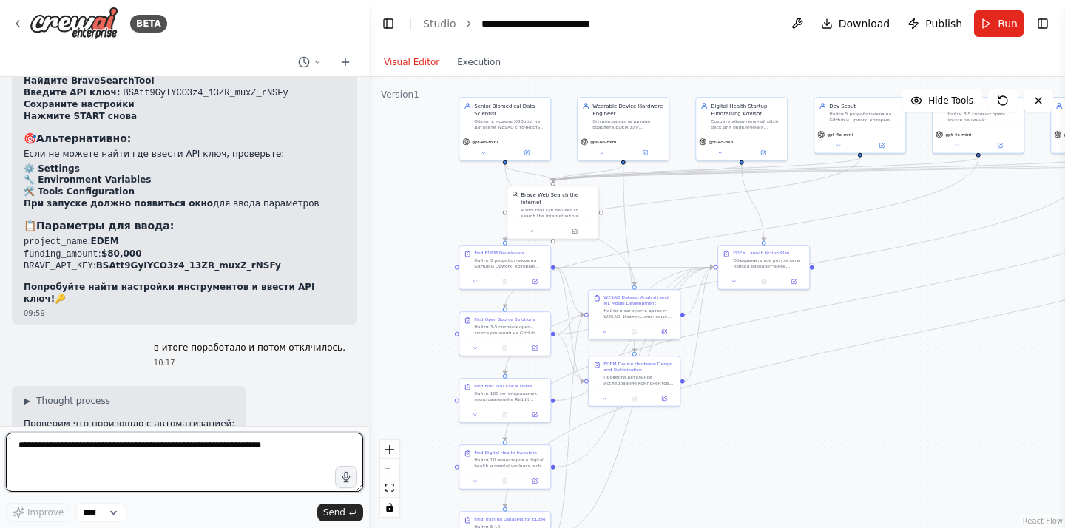
scroll to position [20400, 0]
click at [140, 456] on textarea at bounding box center [184, 462] width 357 height 59
type textarea "**********"
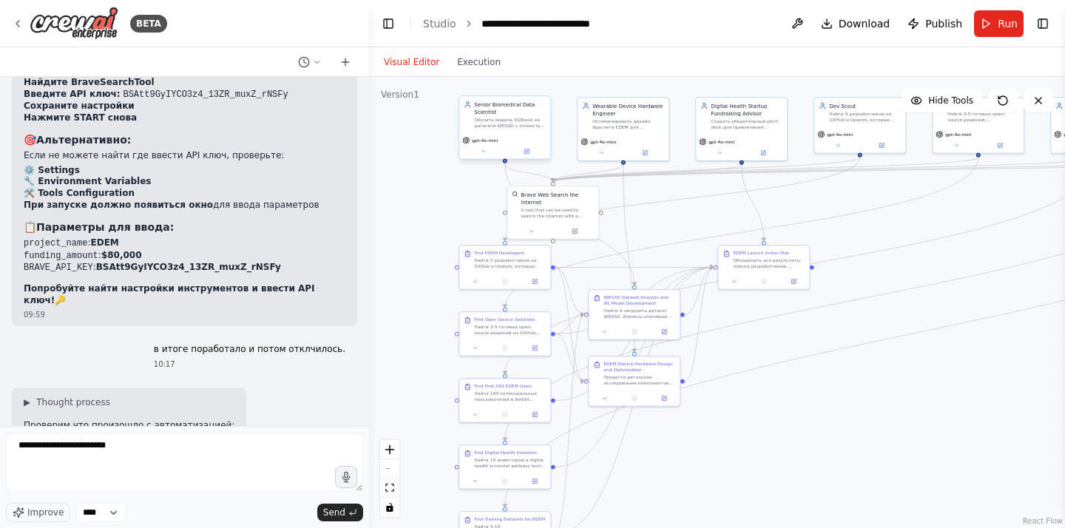
click at [486, 126] on div "Обучить модель XGBoost на датасете WESAD с точностью >95% для детекции стресса …" at bounding box center [510, 123] width 72 height 12
click at [487, 156] on div "gpt-4o-mini" at bounding box center [504, 146] width 91 height 26
click at [492, 152] on button at bounding box center [483, 151] width 42 height 9
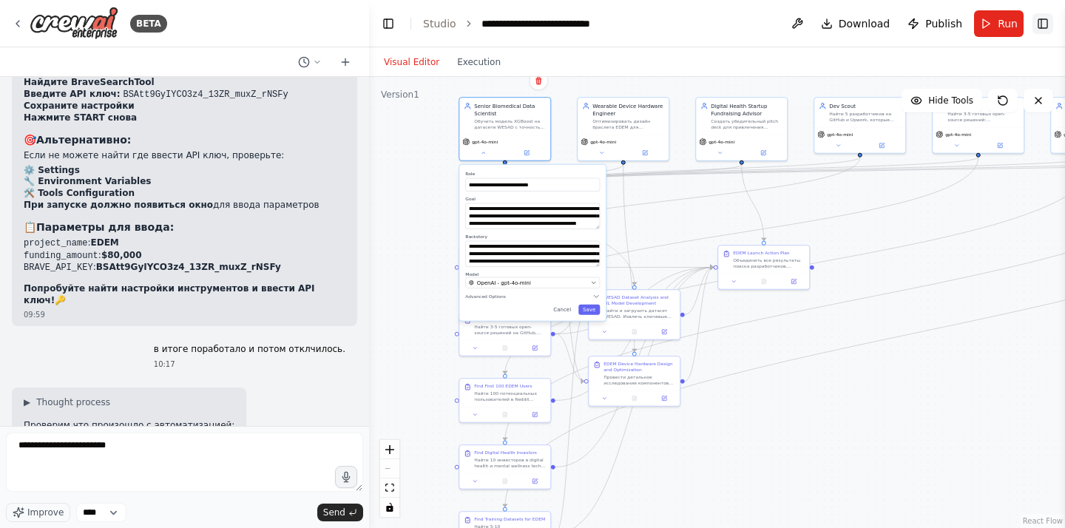
click at [1043, 24] on button "Toggle Right Sidebar" at bounding box center [1042, 23] width 21 height 21
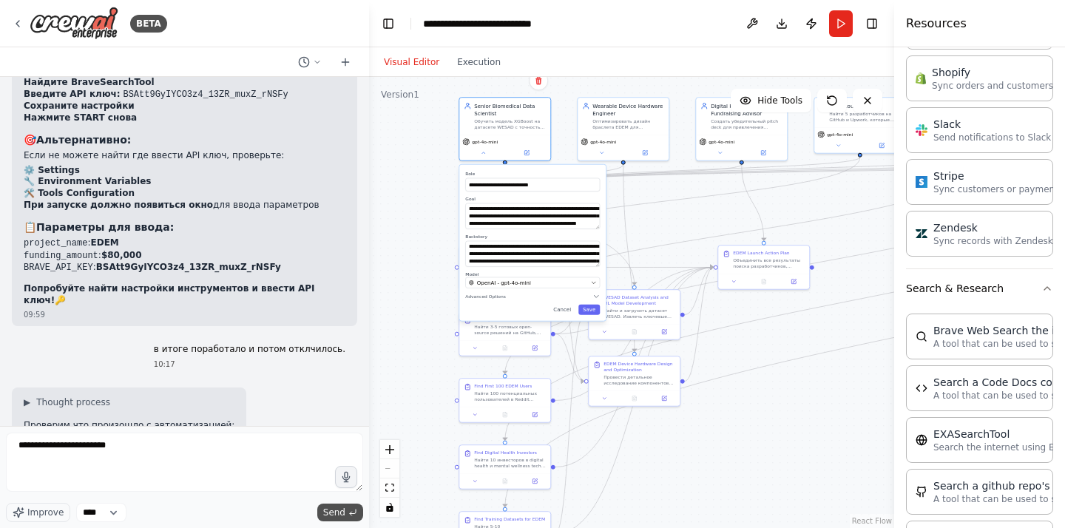
click at [339, 512] on span "Send" at bounding box center [334, 512] width 22 height 12
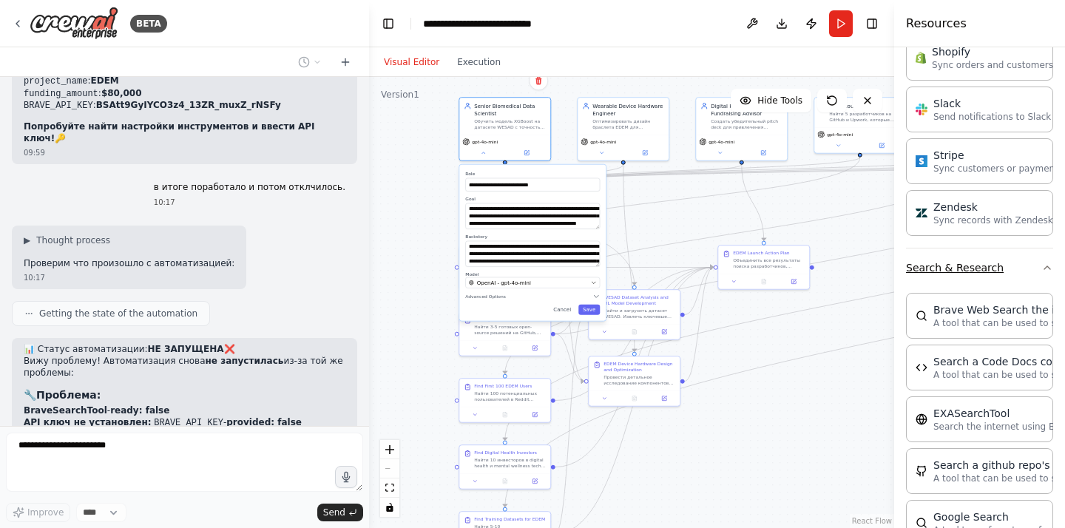
scroll to position [1740, 0]
click at [976, 305] on div "Brave Web Search the internet" at bounding box center [1014, 308] width 163 height 15
click at [969, 313] on div "Brave Web Search the internet" at bounding box center [1014, 307] width 163 height 15
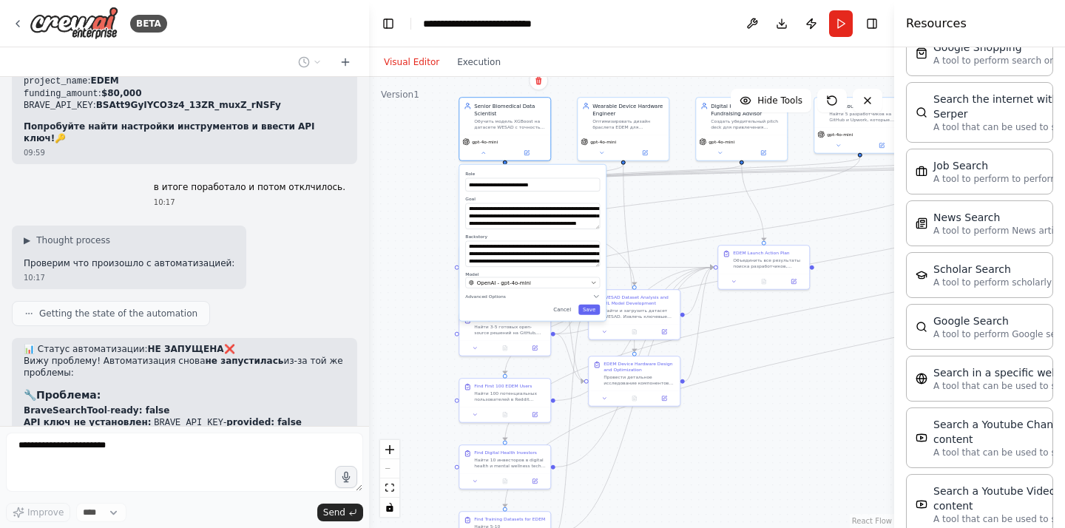
scroll to position [2313, 0]
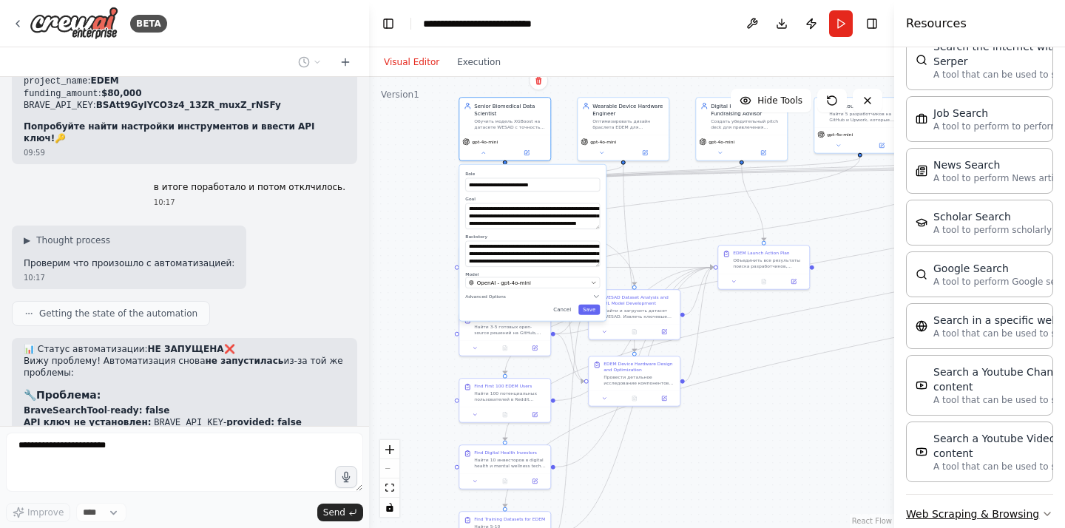
click at [956, 495] on button "Web Scraping & Browsing" at bounding box center [979, 514] width 147 height 38
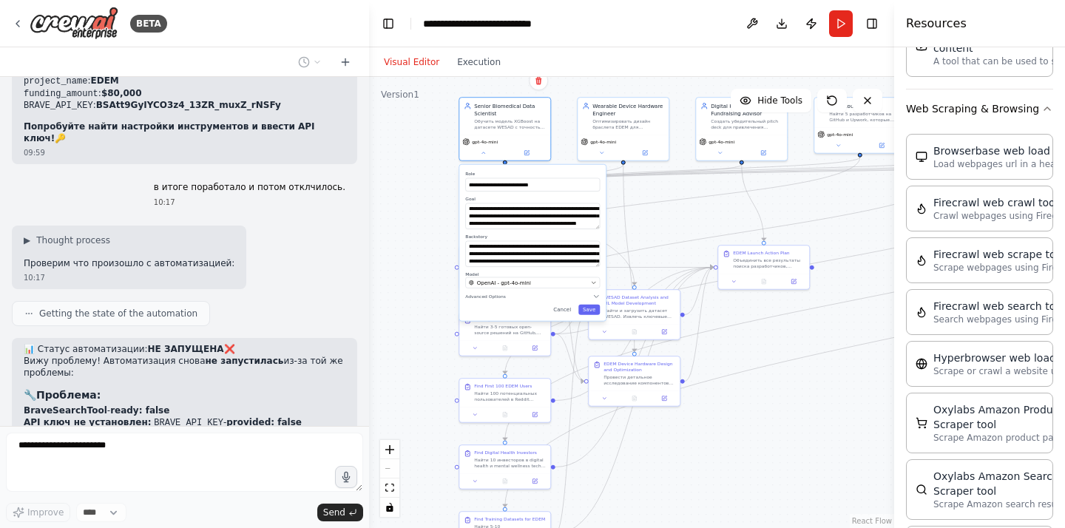
scroll to position [2743, 0]
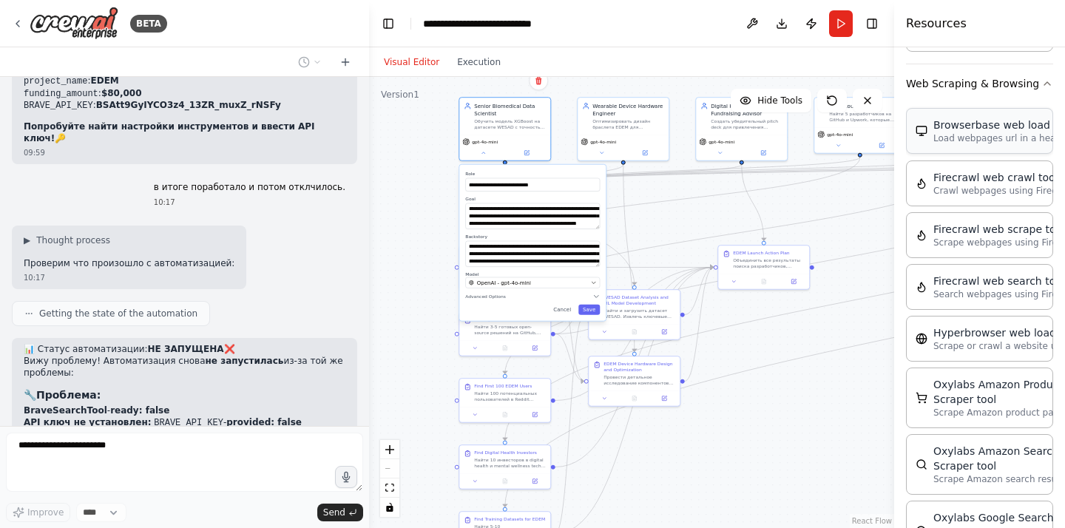
click at [981, 121] on div "Browserbase web load tool Load webpages url in a headless browser using Browser…" at bounding box center [979, 131] width 147 height 46
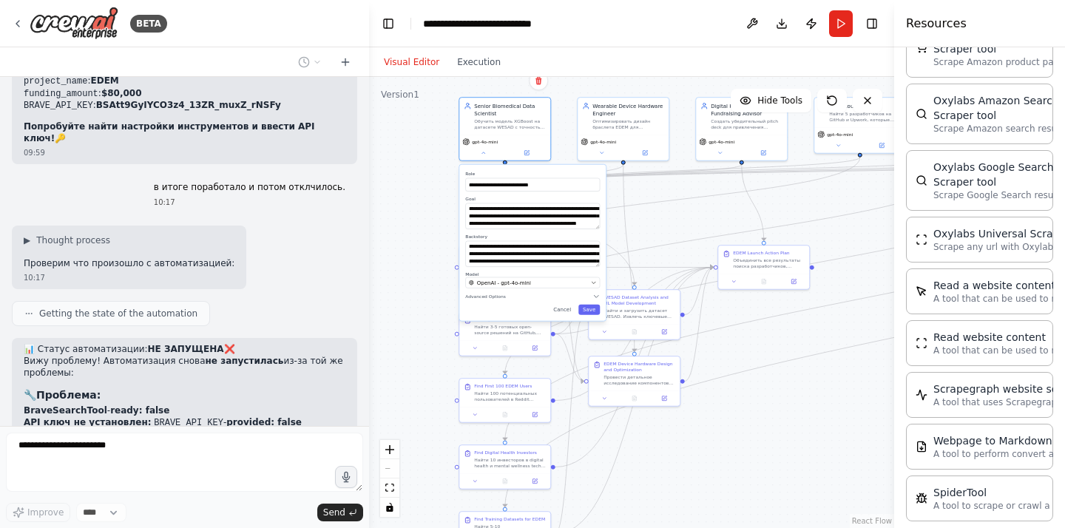
click at [963, 290] on div "Browserbase web load tool Load webpages url in a headless browser using Browser…" at bounding box center [979, 136] width 147 height 769
click at [955, 344] on p "A tool that can be used to read a website content." at bounding box center [1014, 350] width 163 height 12
click at [945, 447] on p "A tool to perform convert a webpage to markdown to make it easier for LLMs to u…" at bounding box center [1014, 453] width 163 height 12
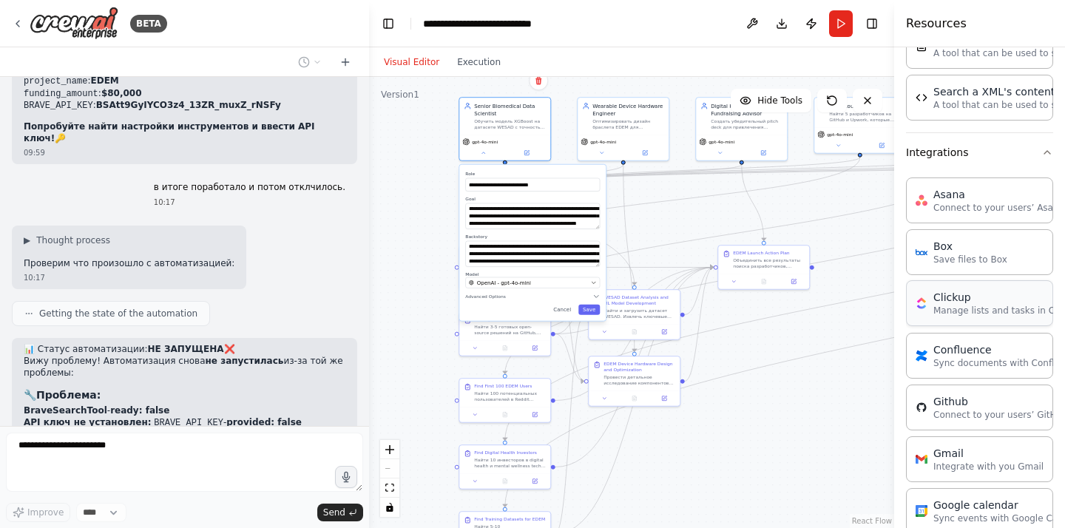
scroll to position [0, 0]
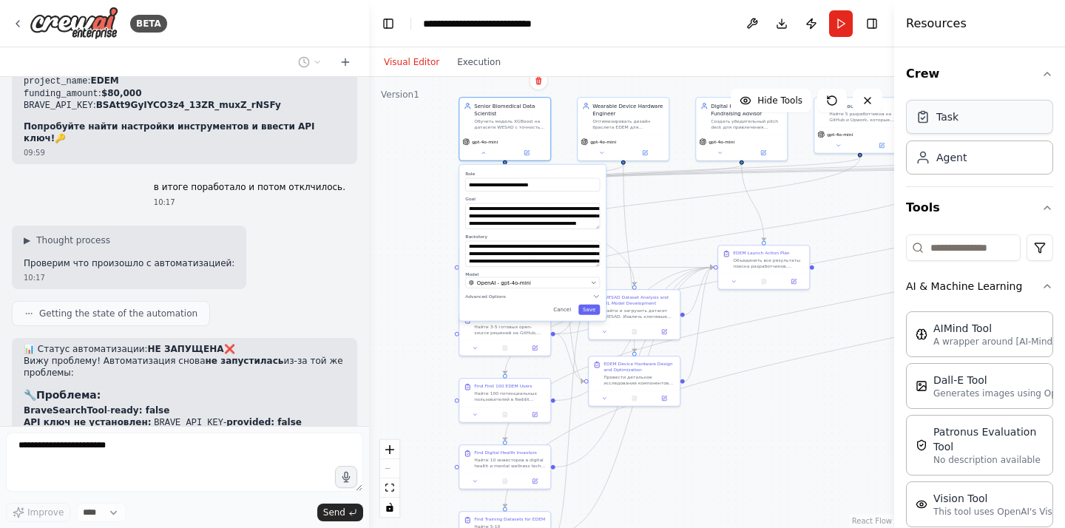
click at [938, 130] on div "Task" at bounding box center [979, 117] width 147 height 34
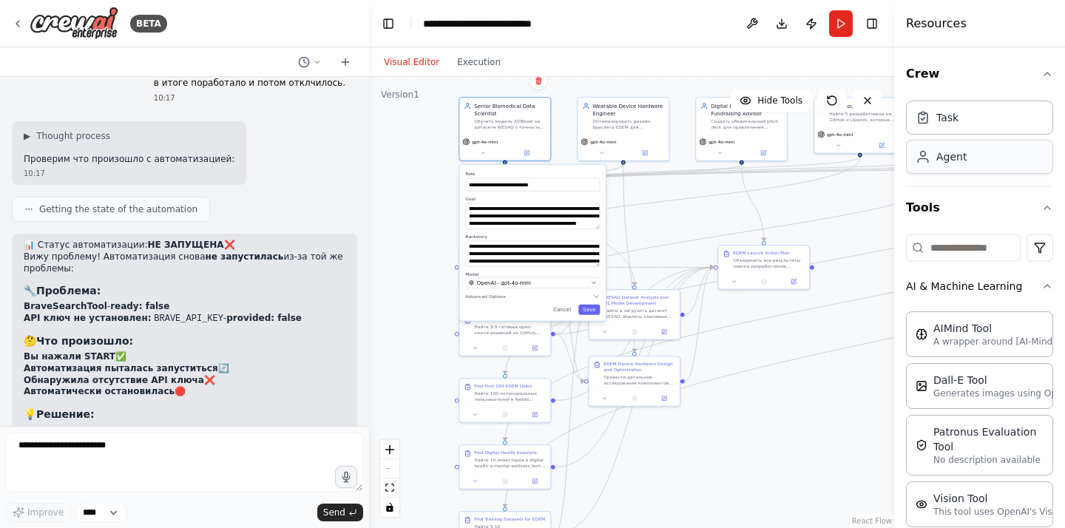
click at [949, 148] on div "Agent" at bounding box center [979, 157] width 147 height 34
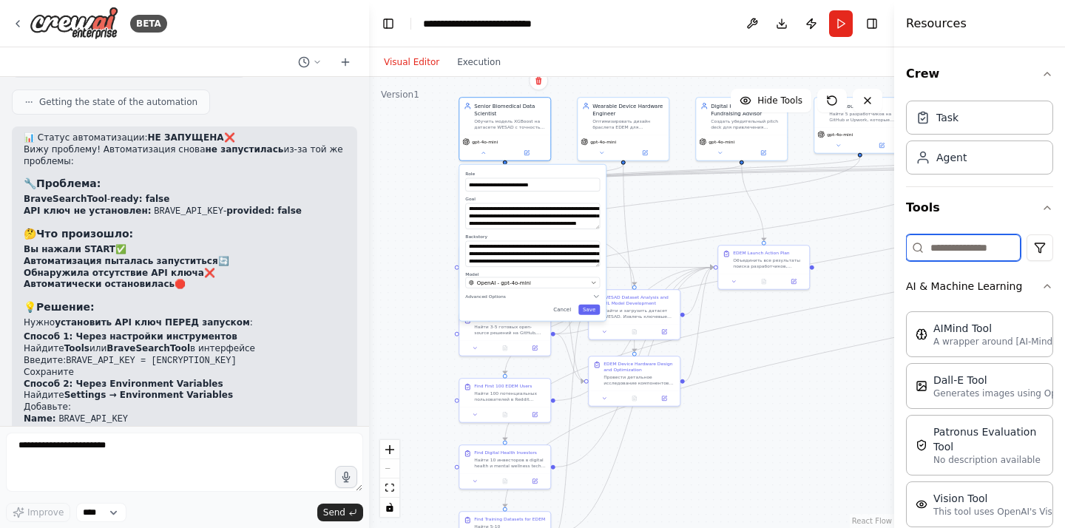
click at [935, 245] on input at bounding box center [963, 247] width 115 height 27
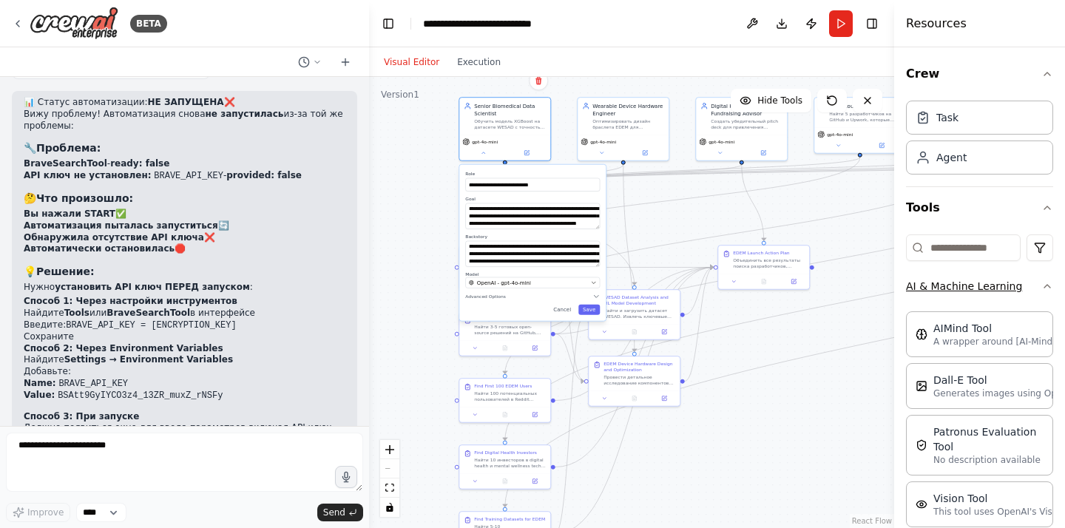
click at [944, 303] on button "AI & Machine Learning" at bounding box center [979, 286] width 147 height 38
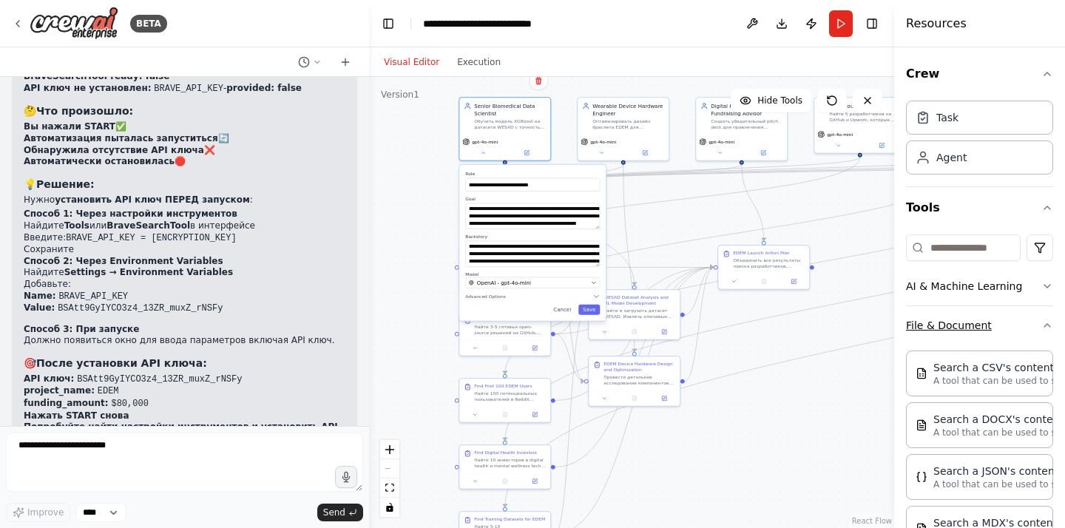
click at [942, 340] on button "File & Document" at bounding box center [979, 325] width 147 height 38
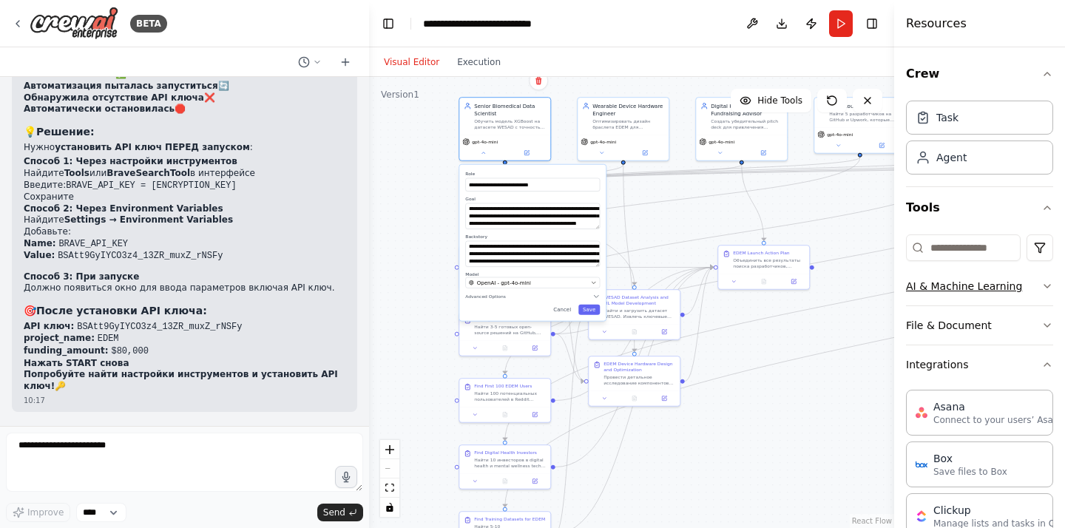
click at [943, 291] on button "AI & Machine Learning" at bounding box center [979, 286] width 147 height 38
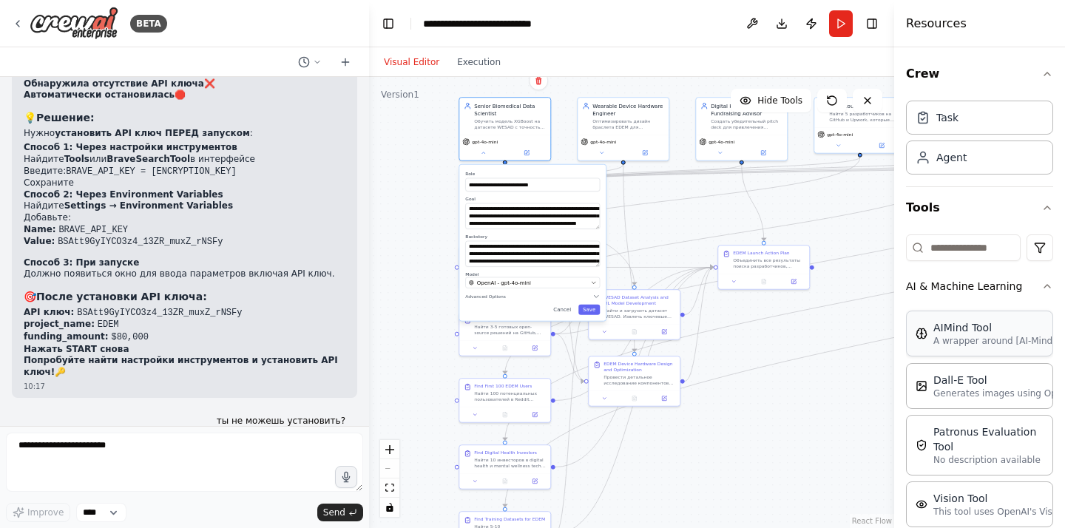
click at [948, 336] on p "A wrapper around [AI-Minds](https://mindsdb.com/minds). Useful for when you nee…" at bounding box center [1014, 341] width 163 height 12
click at [952, 378] on div "Dall-E Tool" at bounding box center [1014, 379] width 163 height 15
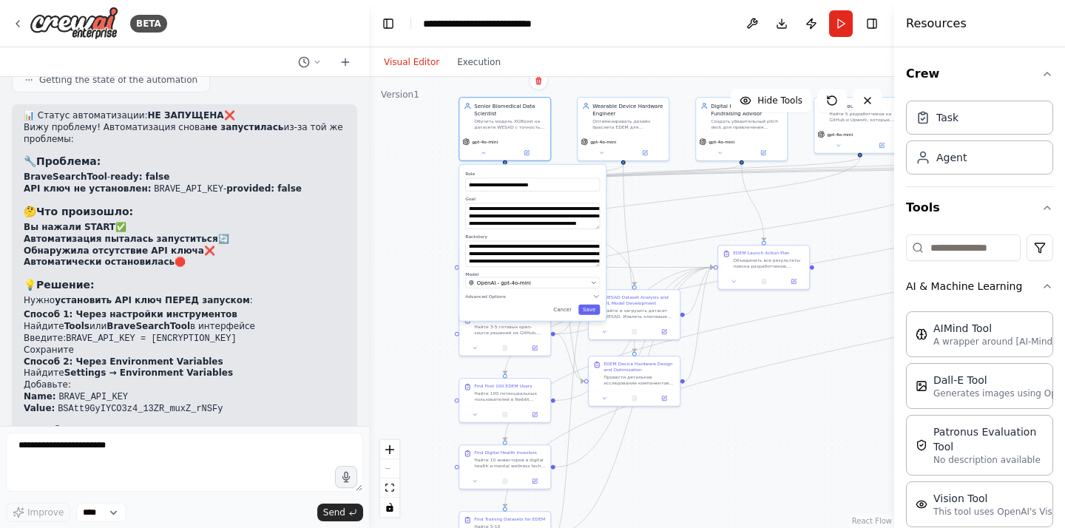
scroll to position [20791, 0]
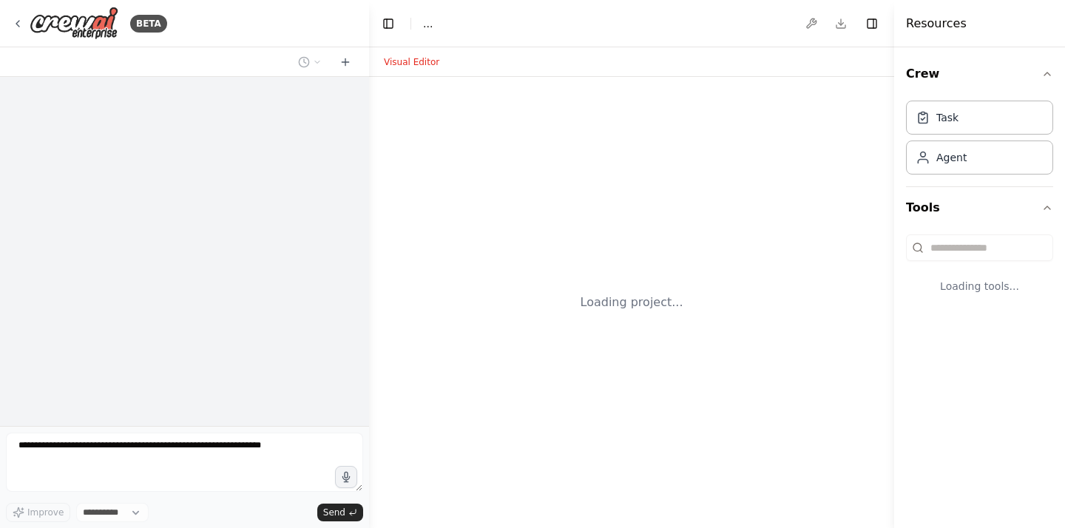
select select "****"
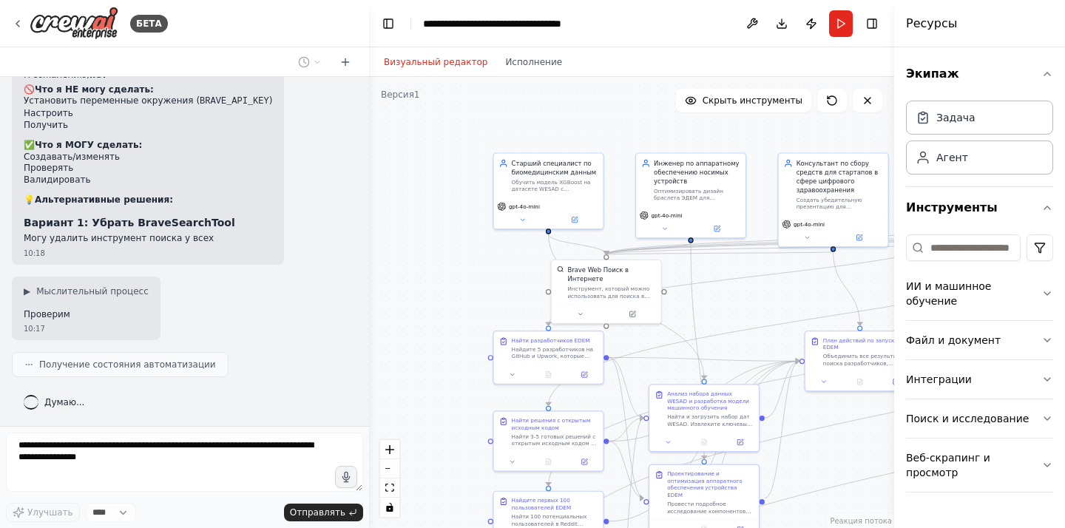
click at [448, 66] on font "Визуальный редактор" at bounding box center [436, 62] width 104 height 10
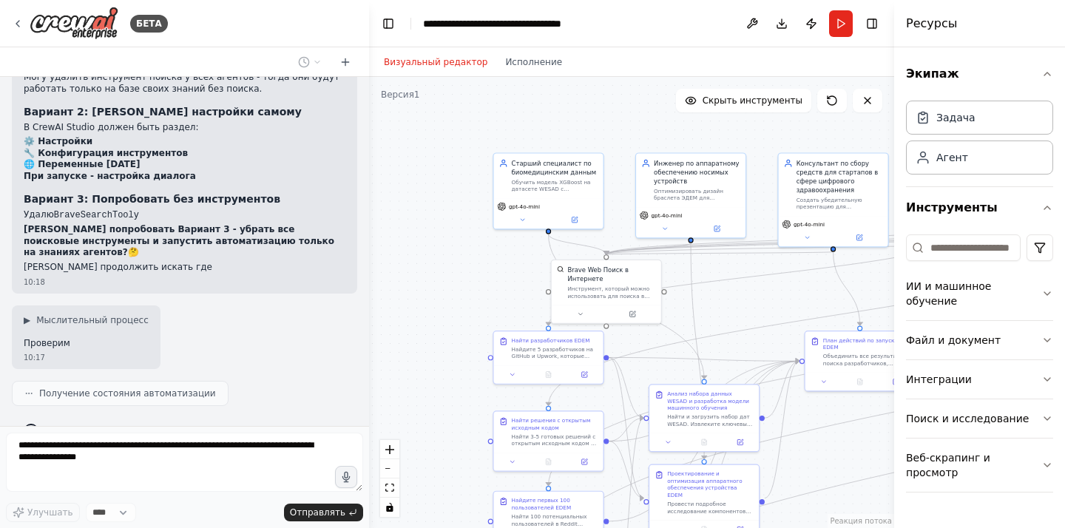
scroll to position [688, 0]
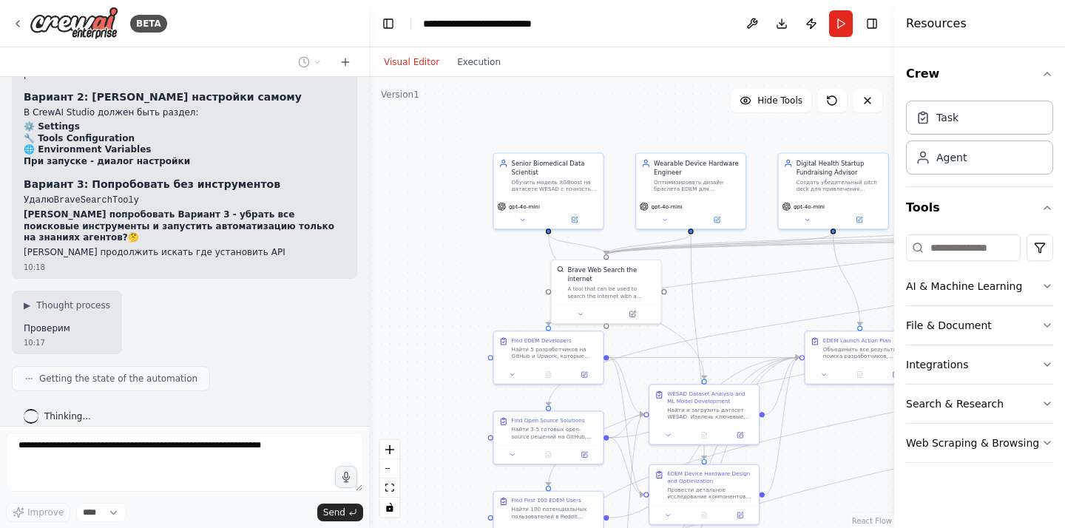
click at [545, 91] on div ".deletable-edge-delete-btn { width: 20px; height: 20px; border: 0px solid #ffff…" at bounding box center [631, 302] width 525 height 451
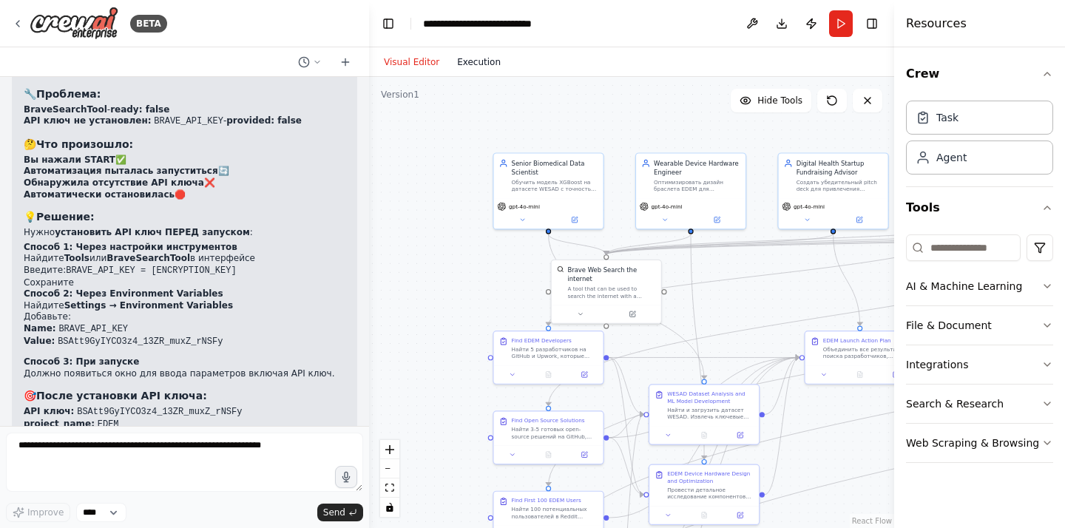
click at [468, 69] on button "Execution" at bounding box center [478, 62] width 61 height 18
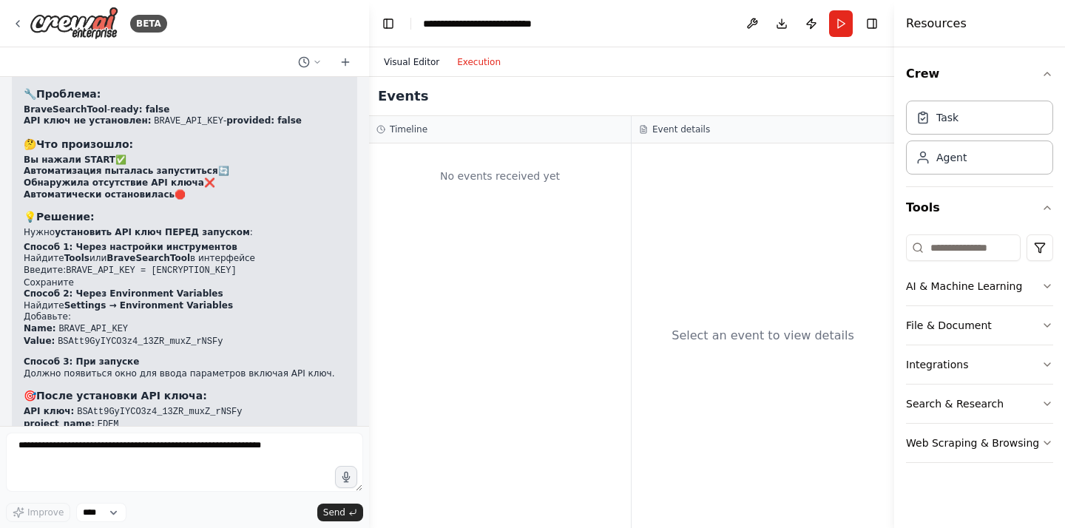
click at [418, 67] on button "Visual Editor" at bounding box center [411, 62] width 73 height 18
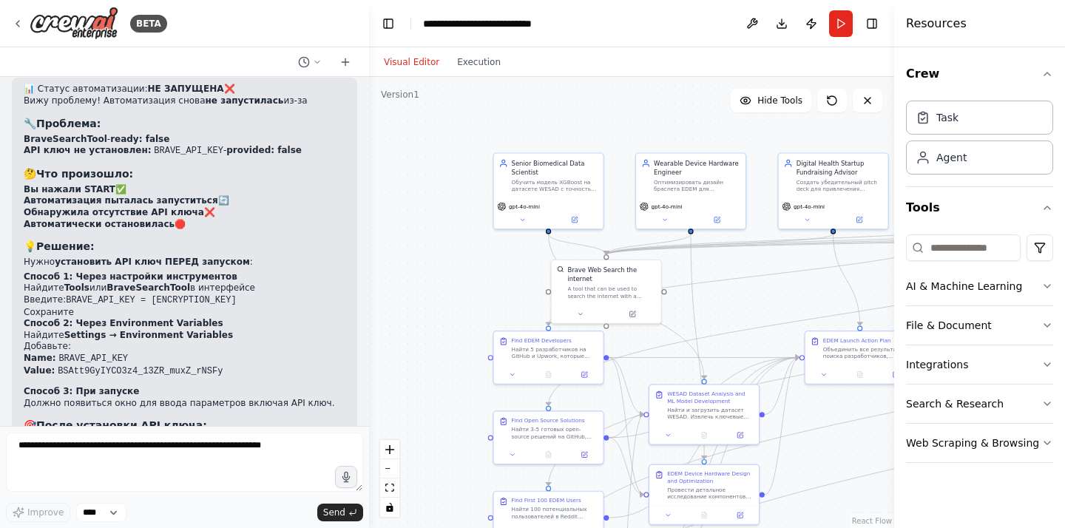
scroll to position [20928, 0]
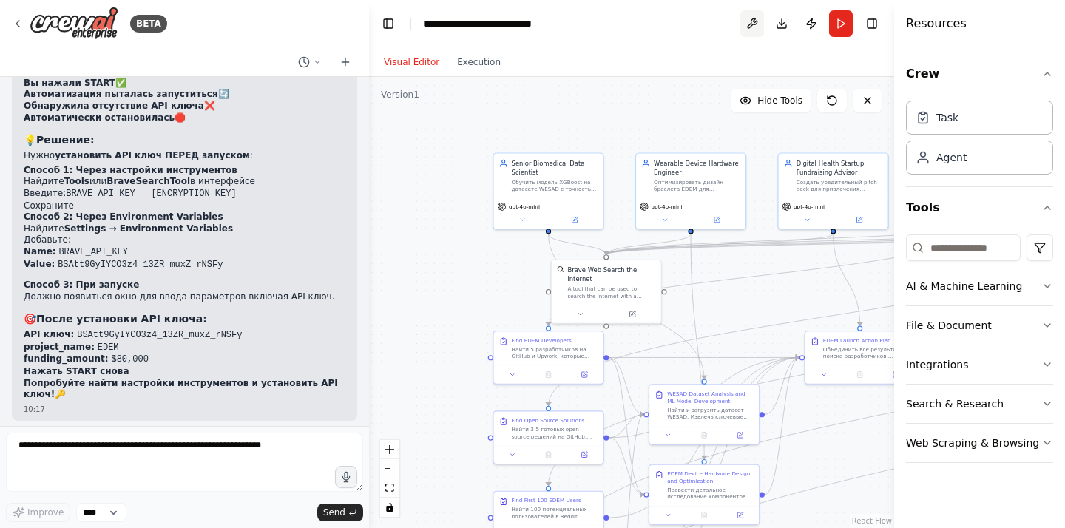
click at [751, 28] on button at bounding box center [752, 23] width 24 height 27
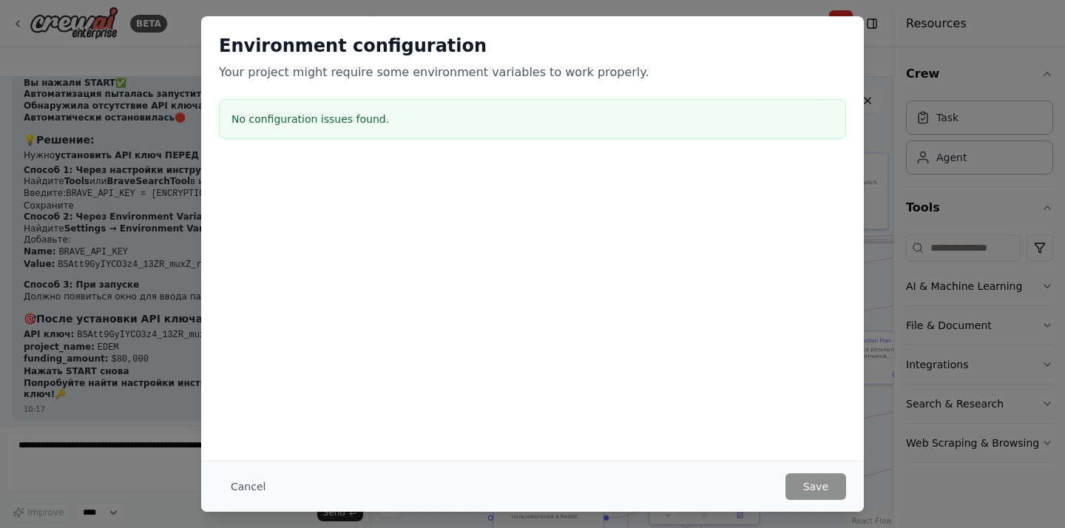
click at [333, 134] on div "No configuration issues found." at bounding box center [532, 119] width 627 height 40
click at [327, 126] on h3 "No configuration issues found." at bounding box center [532, 119] width 602 height 15
click at [323, 121] on h3 "No configuration issues found." at bounding box center [532, 119] width 602 height 15
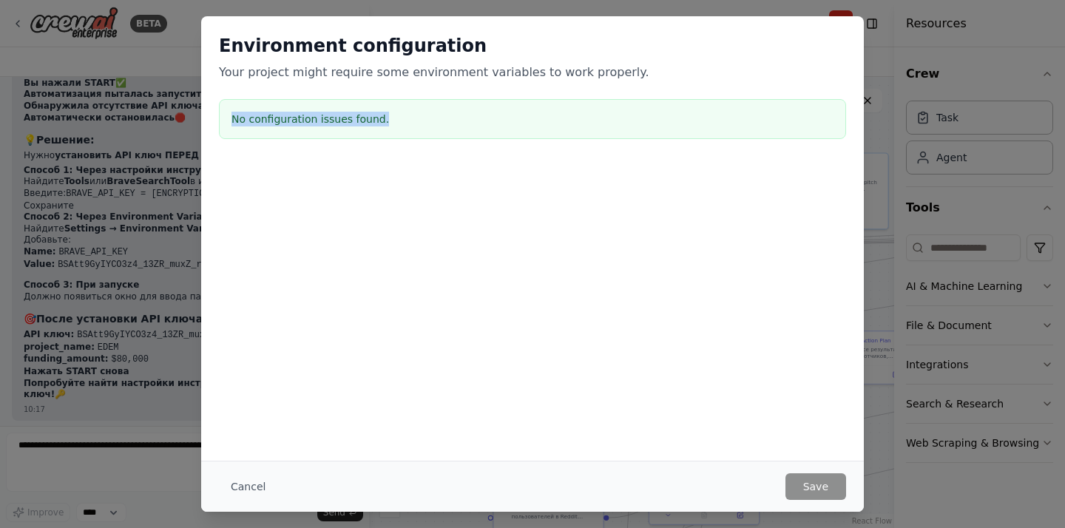
copy h3 "No configuration issues found."
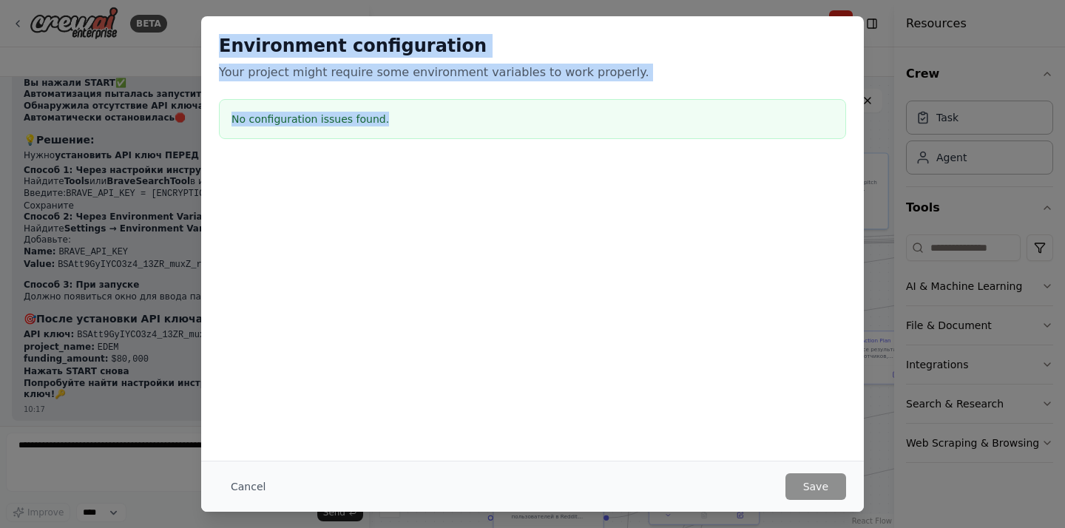
copy div "Environment configuration Your project might require some environment variables…"
drag, startPoint x: 217, startPoint y: 43, endPoint x: 415, endPoint y: 138, distance: 218.9
click at [415, 138] on div "Environment configuration Your project might require some environment variables…" at bounding box center [532, 89] width 662 height 146
click at [254, 483] on button "Cancel" at bounding box center [248, 486] width 58 height 27
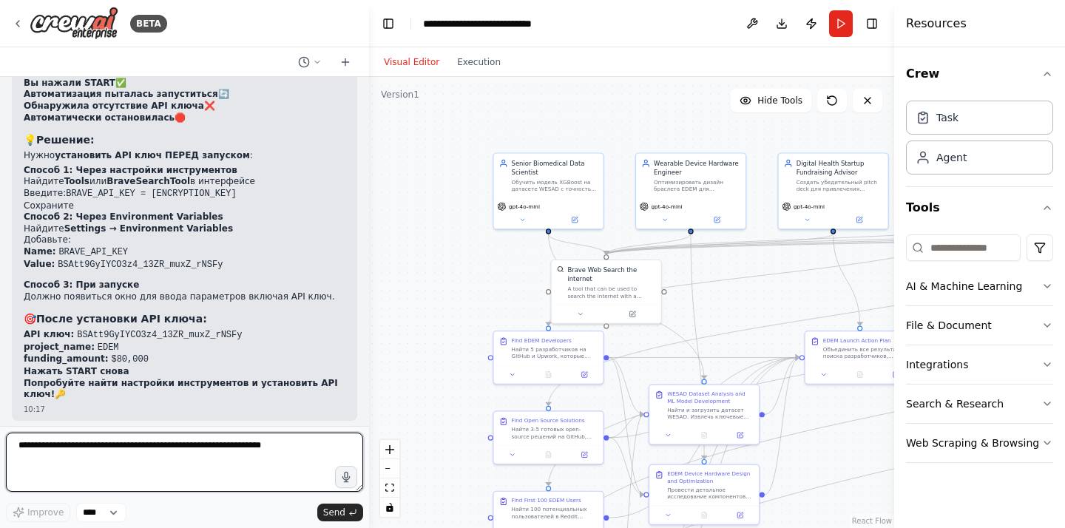
click at [185, 456] on textarea at bounding box center [184, 462] width 357 height 59
paste textarea "**********"
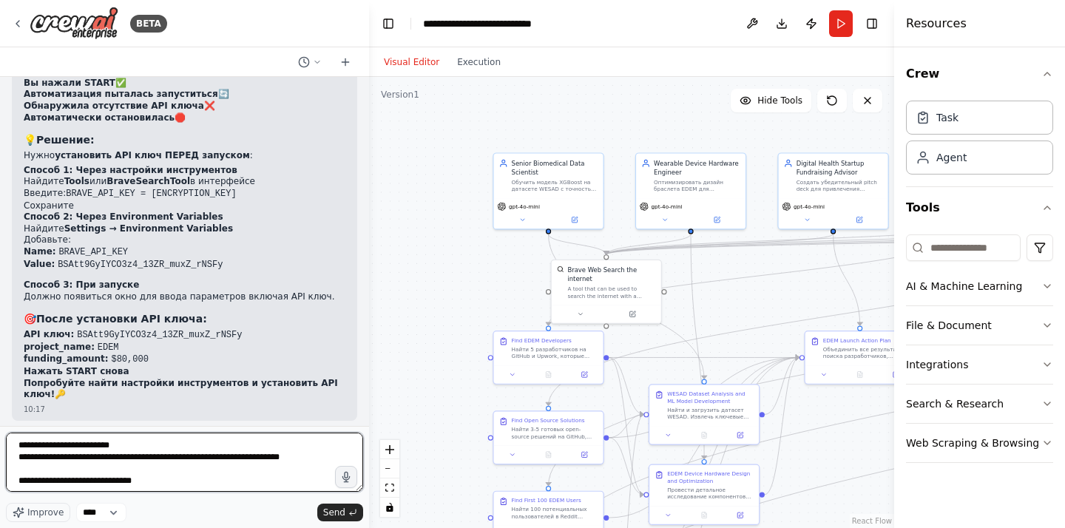
scroll to position [7, 0]
type textarea "**********"
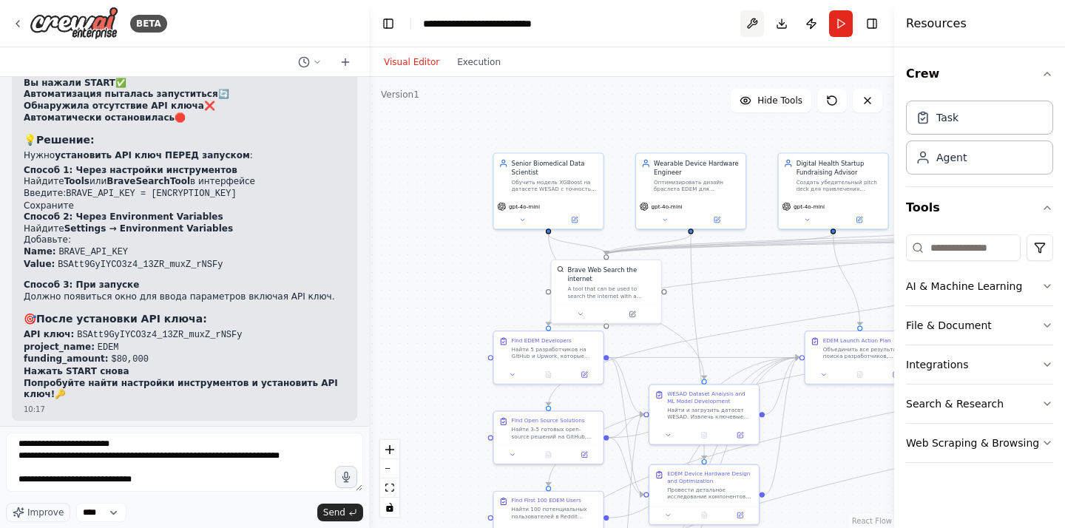
click at [756, 24] on button at bounding box center [752, 23] width 24 height 27
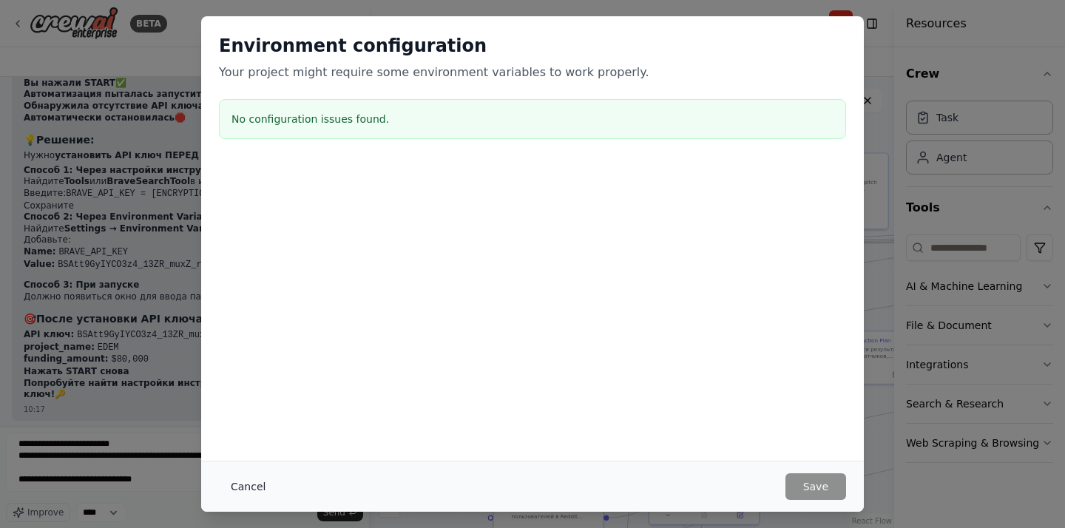
click at [259, 473] on button "Cancel" at bounding box center [248, 486] width 58 height 27
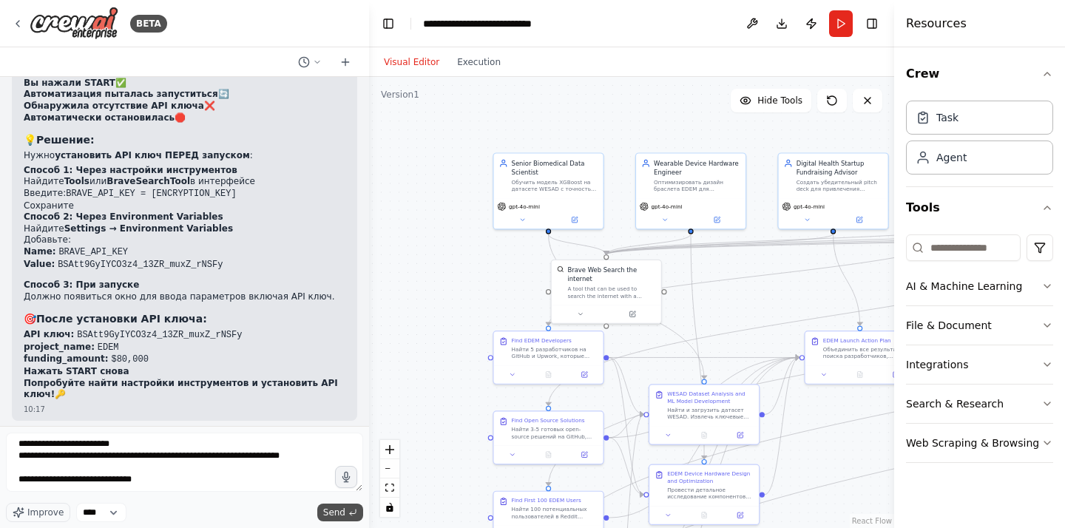
click at [339, 509] on span "Send" at bounding box center [334, 512] width 22 height 12
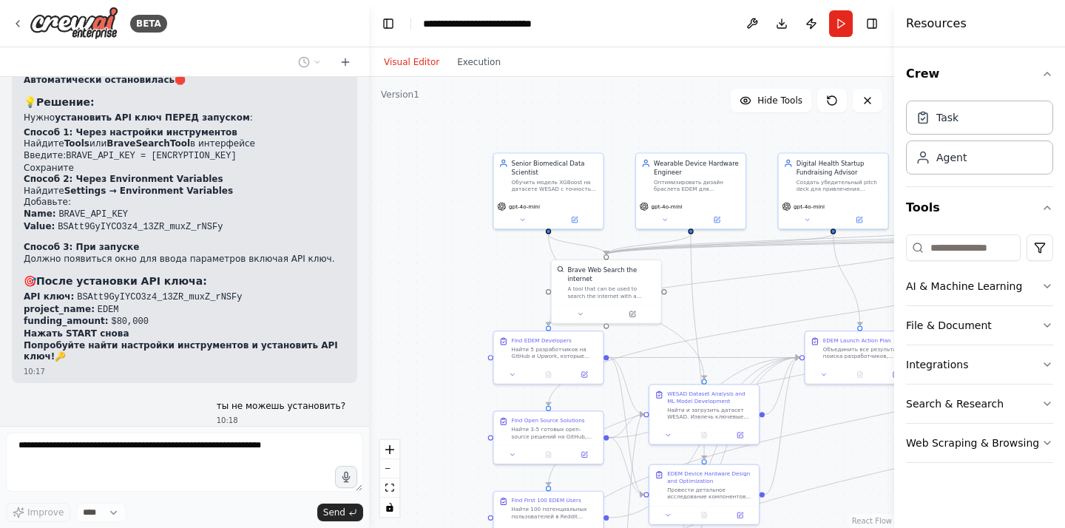
scroll to position [21041, 0]
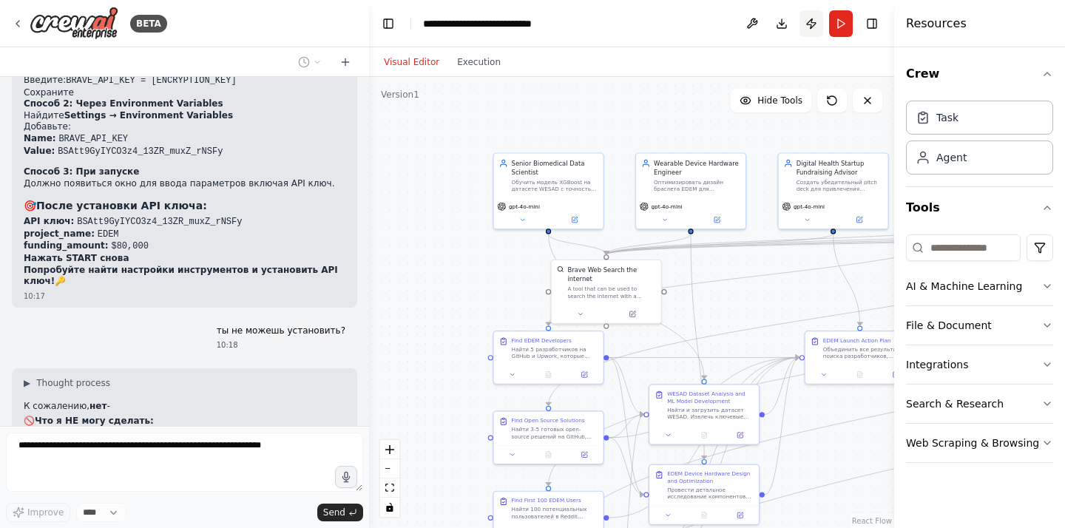
click at [815, 24] on button "Publish" at bounding box center [811, 23] width 24 height 27
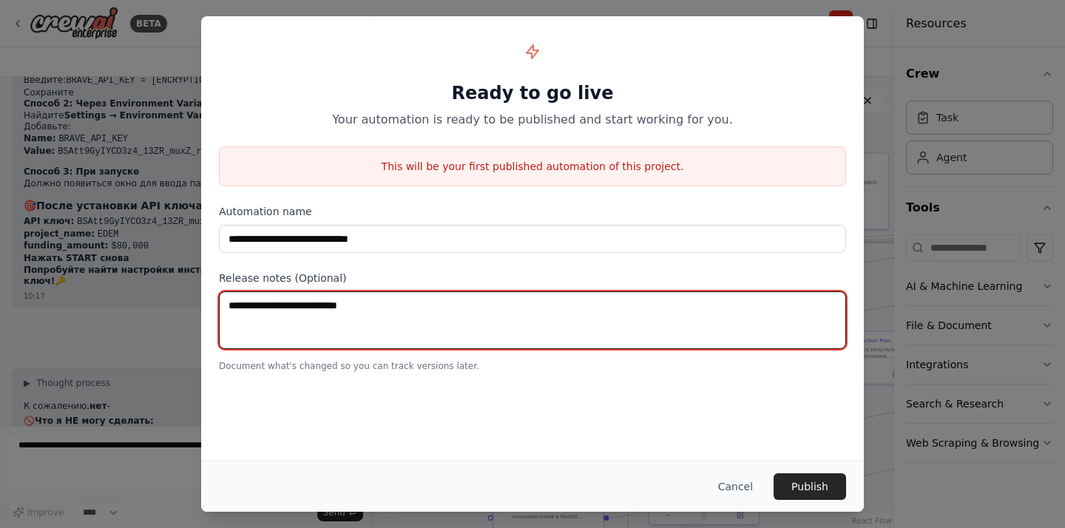
click at [326, 304] on textarea at bounding box center [532, 320] width 627 height 58
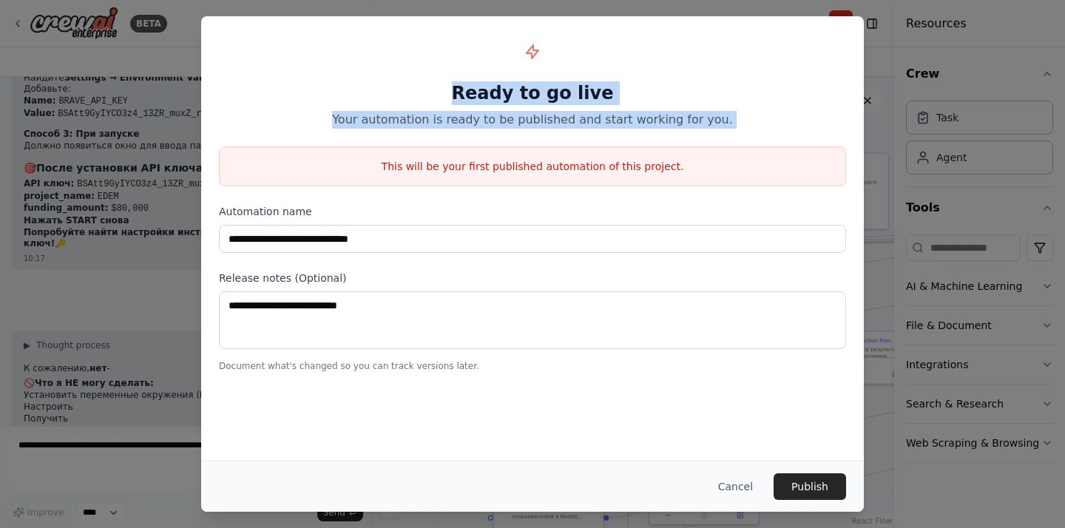
drag, startPoint x: 458, startPoint y: 78, endPoint x: 617, endPoint y: 167, distance: 181.4
click at [617, 167] on div "**********" at bounding box center [532, 202] width 662 height 373
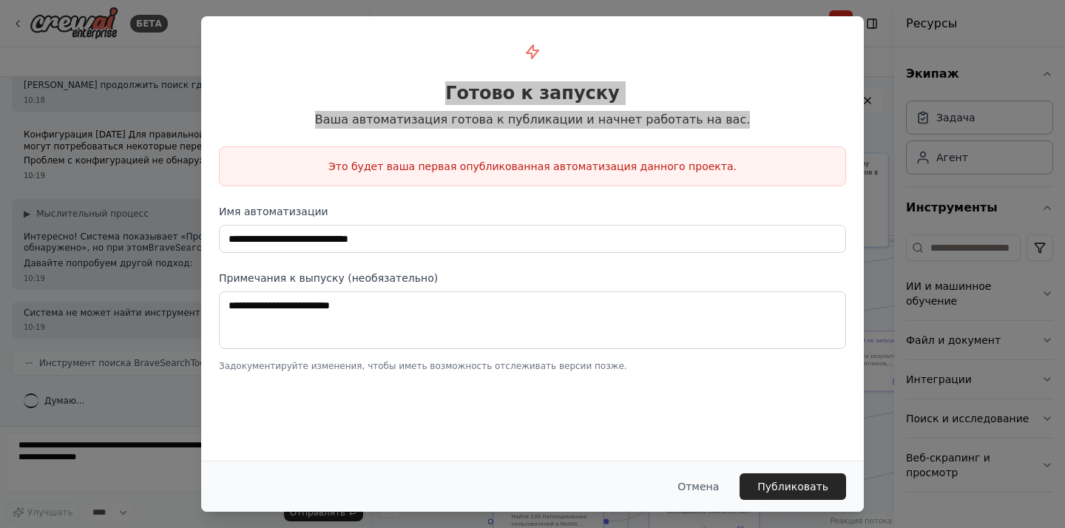
scroll to position [21288, 0]
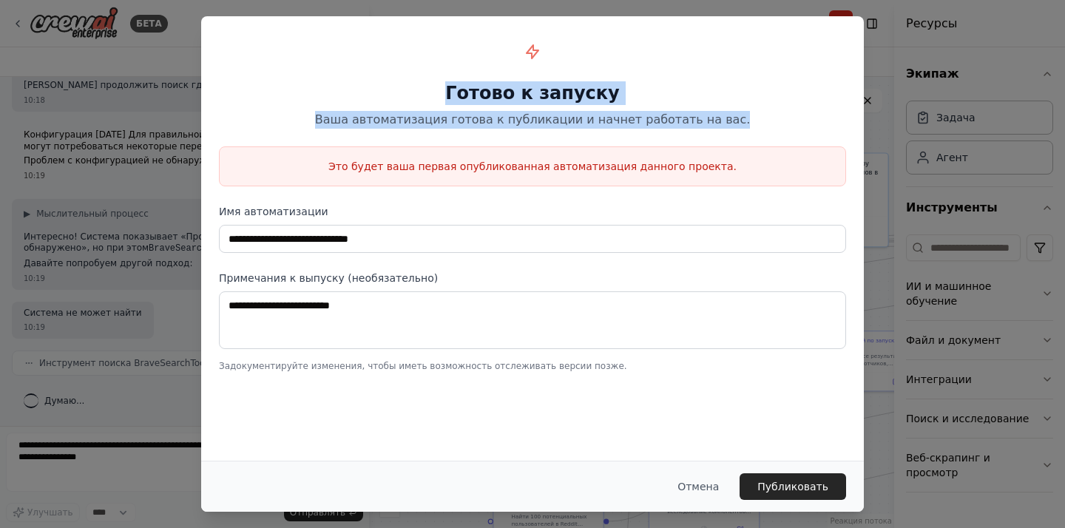
click at [666, 91] on h1 "Готово к запуску" at bounding box center [532, 93] width 627 height 24
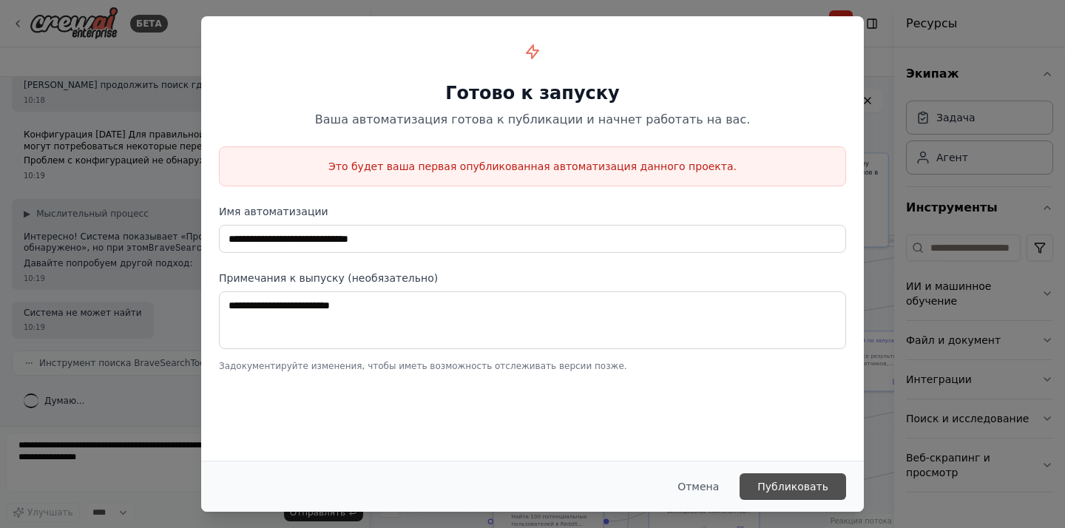
click at [793, 486] on font "Публиковать" at bounding box center [792, 487] width 71 height 12
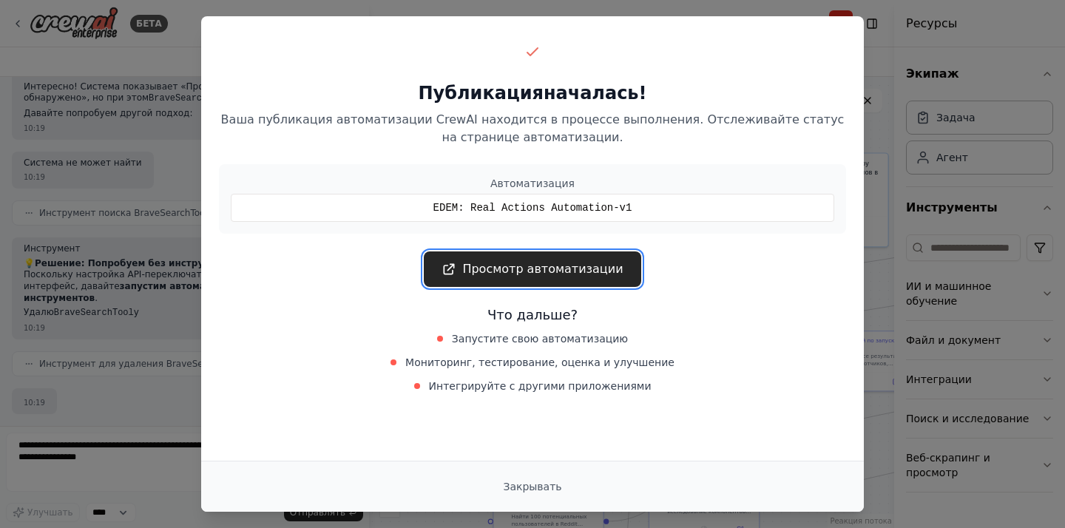
scroll to position [21513, 0]
click at [506, 268] on font "Просмотр автоматизации" at bounding box center [542, 269] width 160 height 14
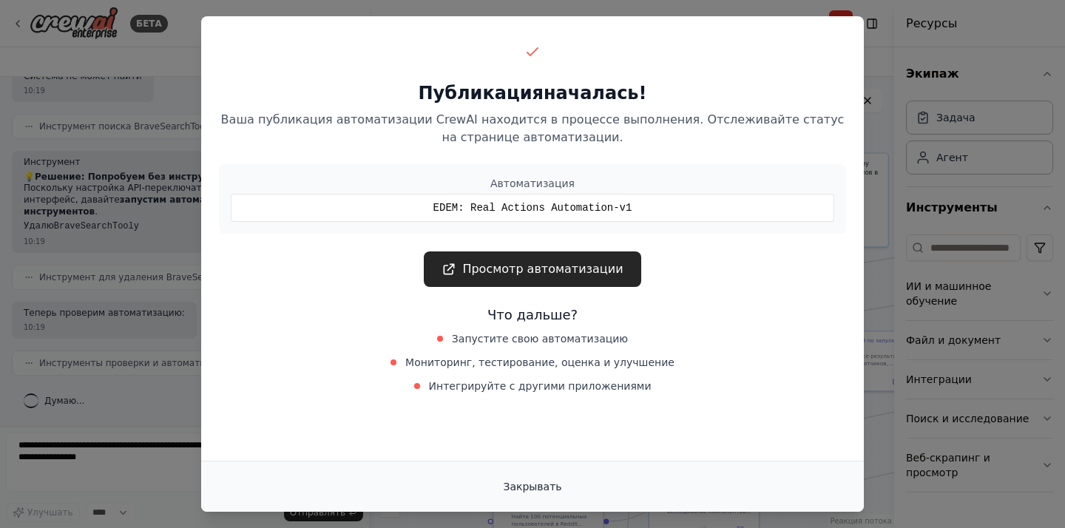
click at [525, 475] on button "Закрывать" at bounding box center [532, 486] width 82 height 27
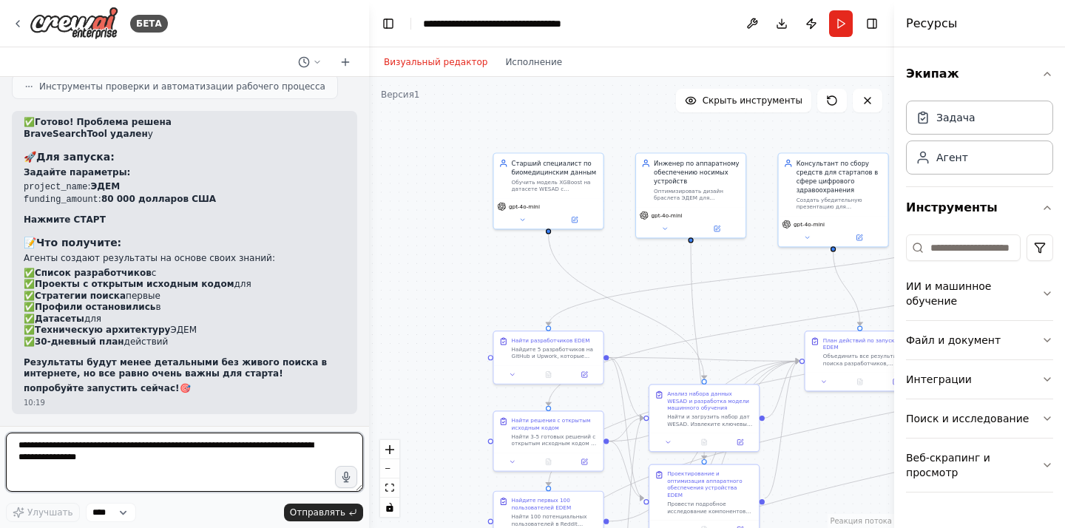
scroll to position [21789, 0]
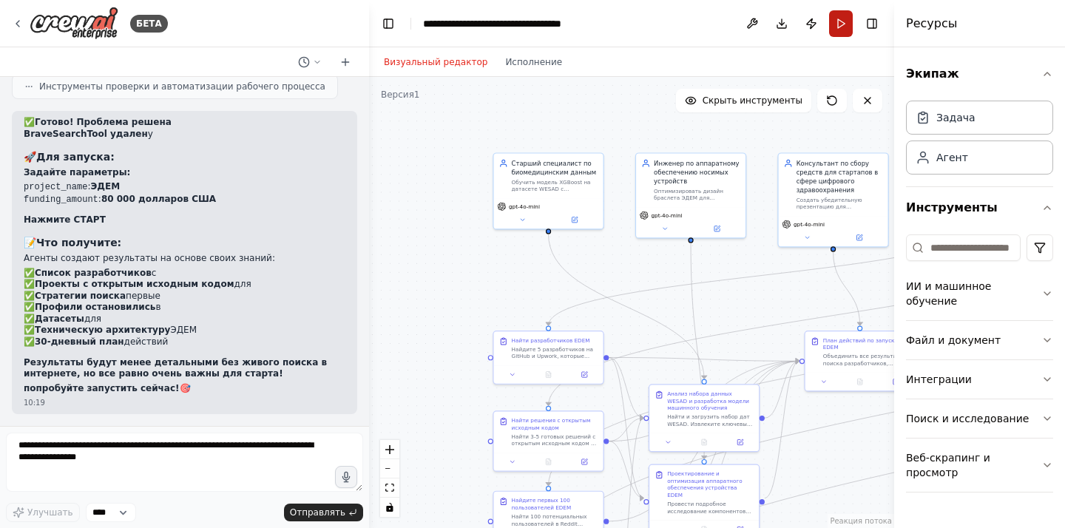
click at [835, 24] on button "Бегать" at bounding box center [841, 23] width 24 height 27
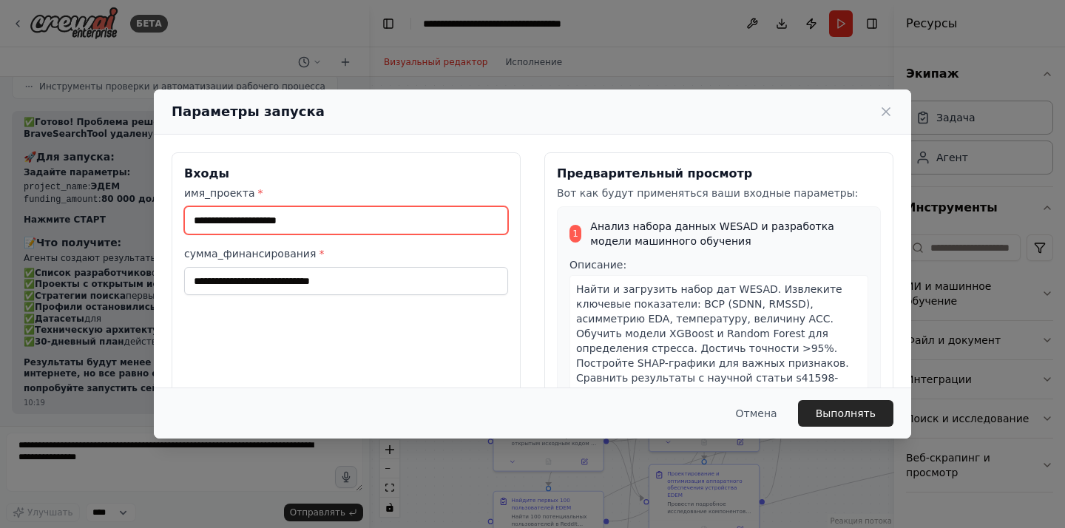
click at [401, 226] on input "имя_проекта *" at bounding box center [346, 220] width 324 height 28
type input "*"
type input "****"
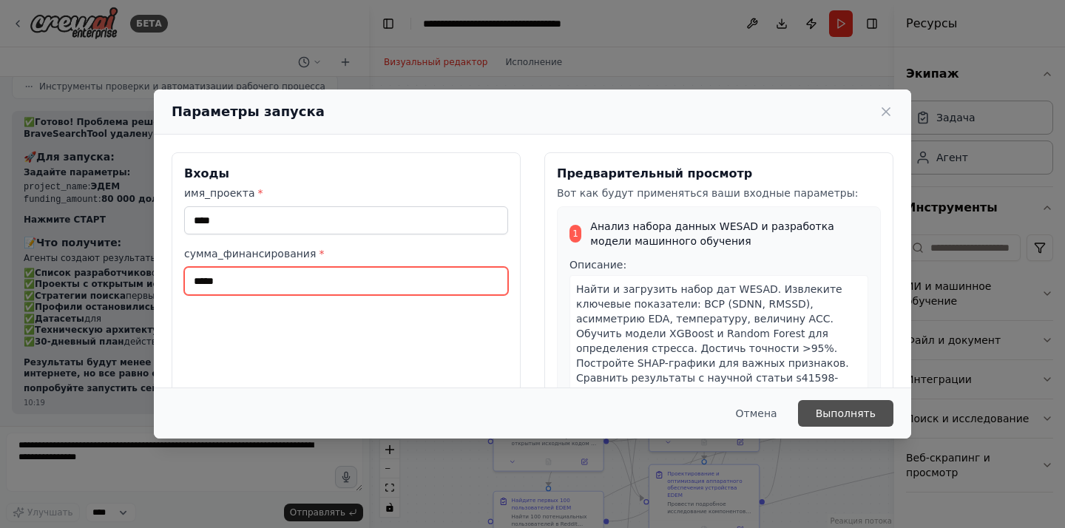
type input "*****"
click at [822, 407] on font "Выполнять" at bounding box center [846, 413] width 60 height 12
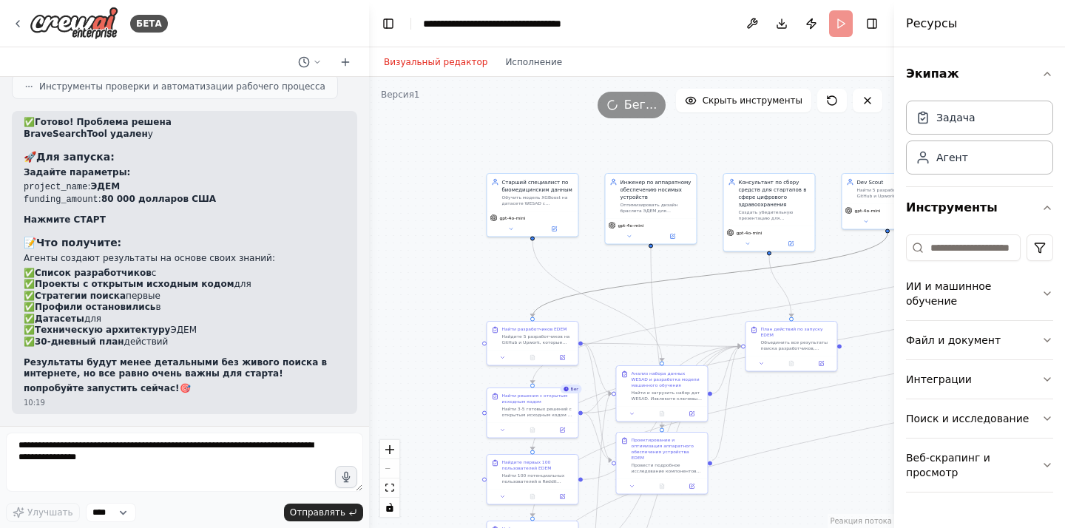
drag, startPoint x: 627, startPoint y: 286, endPoint x: 566, endPoint y: 252, distance: 70.2
click at [566, 252] on div ".deletable-edge-delete-btn { width: 20px; height: 20px; border: 0px solid #ffff…" at bounding box center [631, 302] width 525 height 451
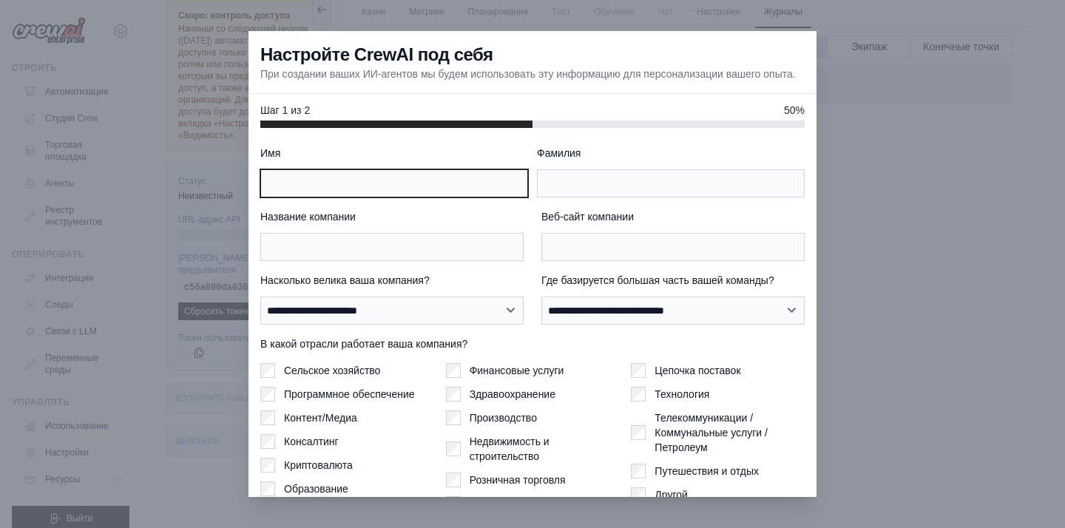
click at [398, 188] on input "Имя" at bounding box center [394, 183] width 268 height 28
type input "*"
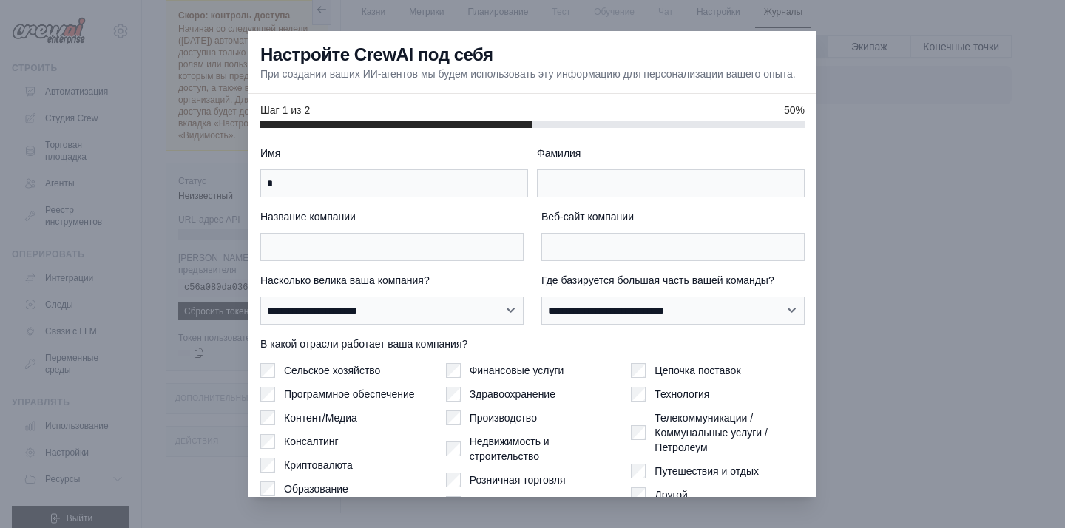
click at [575, 208] on div "**********" at bounding box center [532, 351] width 544 height 410
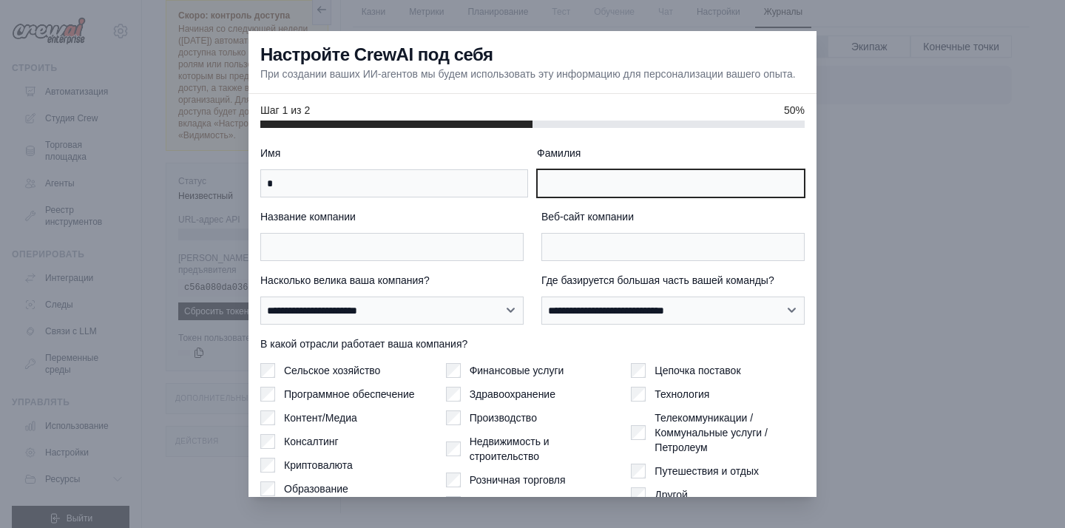
click at [576, 191] on input "Фамилия" at bounding box center [671, 183] width 268 height 28
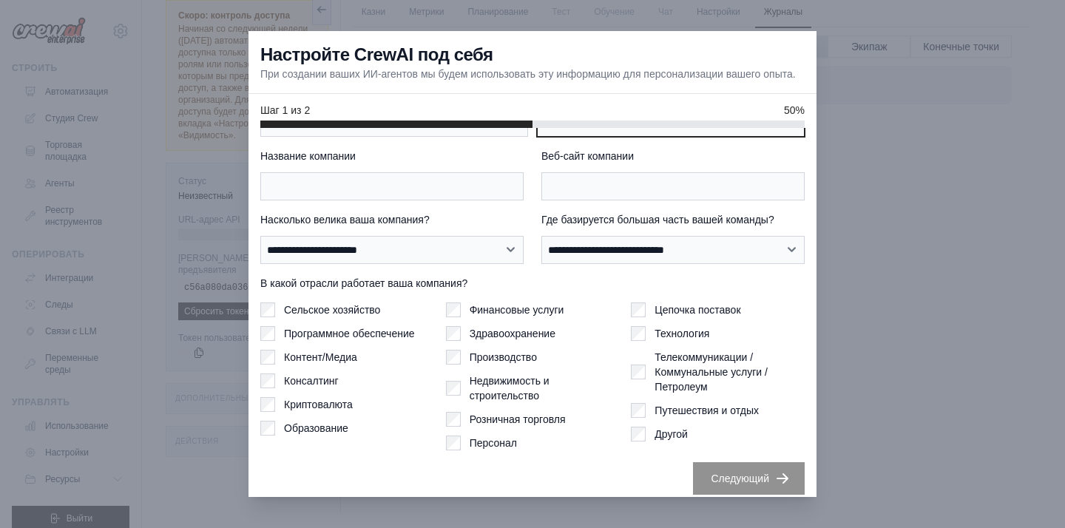
scroll to position [69, 0]
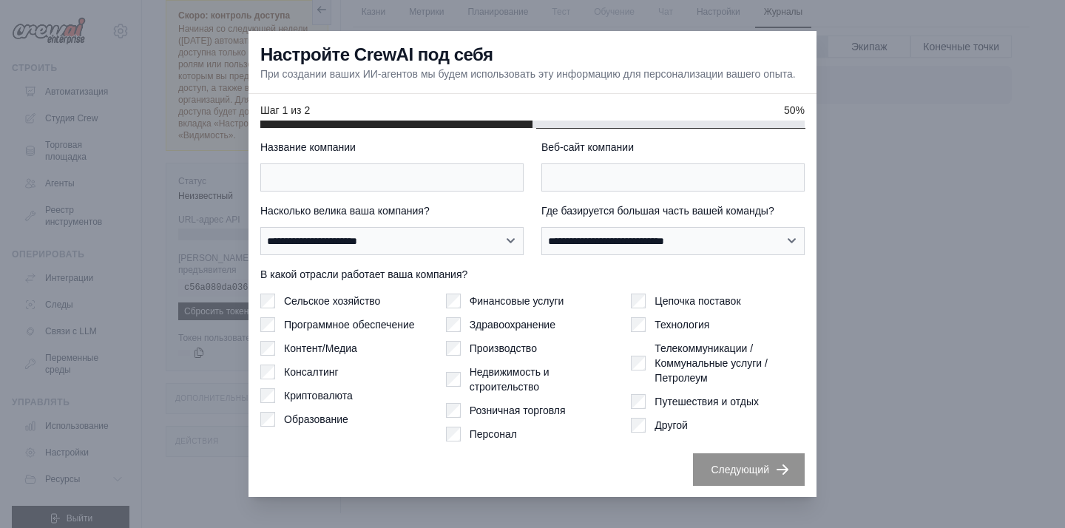
type input "*"
click at [826, 146] on div at bounding box center [532, 264] width 1065 height 528
click at [722, 457] on div "**********" at bounding box center [532, 281] width 544 height 410
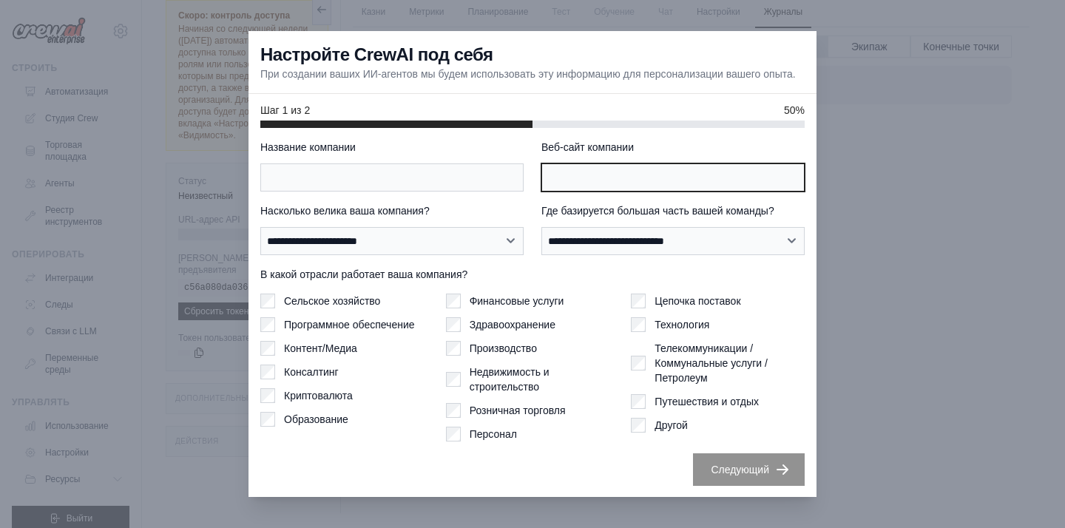
click at [603, 191] on input "Веб-сайт компании" at bounding box center [672, 177] width 263 height 28
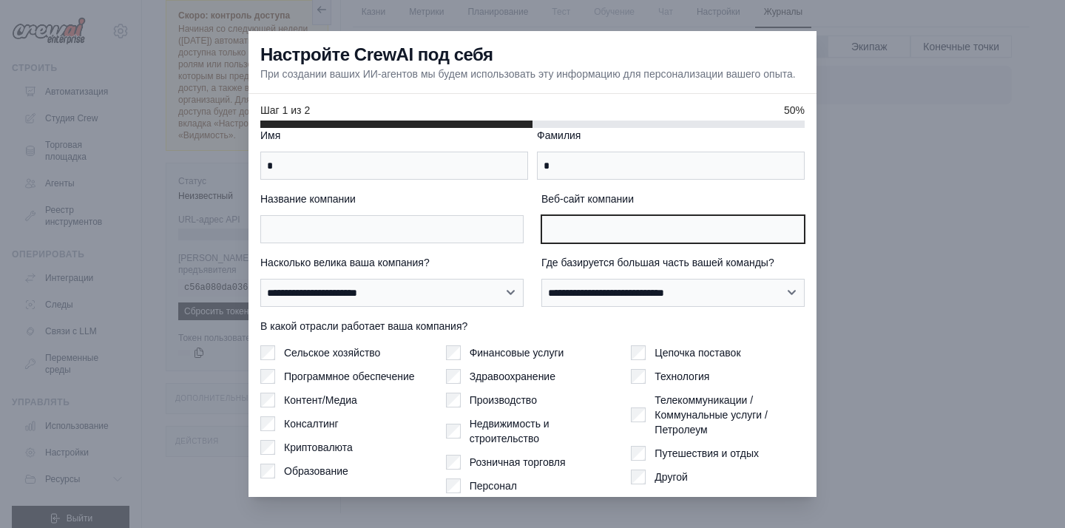
scroll to position [0, 0]
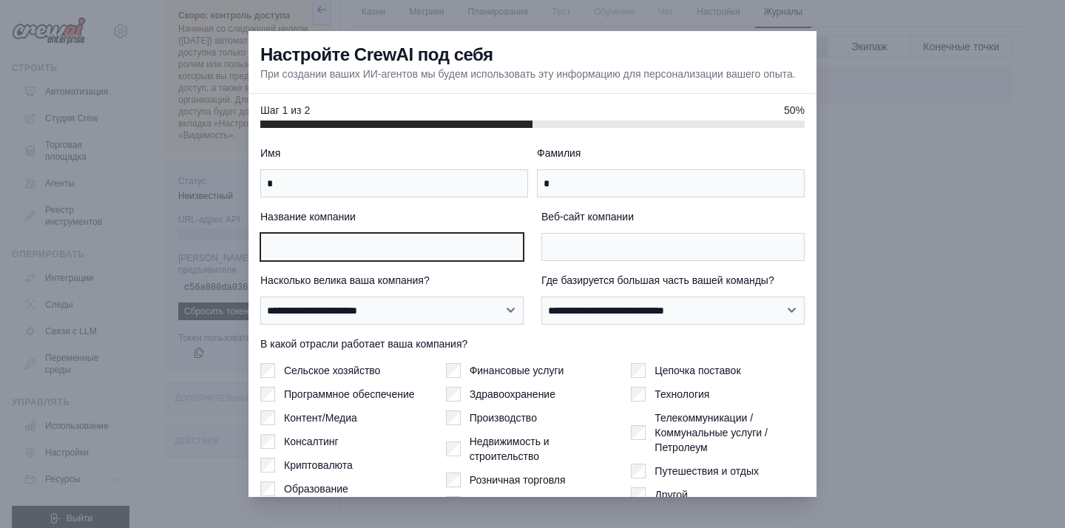
click at [461, 243] on input "Название компании" at bounding box center [391, 247] width 263 height 28
type input "*"
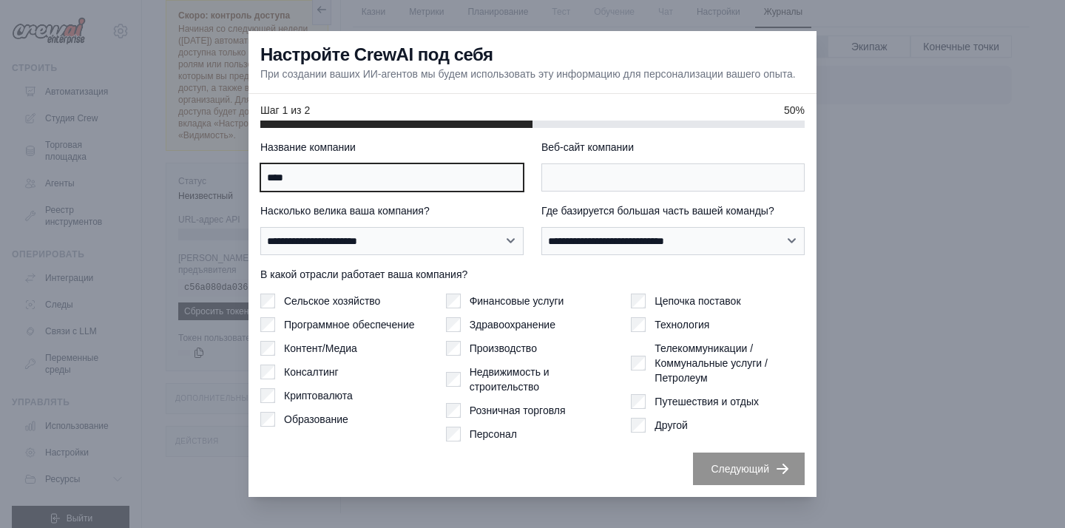
type input "****"
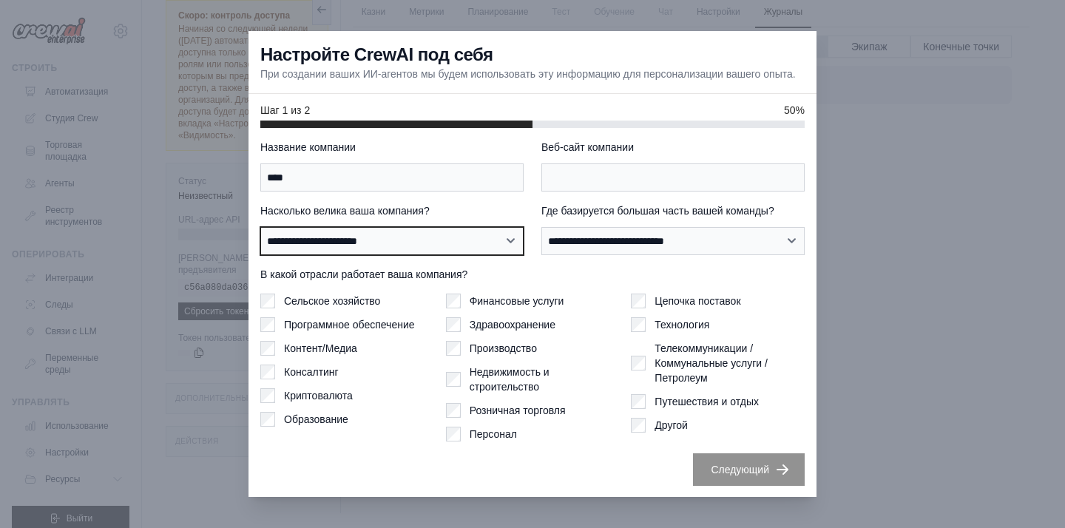
click at [448, 243] on select "**********" at bounding box center [391, 241] width 263 height 28
click at [260, 234] on select "**********" at bounding box center [391, 241] width 263 height 28
click at [404, 248] on select "**********" at bounding box center [391, 241] width 263 height 28
select select "**********"
click at [260, 234] on select "**********" at bounding box center [391, 241] width 263 height 28
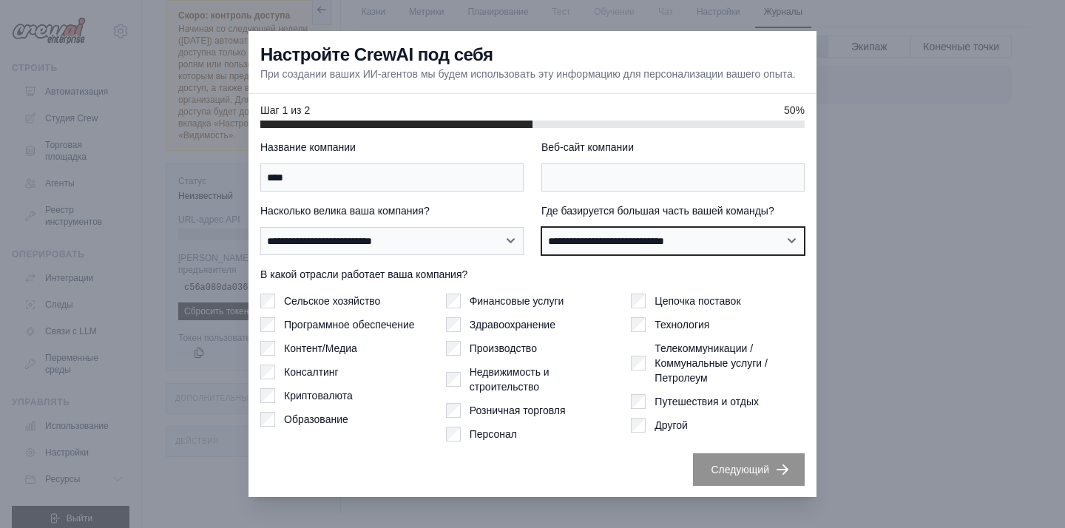
click at [551, 251] on select "**********" at bounding box center [672, 241] width 263 height 28
select select "******"
click at [541, 234] on select "**********" at bounding box center [672, 241] width 263 height 28
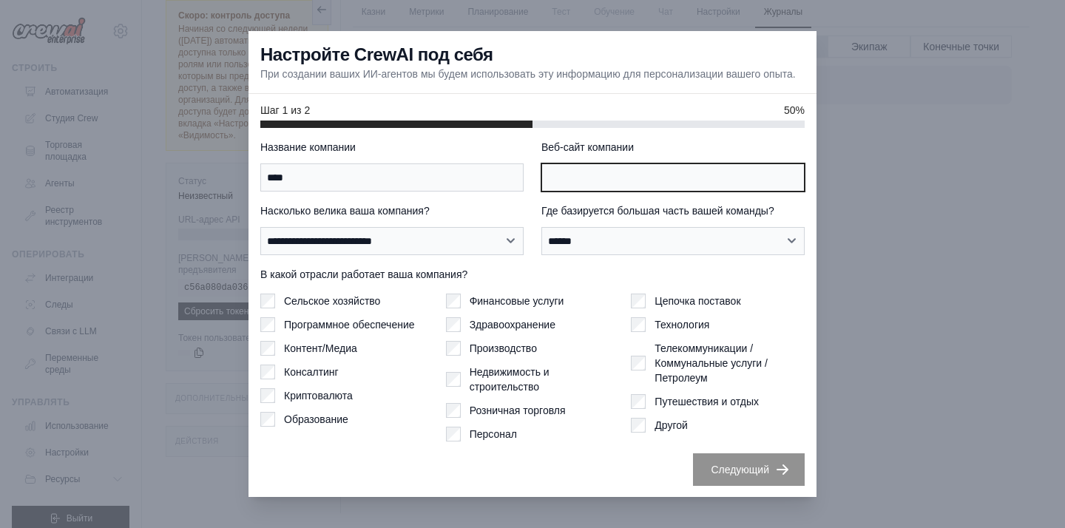
click at [583, 180] on input "Веб-сайт компании" at bounding box center [672, 177] width 263 height 28
type input "*"
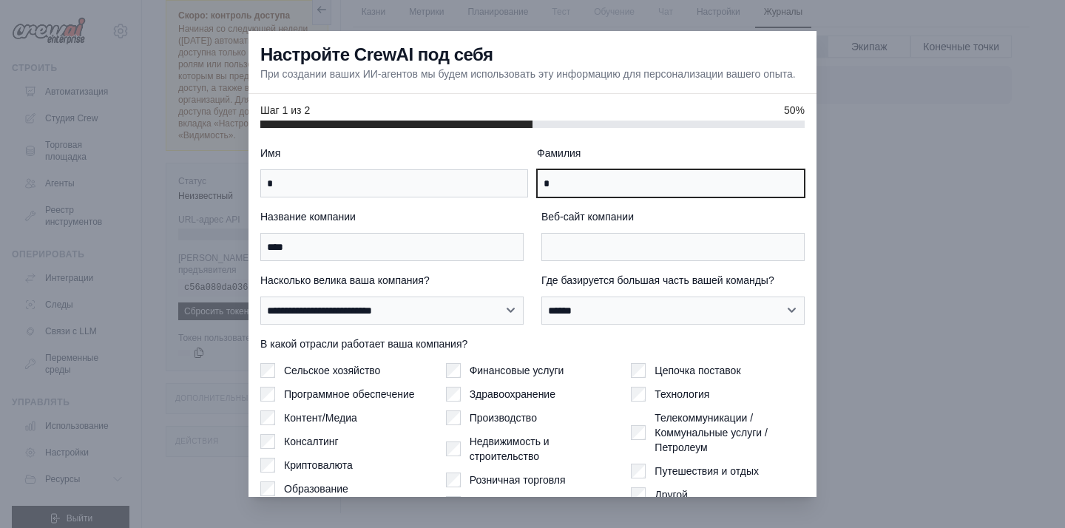
click at [601, 195] on input "*" at bounding box center [671, 183] width 268 height 28
drag, startPoint x: 574, startPoint y: 193, endPoint x: 553, endPoint y: 193, distance: 21.4
click at [553, 193] on input "*" at bounding box center [671, 183] width 268 height 28
type input "*"
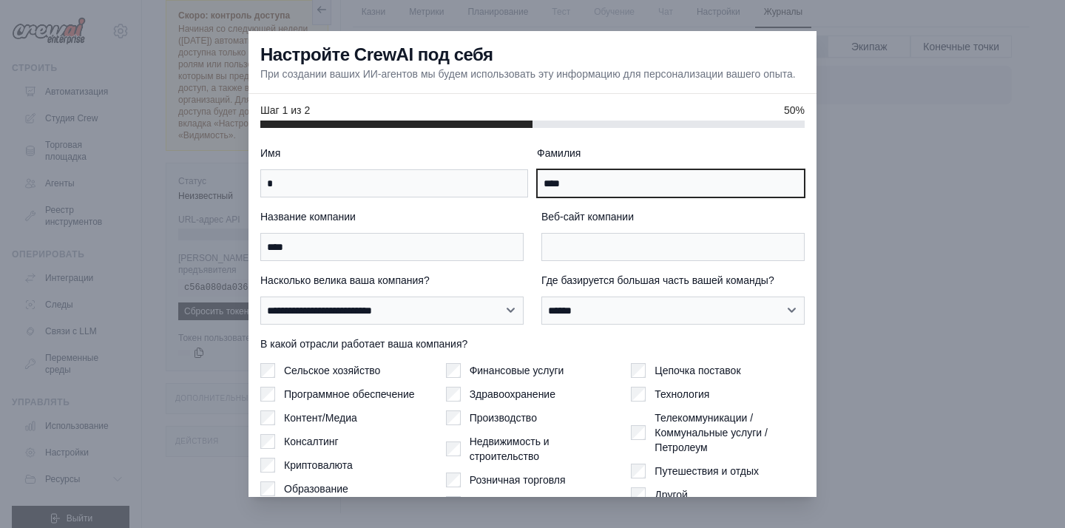
type input "****"
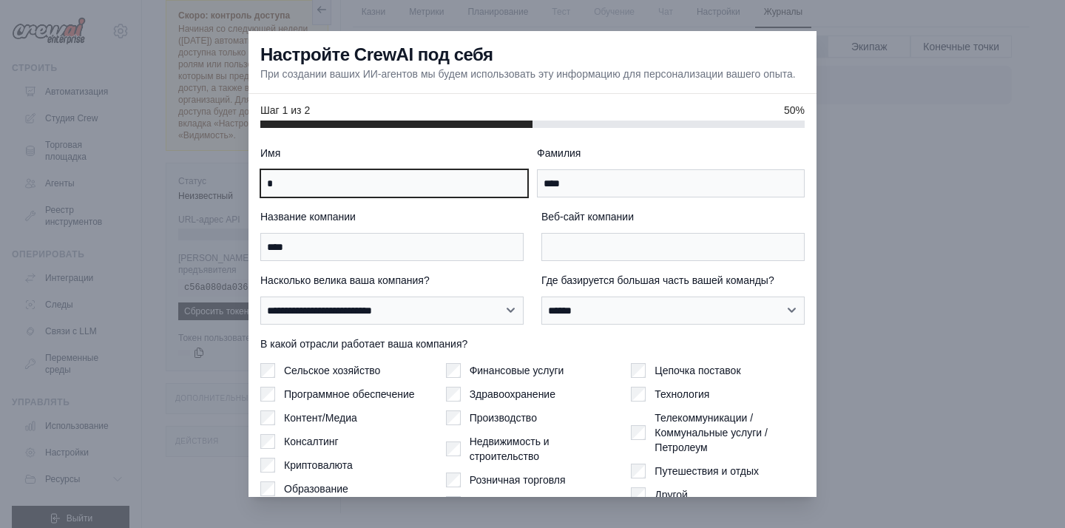
click at [421, 177] on input "*" at bounding box center [394, 183] width 268 height 28
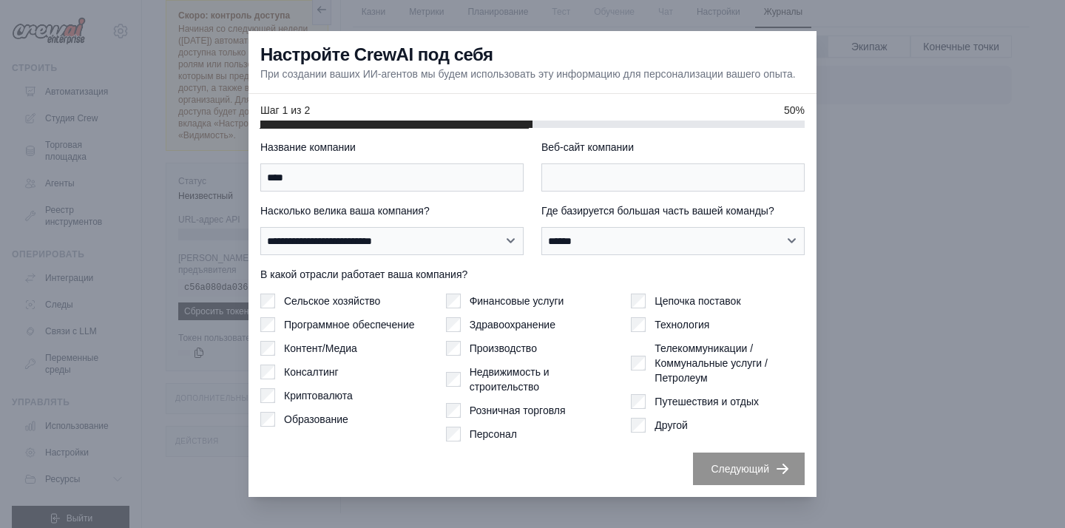
type input "****"
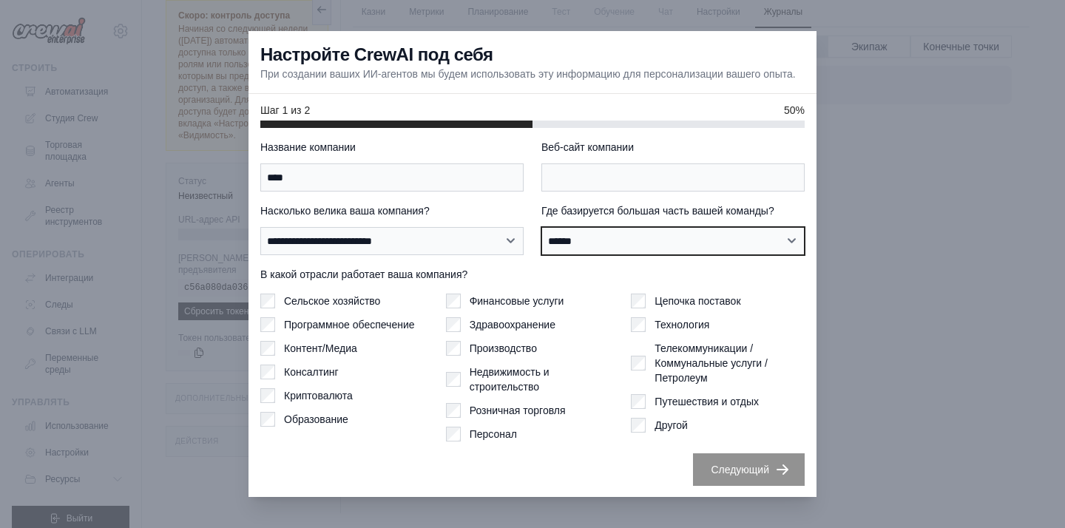
click at [620, 254] on select "**********" at bounding box center [672, 241] width 263 height 28
select select "**********"
click at [541, 234] on select "**********" at bounding box center [672, 241] width 263 height 28
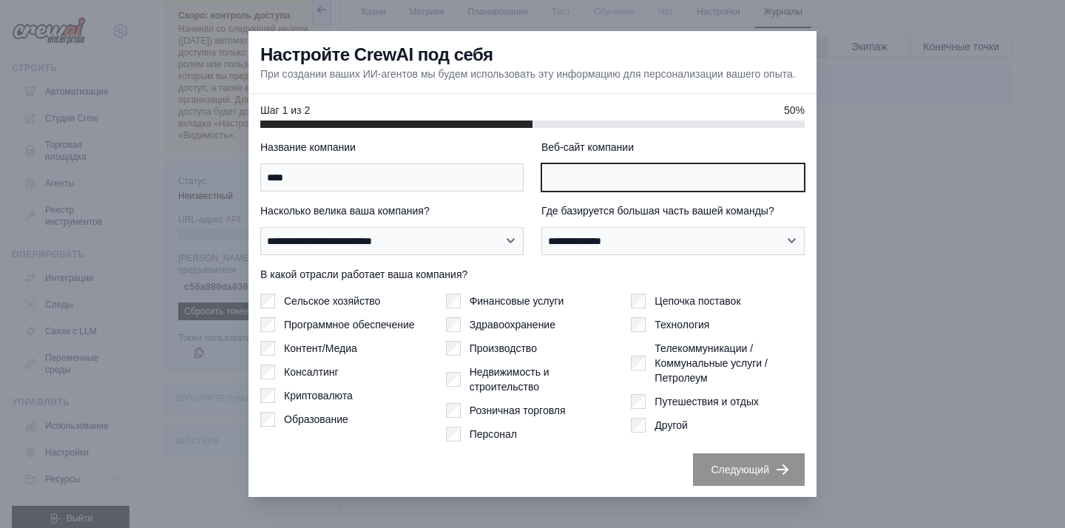
click at [589, 177] on input "Веб-сайт компании" at bounding box center [672, 177] width 263 height 28
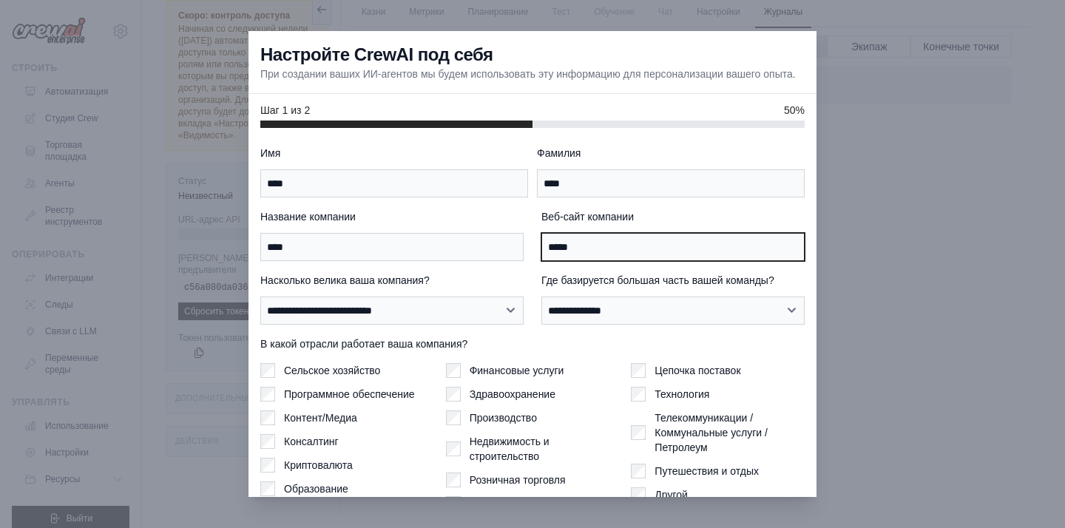
scroll to position [63, 0]
type input "*****"
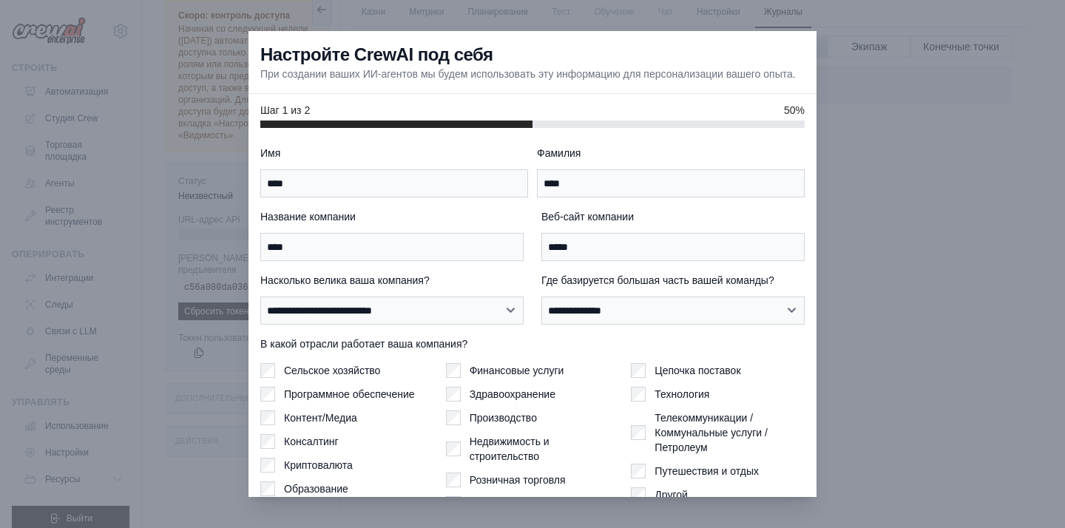
click at [377, 374] on font "Сельское хозяйство" at bounding box center [332, 371] width 96 height 12
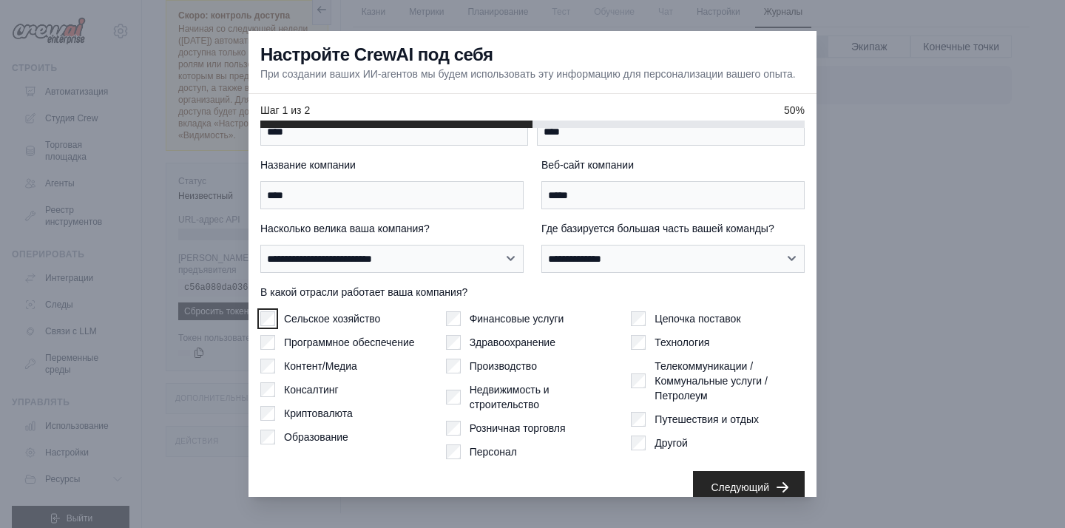
scroll to position [69, 0]
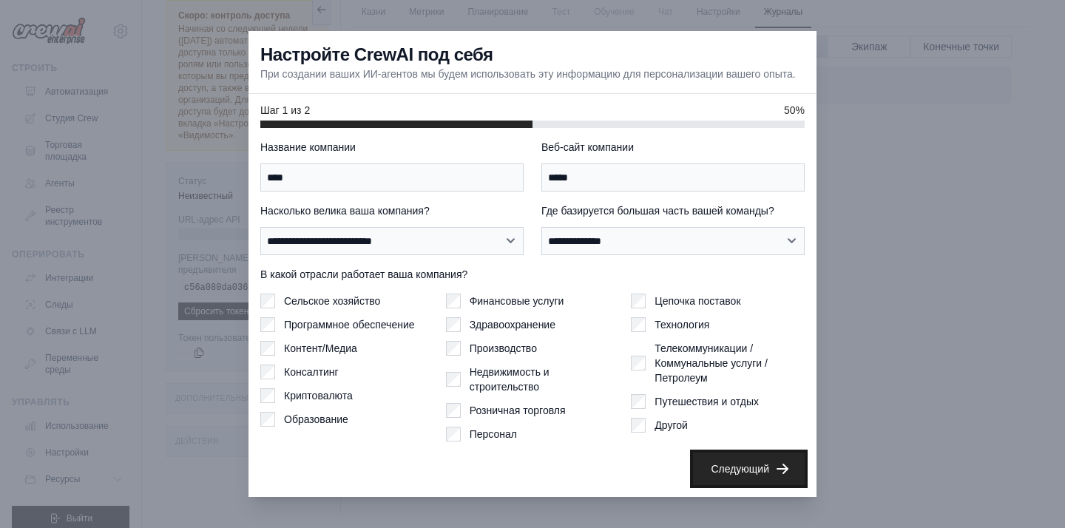
click at [708, 472] on button "Следующий" at bounding box center [749, 468] width 112 height 33
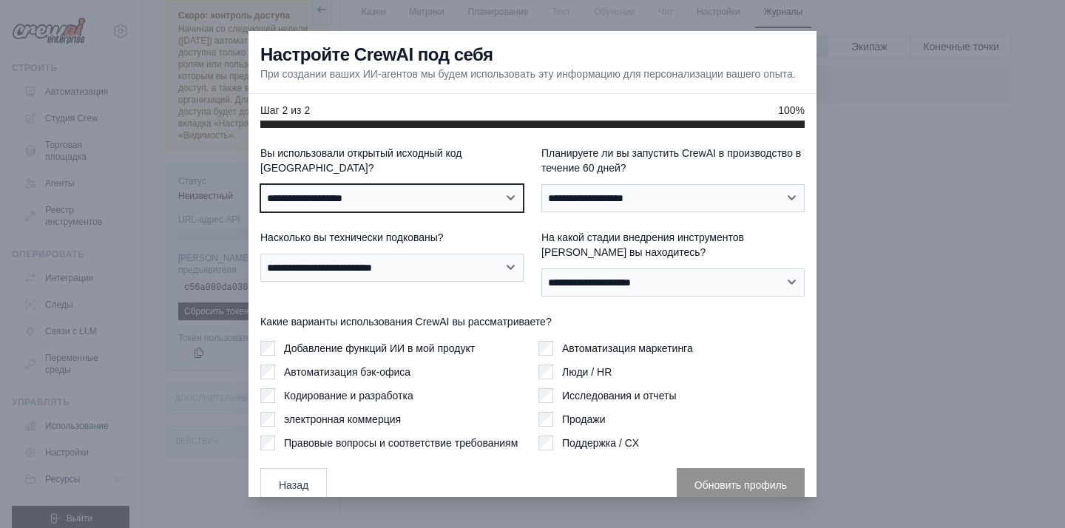
click at [450, 199] on select "**********" at bounding box center [391, 198] width 263 height 28
click at [271, 476] on button "Назад" at bounding box center [293, 484] width 67 height 34
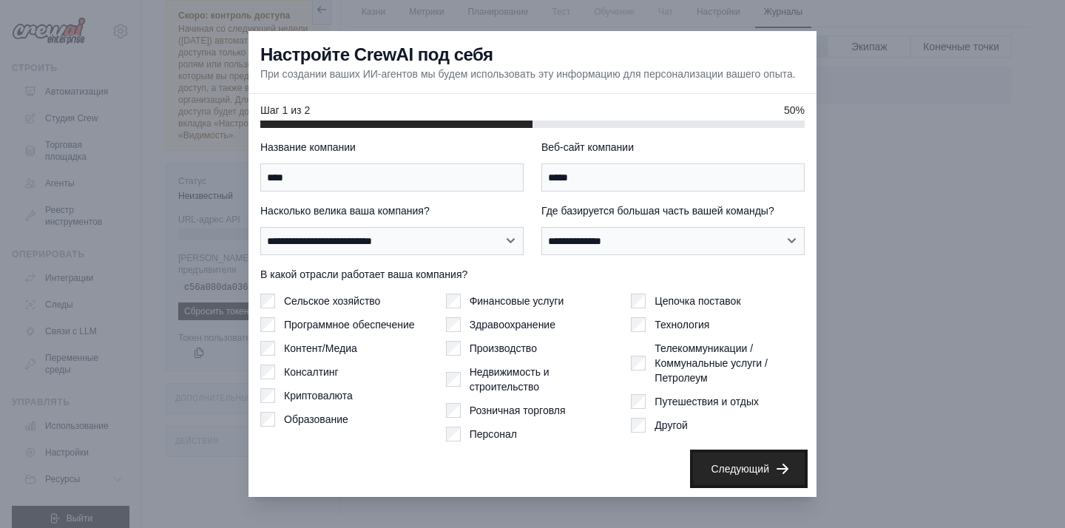
click at [734, 464] on button "Следующий" at bounding box center [749, 468] width 112 height 33
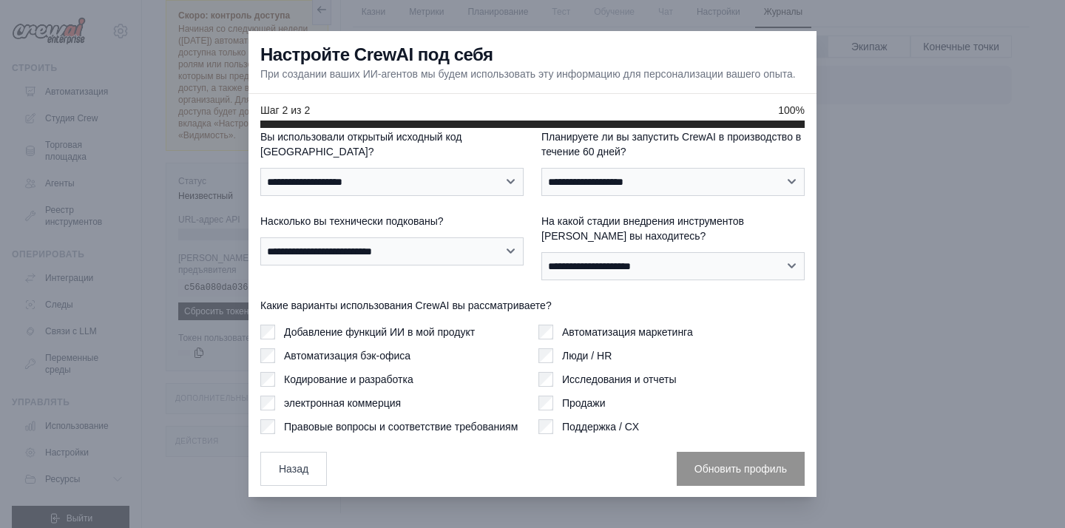
click at [573, 339] on label "Автоматизация маркетинга" at bounding box center [627, 332] width 131 height 15
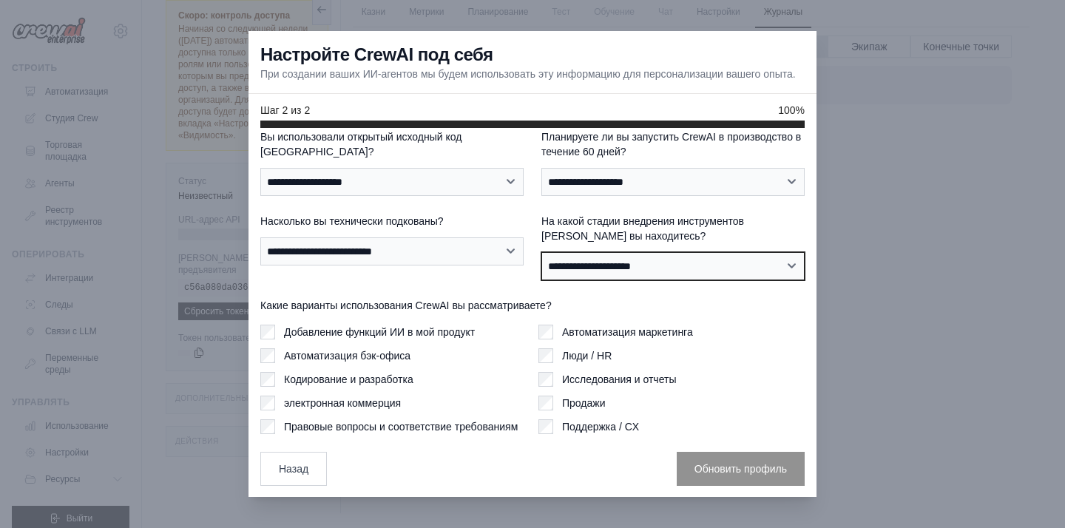
click at [592, 274] on select "**********" at bounding box center [672, 266] width 263 height 28
select select "**********"
click at [541, 259] on select "**********" at bounding box center [672, 266] width 263 height 28
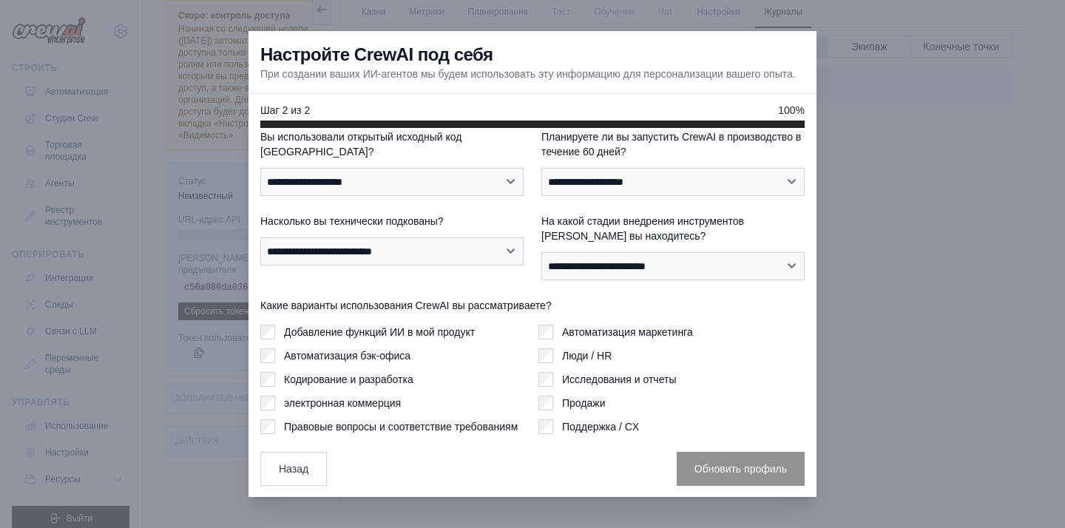
click at [589, 159] on label "Планируете ли вы запустить CrewAI в производство в течение 60 дней?" at bounding box center [672, 144] width 263 height 30
click at [589, 168] on select "**********" at bounding box center [672, 182] width 263 height 28
click at [589, 177] on select "**********" at bounding box center [672, 182] width 263 height 28
select select "****"
click at [541, 174] on select "**********" at bounding box center [672, 182] width 263 height 28
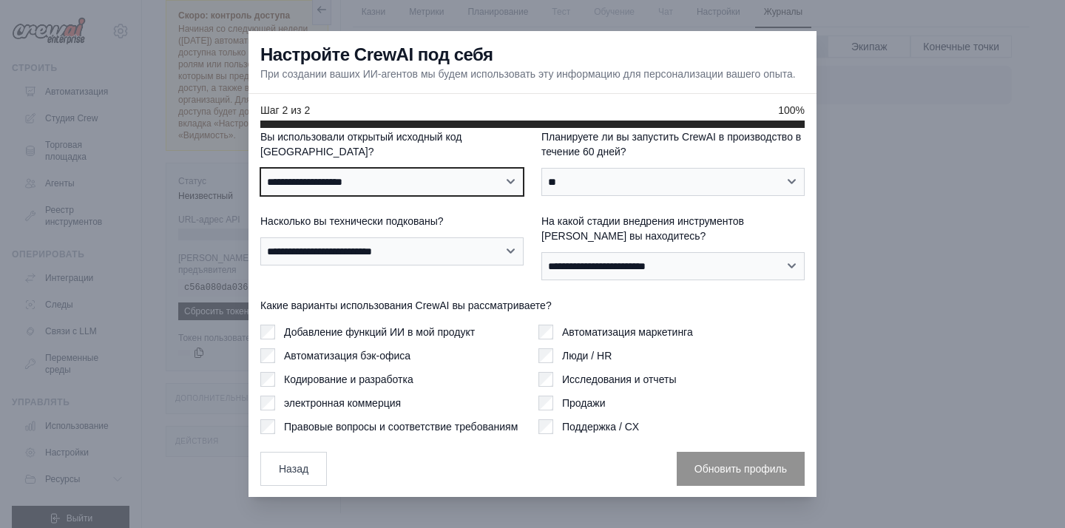
click at [475, 177] on select "**********" at bounding box center [391, 182] width 263 height 28
click at [260, 168] on select "**********" at bounding box center [391, 182] width 263 height 28
click at [433, 184] on select "**********" at bounding box center [391, 182] width 263 height 28
click at [260, 168] on select "**********" at bounding box center [391, 182] width 263 height 28
click at [369, 168] on select "**********" at bounding box center [391, 182] width 263 height 28
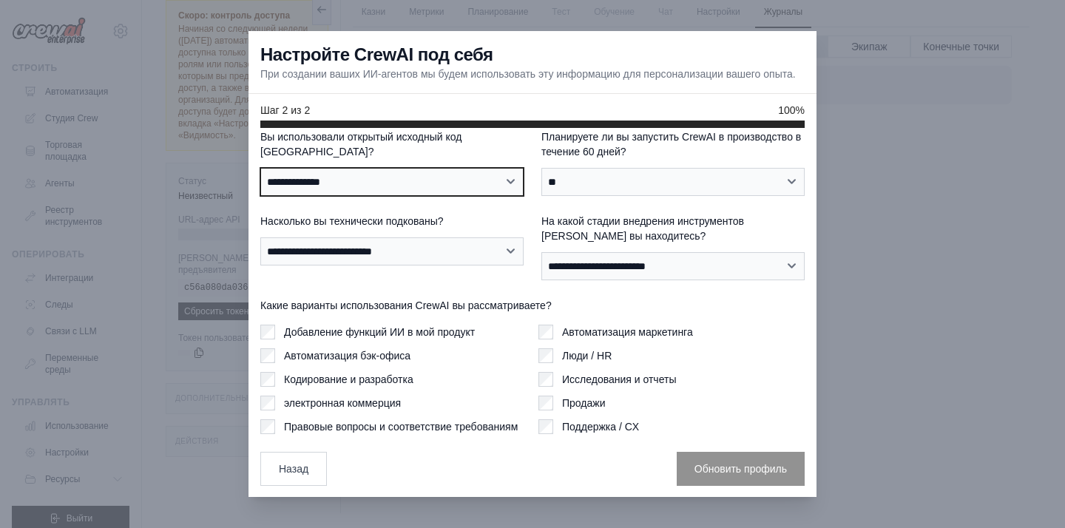
select select "**"
click at [260, 168] on select "**********" at bounding box center [391, 182] width 263 height 28
click at [323, 353] on div "Добавление функций ИИ в мой продукт Автоматизация бэк-офиса Кодирование и разра…" at bounding box center [393, 379] width 266 height 109
click at [357, 332] on label "Добавление функций ИИ в мой продукт" at bounding box center [379, 332] width 191 height 15
click at [366, 362] on font "Автоматизация бэк-офиса" at bounding box center [347, 356] width 126 height 12
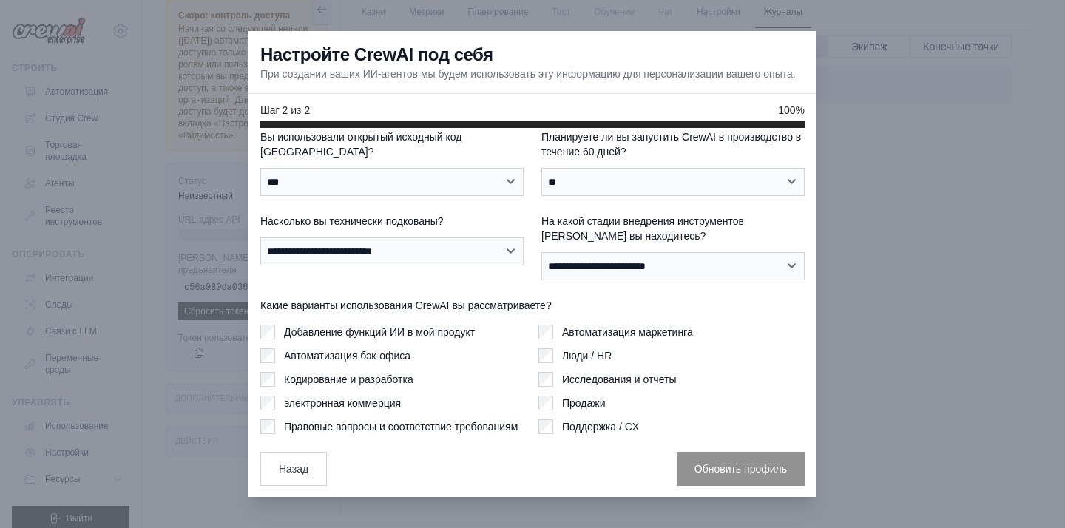
click at [367, 385] on font "Кодирование и разработка" at bounding box center [348, 379] width 129 height 12
click at [363, 409] on font "электронная коммерция" at bounding box center [342, 403] width 117 height 12
click at [375, 431] on font "Правовые вопросы и соответствие требованиям" at bounding box center [401, 427] width 234 height 12
click at [602, 359] on font "Люди / HR" at bounding box center [587, 356] width 50 height 12
click at [484, 255] on select "**********" at bounding box center [391, 251] width 263 height 28
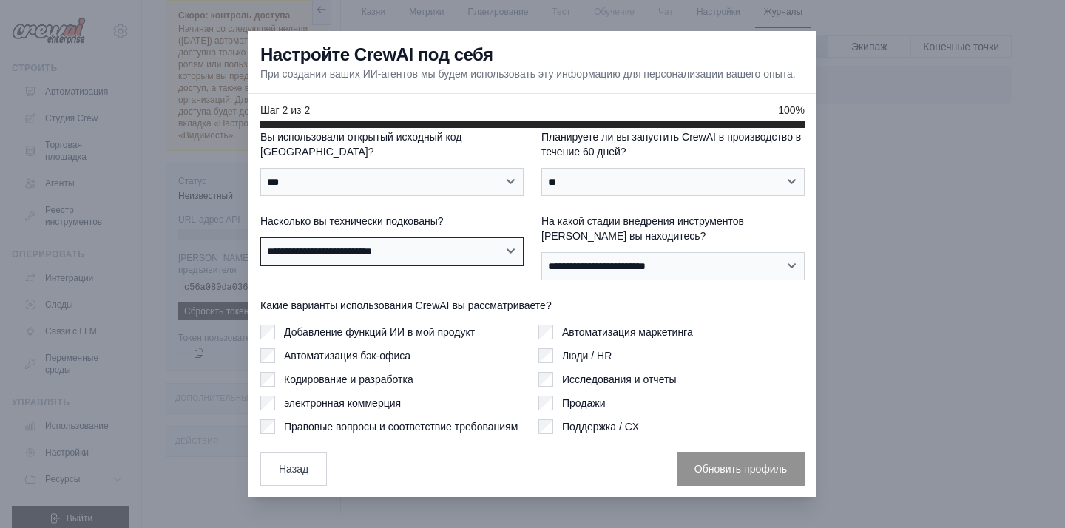
select select "**********"
click at [260, 244] on select "**********" at bounding box center [391, 251] width 263 height 28
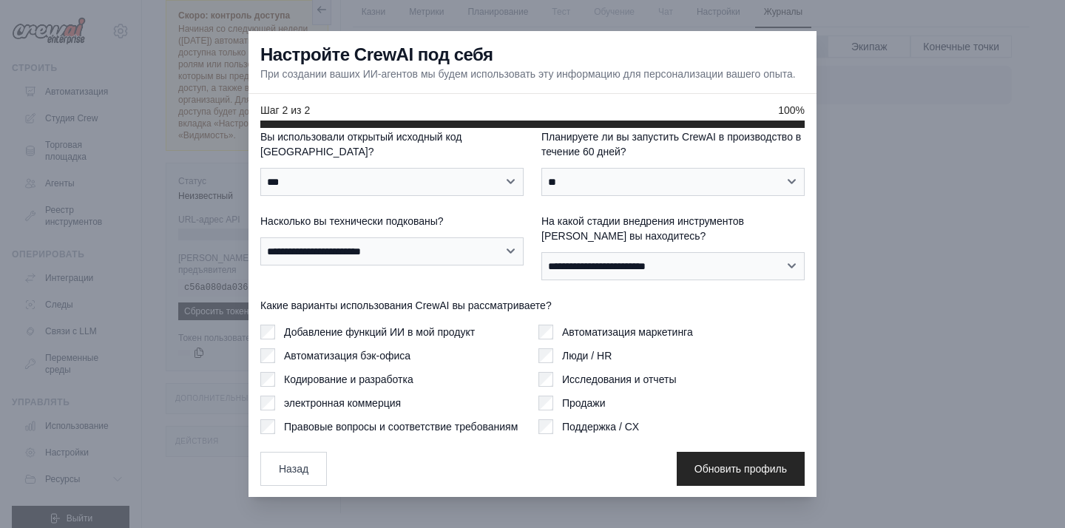
click at [700, 454] on div "**********" at bounding box center [532, 307] width 544 height 356
click at [702, 467] on button "Обновить профиль" at bounding box center [741, 468] width 128 height 34
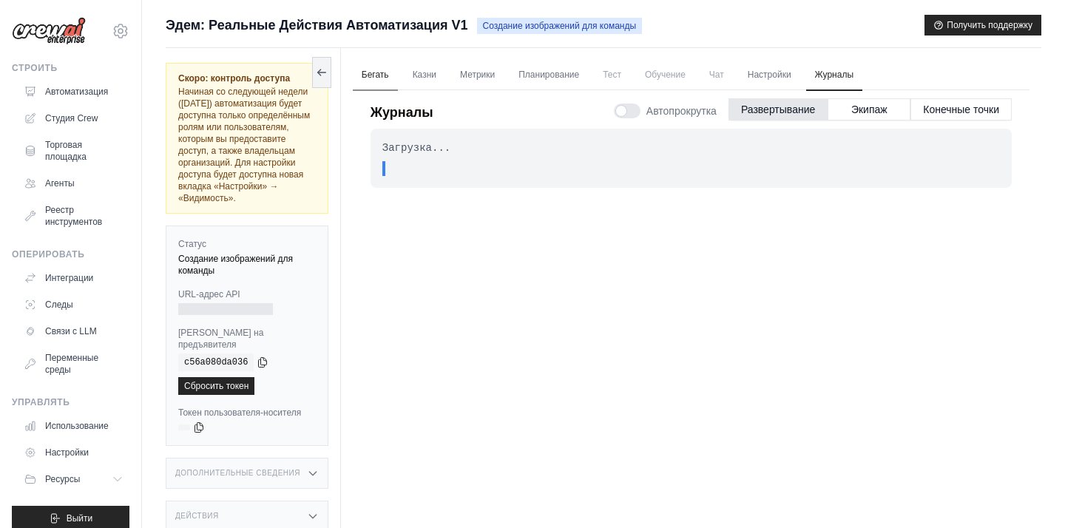
click at [363, 75] on font "Бегать" at bounding box center [375, 74] width 27 height 10
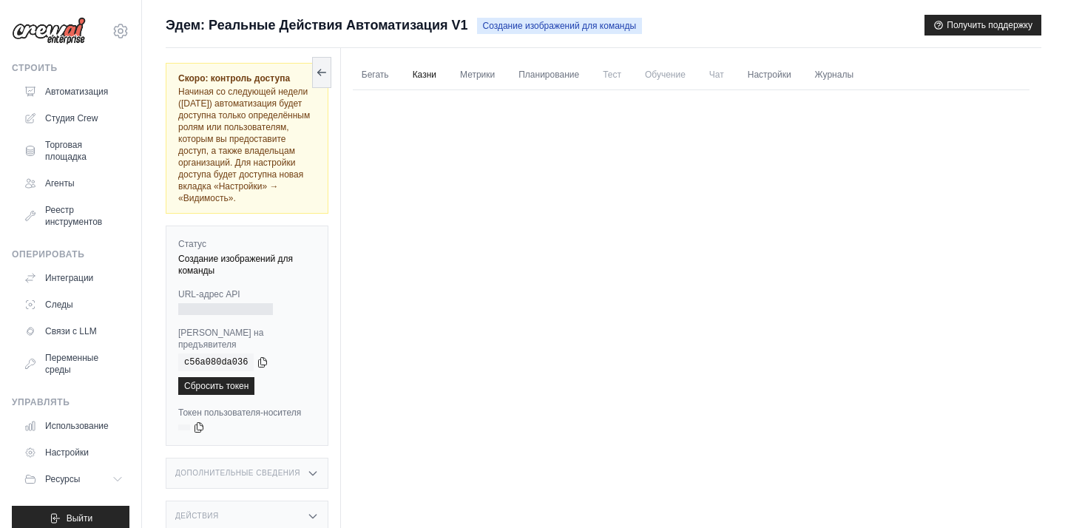
click at [428, 71] on font "Казни" at bounding box center [425, 74] width 24 height 10
click at [470, 69] on font "Метрики" at bounding box center [477, 74] width 35 height 10
click at [569, 75] on font "Планирование" at bounding box center [548, 74] width 61 height 10
click at [376, 67] on link "Бегать" at bounding box center [375, 75] width 45 height 31
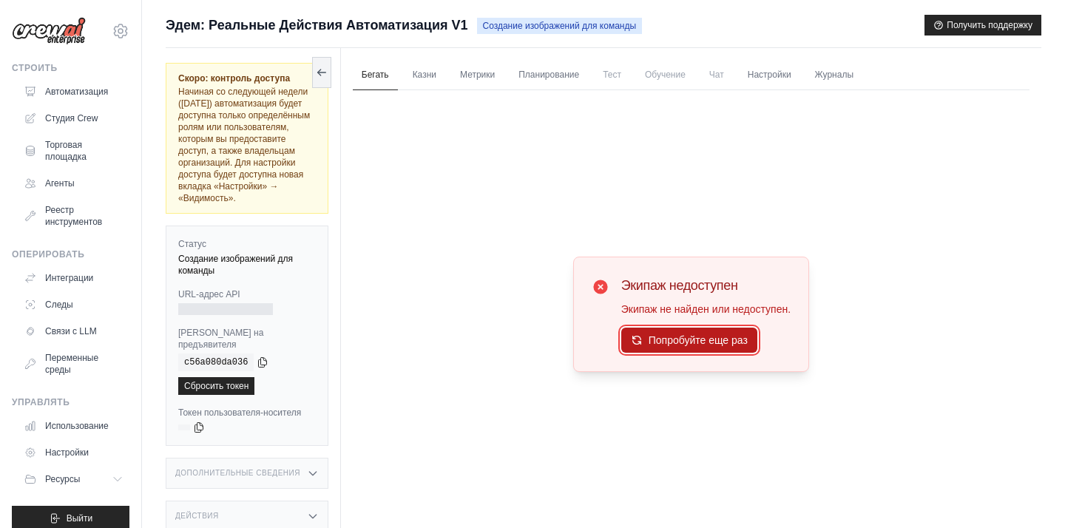
click at [657, 346] on button "Попробуйте еще раз" at bounding box center [689, 340] width 136 height 25
click at [329, 69] on button at bounding box center [321, 71] width 19 height 31
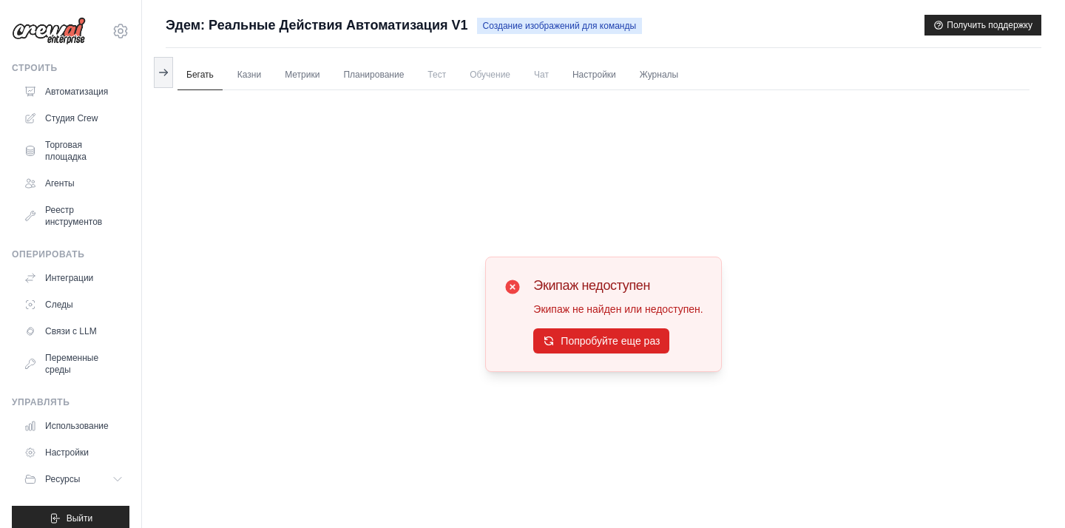
click at [547, 22] on font "Создание изображений для команды" at bounding box center [560, 26] width 154 height 10
click at [64, 273] on font "Интеграции" at bounding box center [71, 278] width 48 height 10
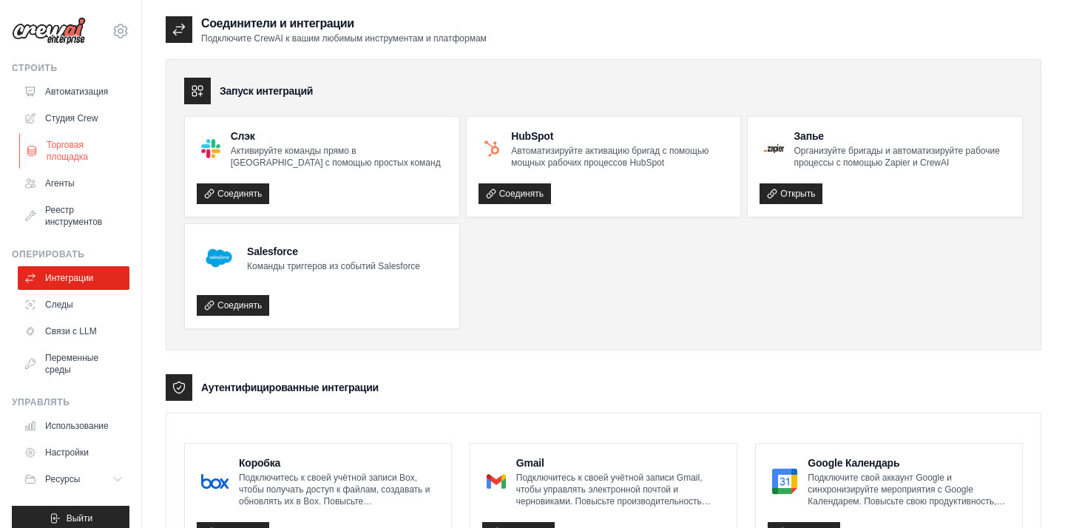
click at [77, 145] on font "Торговая площадка" at bounding box center [67, 151] width 41 height 22
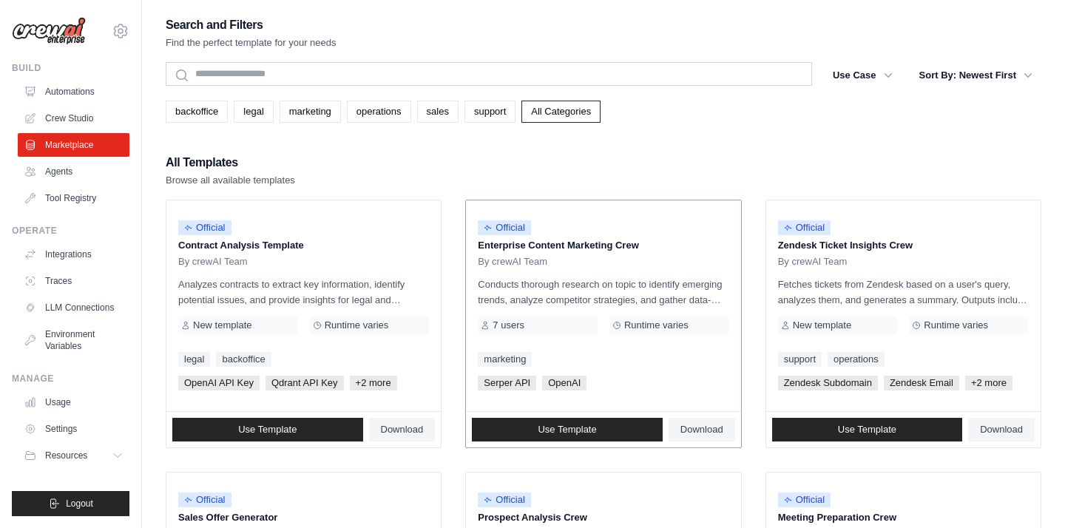
click at [544, 277] on p "Conducts thorough research on topic to identify emerging trends, analyze compet…" at bounding box center [603, 292] width 251 height 31
click at [510, 228] on span "Official" at bounding box center [504, 227] width 53 height 15
click at [535, 324] on div "7 users" at bounding box center [538, 325] width 120 height 18
click at [624, 119] on div "backoffice legal marketing operations sales support All Categories" at bounding box center [603, 112] width 875 height 22
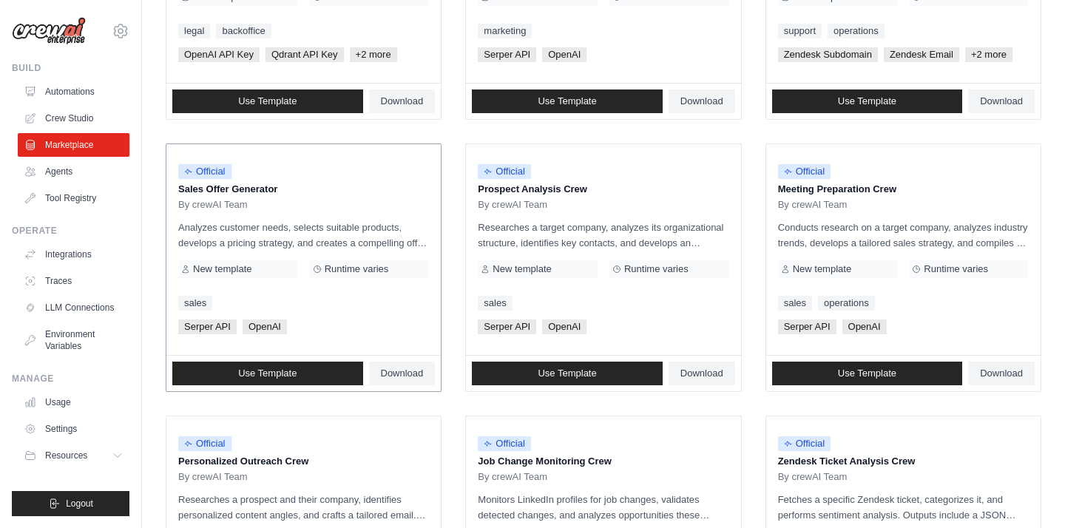
scroll to position [407, 0]
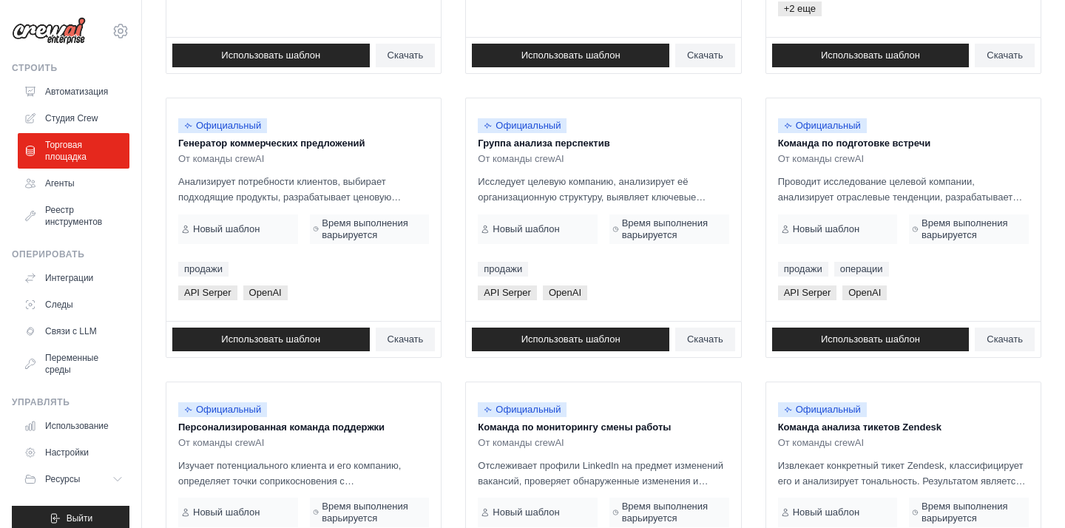
click at [450, 180] on ul "Официальный Шаблон анализа контракта От команды crewAI Анализирует контракты дл…" at bounding box center [603, 369] width 875 height 1153
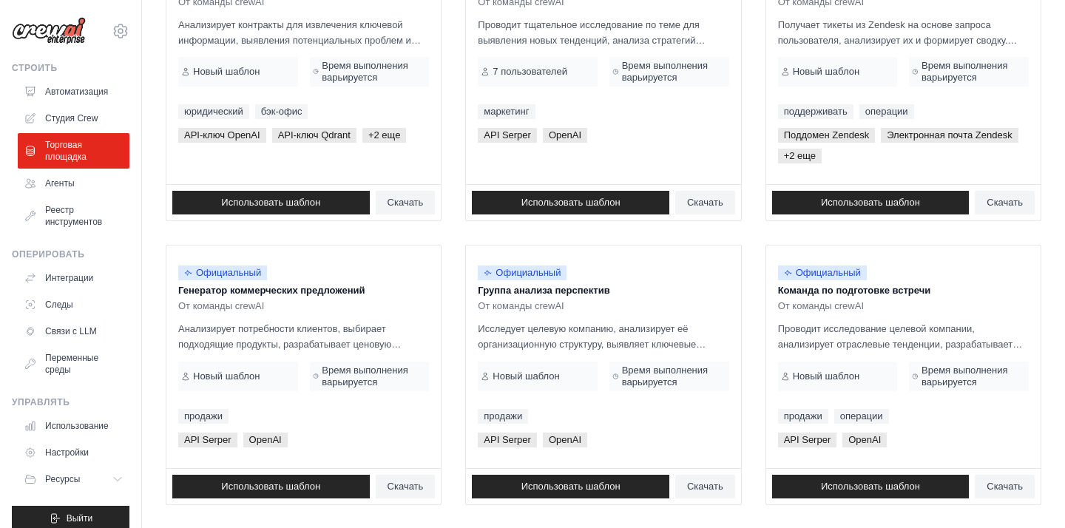
scroll to position [217, 0]
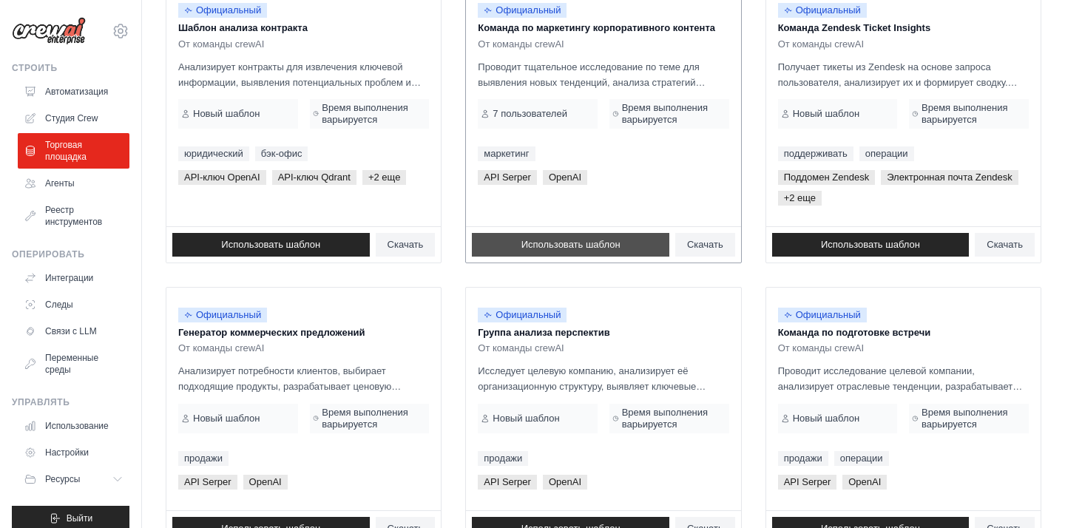
click at [587, 236] on link "Использовать шаблон" at bounding box center [570, 245] width 197 height 24
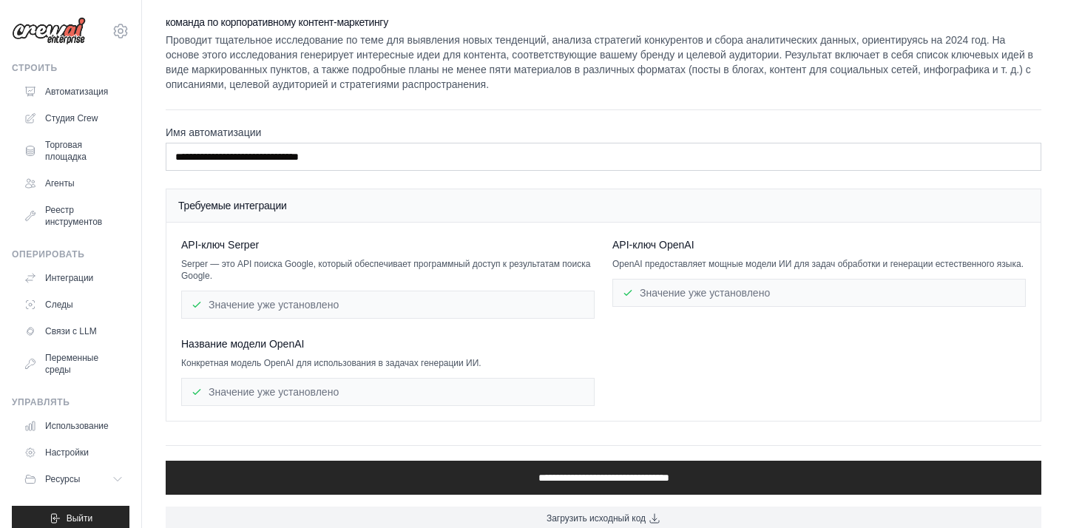
click at [560, 456] on div "**********" at bounding box center [603, 470] width 875 height 50
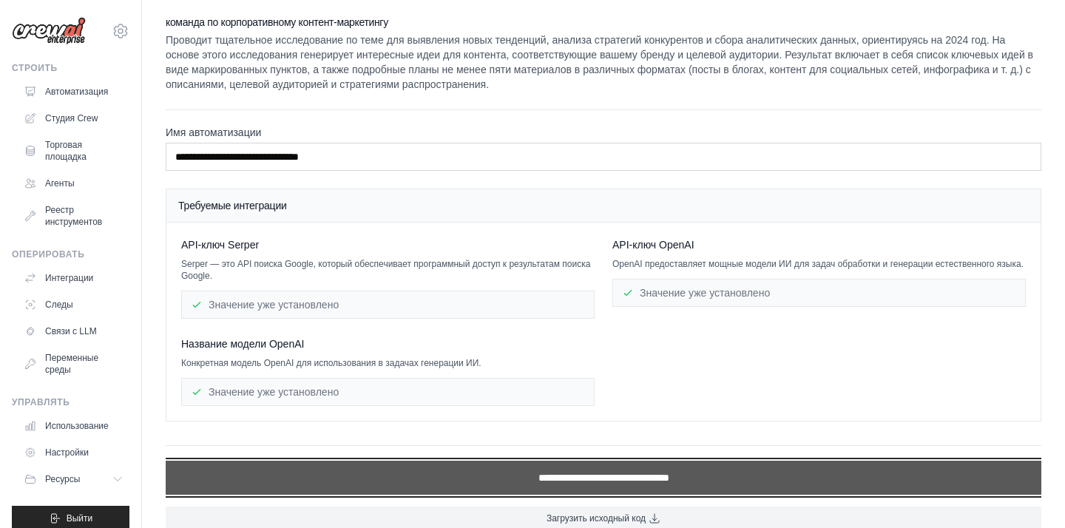
click at [558, 475] on input "**********" at bounding box center [603, 478] width 875 height 34
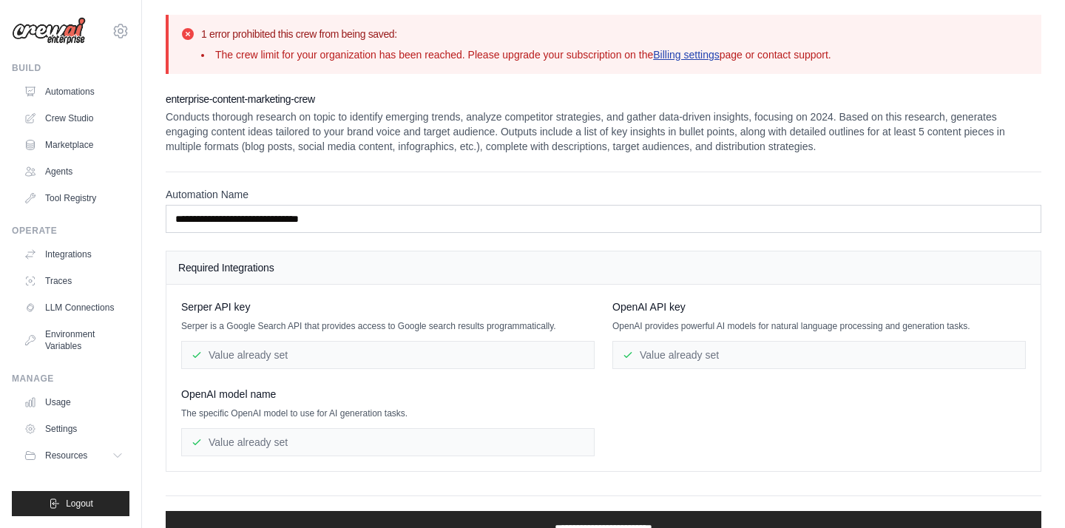
click at [671, 57] on link "Billing settings" at bounding box center [686, 55] width 67 height 12
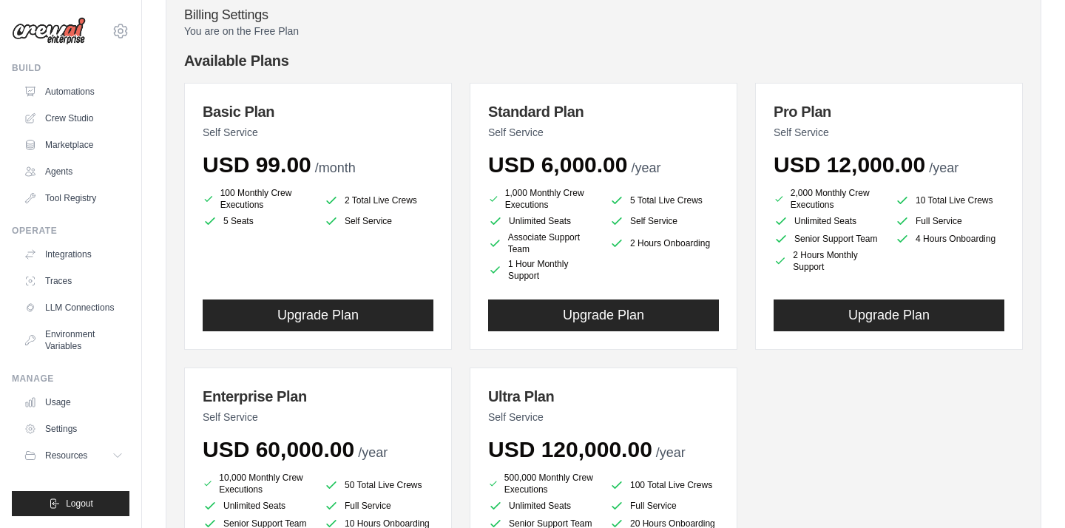
scroll to position [308, 0]
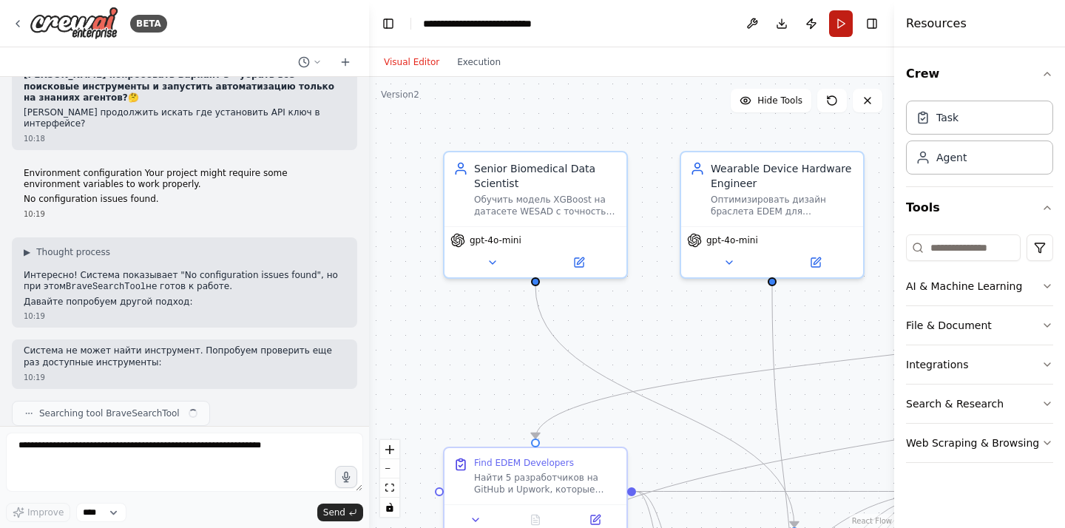
click at [838, 26] on button "Run" at bounding box center [841, 23] width 24 height 27
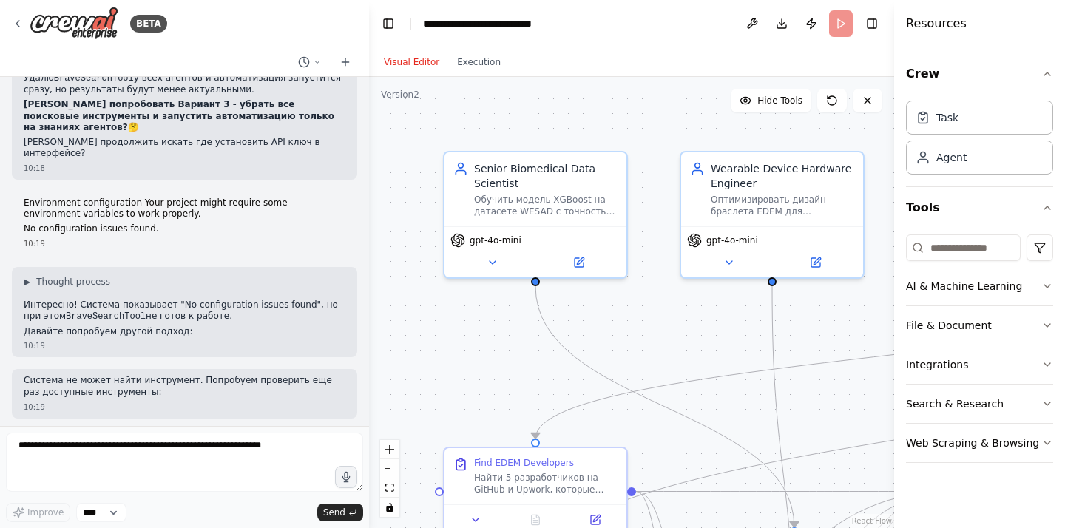
scroll to position [21800, 0]
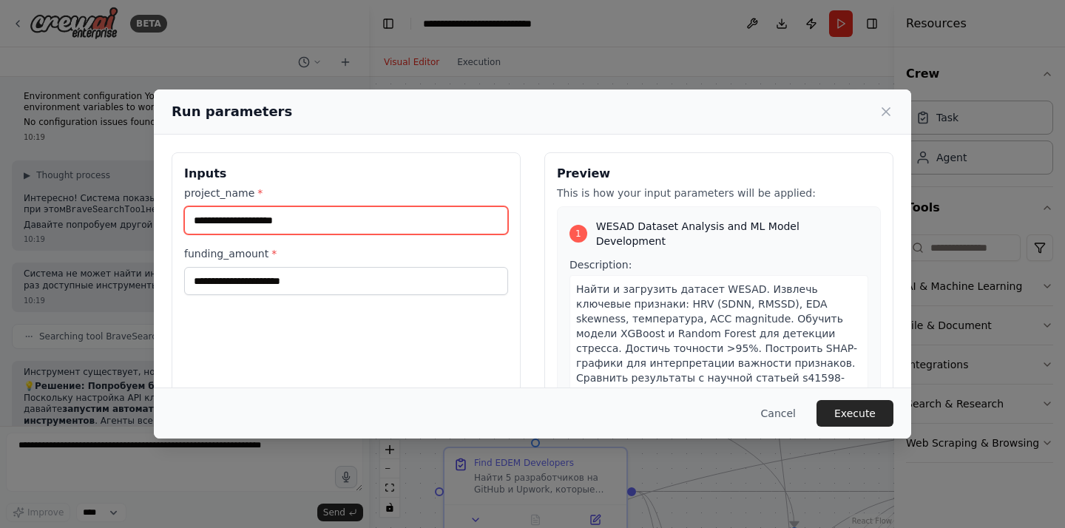
click at [397, 212] on input "project_name *" at bounding box center [346, 220] width 324 height 28
type input "*"
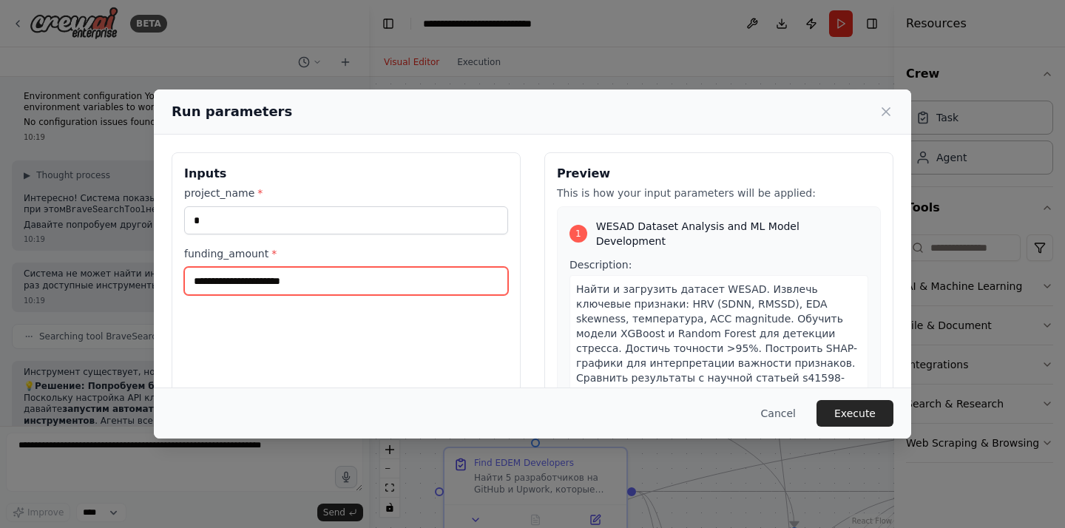
click at [293, 278] on input "funding_amount *" at bounding box center [346, 281] width 324 height 28
type input "*****"
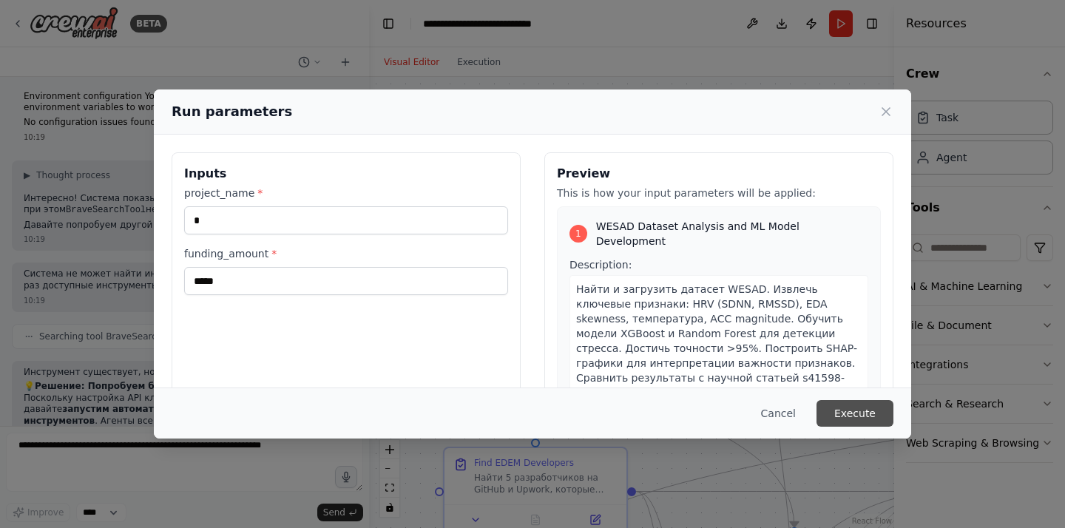
click at [835, 419] on button "Execute" at bounding box center [854, 413] width 77 height 27
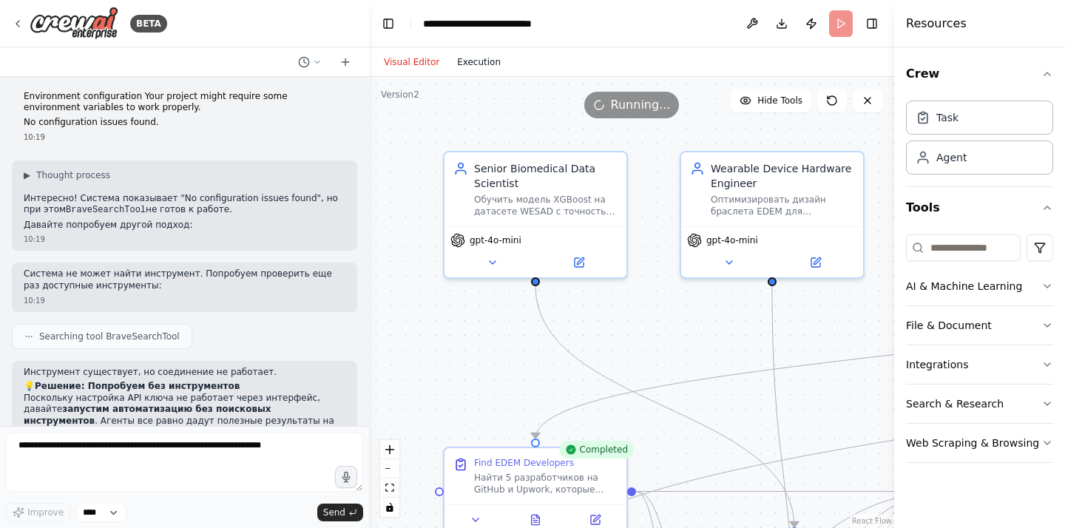
click at [495, 64] on button "Execution" at bounding box center [478, 62] width 61 height 18
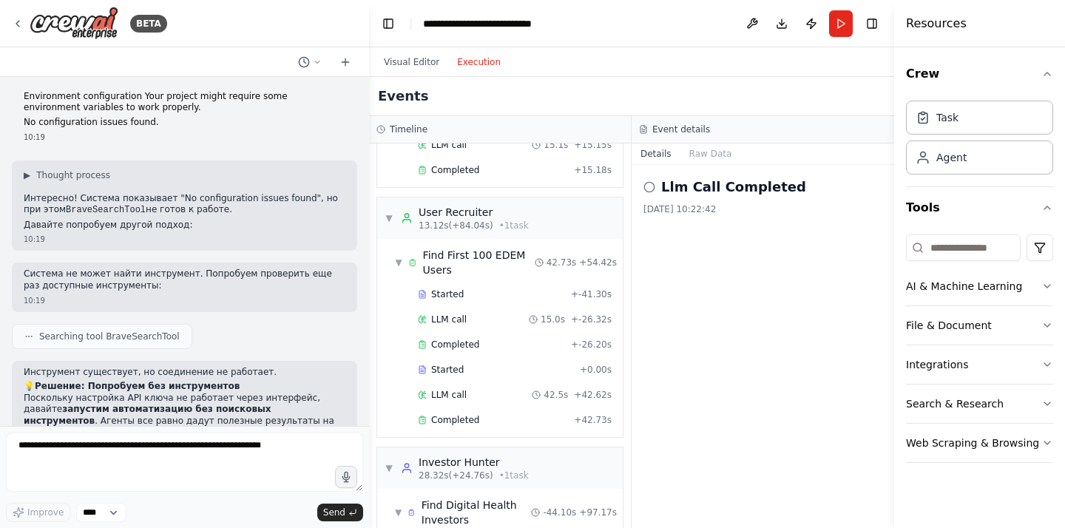
scroll to position [1318, 0]
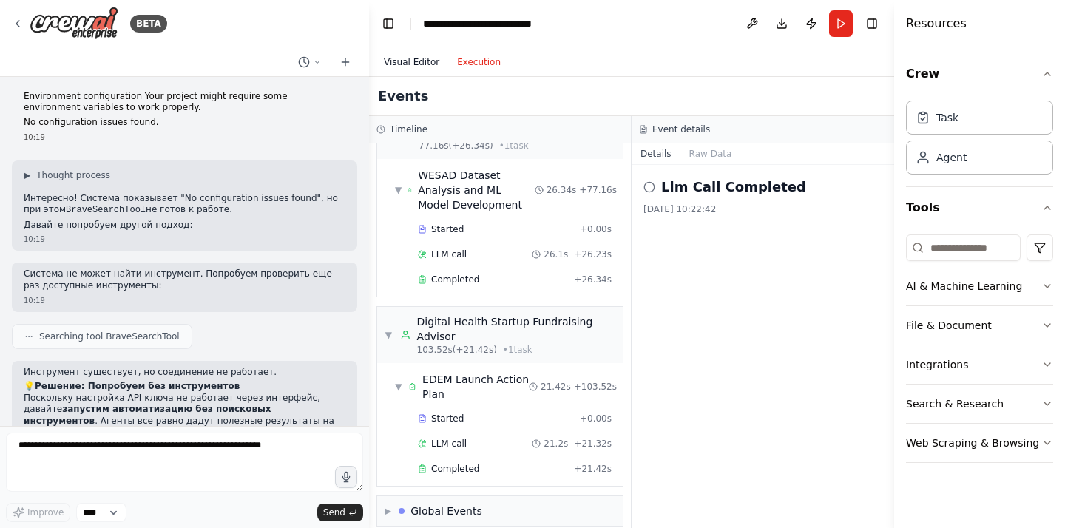
click at [410, 58] on button "Visual Editor" at bounding box center [411, 62] width 73 height 18
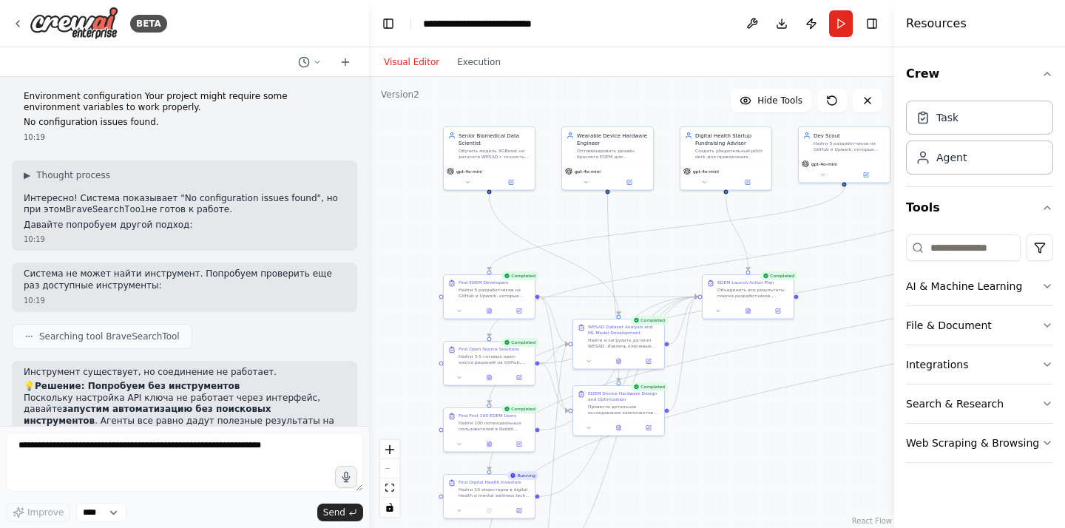
drag, startPoint x: 468, startPoint y: 353, endPoint x: 453, endPoint y: 224, distance: 129.5
click at [453, 224] on div ".deletable-edge-delete-btn { width: 20px; height: 20px; border: 0px solid #ffff…" at bounding box center [631, 302] width 525 height 451
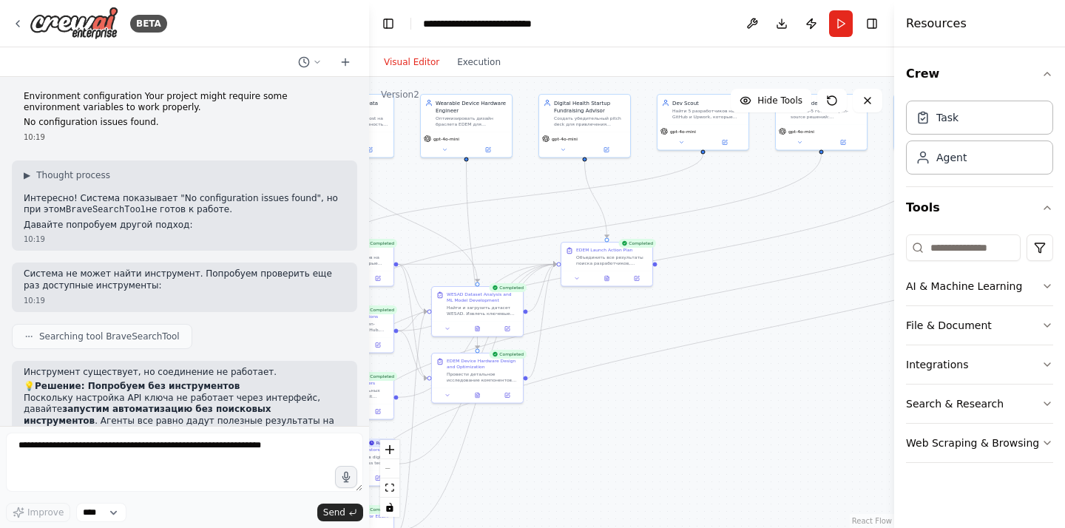
drag, startPoint x: 790, startPoint y: 411, endPoint x: 656, endPoint y: 389, distance: 136.4
click at [656, 389] on div ".deletable-edge-delete-btn { width: 20px; height: 20px; border: 0px solid #ffff…" at bounding box center [631, 302] width 525 height 451
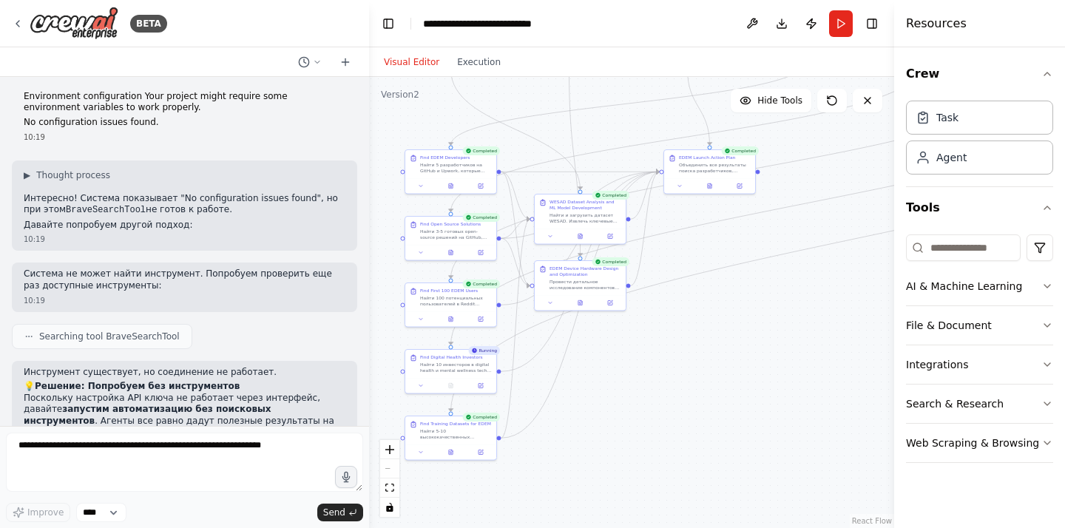
drag, startPoint x: 596, startPoint y: 429, endPoint x: 697, endPoint y: 337, distance: 136.6
click at [697, 337] on div ".deletable-edge-delete-btn { width: 20px; height: 20px; border: 0px solid #ffff…" at bounding box center [631, 302] width 525 height 451
click at [464, 364] on div "Найти 10 инвесторов в digital health и mental wellness tech, которые вкладывали…" at bounding box center [454, 366] width 72 height 12
click at [481, 64] on button "Execution" at bounding box center [478, 62] width 61 height 18
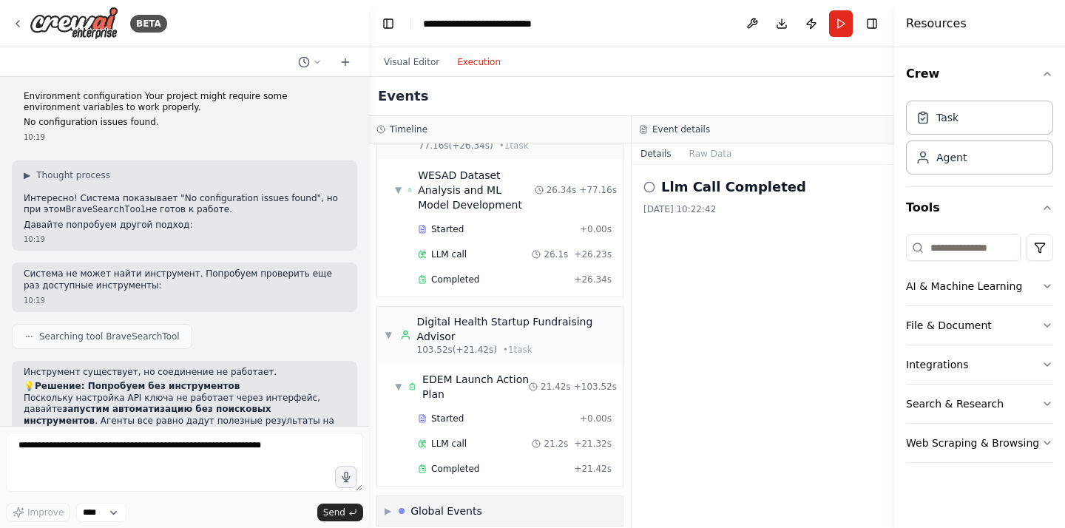
click at [424, 496] on div "▶ Global Events" at bounding box center [499, 511] width 245 height 30
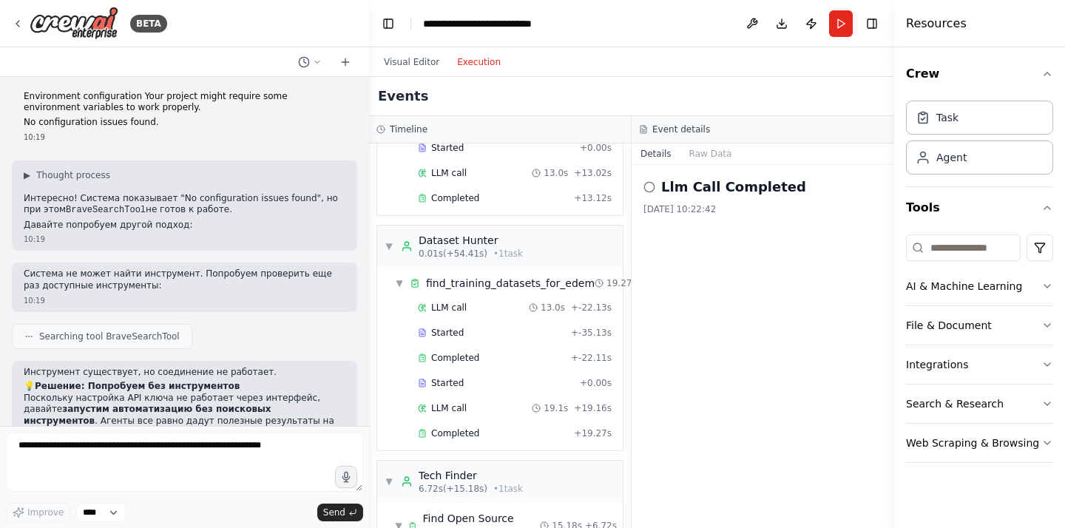
scroll to position [0, 0]
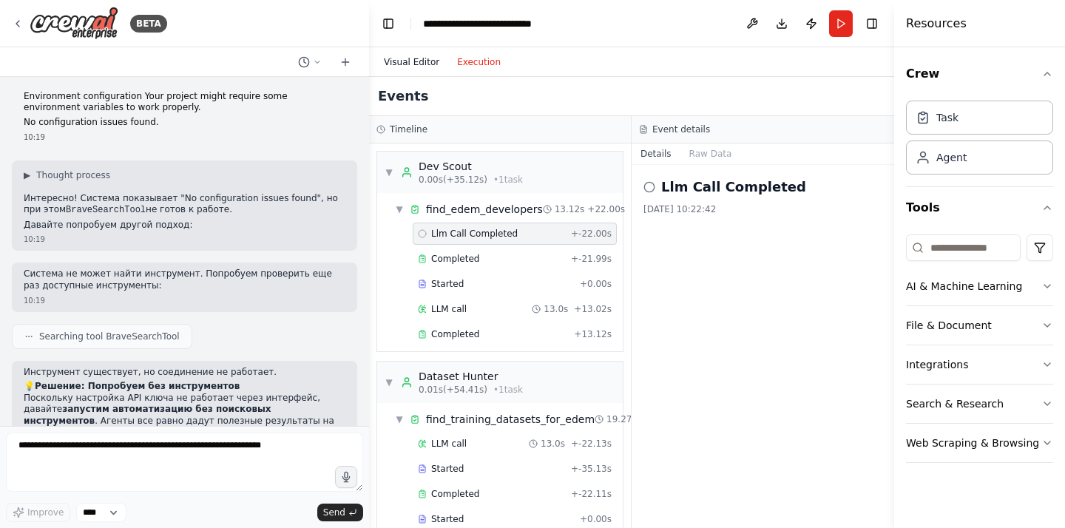
click at [410, 64] on button "Visual Editor" at bounding box center [411, 62] width 73 height 18
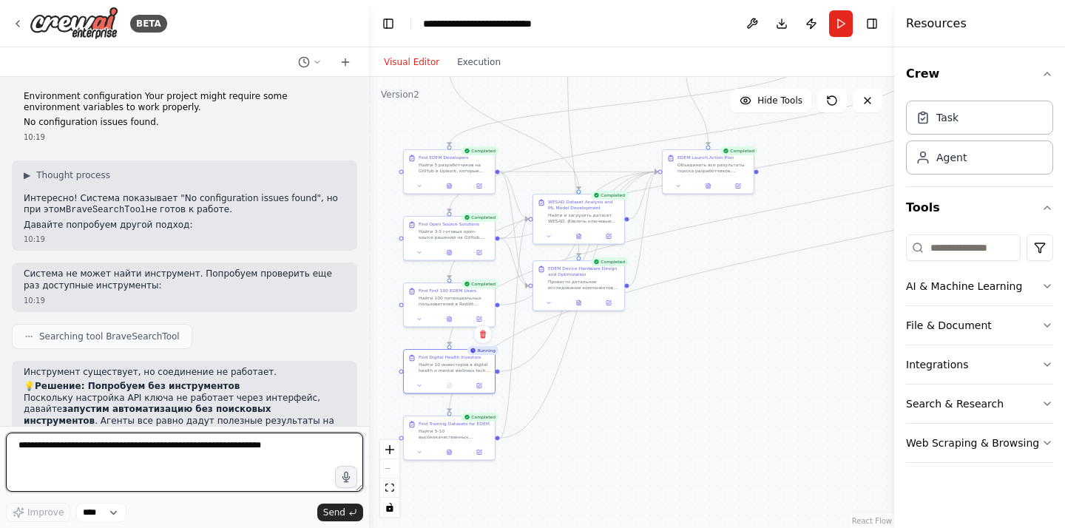
click at [261, 464] on textarea at bounding box center [184, 462] width 357 height 59
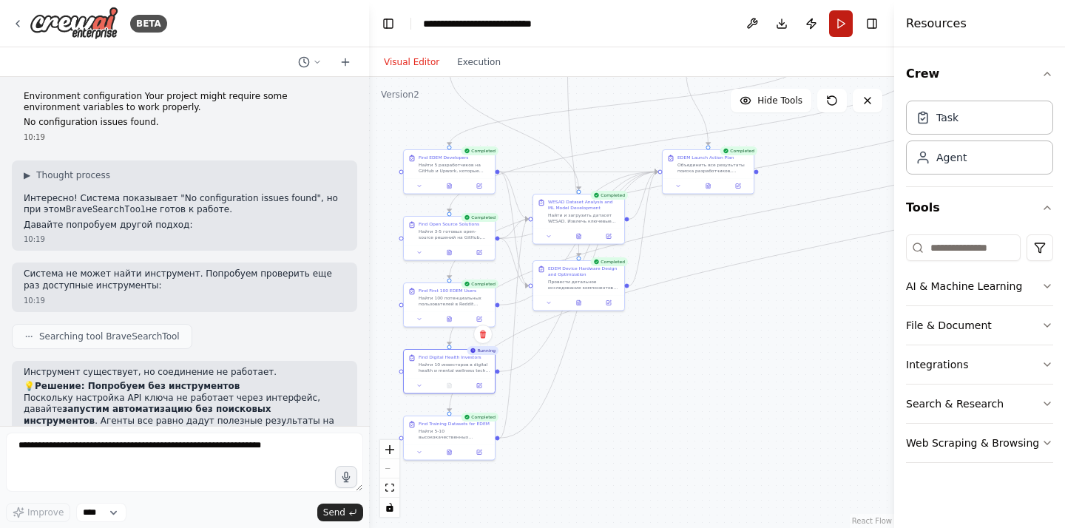
click at [837, 36] on header "**********" at bounding box center [631, 23] width 525 height 47
click at [847, 26] on button "Run" at bounding box center [841, 23] width 24 height 27
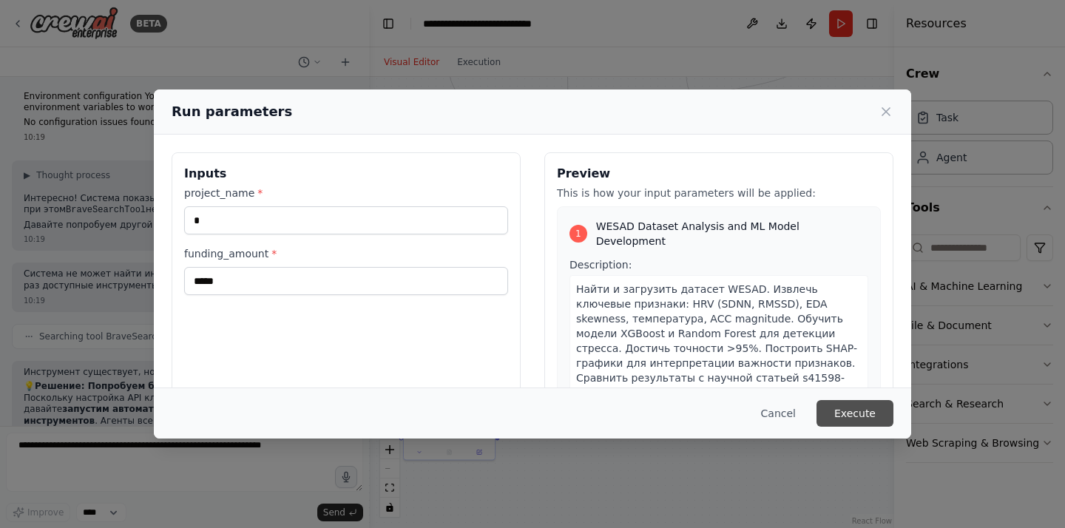
click at [833, 417] on button "Execute" at bounding box center [854, 413] width 77 height 27
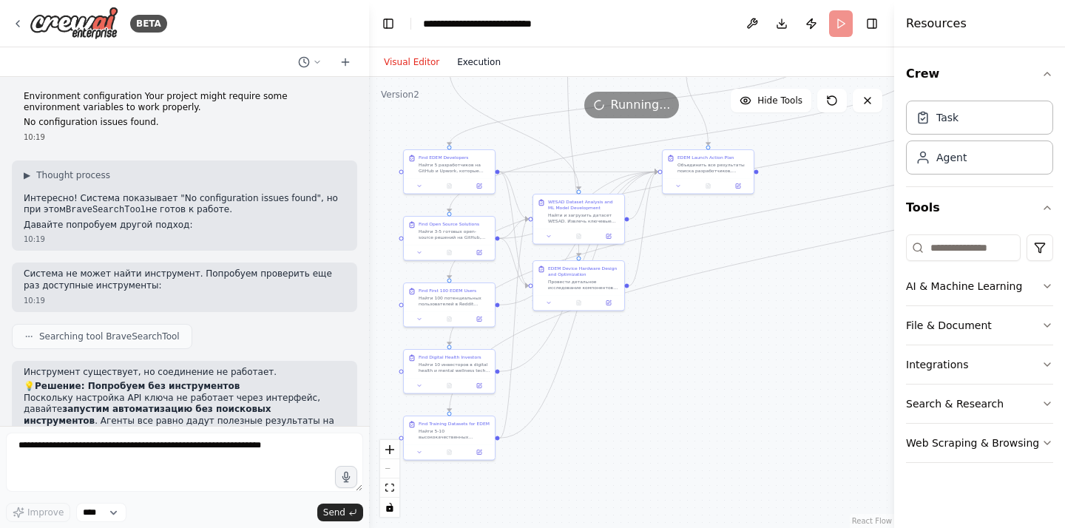
click at [488, 66] on button "Execution" at bounding box center [478, 62] width 61 height 18
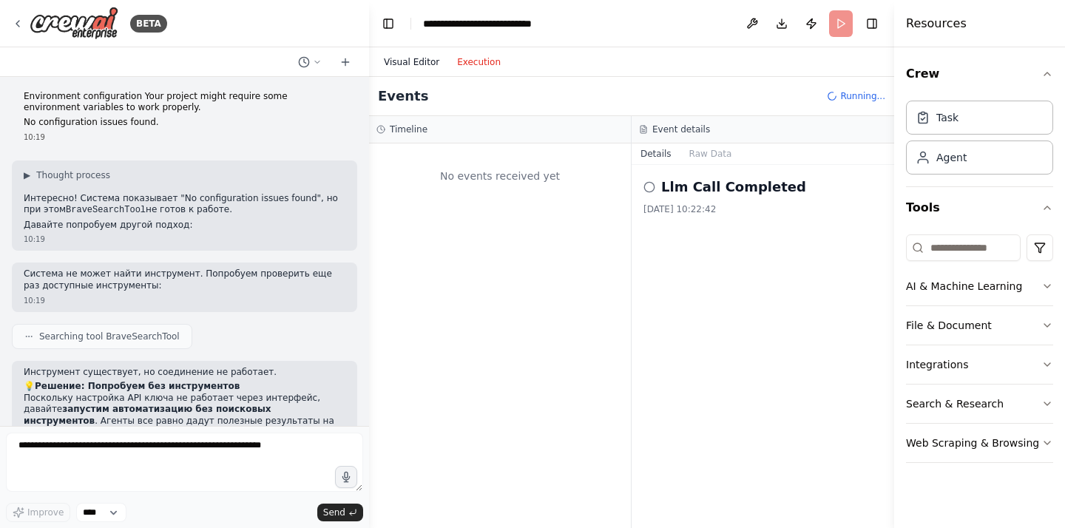
click at [413, 57] on button "Visual Editor" at bounding box center [411, 62] width 73 height 18
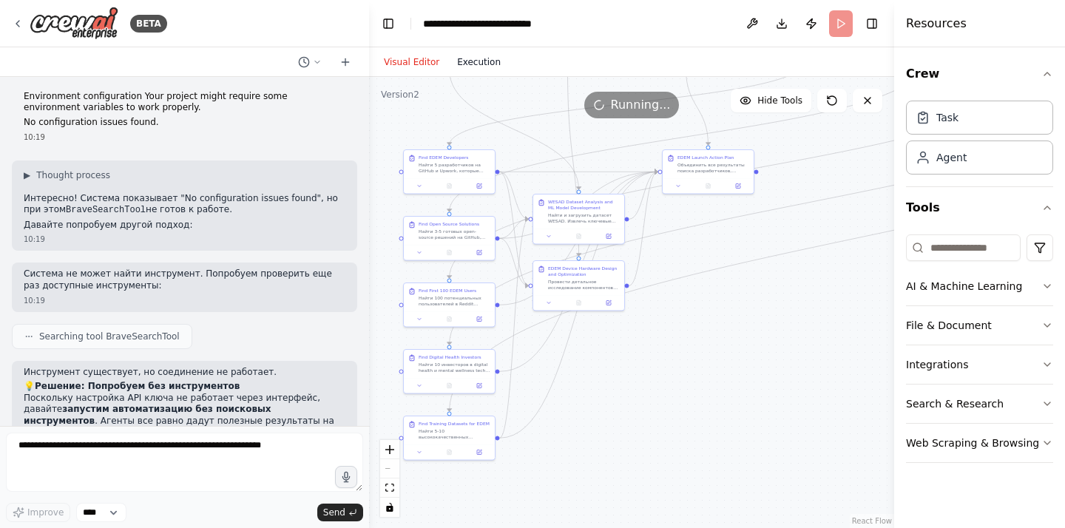
click at [481, 58] on button "Execution" at bounding box center [478, 62] width 61 height 18
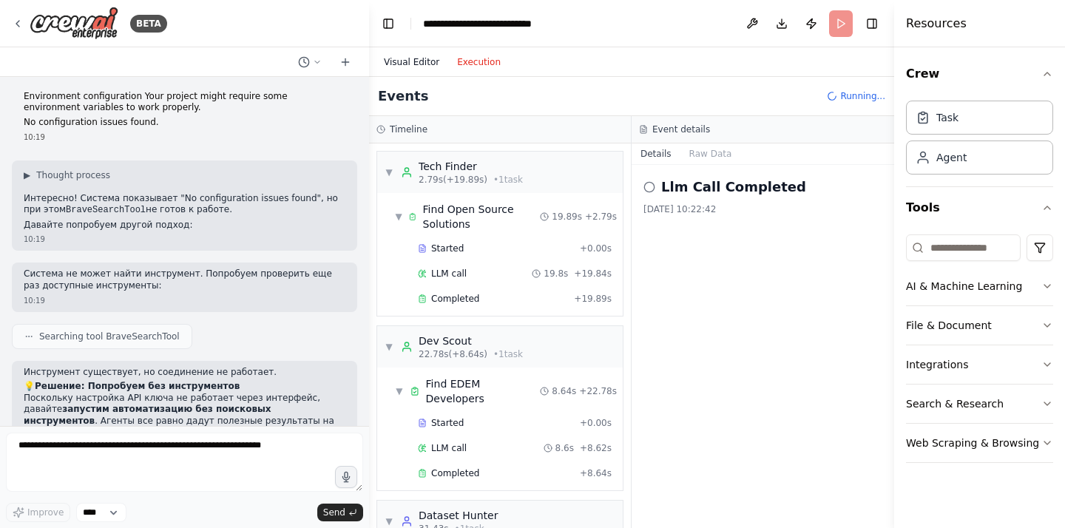
click at [420, 63] on button "Visual Editor" at bounding box center [411, 62] width 73 height 18
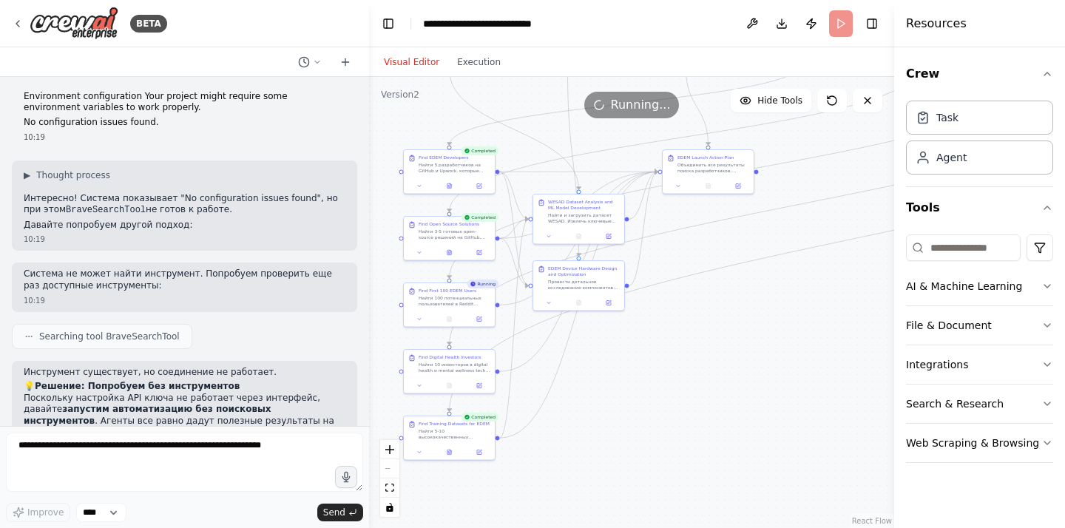
click at [481, 78] on div ".deletable-edge-delete-btn { width: 20px; height: 20px; border: 0px solid #ffff…" at bounding box center [631, 302] width 525 height 451
click at [478, 61] on button "Execution" at bounding box center [478, 62] width 61 height 18
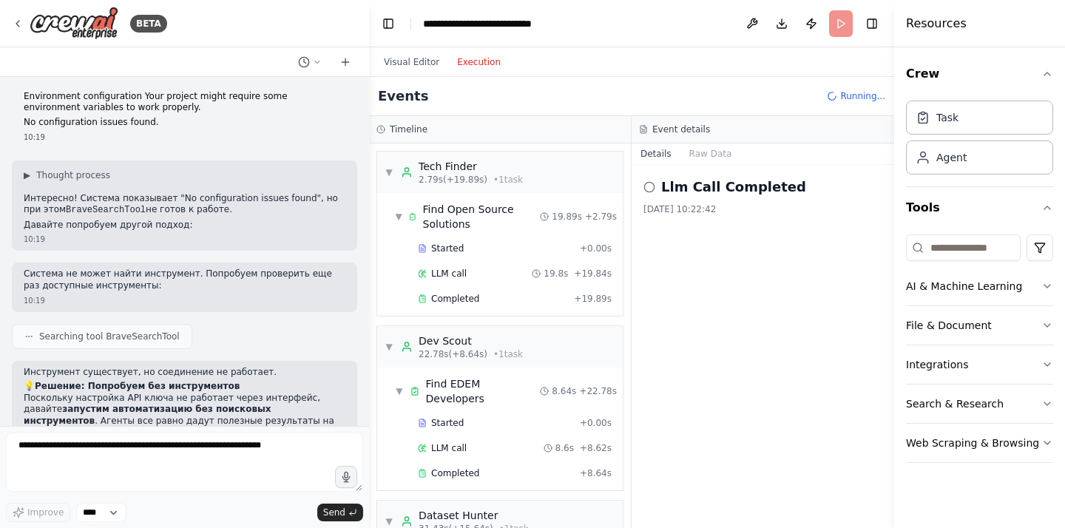
click at [650, 186] on icon at bounding box center [649, 187] width 12 height 12
click at [694, 186] on h2 "Llm Call Completed" at bounding box center [733, 187] width 145 height 21
click at [707, 152] on button "Raw Data" at bounding box center [710, 153] width 61 height 21
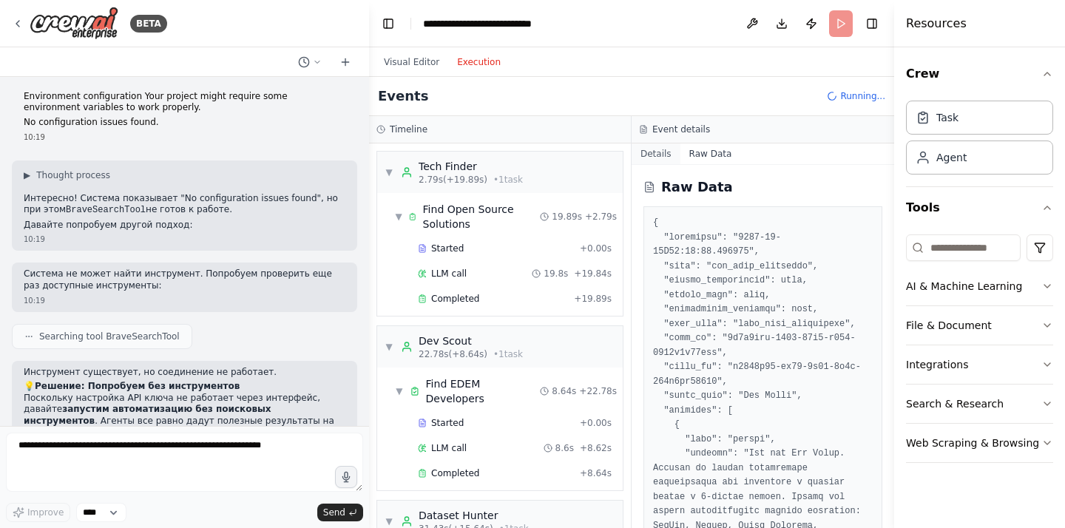
click at [663, 153] on button "Details" at bounding box center [655, 153] width 49 height 21
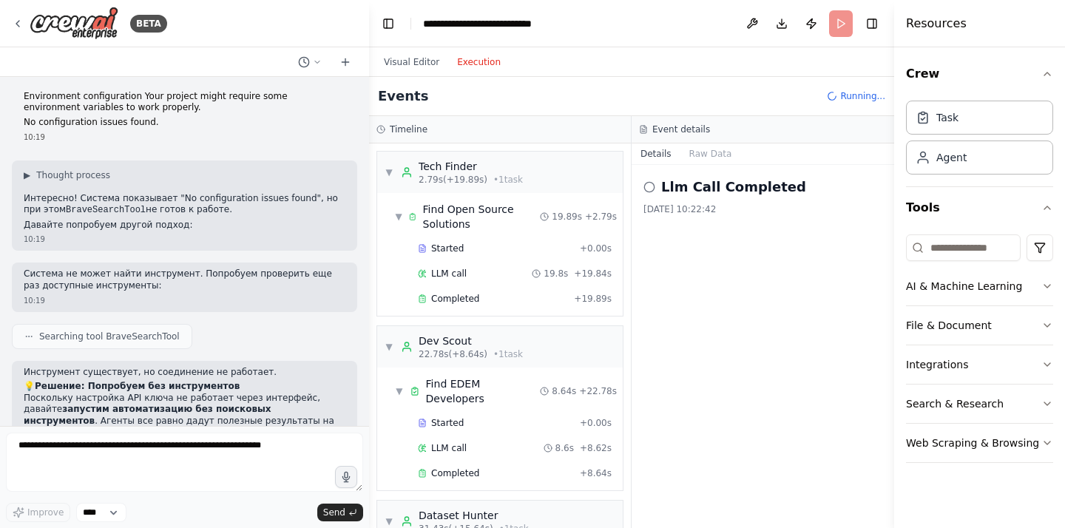
click at [677, 194] on h2 "Llm Call Completed" at bounding box center [733, 187] width 145 height 21
click at [646, 191] on circle at bounding box center [649, 187] width 10 height 10
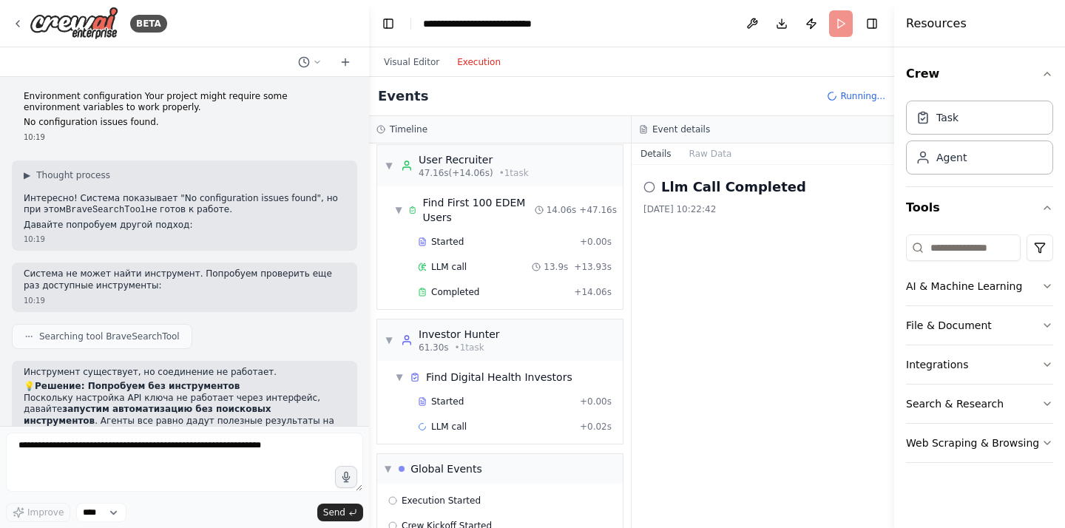
scroll to position [547, 0]
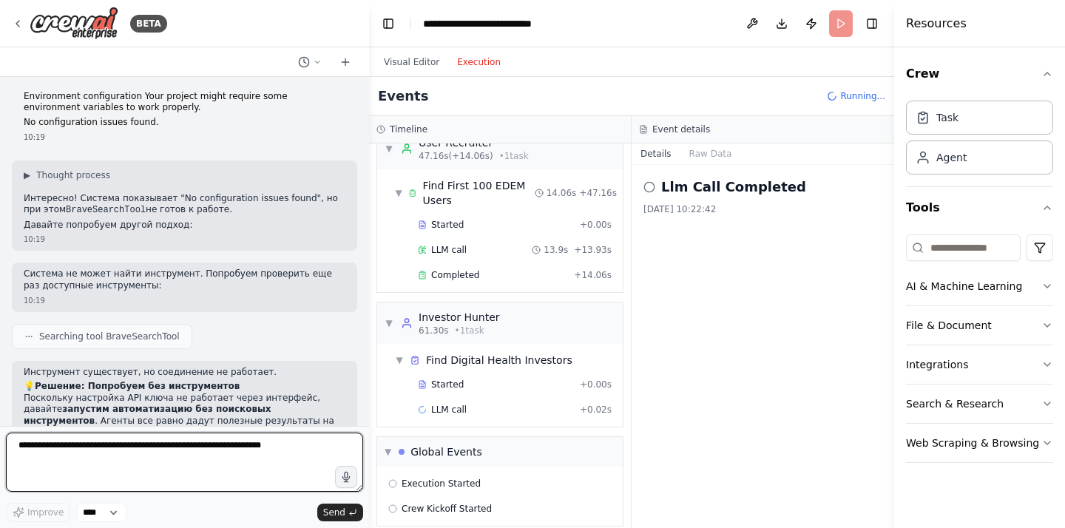
click at [158, 443] on textarea at bounding box center [184, 462] width 357 height 59
